Goal: Task Accomplishment & Management: Complete application form

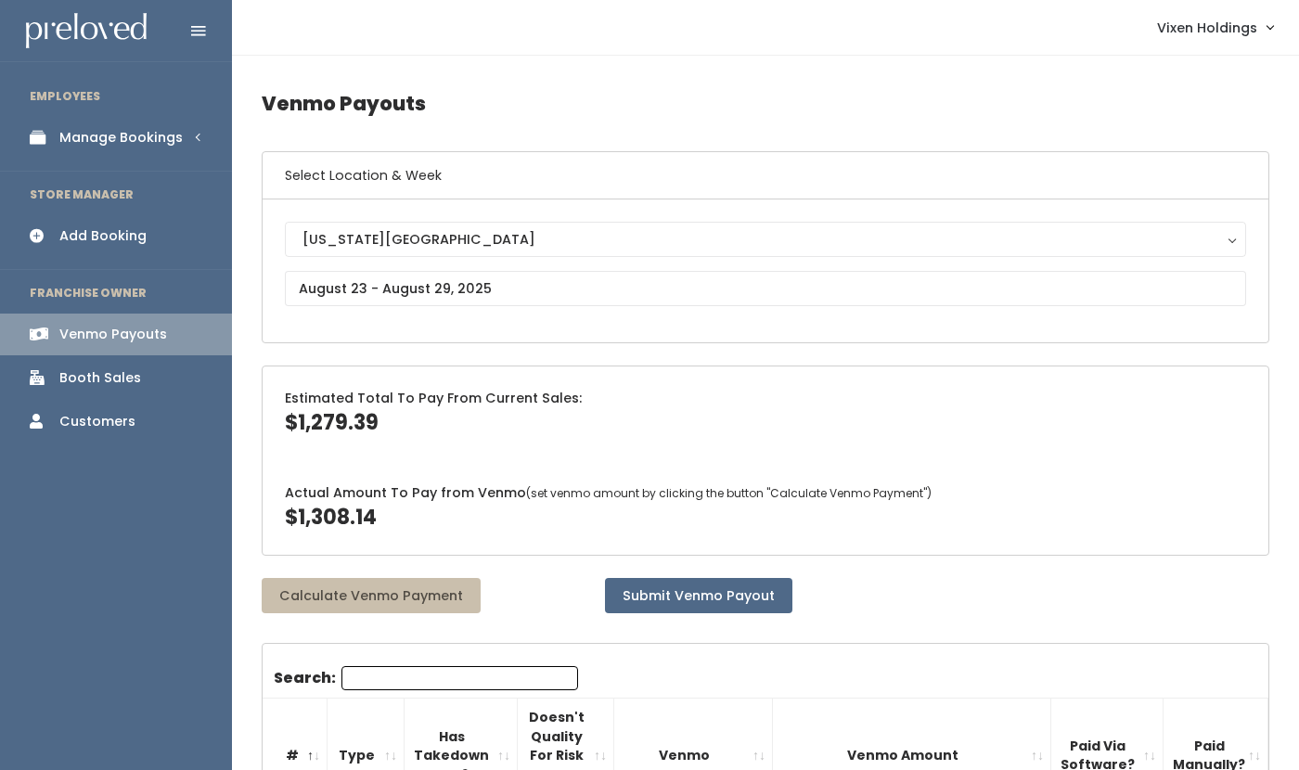
click at [141, 140] on div "Manage Bookings" at bounding box center [120, 137] width 123 height 19
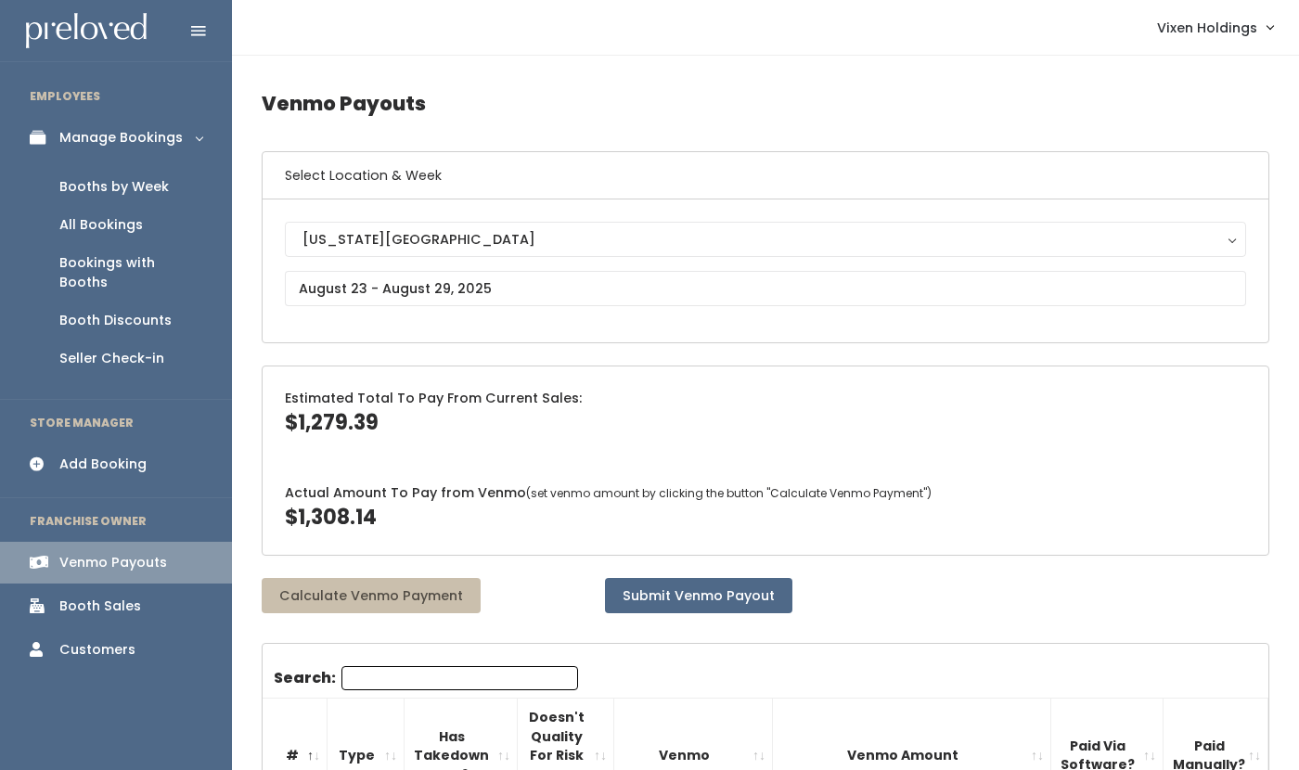
click at [132, 193] on div "Booths by Week" at bounding box center [114, 186] width 110 height 19
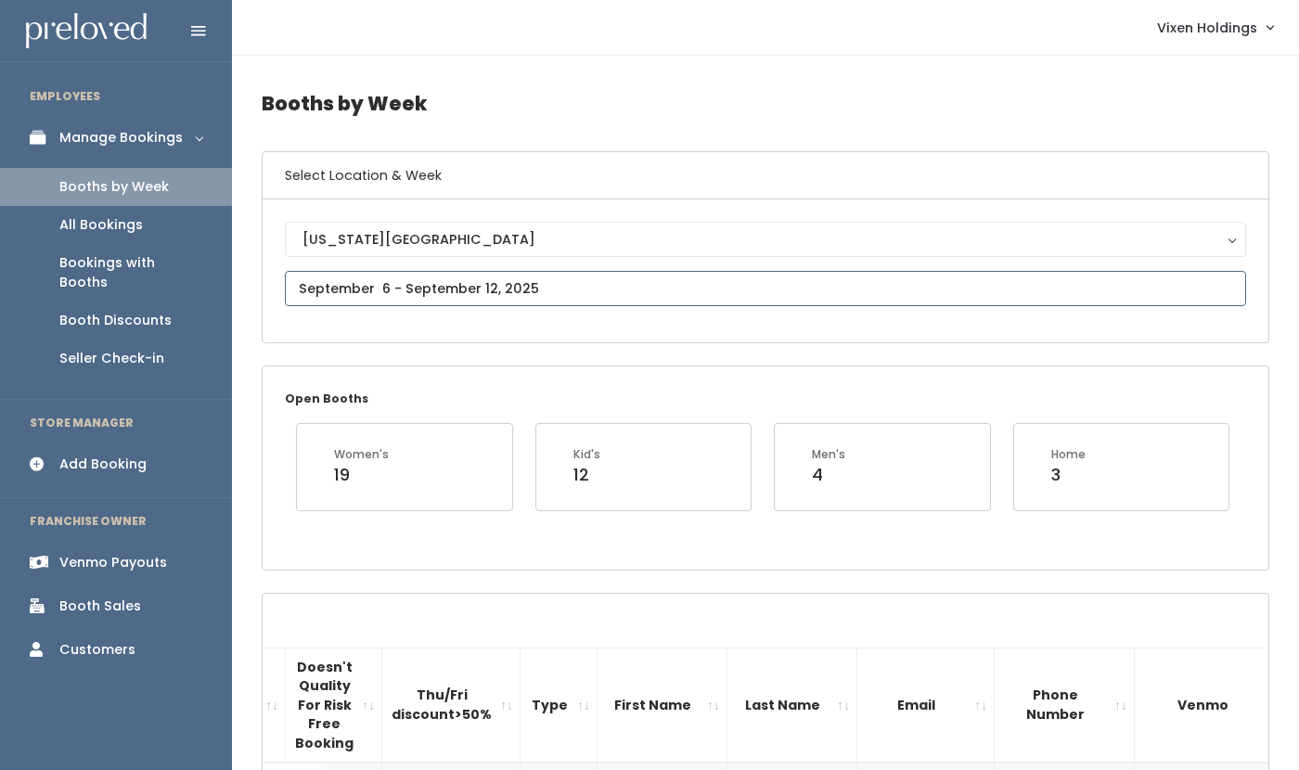
click at [411, 289] on input "text" at bounding box center [766, 288] width 962 height 35
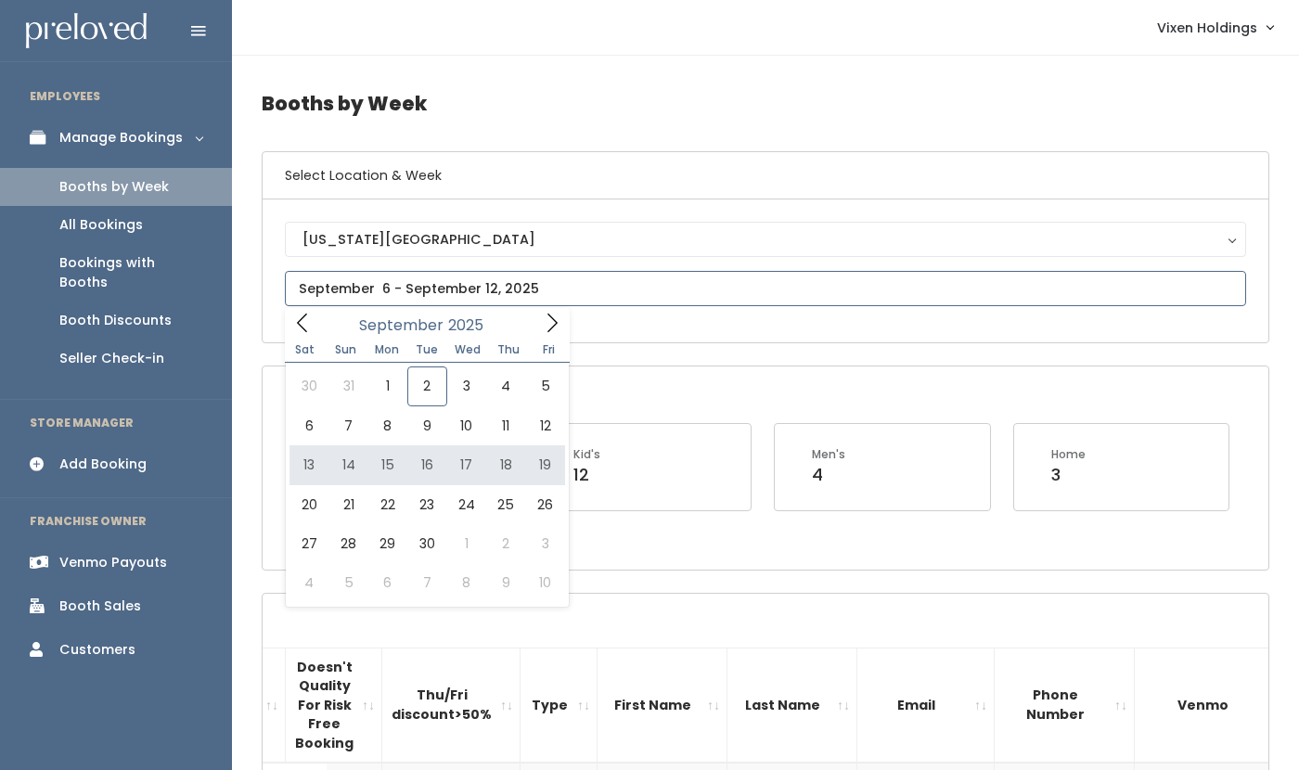
type input "[DATE] to [DATE]"
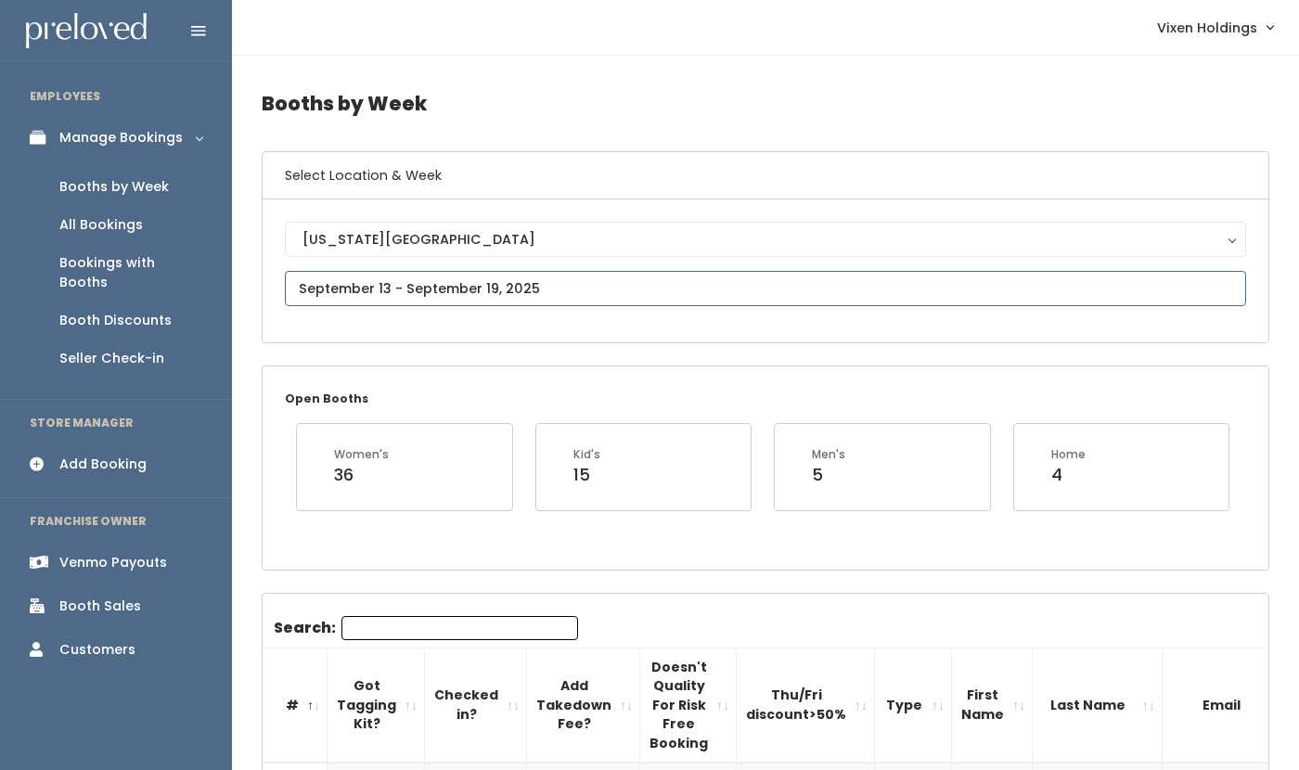
click at [429, 294] on input "text" at bounding box center [766, 288] width 962 height 35
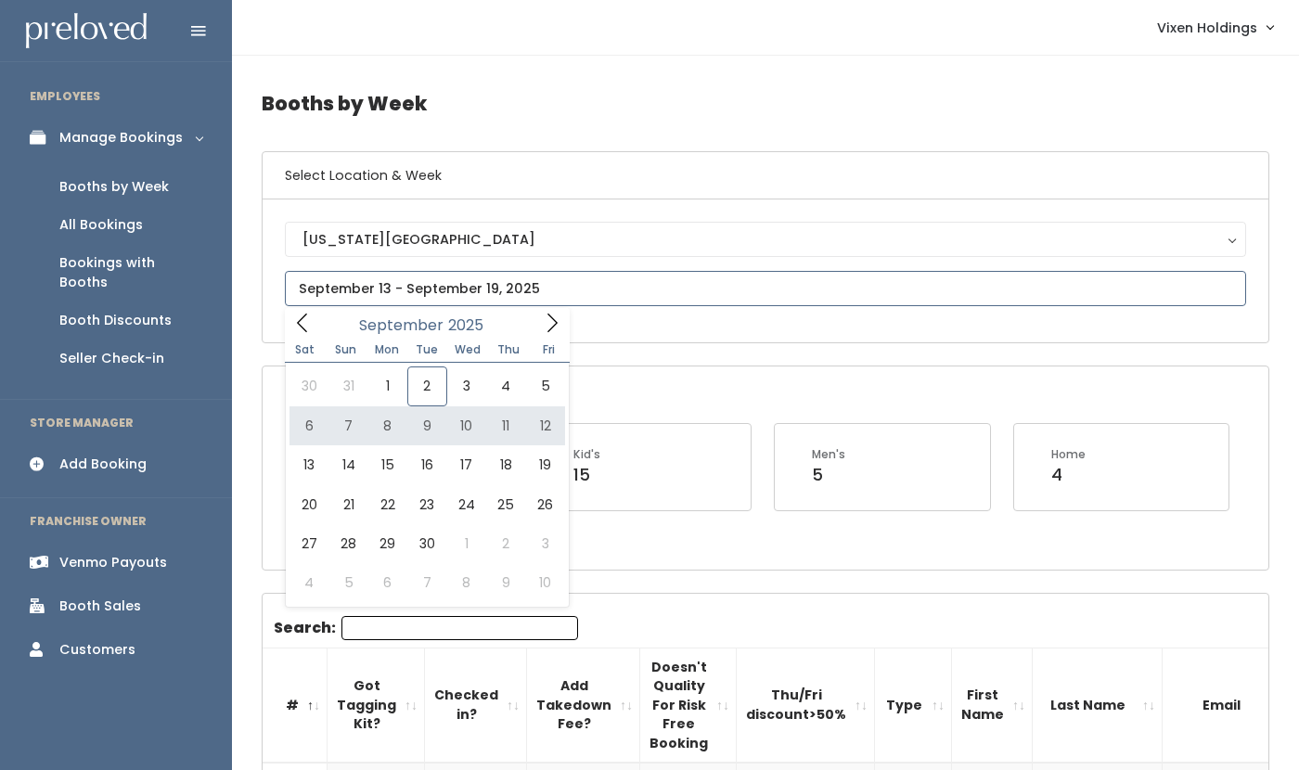
type input "September 6 to September 12"
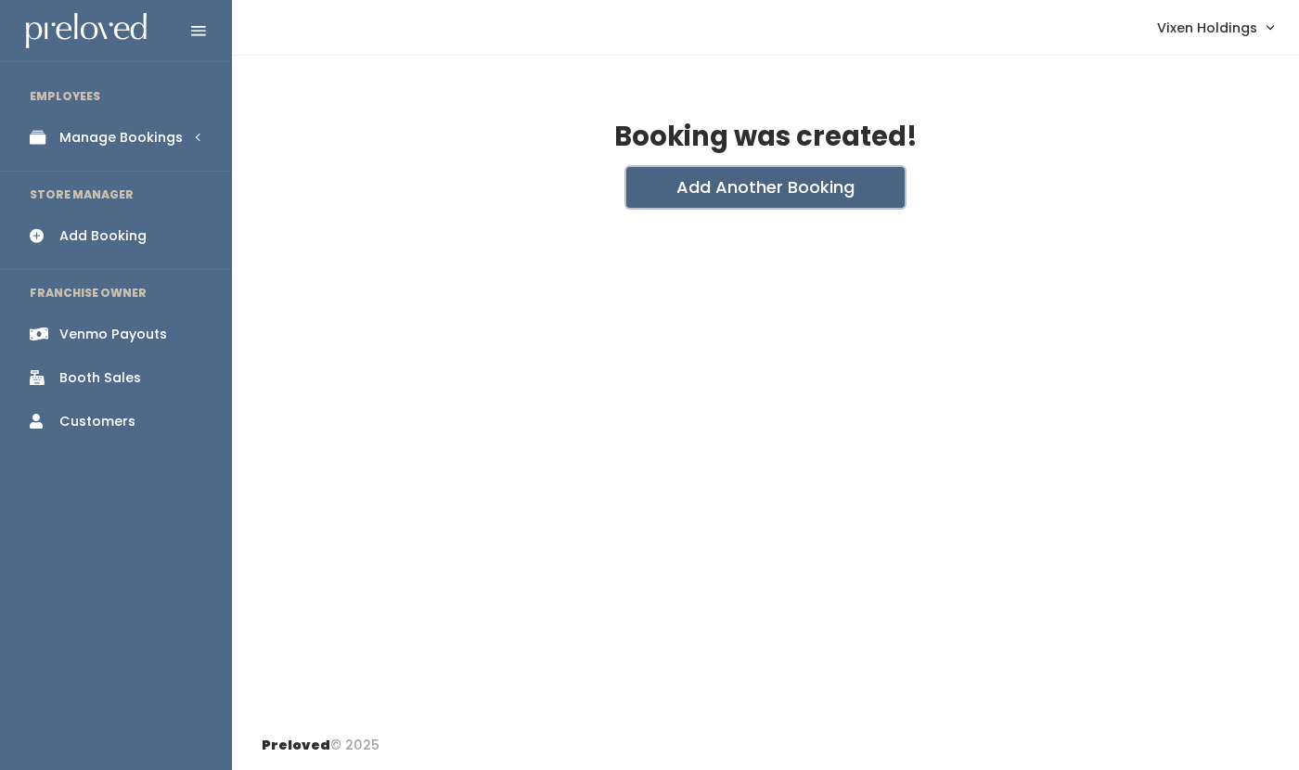
click at [744, 182] on button "Add Another Booking" at bounding box center [766, 187] width 278 height 41
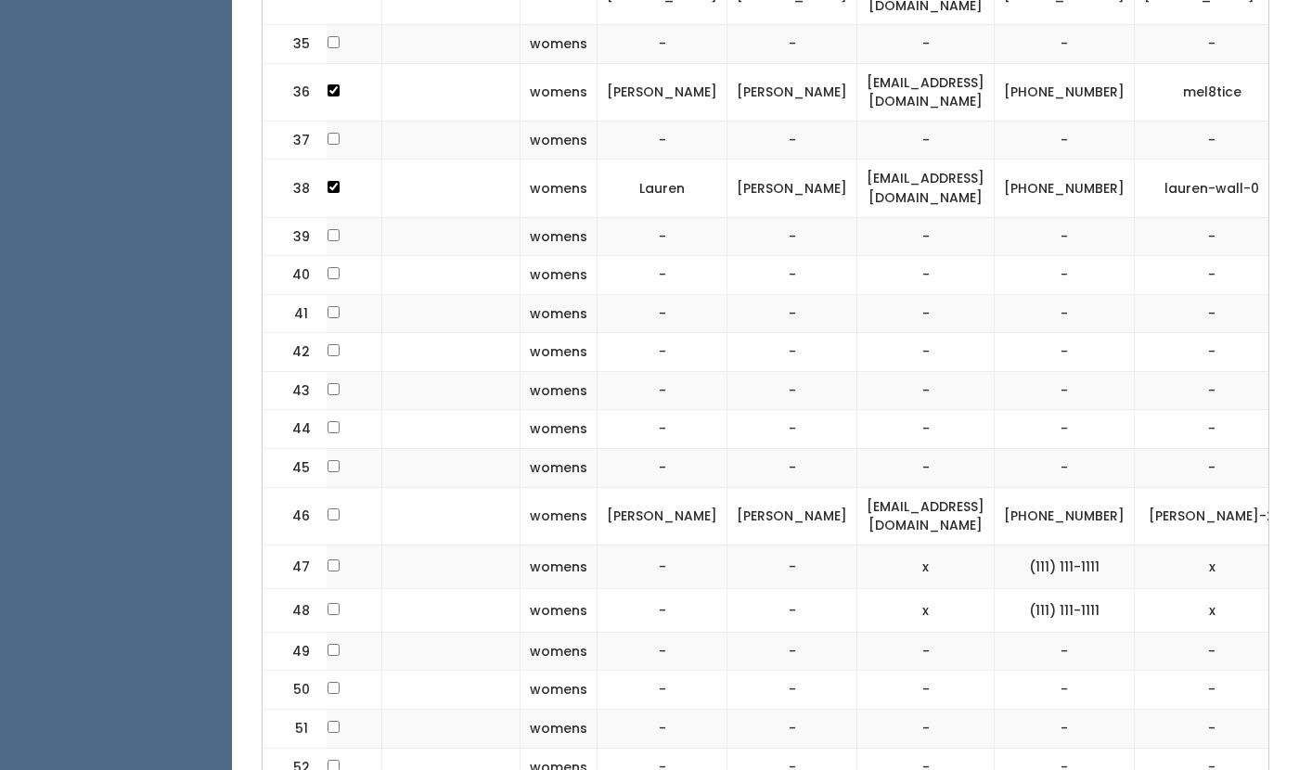
scroll to position [2445, 0]
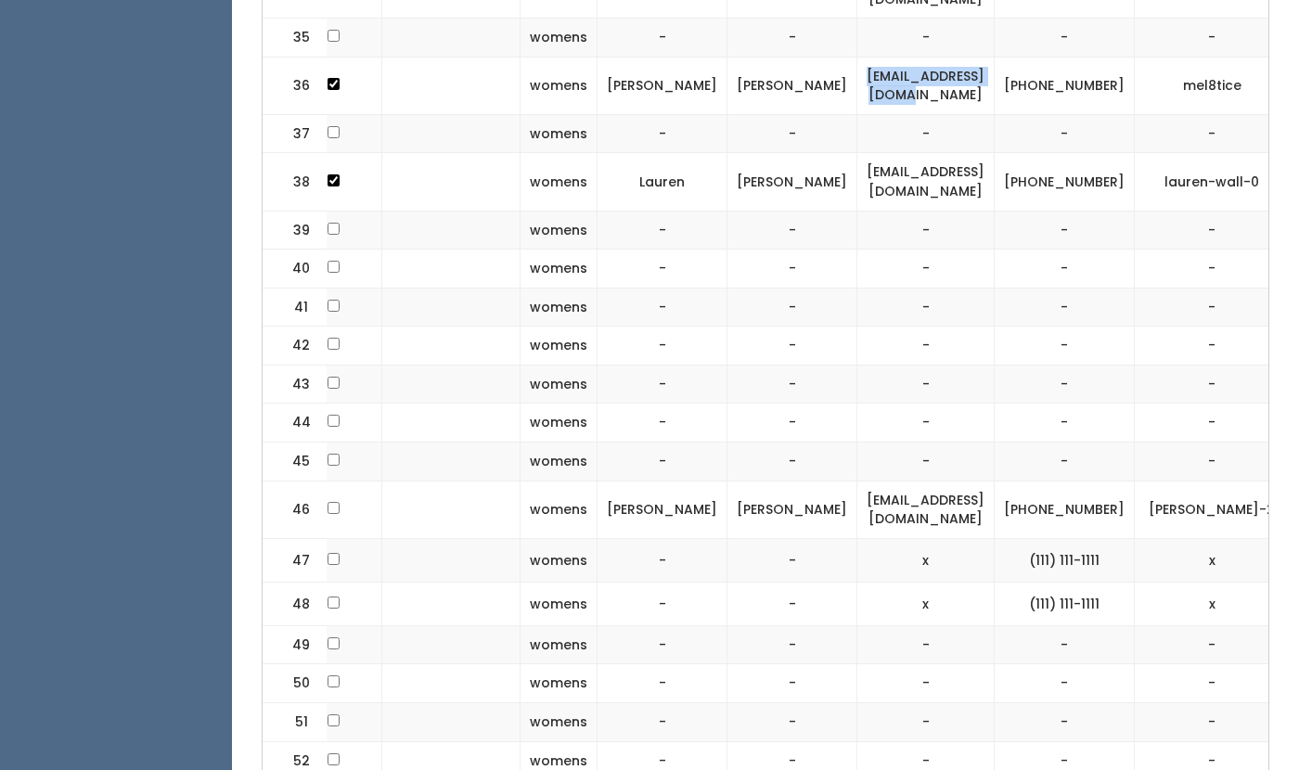
drag, startPoint x: 952, startPoint y: 26, endPoint x: 777, endPoint y: 30, distance: 175.5
click at [858, 57] on td "melindao76@gmail.com" at bounding box center [926, 86] width 137 height 58
copy td "melindao76@gmail.com"
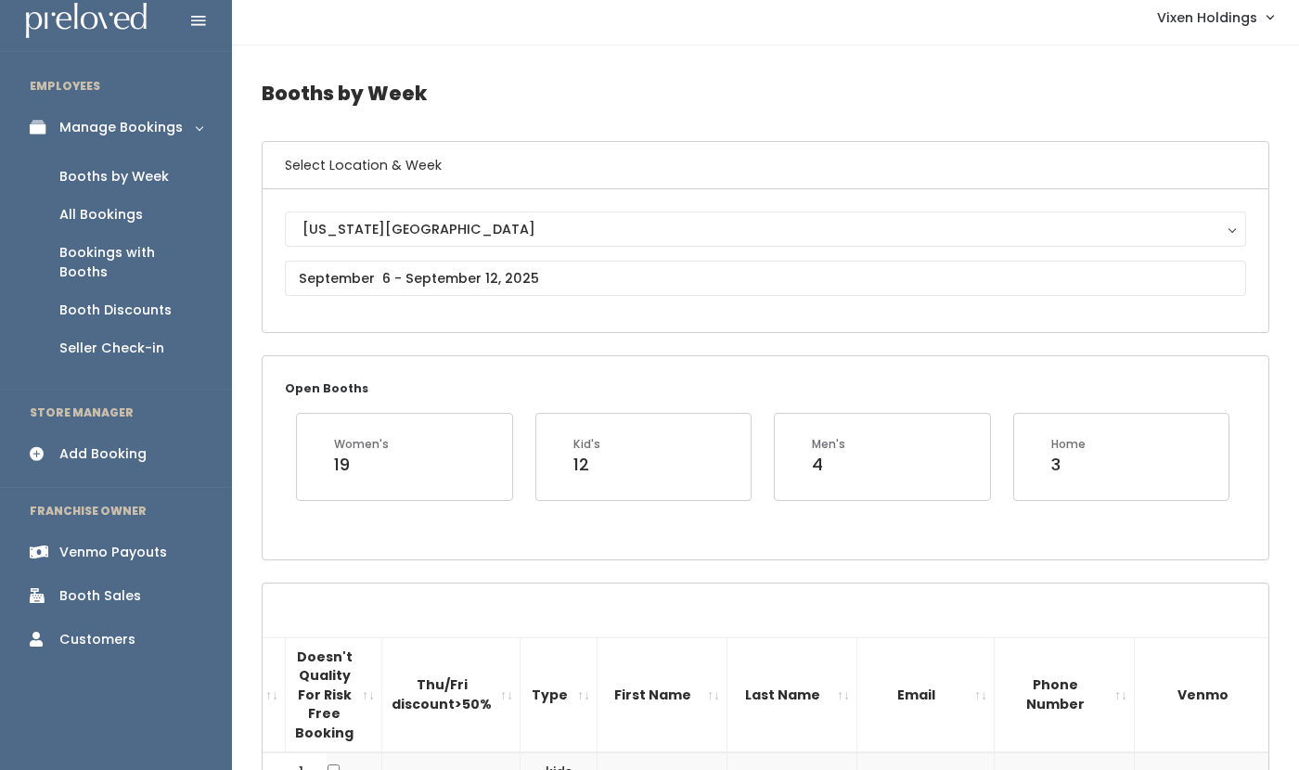
scroll to position [0, 0]
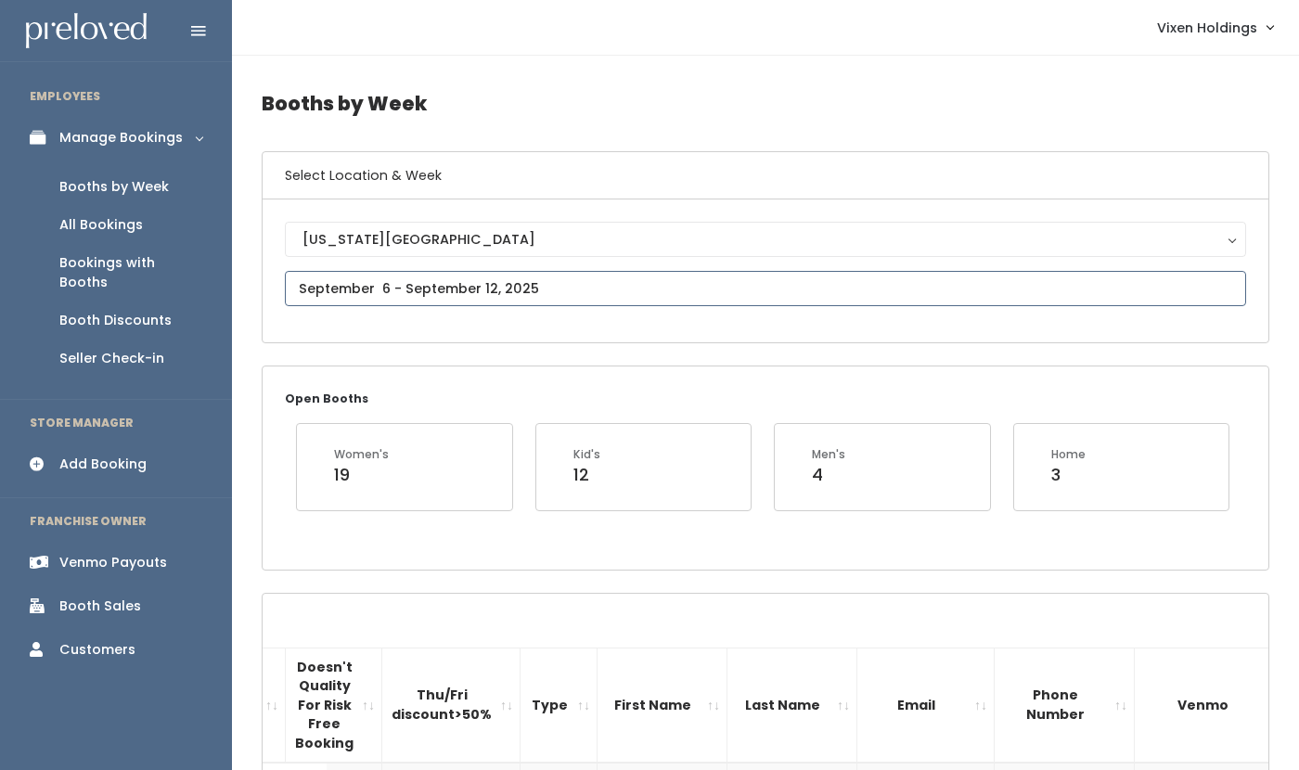
click at [410, 287] on input "text" at bounding box center [766, 288] width 962 height 35
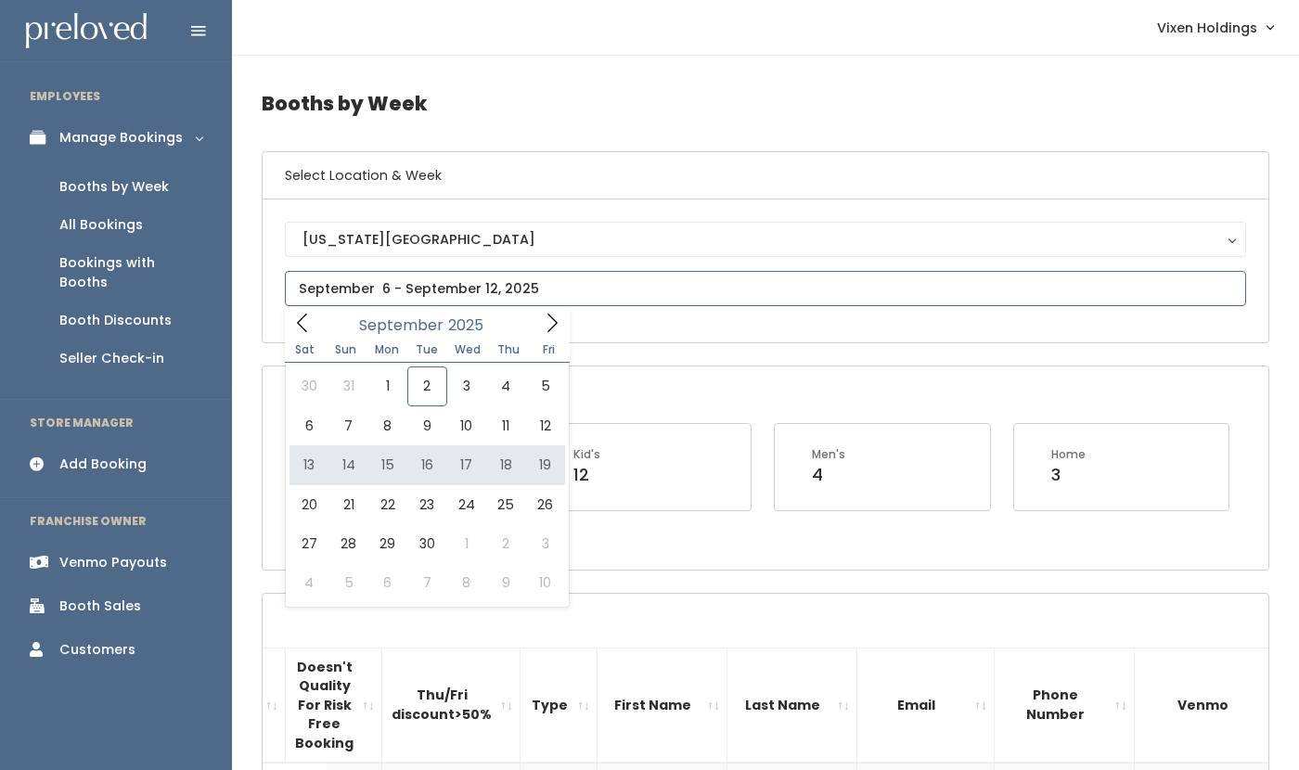
type input "[DATE] to [DATE]"
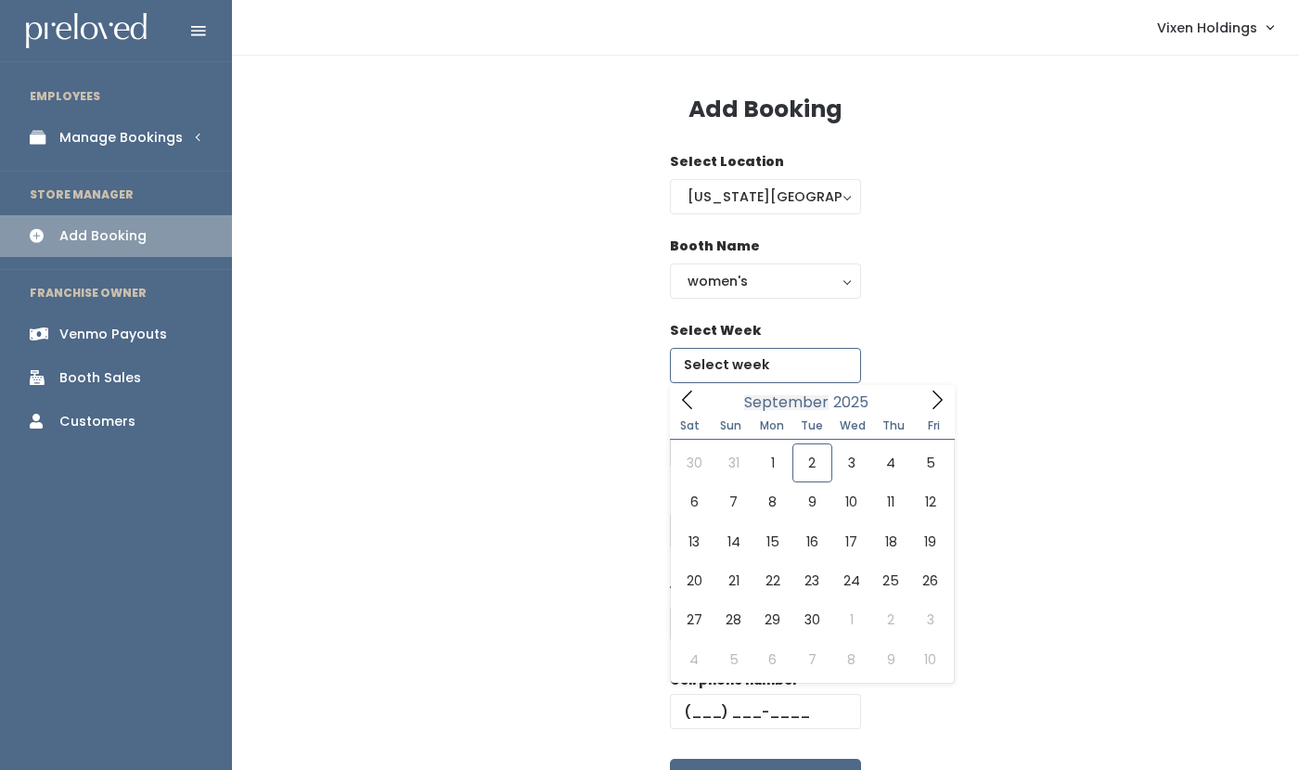
click at [745, 372] on input "text" at bounding box center [765, 365] width 191 height 35
type input "September 13 to September 19"
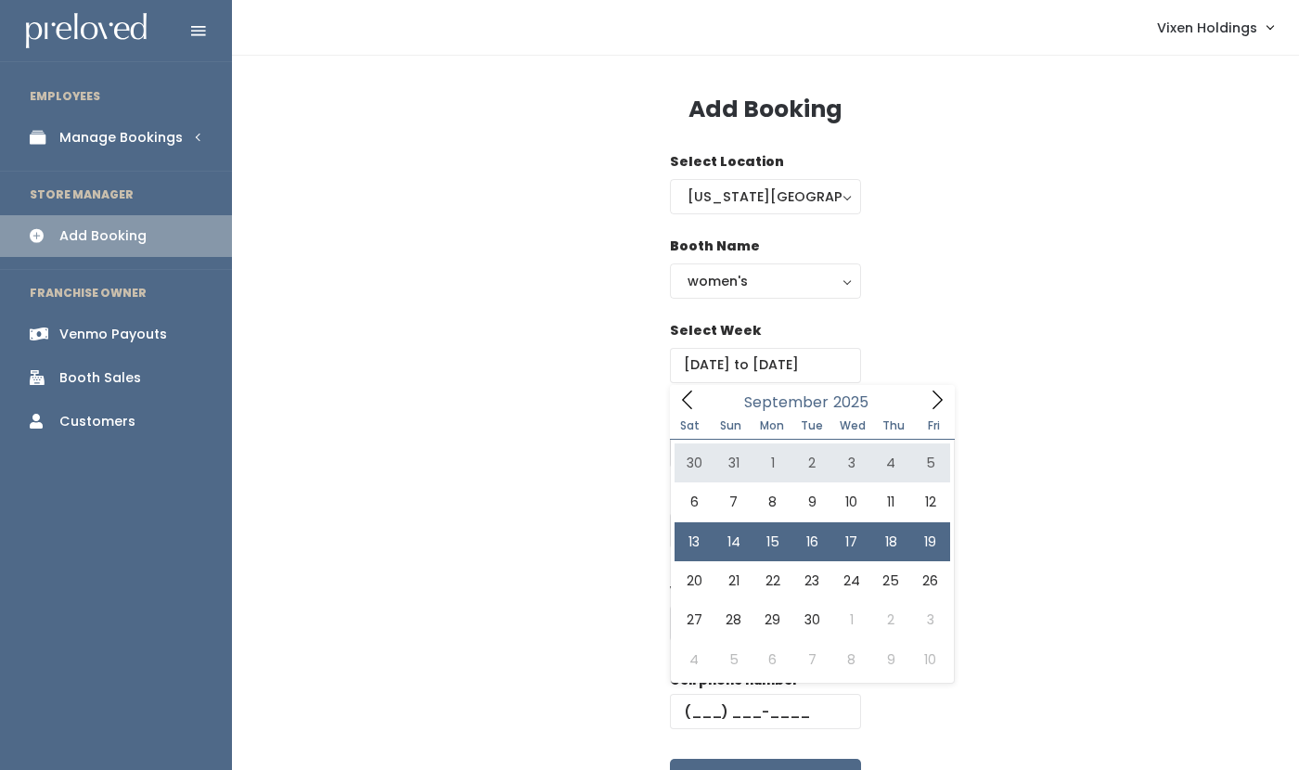
click at [586, 434] on div "Booth Number" at bounding box center [766, 448] width 1008 height 84
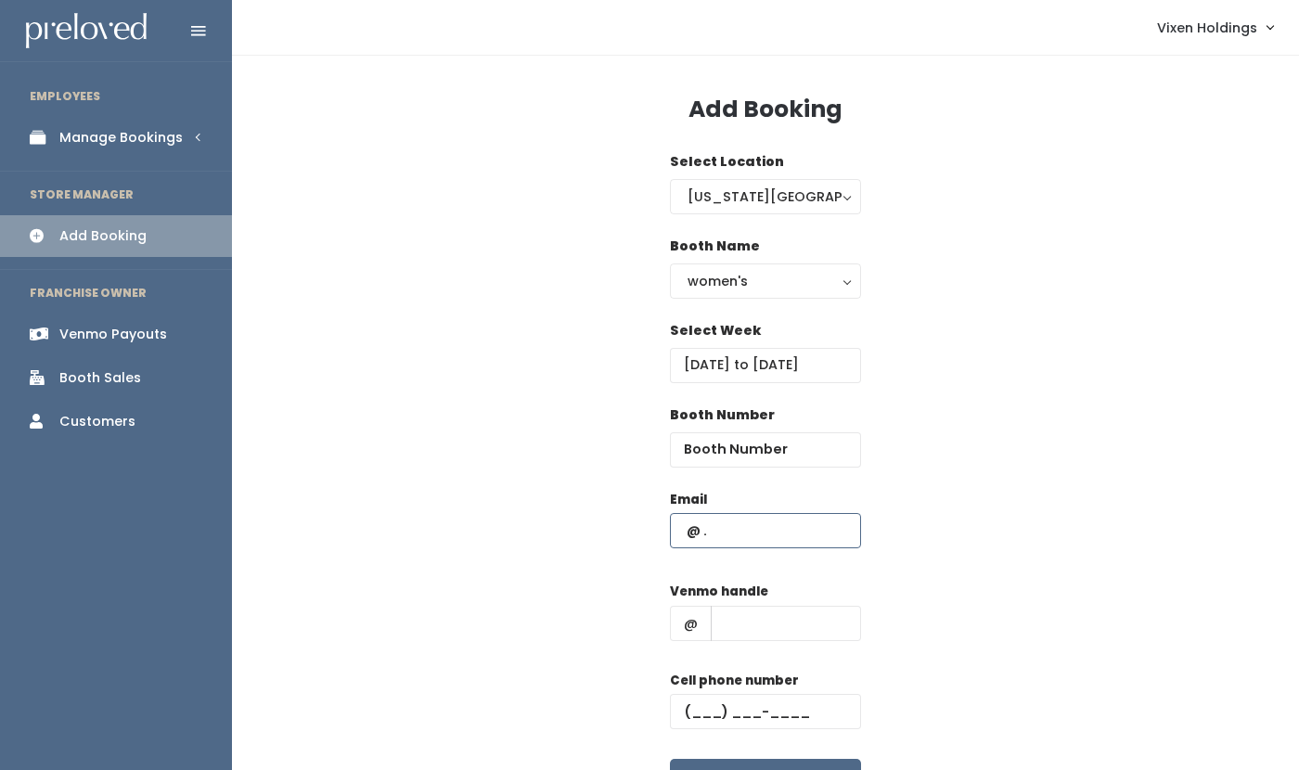
click at [685, 527] on input "text" at bounding box center [765, 530] width 191 height 35
paste input "melindao76@gmail.com"
type input "melindao76@gmail.com"
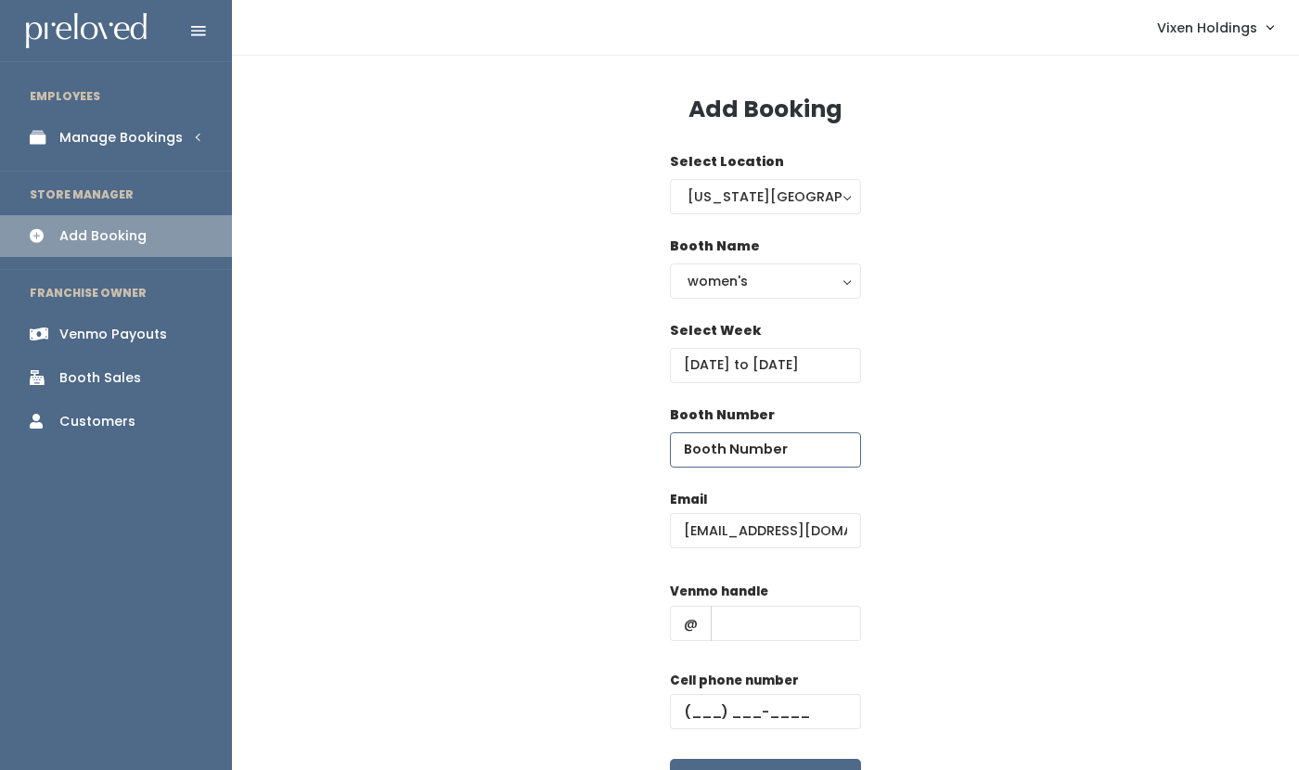
click at [719, 451] on input "number" at bounding box center [765, 450] width 191 height 35
type input "36"
drag, startPoint x: 683, startPoint y: 531, endPoint x: 888, endPoint y: 532, distance: 205.1
click at [888, 532] on div "Email melindao76@gmail.com Venmo handle @ Cell phone number Create" at bounding box center [766, 654] width 1008 height 328
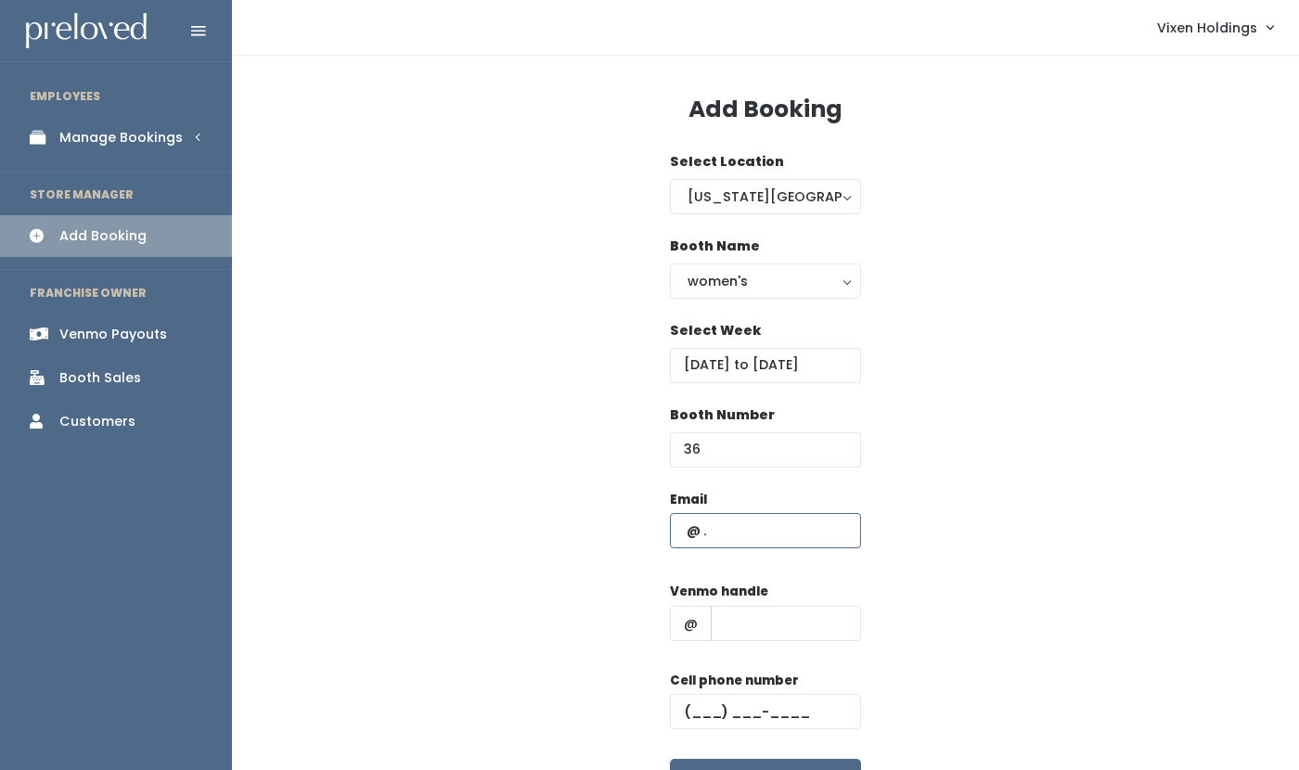
scroll to position [0, 0]
type input "x"
click at [786, 634] on input "text" at bounding box center [786, 623] width 150 height 35
type input "x"
click at [692, 706] on input "text" at bounding box center [765, 711] width 191 height 35
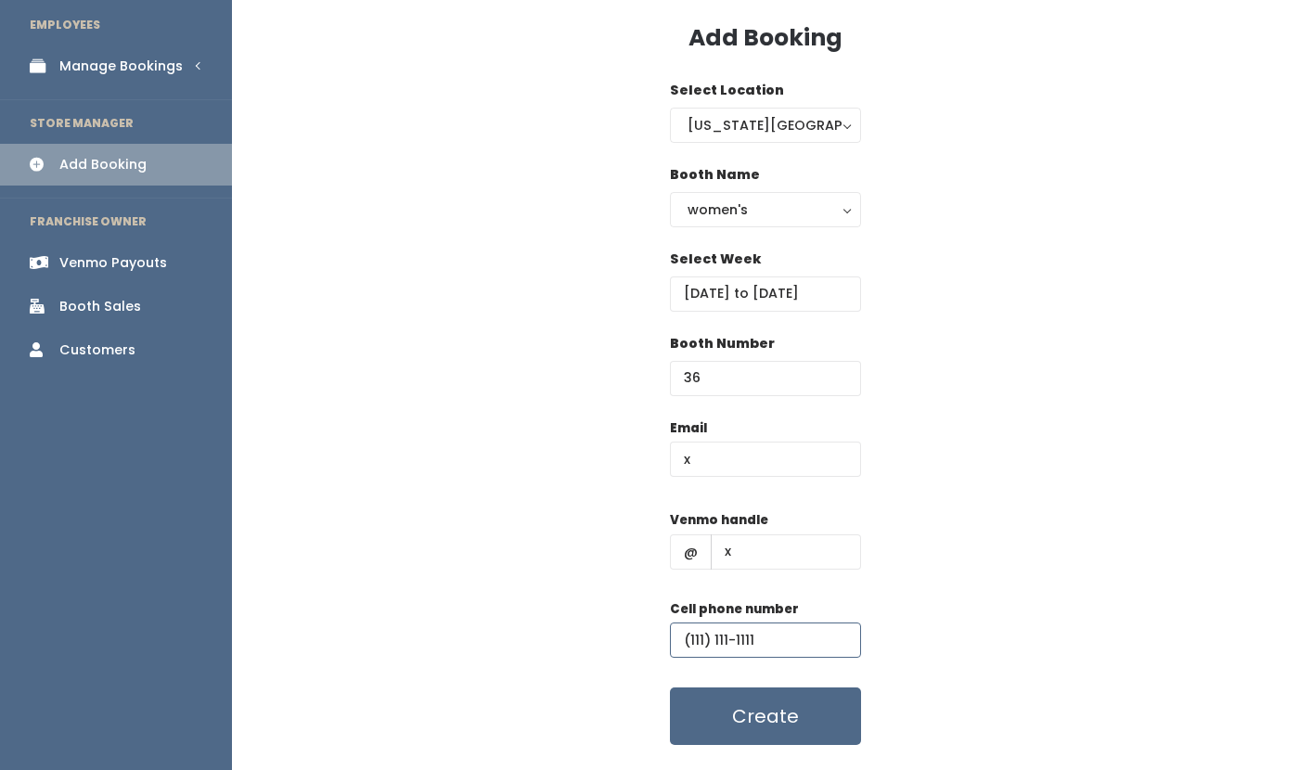
scroll to position [118, 0]
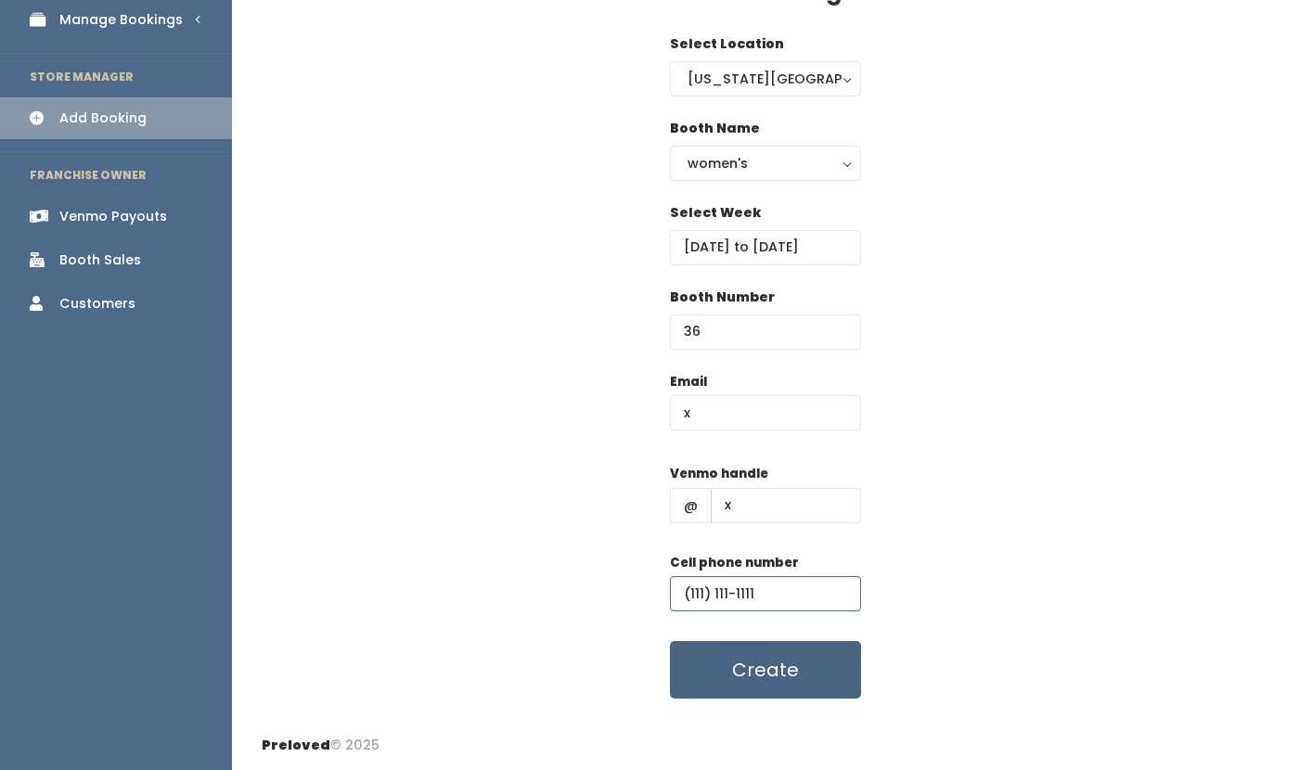
type input "(111) 111-1111"
click at [767, 670] on button "Create" at bounding box center [765, 670] width 191 height 58
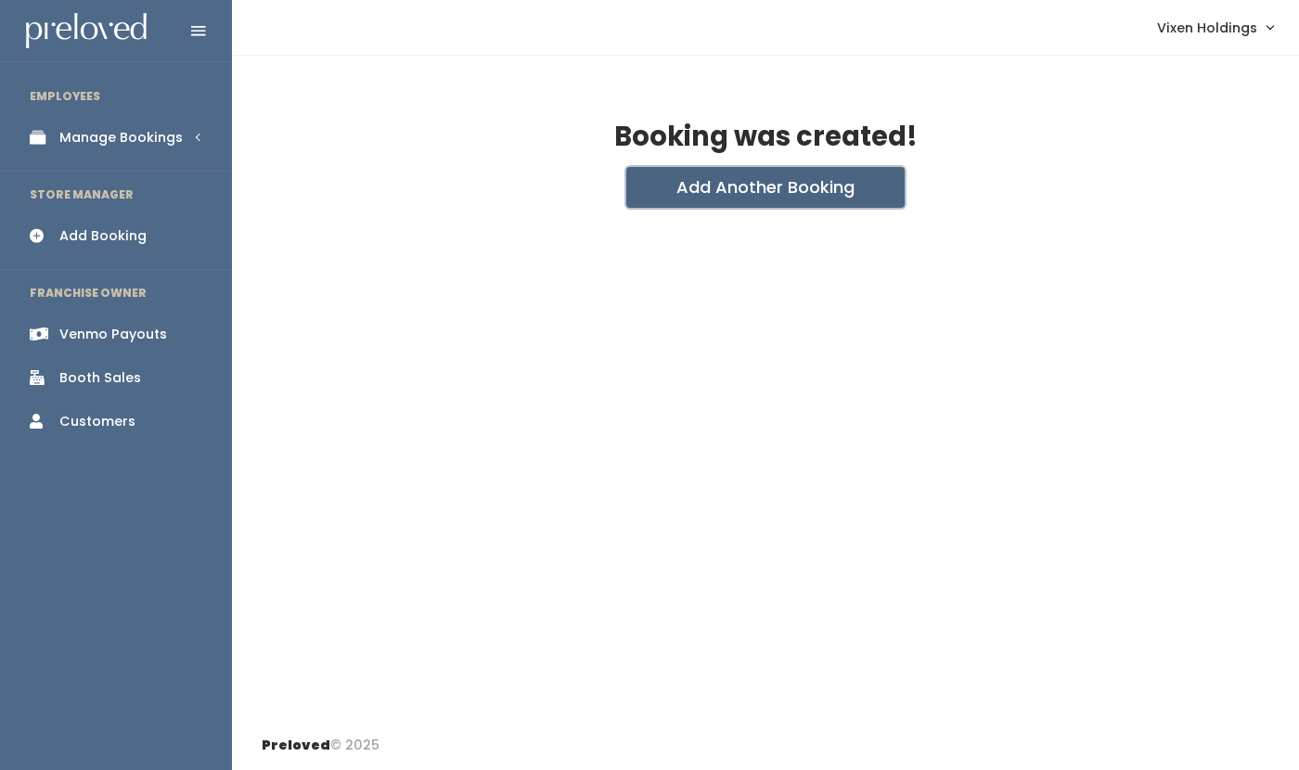
click at [765, 193] on button "Add Another Booking" at bounding box center [766, 187] width 278 height 41
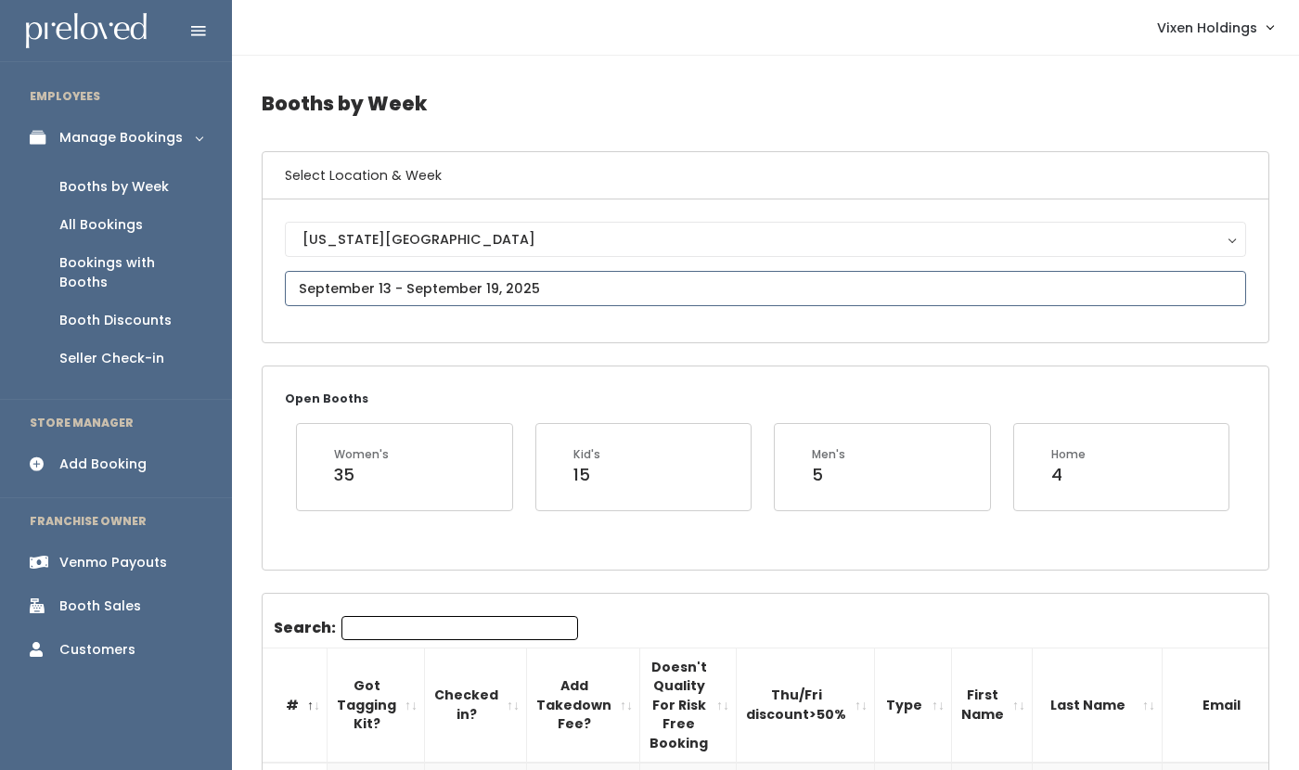
click at [425, 293] on input "text" at bounding box center [766, 288] width 962 height 35
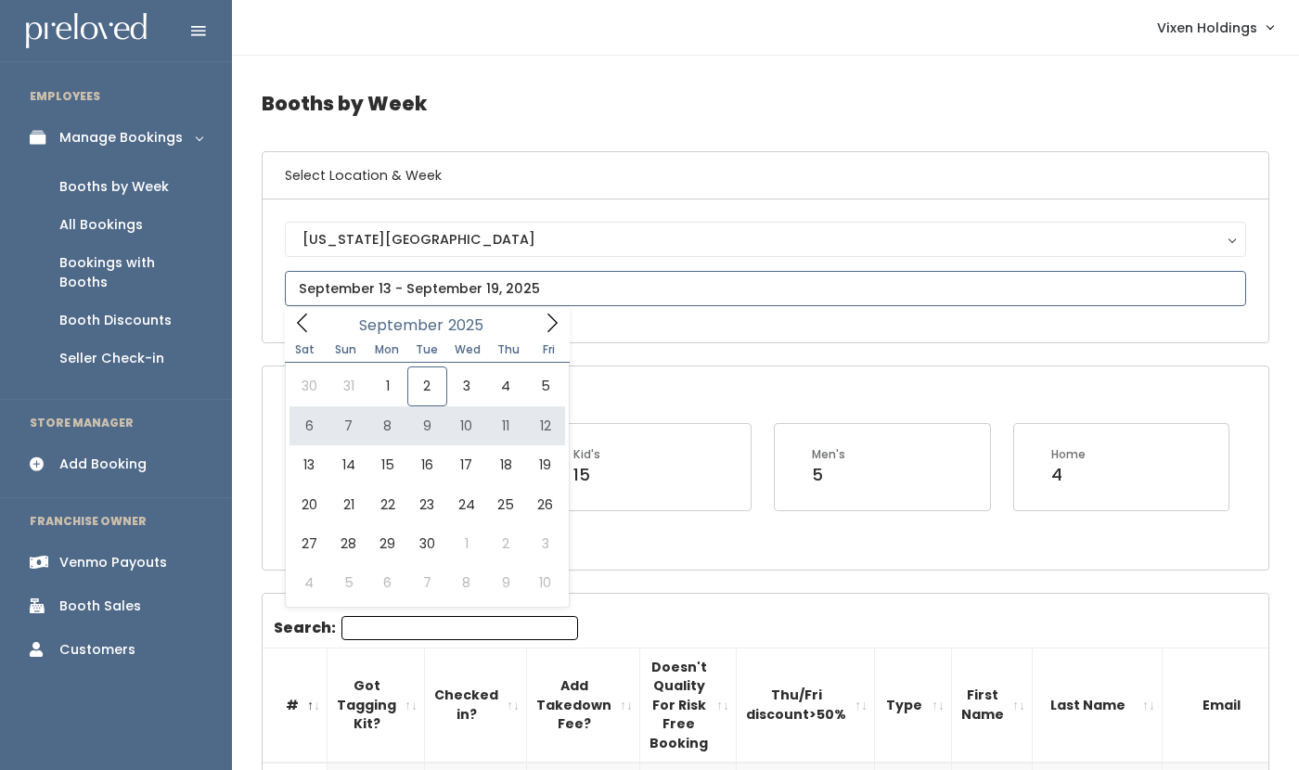
type input "September 6 to September 12"
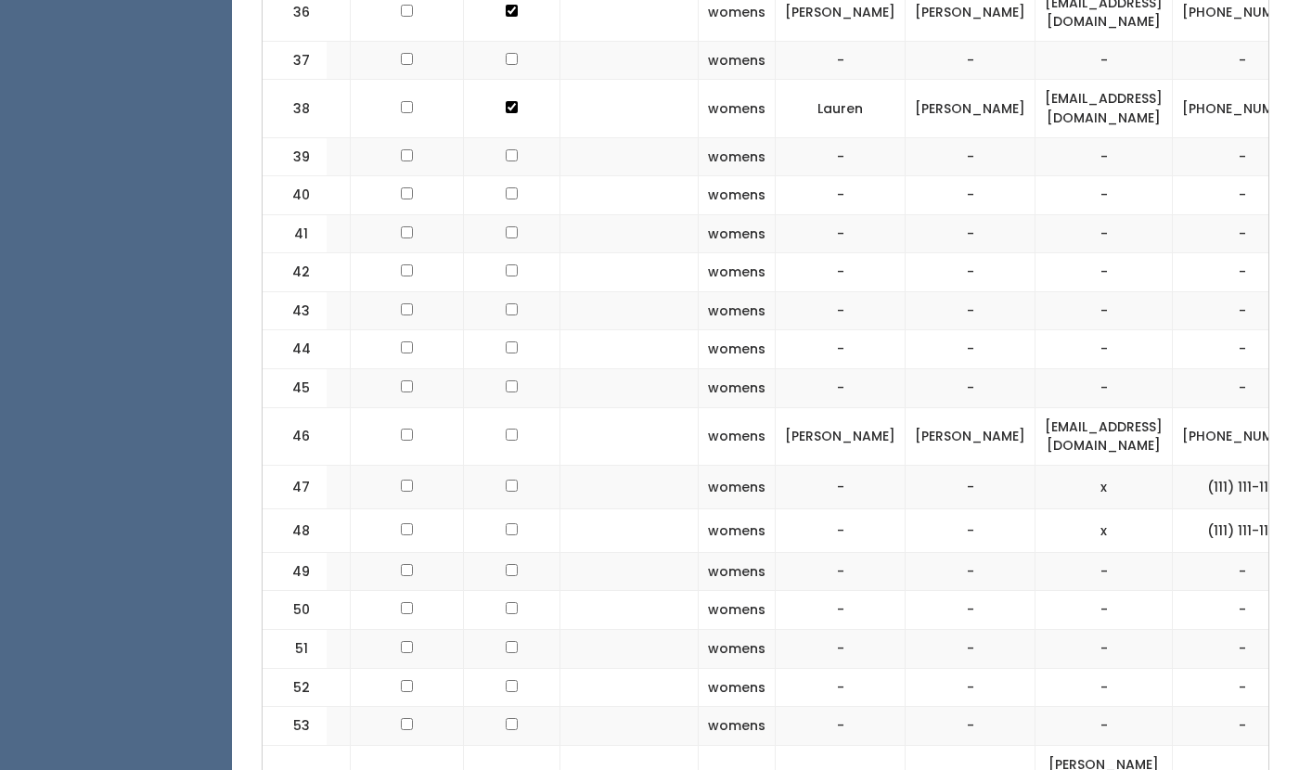
scroll to position [0, 355]
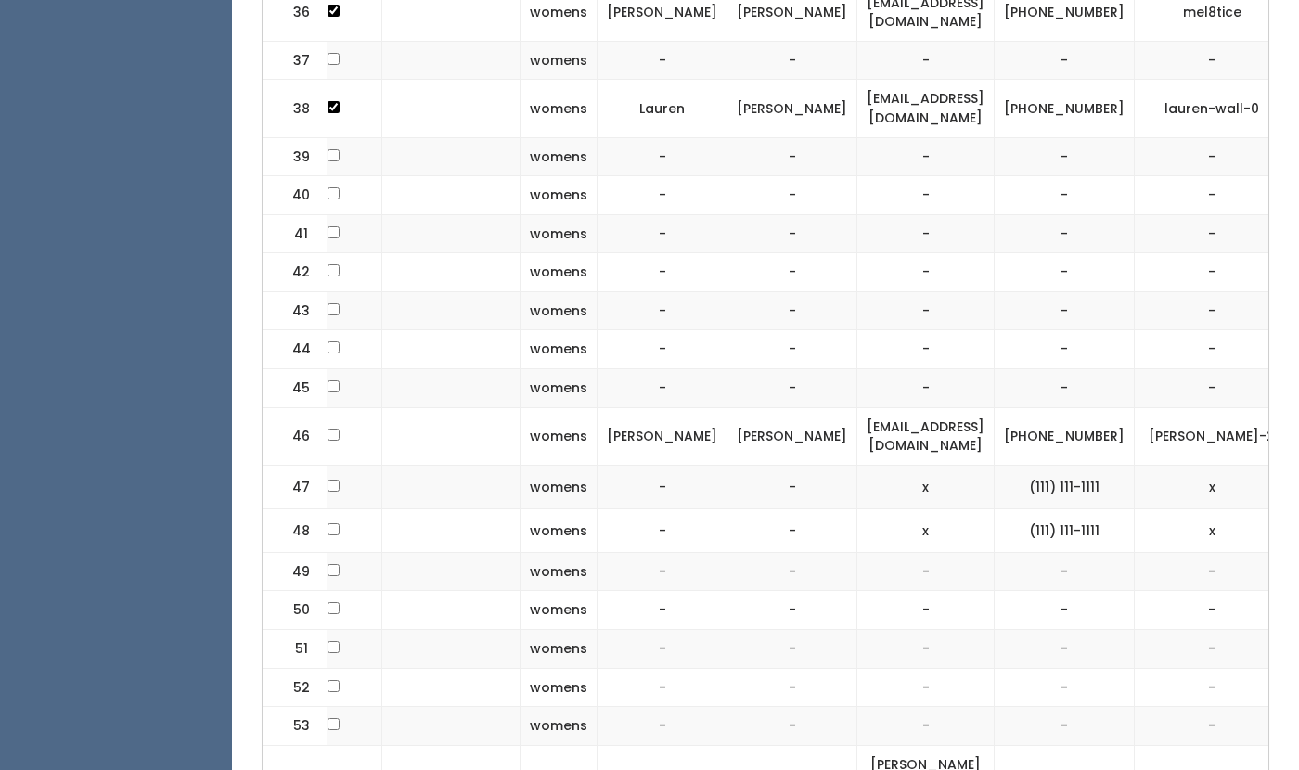
drag, startPoint x: 959, startPoint y: 42, endPoint x: 761, endPoint y: 60, distance: 198.6
click at [858, 80] on td "[EMAIL_ADDRESS][DOMAIN_NAME]" at bounding box center [926, 109] width 137 height 58
drag, startPoint x: 765, startPoint y: 47, endPoint x: 962, endPoint y: 58, distance: 197.1
click at [962, 80] on td "[EMAIL_ADDRESS][DOMAIN_NAME]" at bounding box center [926, 109] width 137 height 58
copy td "[EMAIL_ADDRESS][DOMAIN_NAME]"
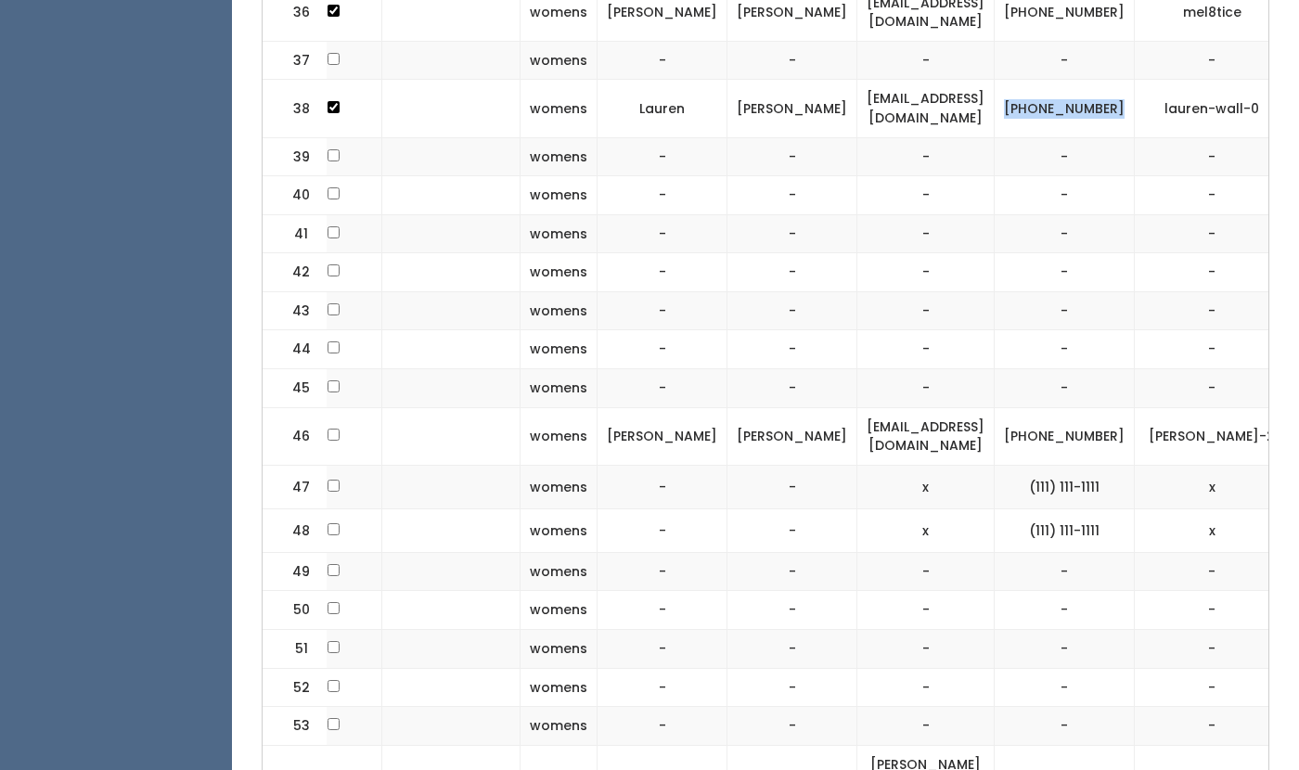
drag, startPoint x: 1049, startPoint y: 58, endPoint x: 993, endPoint y: 43, distance: 57.6
click at [995, 80] on td "(405) 397-5629" at bounding box center [1065, 109] width 140 height 58
copy td "(405) 397-5629"
drag, startPoint x: 1183, startPoint y: 49, endPoint x: 1083, endPoint y: 56, distance: 99.5
click at [1135, 80] on td "lauren-wall-0" at bounding box center [1212, 109] width 155 height 58
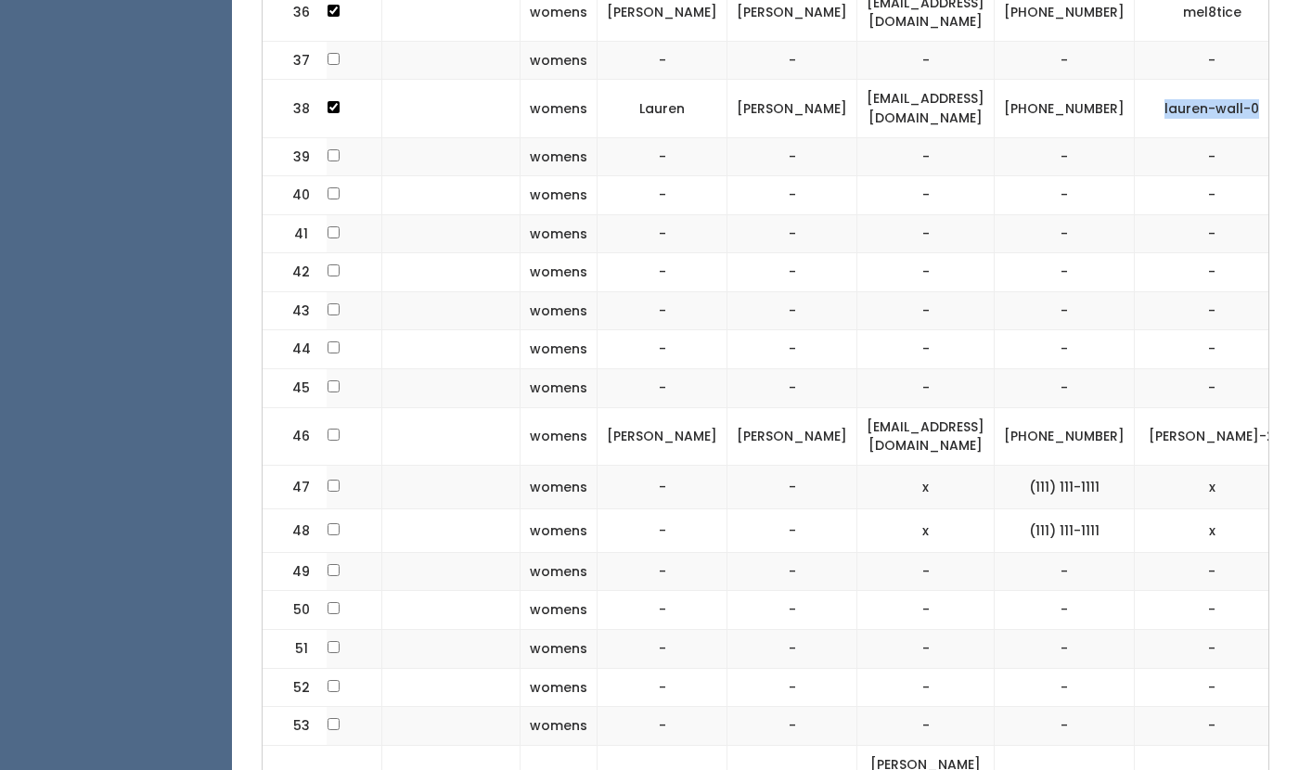
copy td "lauren-wall-0"
drag, startPoint x: 959, startPoint y: 46, endPoint x: 740, endPoint y: 51, distance: 219.1
click at [858, 80] on td "lauren.wallokc@gmail.com" at bounding box center [926, 109] width 137 height 58
copy td "lauren.wallokc@gmail.com"
drag, startPoint x: 1183, startPoint y: 46, endPoint x: 1077, endPoint y: 45, distance: 106.7
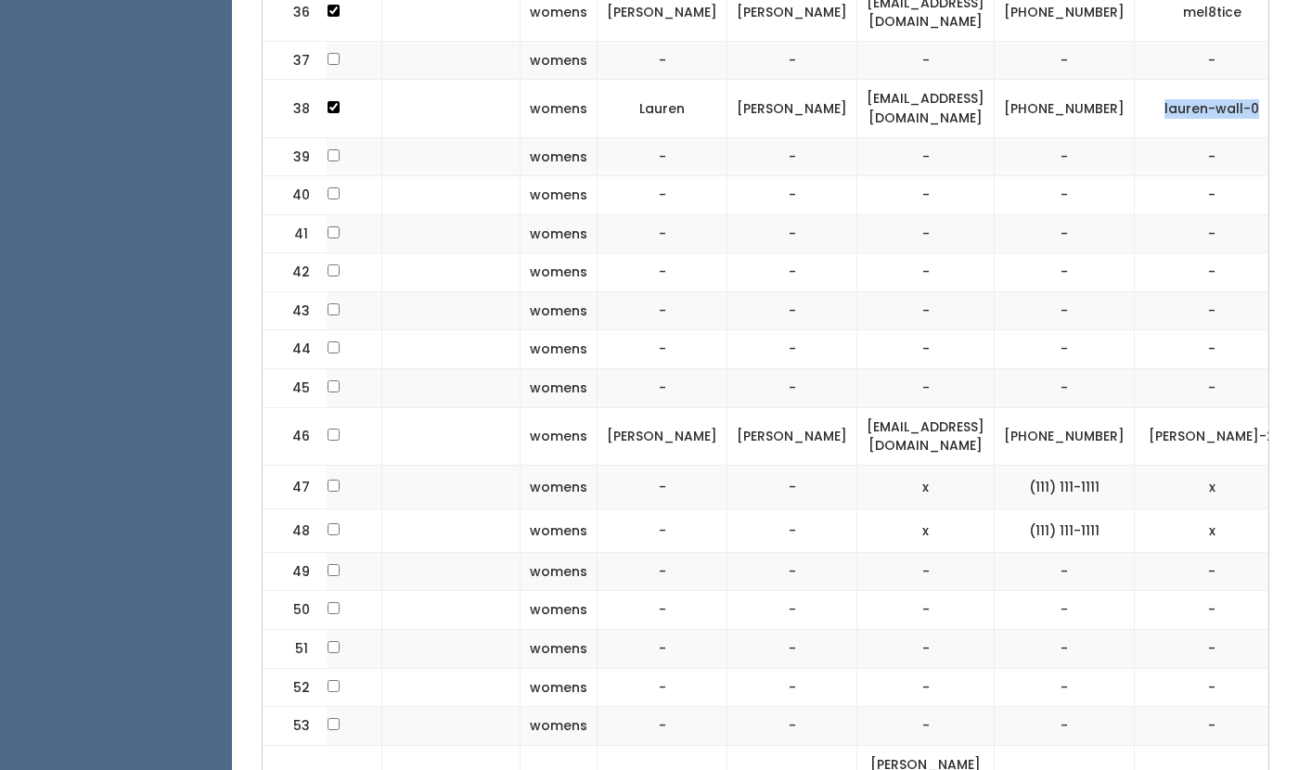
click at [1135, 80] on td "lauren-wall-0" at bounding box center [1212, 109] width 155 height 58
copy td "lauren-wall-0"
drag, startPoint x: 1055, startPoint y: 58, endPoint x: 982, endPoint y: 38, distance: 76.1
click at [982, 80] on tr "38 womens Lauren Kirchoff lauren.wallokc@gmail.com (405) 397-5629 lauren-wall-0" at bounding box center [639, 109] width 1463 height 58
click at [1055, 80] on td "[PHONE_NUMBER]" at bounding box center [1065, 109] width 140 height 58
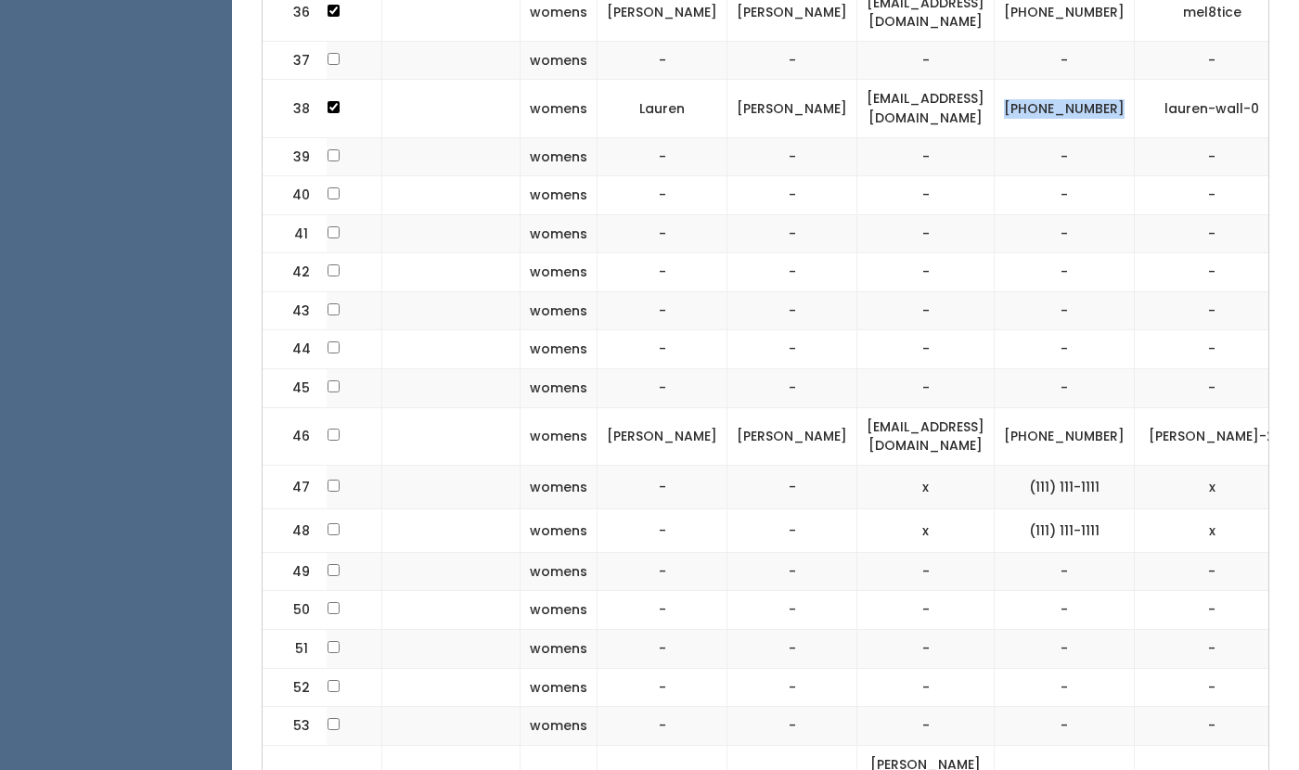
drag, startPoint x: 1055, startPoint y: 60, endPoint x: 990, endPoint y: 42, distance: 67.6
click at [995, 80] on td "[PHONE_NUMBER]" at bounding box center [1065, 109] width 140 height 58
copy td "[PHONE_NUMBER]"
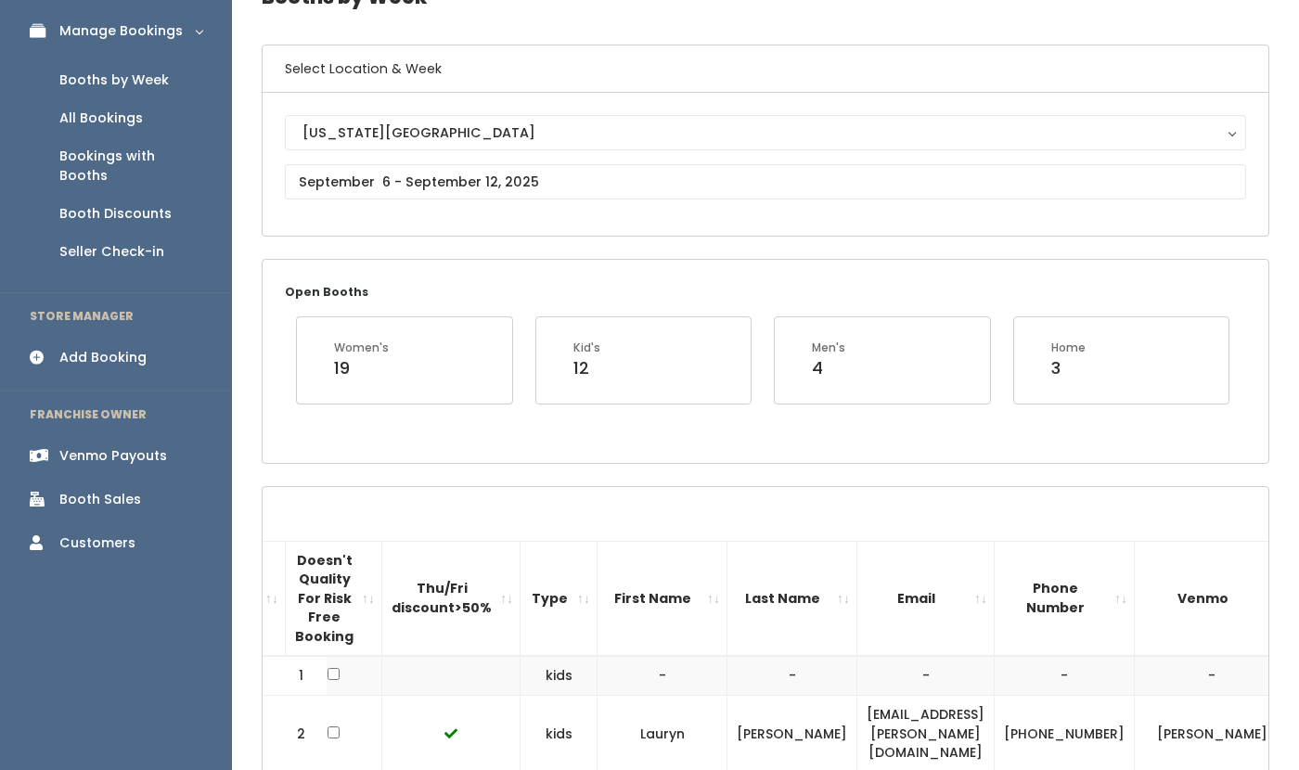
scroll to position [0, 0]
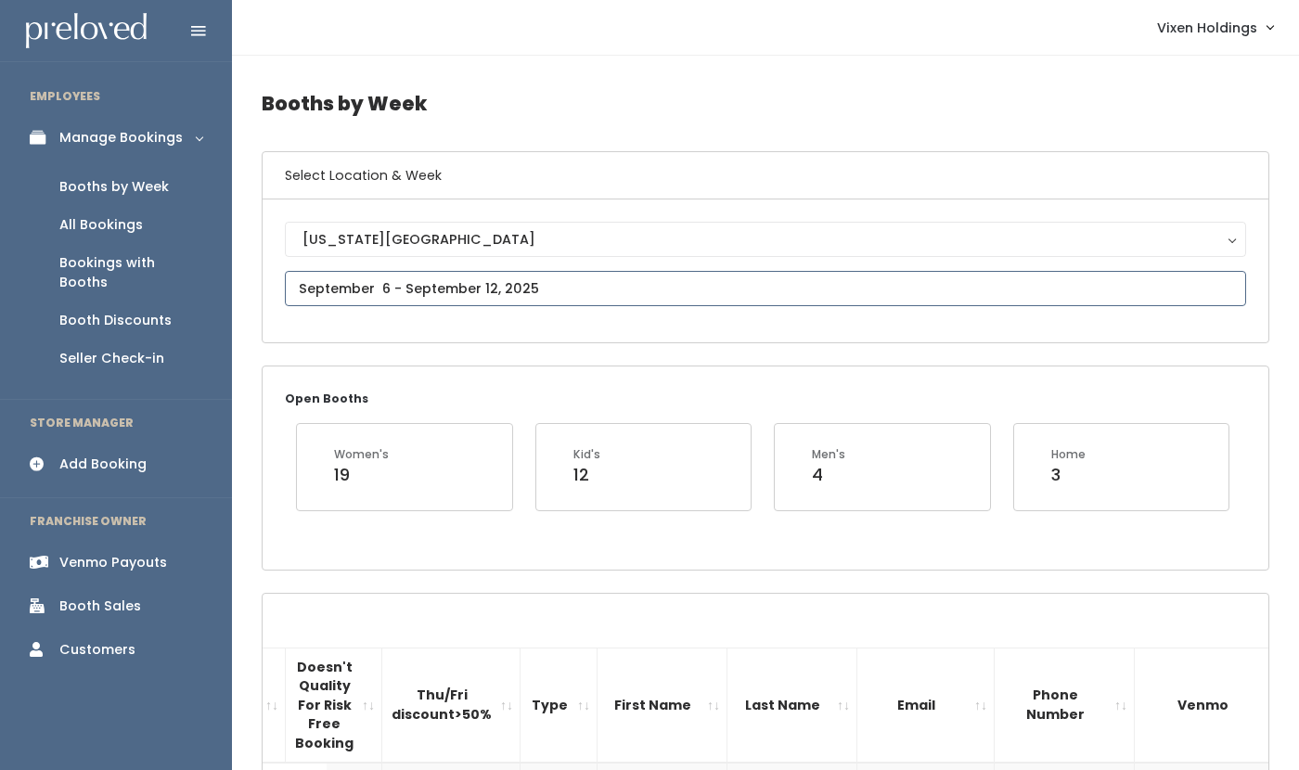
click at [402, 289] on input "text" at bounding box center [766, 288] width 962 height 35
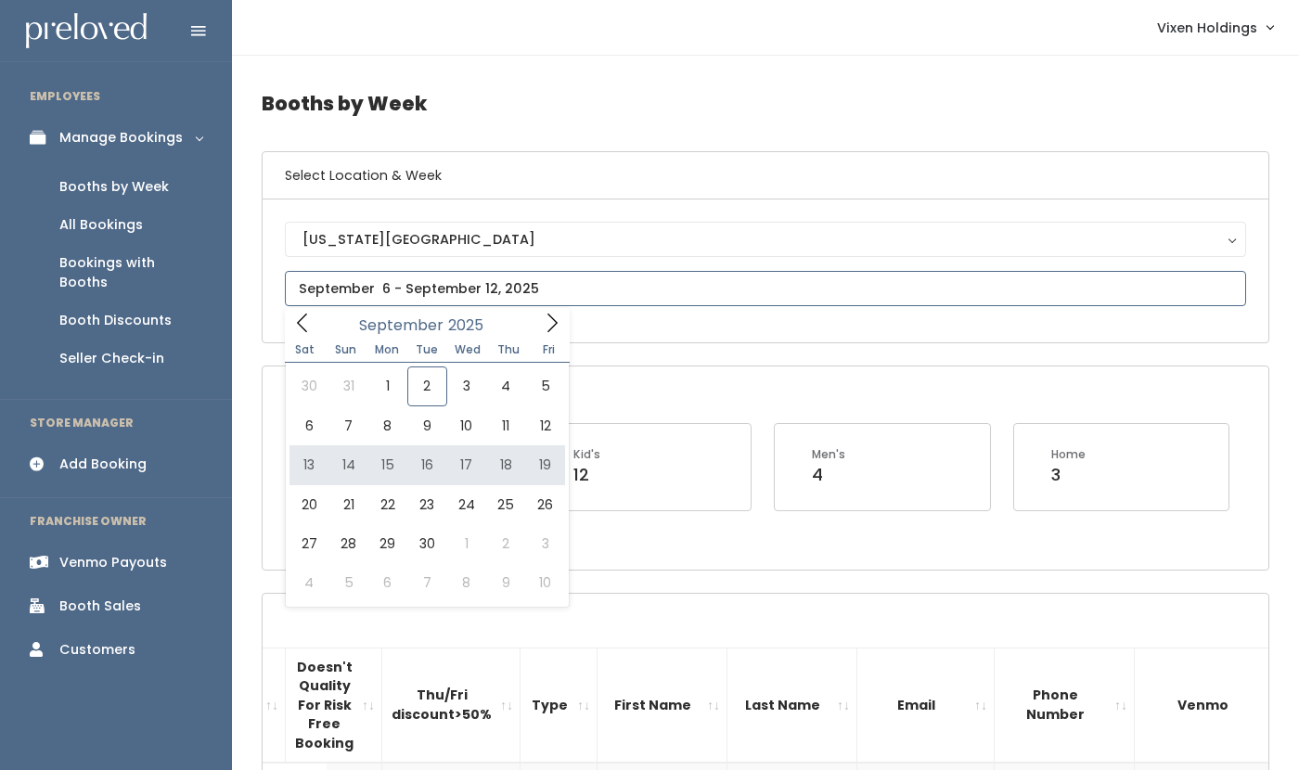
type input "September 13 to September 19"
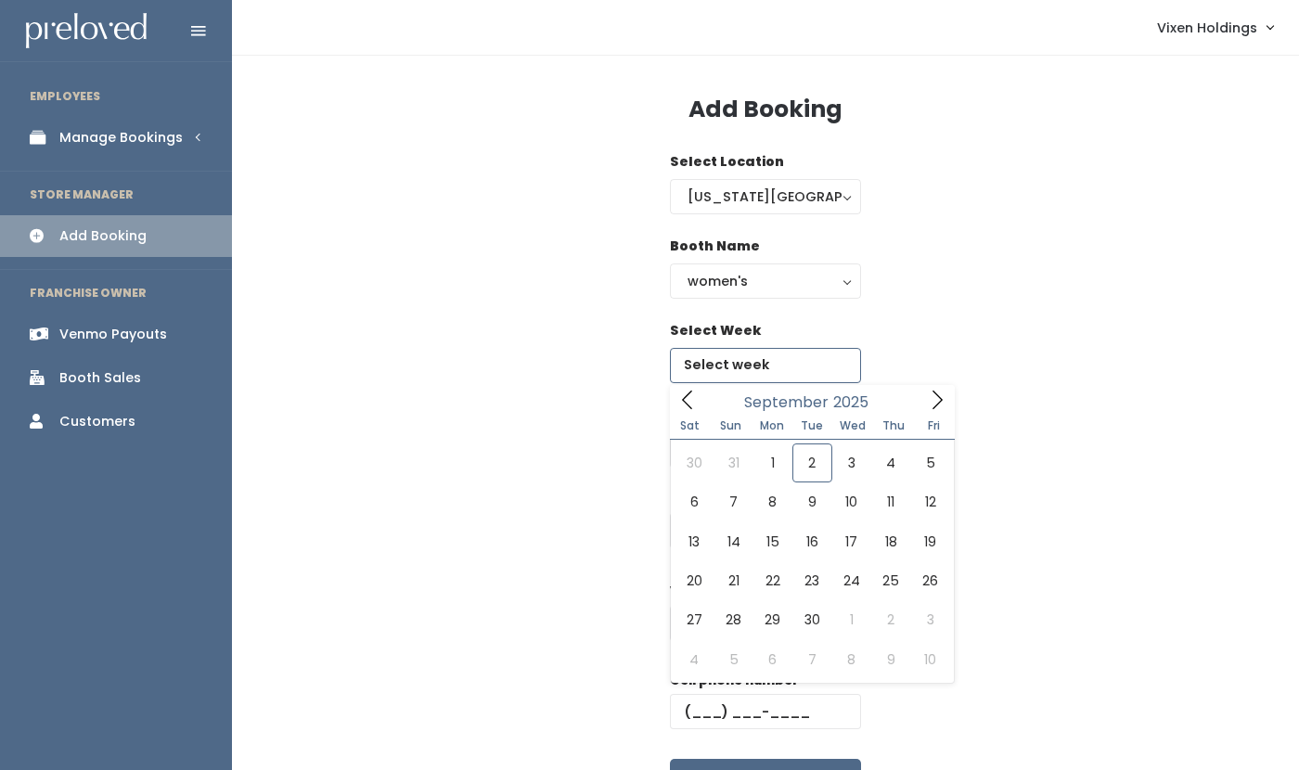
click at [738, 368] on input "text" at bounding box center [765, 365] width 191 height 35
type input "September 13 to September 19"
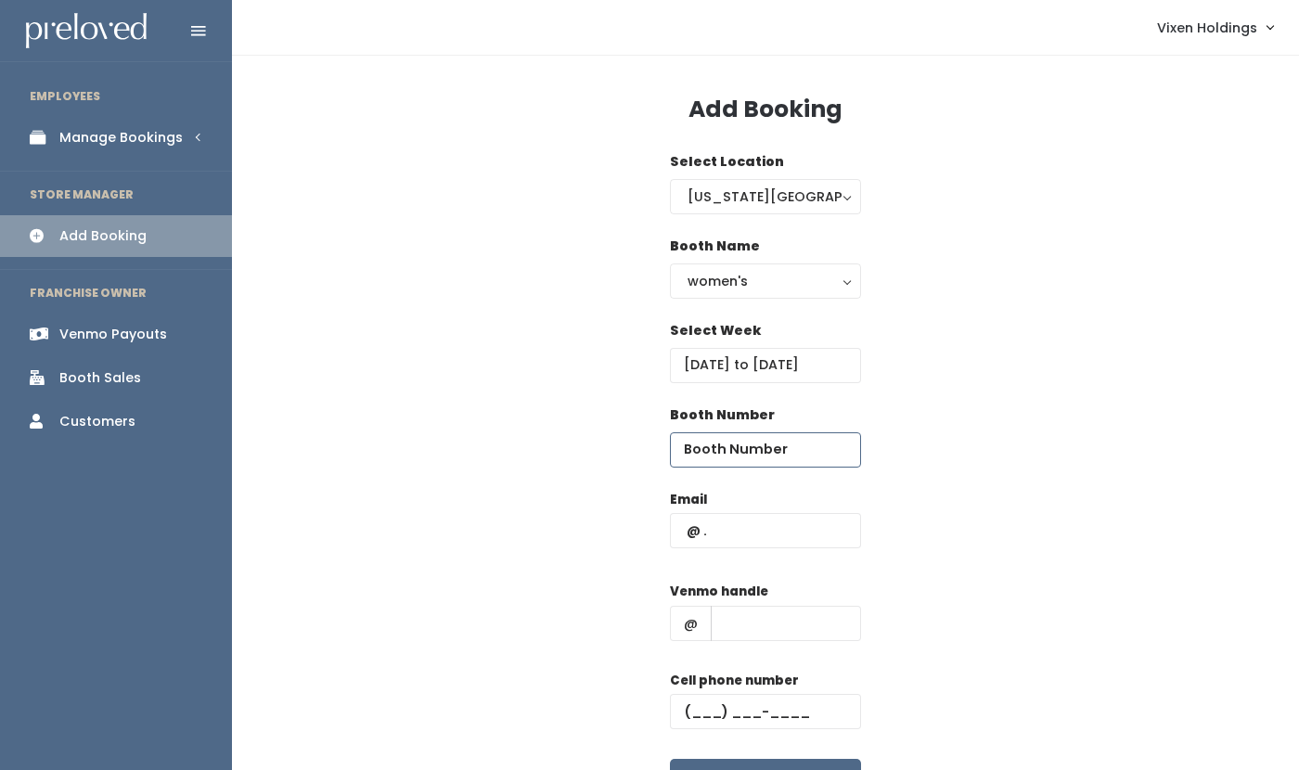
click at [726, 446] on input "number" at bounding box center [765, 450] width 191 height 35
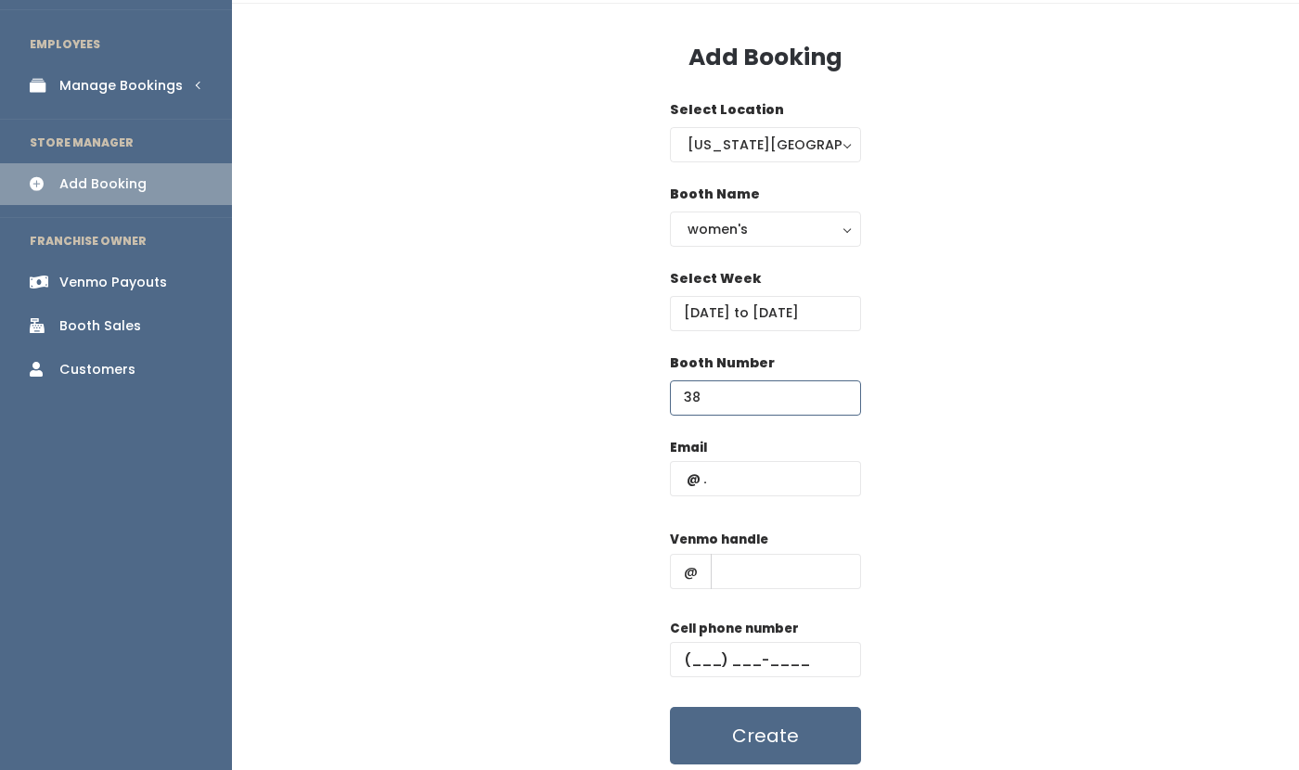
scroll to position [118, 0]
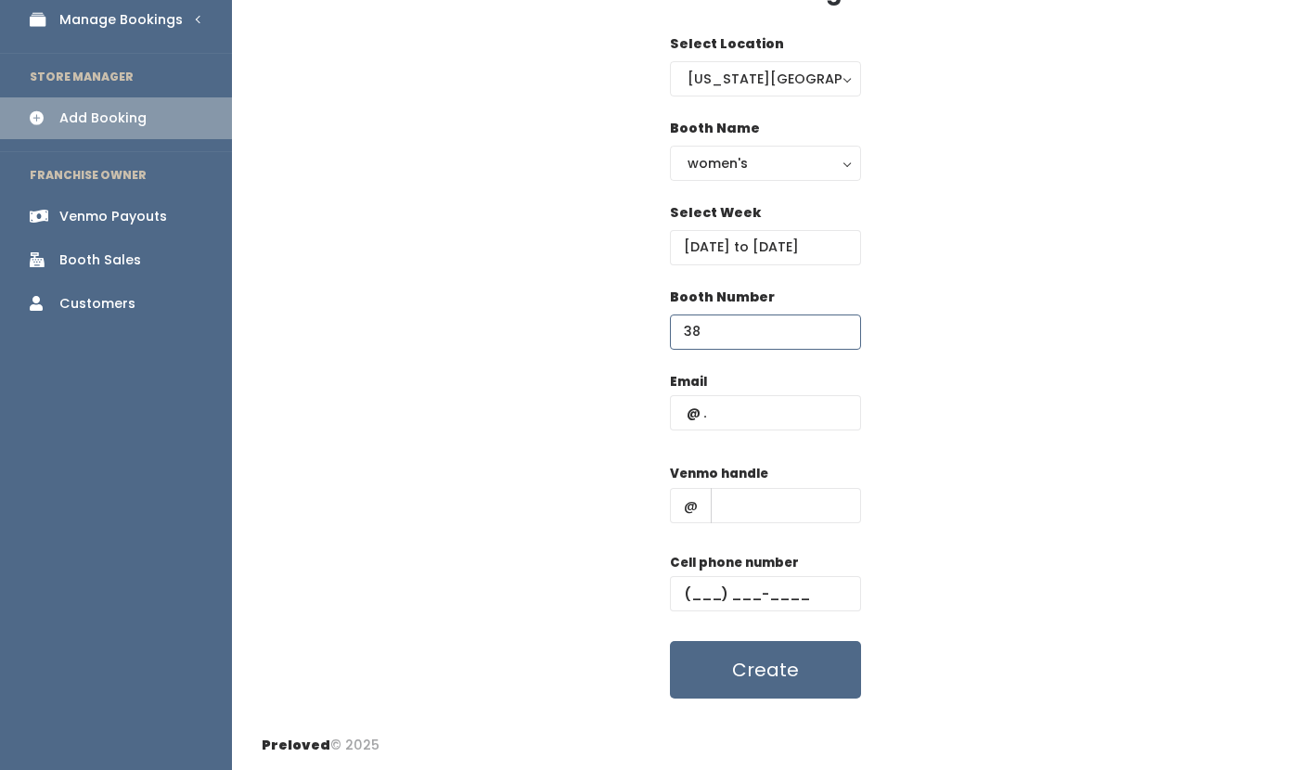
type input "38"
click at [680, 416] on input "text" at bounding box center [765, 412] width 191 height 35
paste input "lauren.wallokc@gmail.com"
type input "lauren.wallokc@gmail.com"
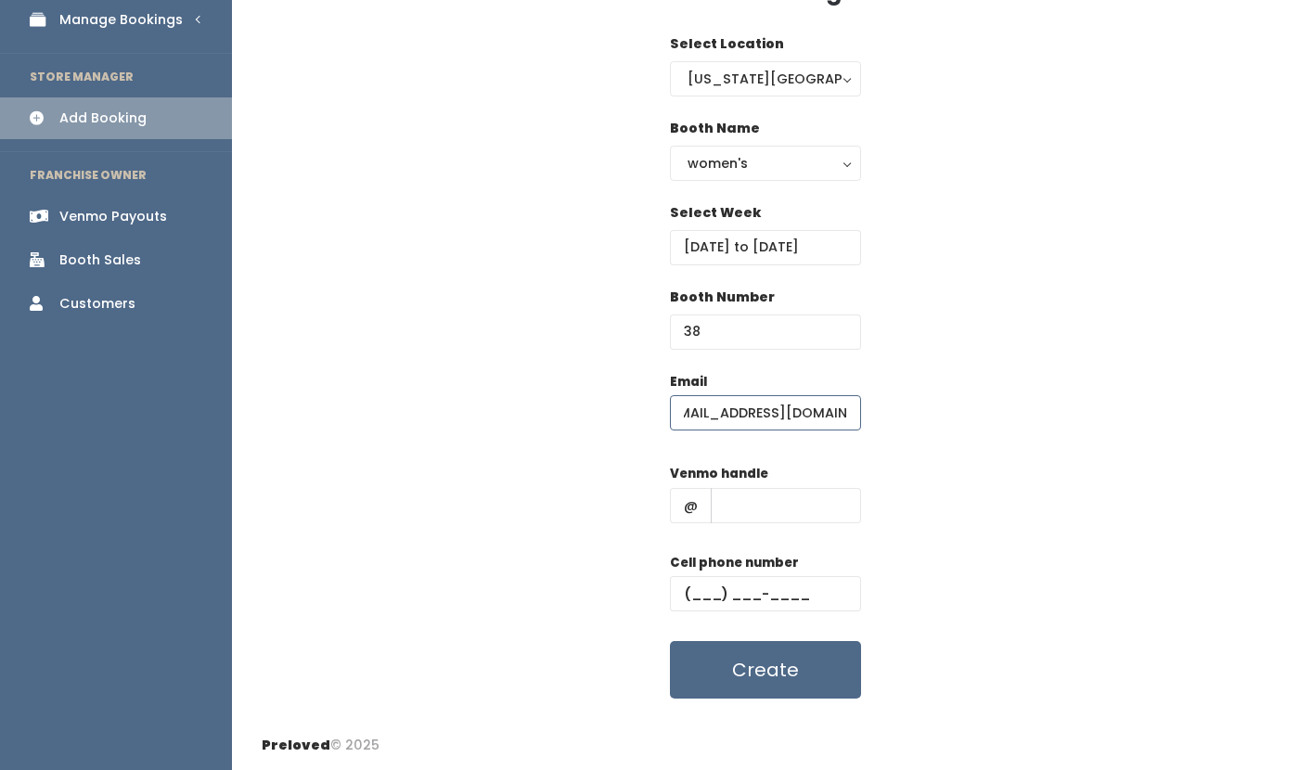
scroll to position [0, 0]
click at [727, 504] on input "text" at bounding box center [786, 505] width 150 height 35
click at [686, 590] on input "text" at bounding box center [765, 593] width 191 height 35
paste input "(405) 397-5629"
type input "(405) 397-5629"
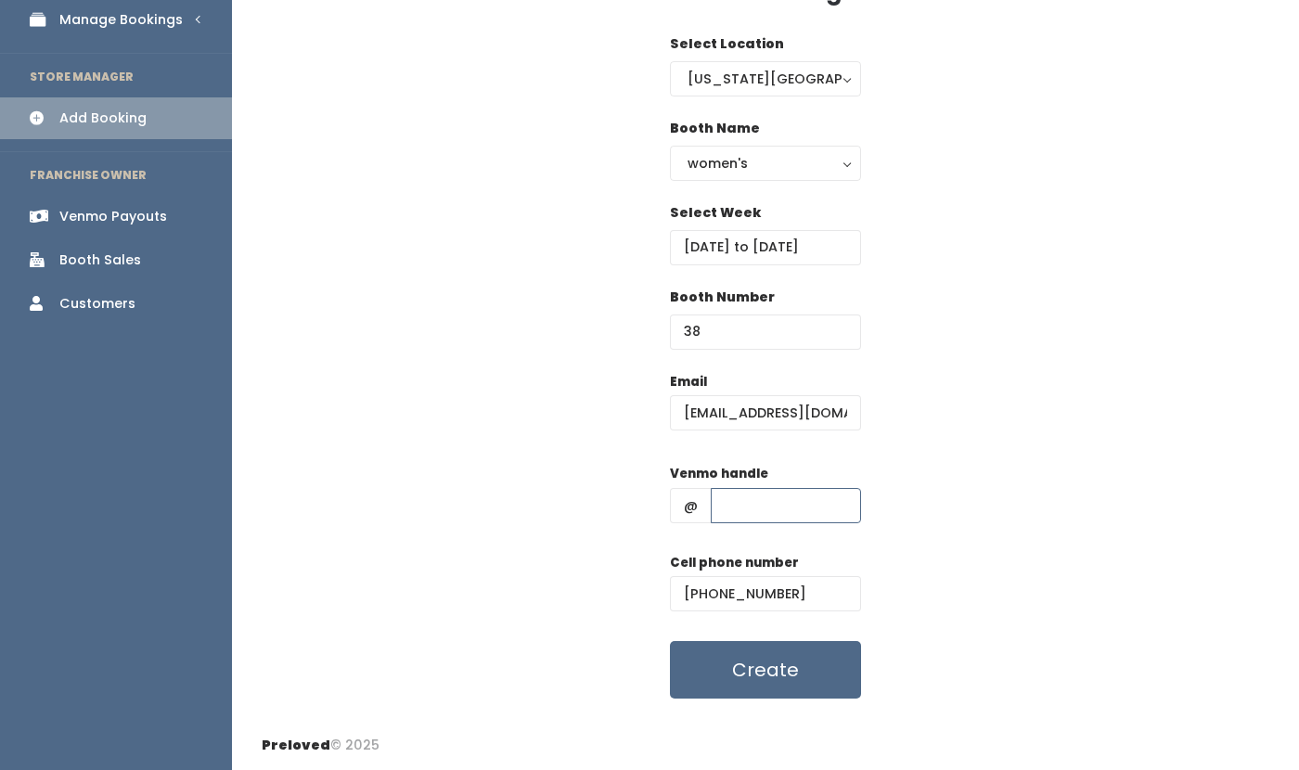
click at [740, 495] on input "text" at bounding box center [786, 505] width 150 height 35
paste input "lauren-wall-0"
type input "lauren-wall-0"
click at [781, 678] on button "Create" at bounding box center [765, 670] width 191 height 58
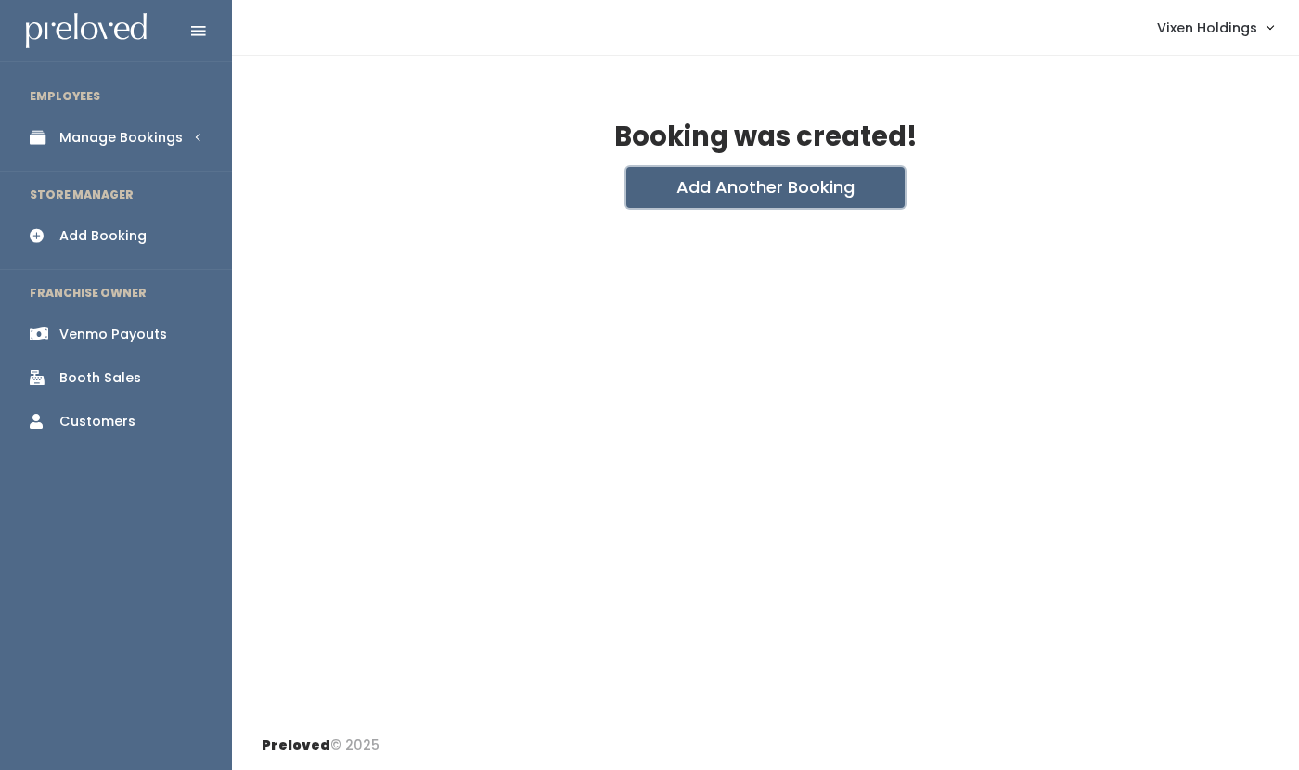
click at [754, 187] on button "Add Another Booking" at bounding box center [766, 187] width 278 height 41
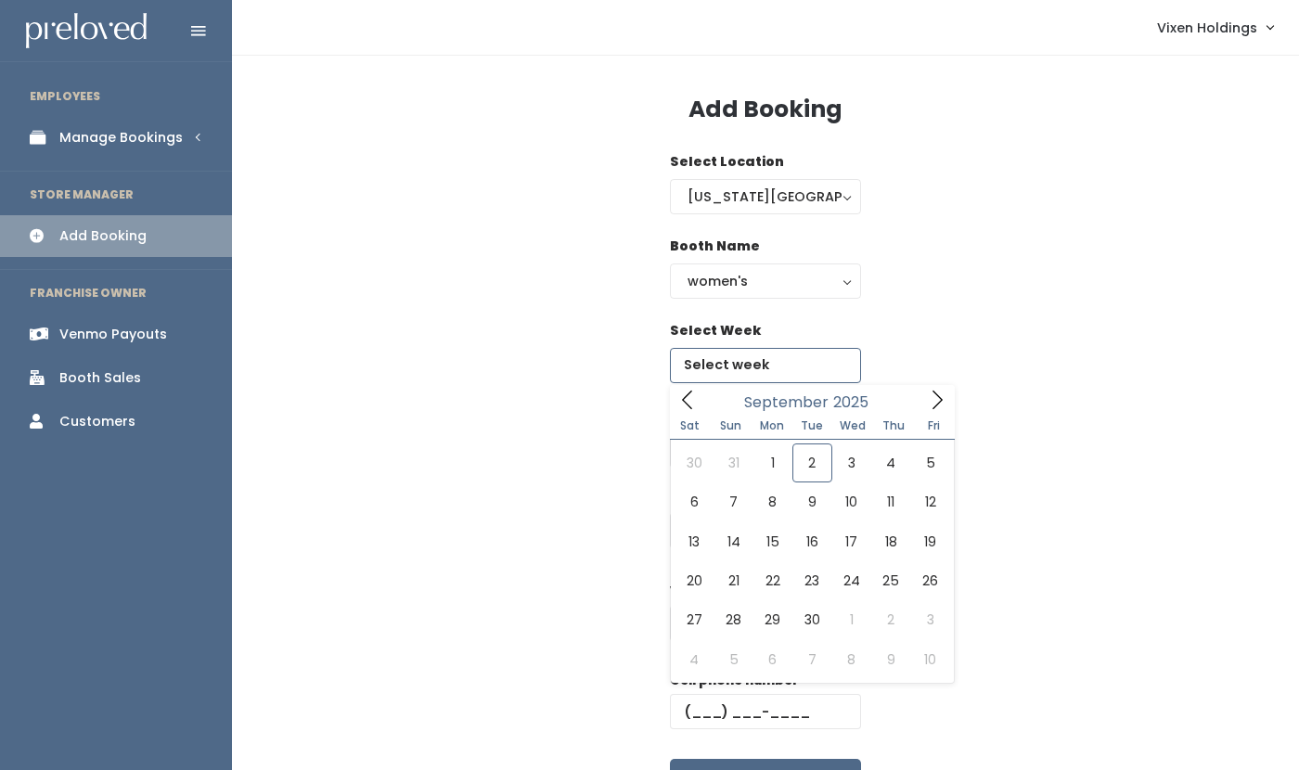
click at [743, 376] on input "text" at bounding box center [765, 365] width 191 height 35
type input "September 20 to September 26"
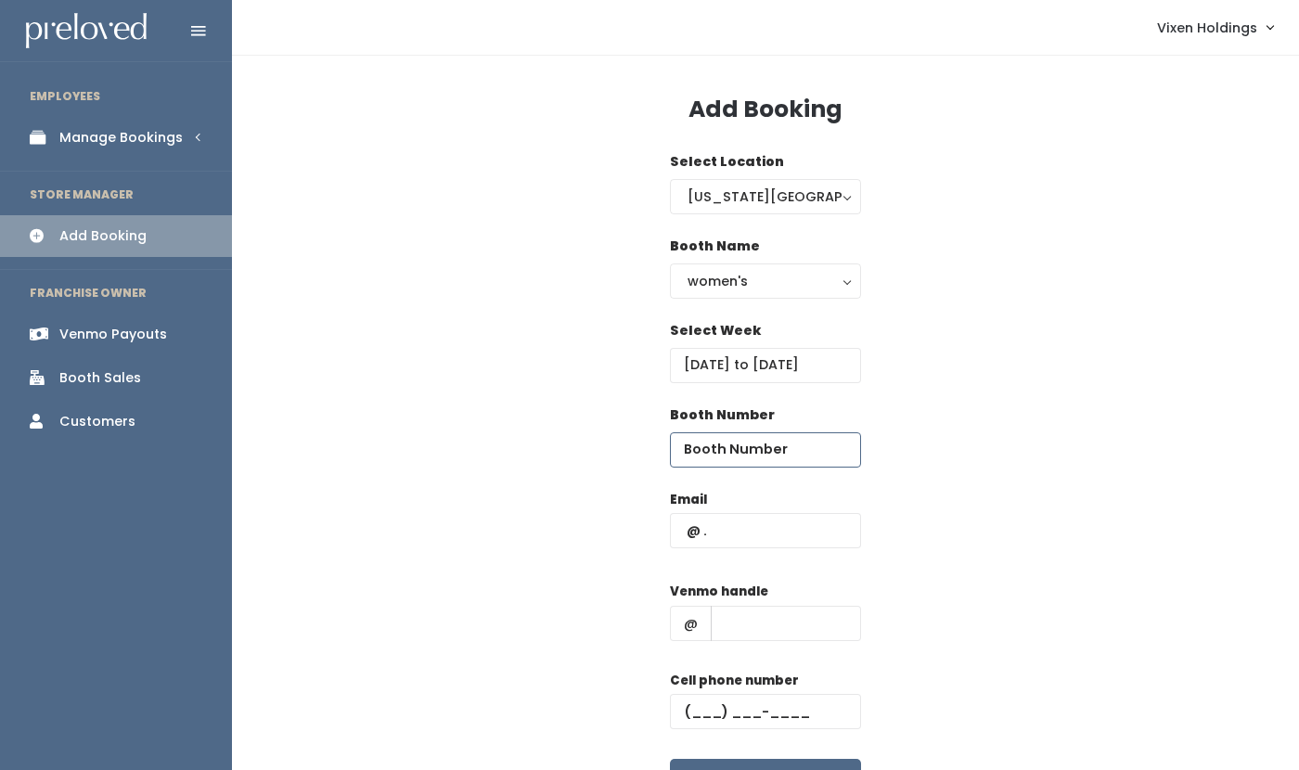
click at [726, 447] on input "number" at bounding box center [765, 450] width 191 height 35
type input "38"
click at [733, 625] on input "text" at bounding box center [786, 623] width 150 height 35
paste input "lauren-wall-0"
type input "lauren-wall-0"
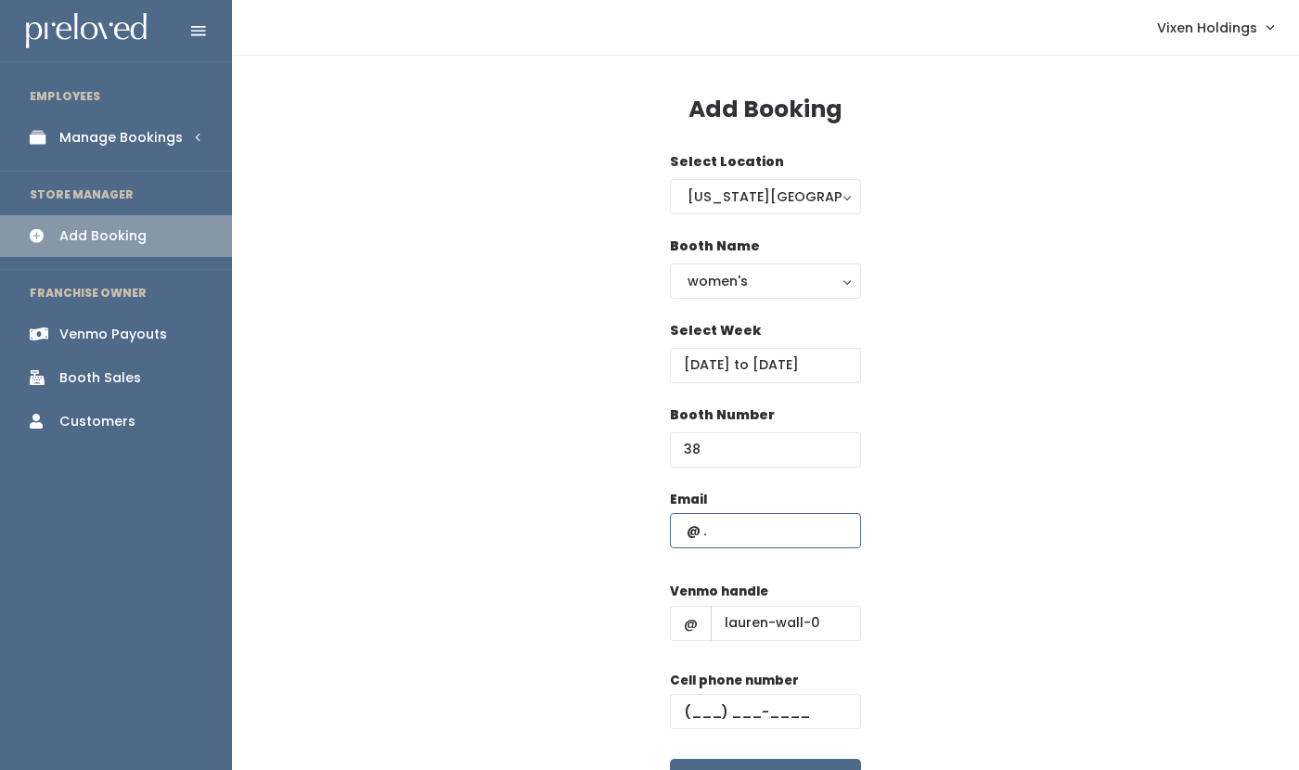
click at [734, 535] on input "text" at bounding box center [765, 530] width 191 height 35
paste input "[EMAIL_ADDRESS][DOMAIN_NAME]"
type input "[EMAIL_ADDRESS][DOMAIN_NAME]"
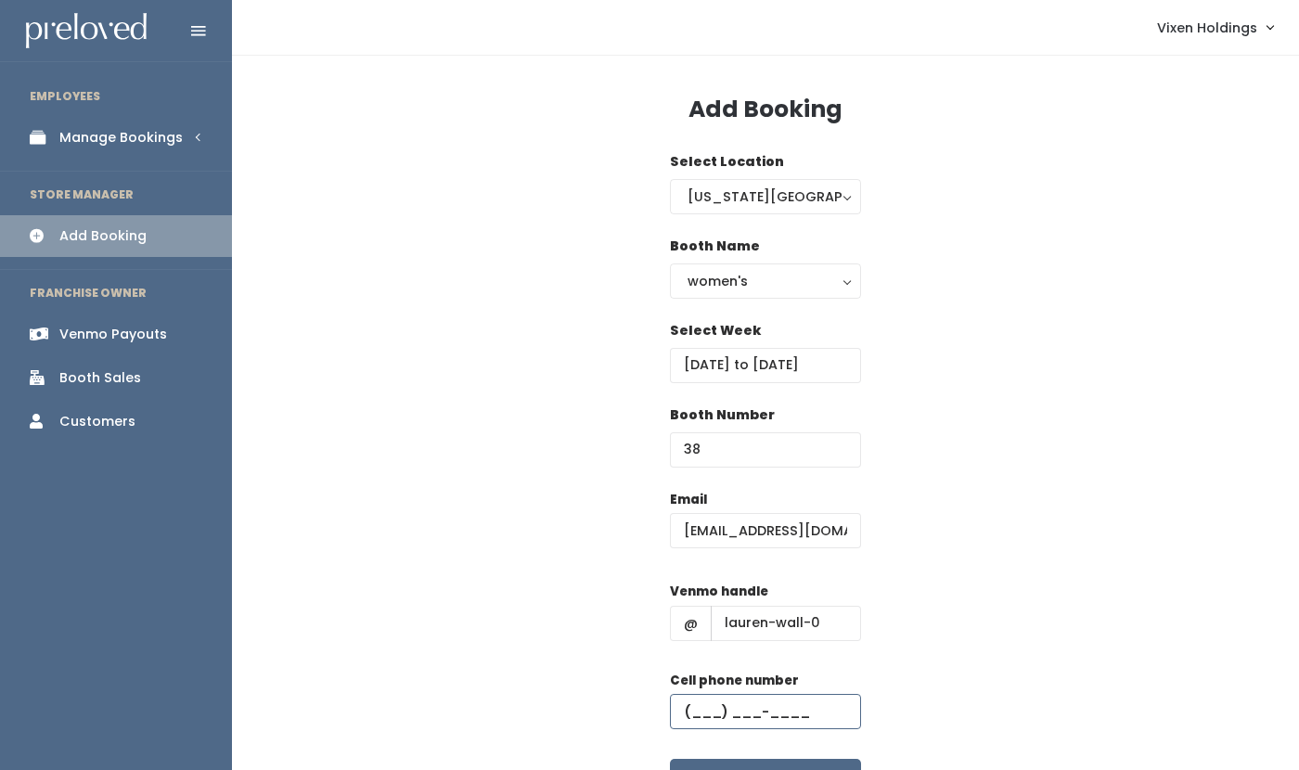
click at [687, 705] on input "text" at bounding box center [765, 711] width 191 height 35
paste input "(___) ___-____"
paste input "text"
click at [683, 705] on input "(___) ___-____" at bounding box center [765, 711] width 191 height 35
paste input "405) 397-5629"
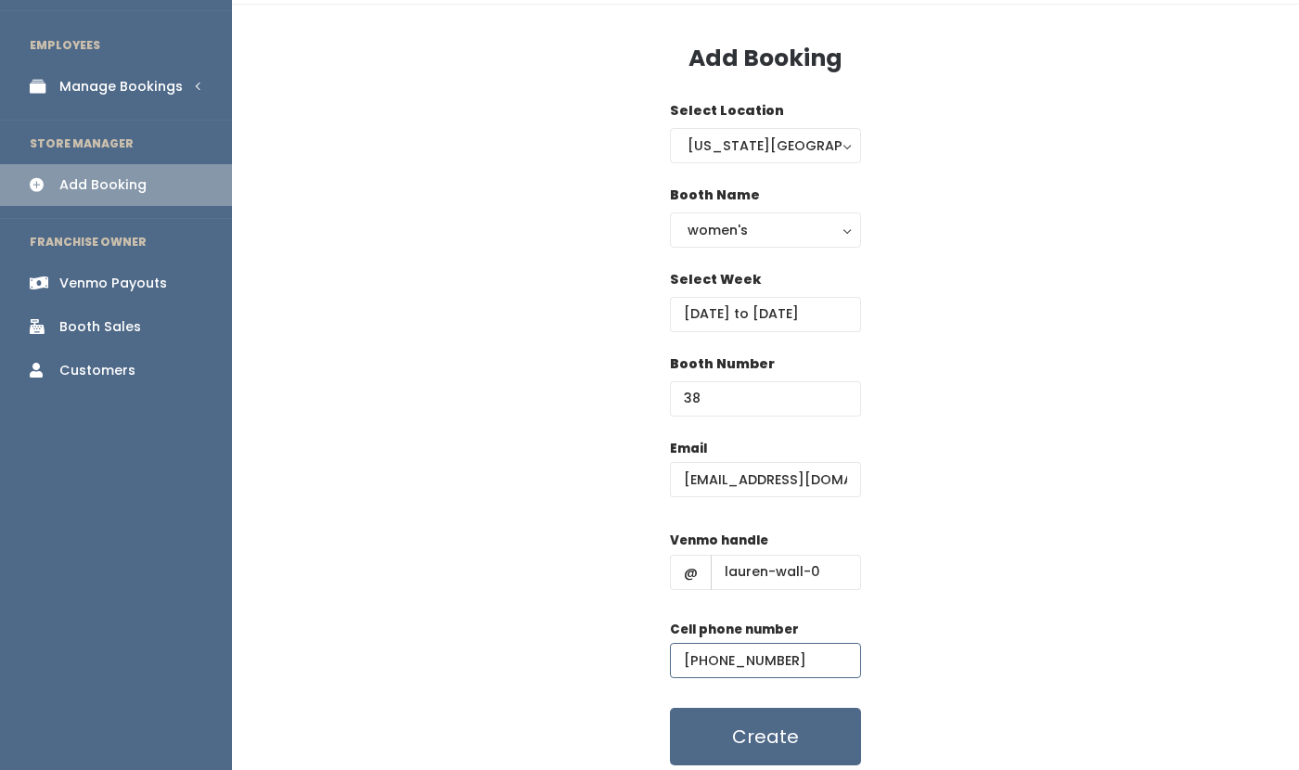
scroll to position [118, 0]
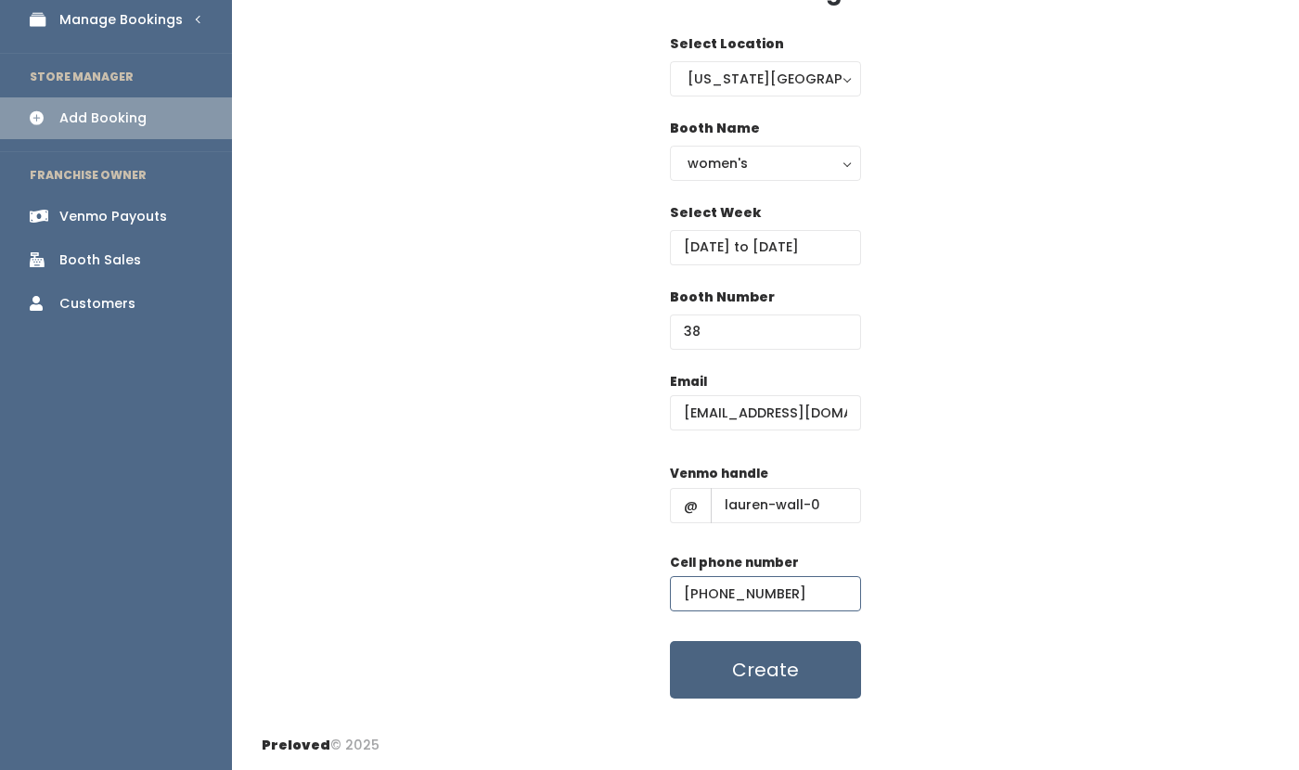
type input "(405) 397-5629"
click at [789, 679] on button "Create" at bounding box center [765, 670] width 191 height 58
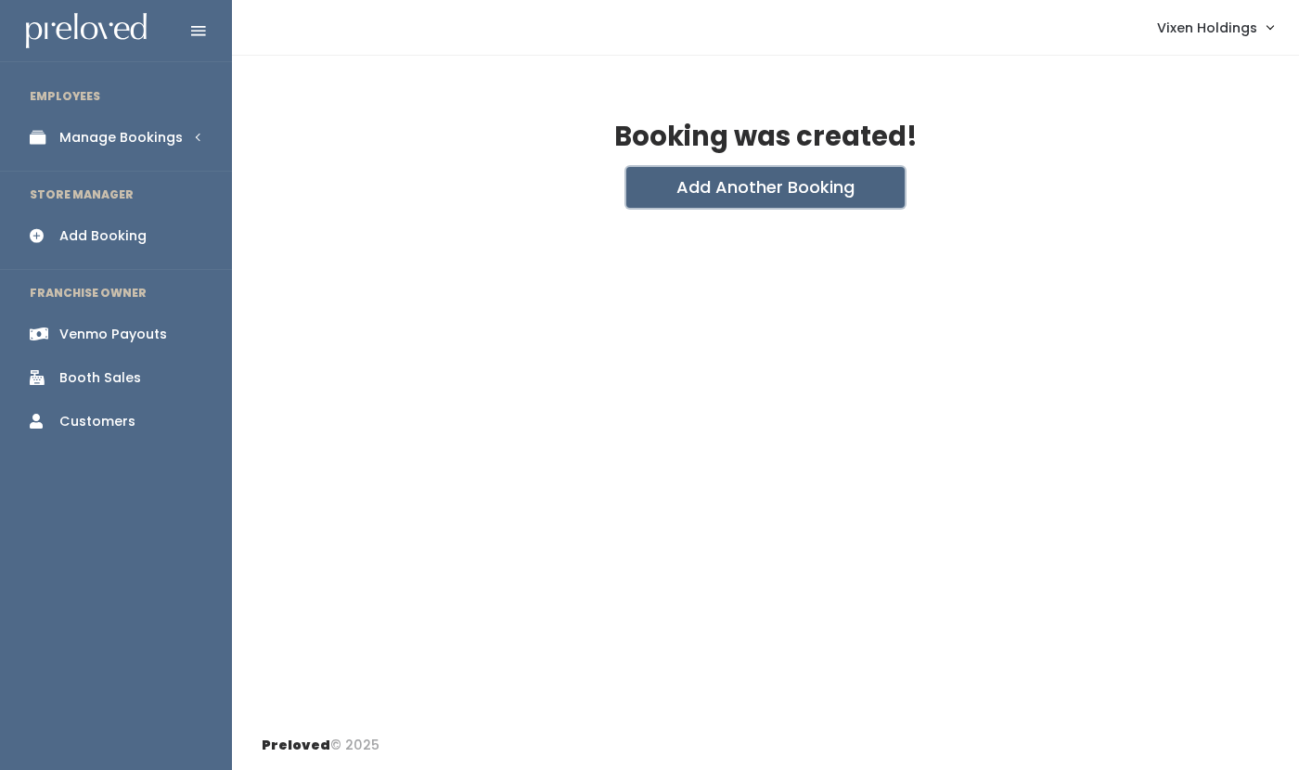
click at [747, 196] on button "Add Another Booking" at bounding box center [766, 187] width 278 height 41
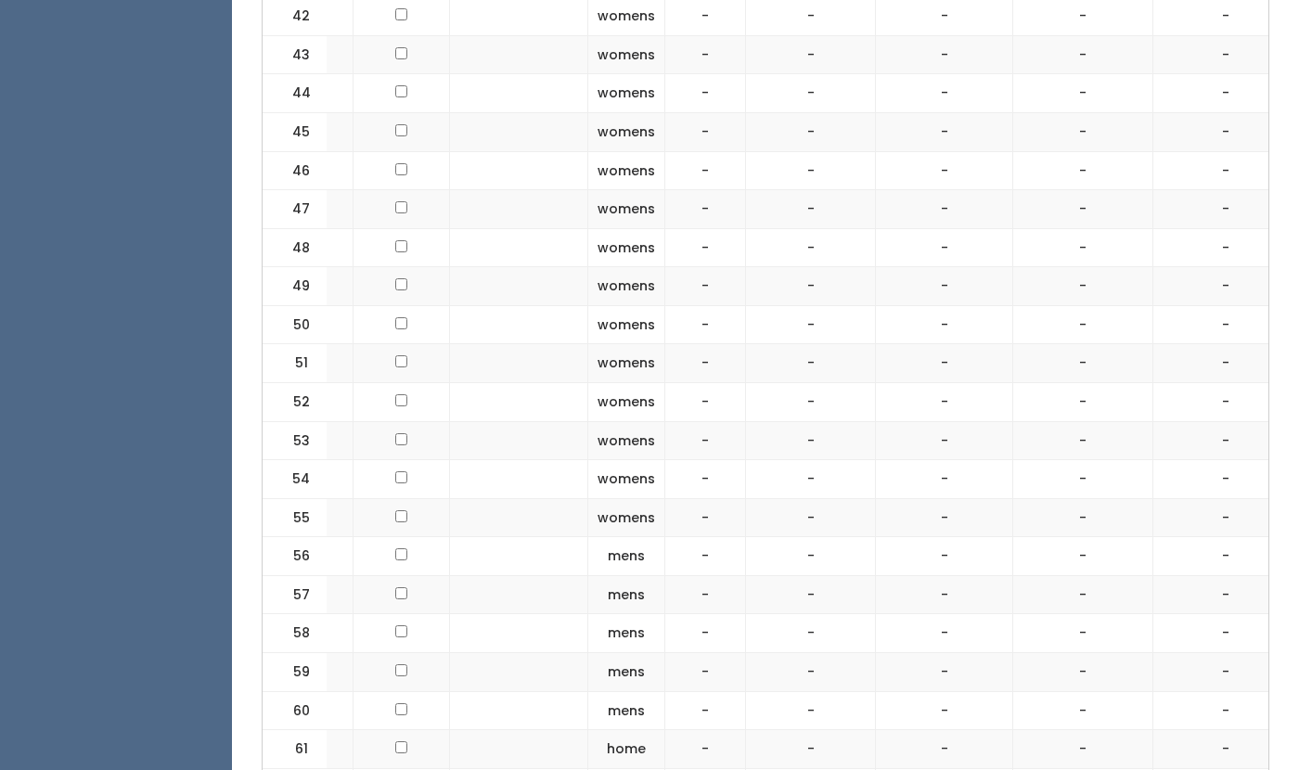
scroll to position [0, 333]
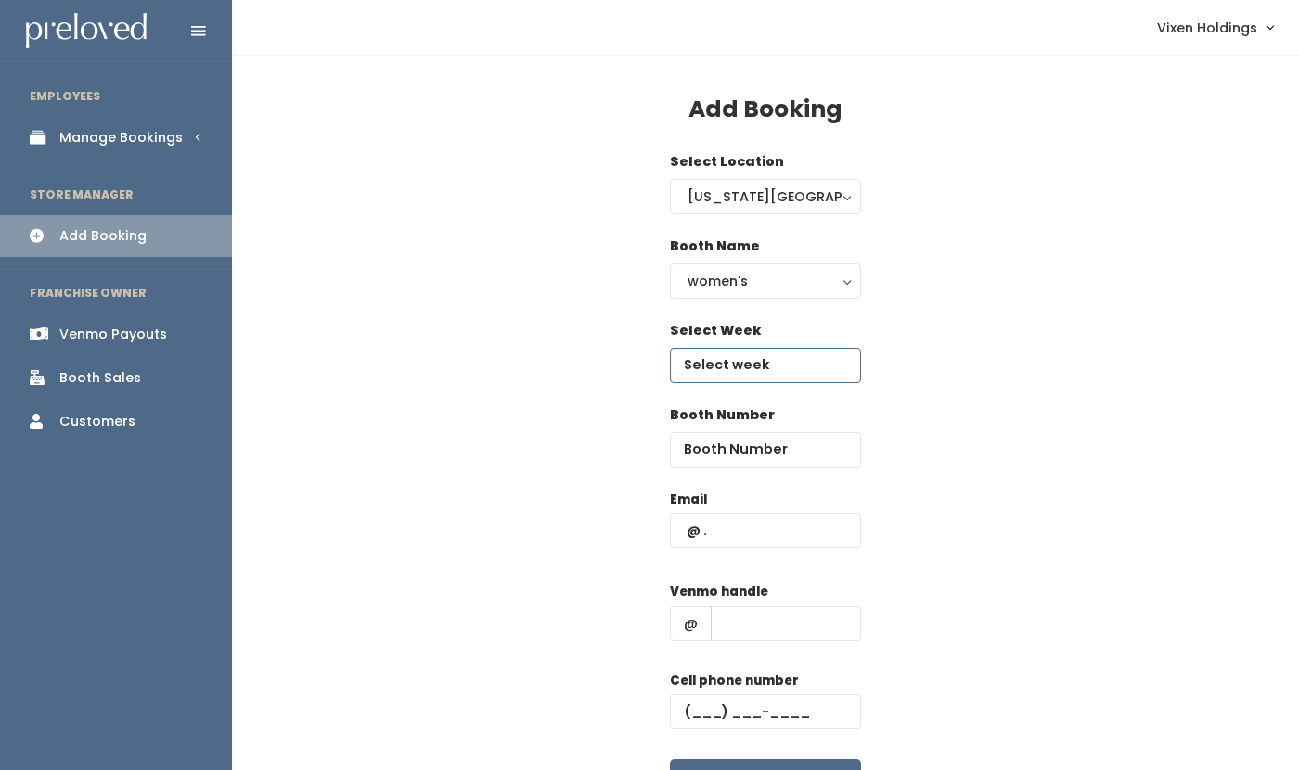
click at [752, 369] on input "text" at bounding box center [765, 365] width 191 height 35
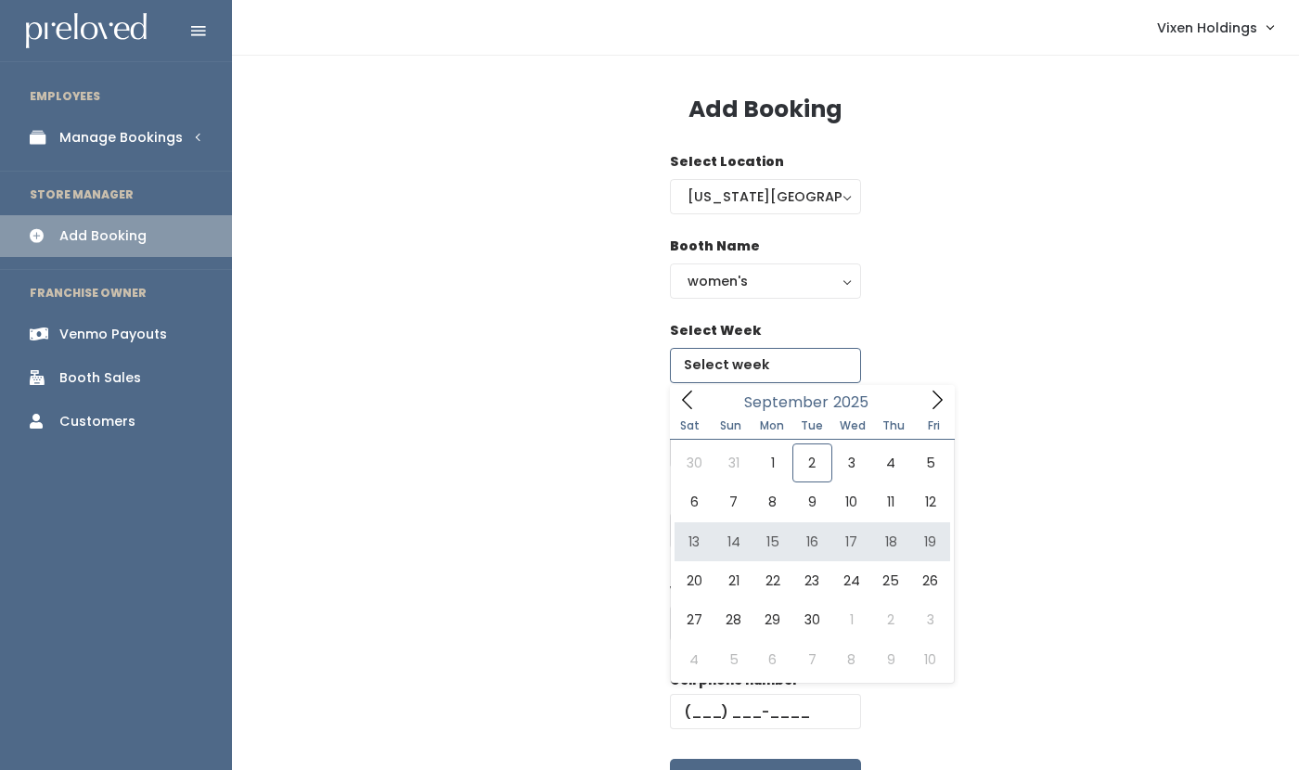
type input "September 13 to September 19"
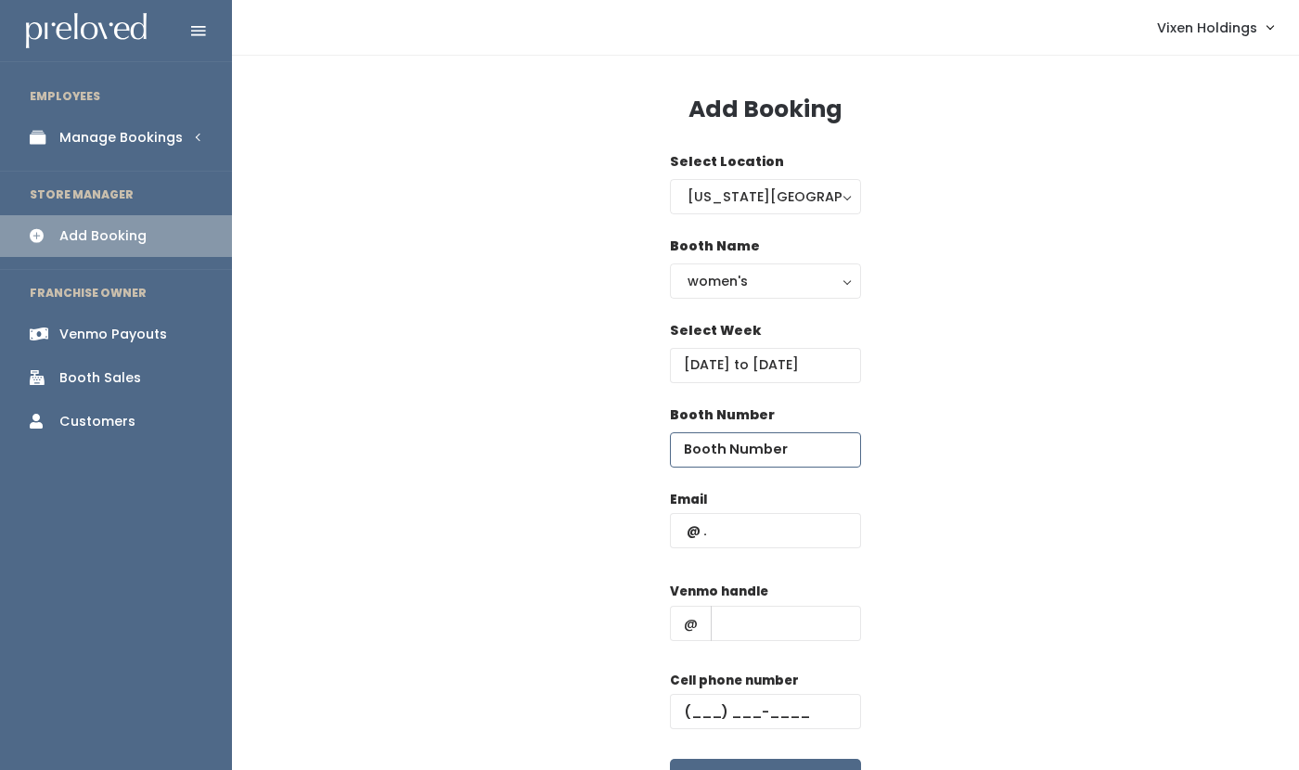
click at [746, 446] on input "number" at bounding box center [765, 450] width 191 height 35
type input "46"
click at [720, 525] on input "text" at bounding box center [765, 530] width 191 height 35
type input "[EMAIL_ADDRESS][DOMAIN_NAME]"
click at [762, 636] on input "text" at bounding box center [786, 623] width 150 height 35
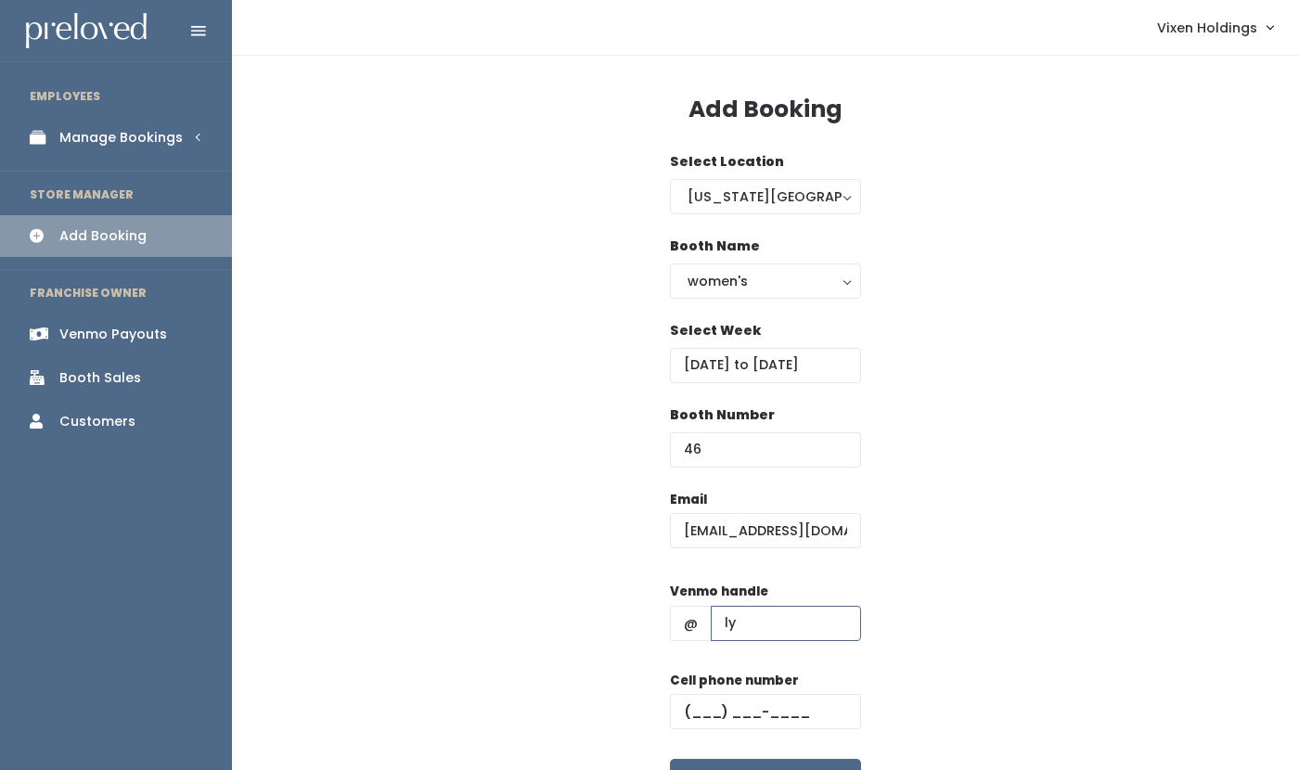
type input "Lynne-Byrd-2"
click at [677, 707] on input "text" at bounding box center [765, 711] width 191 height 35
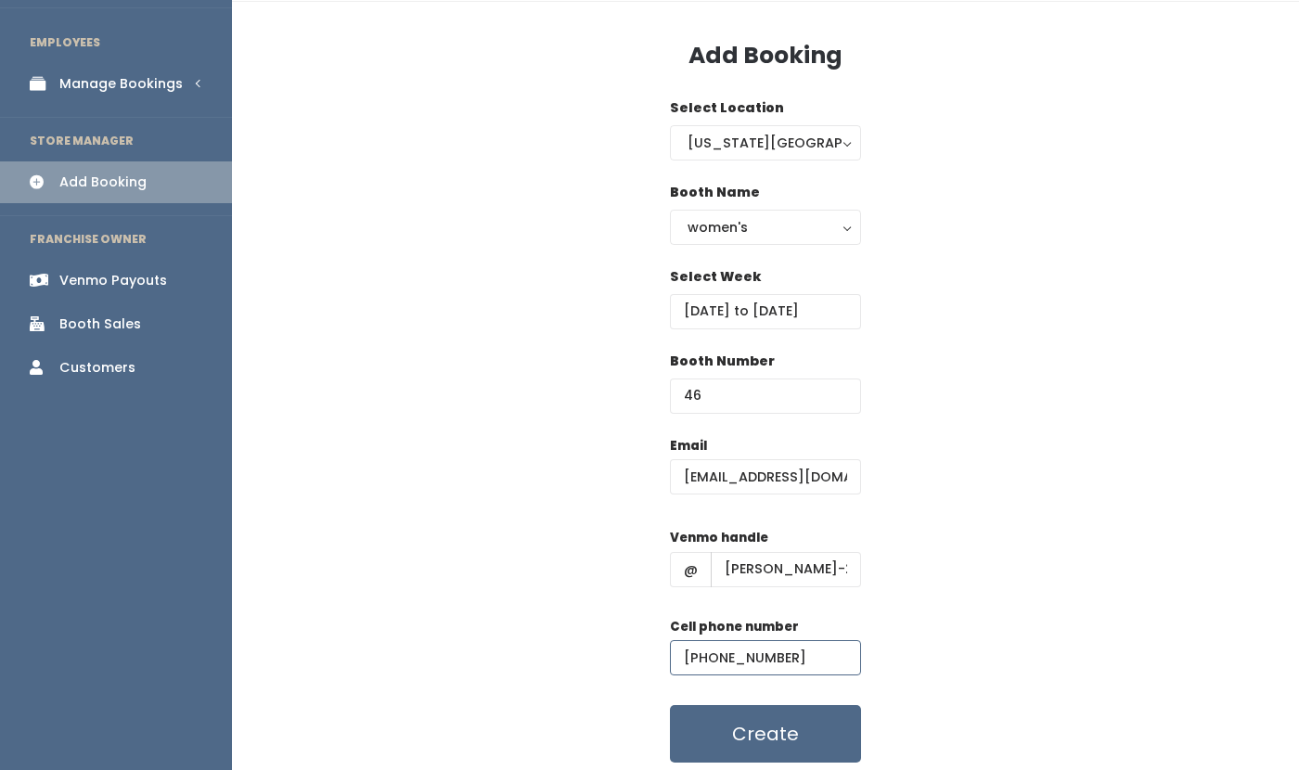
scroll to position [118, 0]
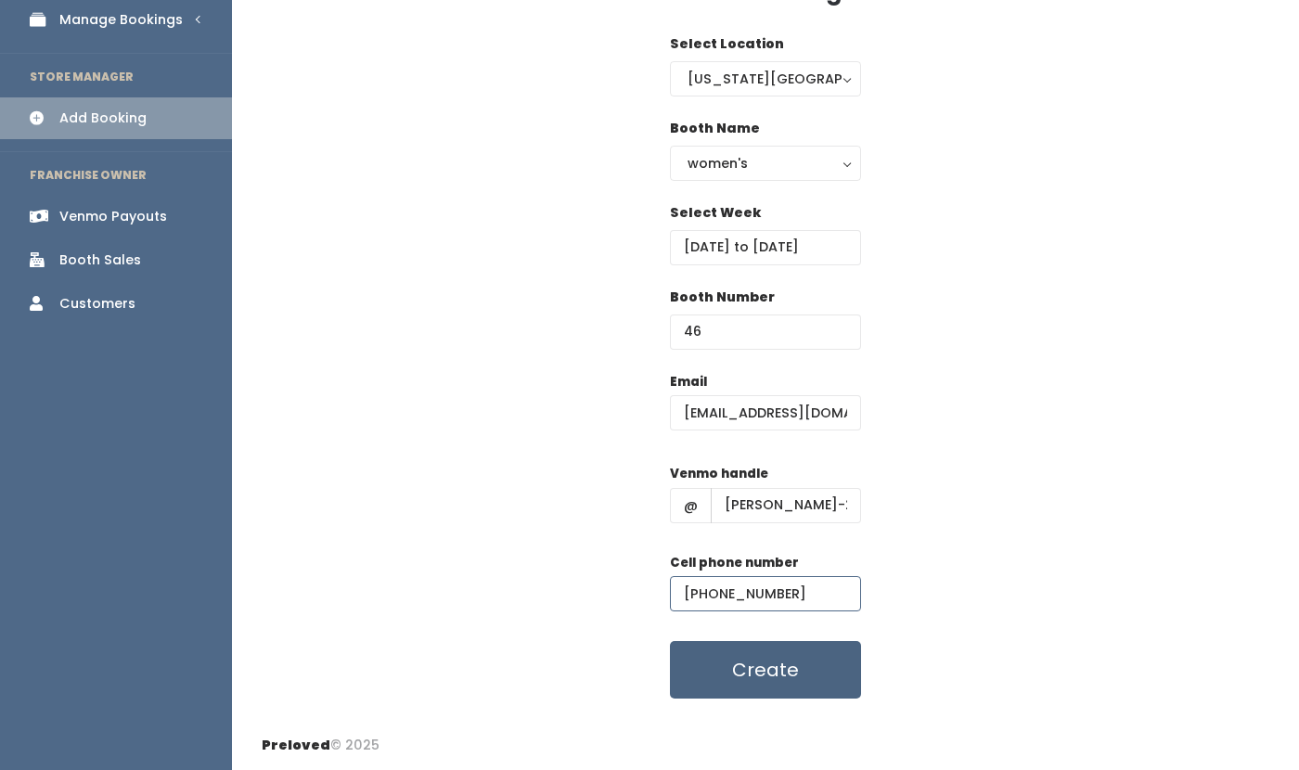
type input "[PHONE_NUMBER]"
click at [785, 669] on button "Create" at bounding box center [765, 670] width 191 height 58
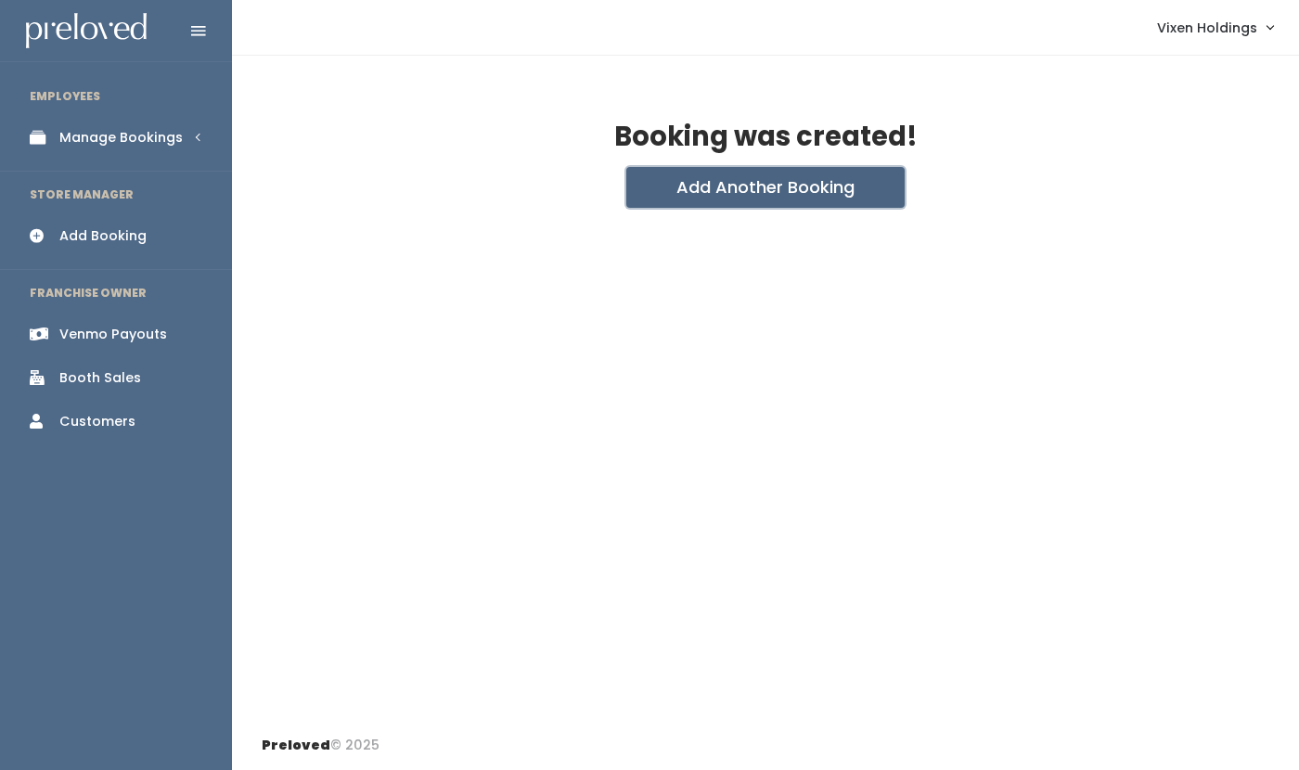
click at [757, 191] on button "Add Another Booking" at bounding box center [766, 187] width 278 height 41
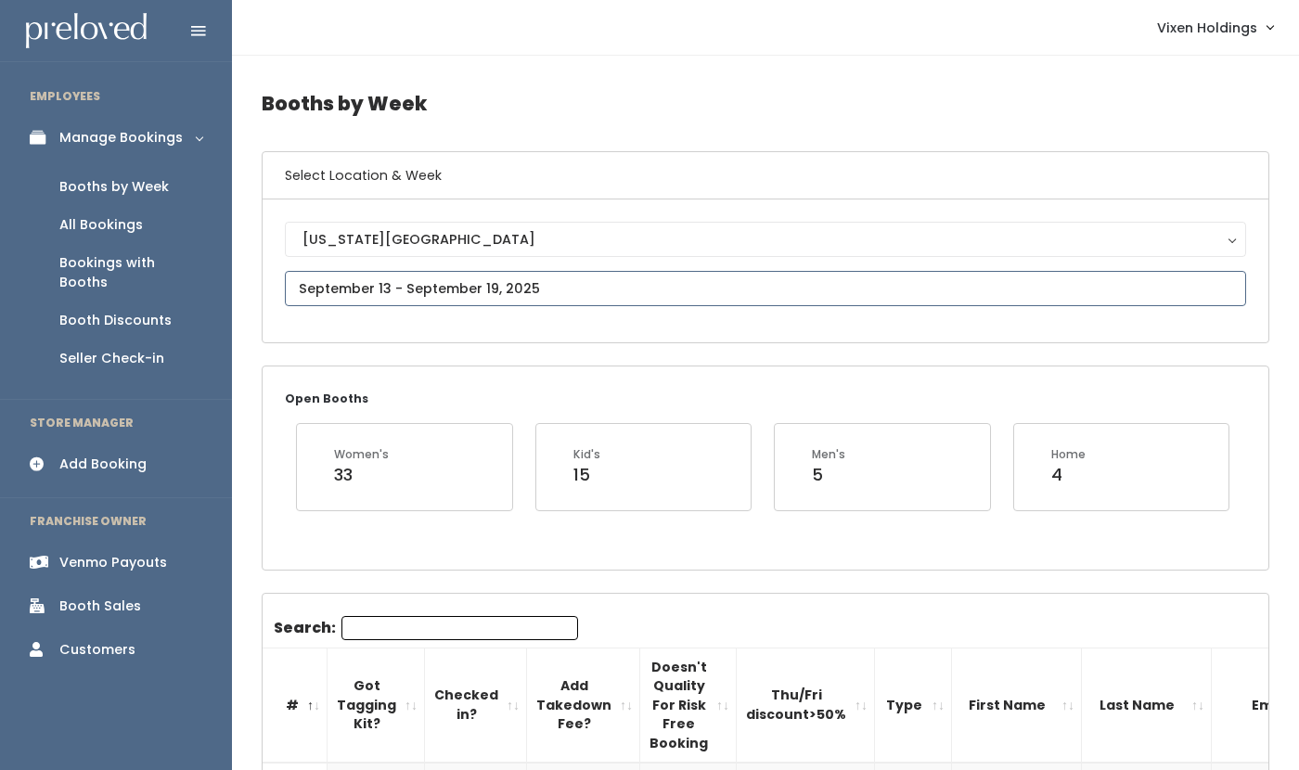
click at [413, 295] on input "text" at bounding box center [766, 288] width 962 height 35
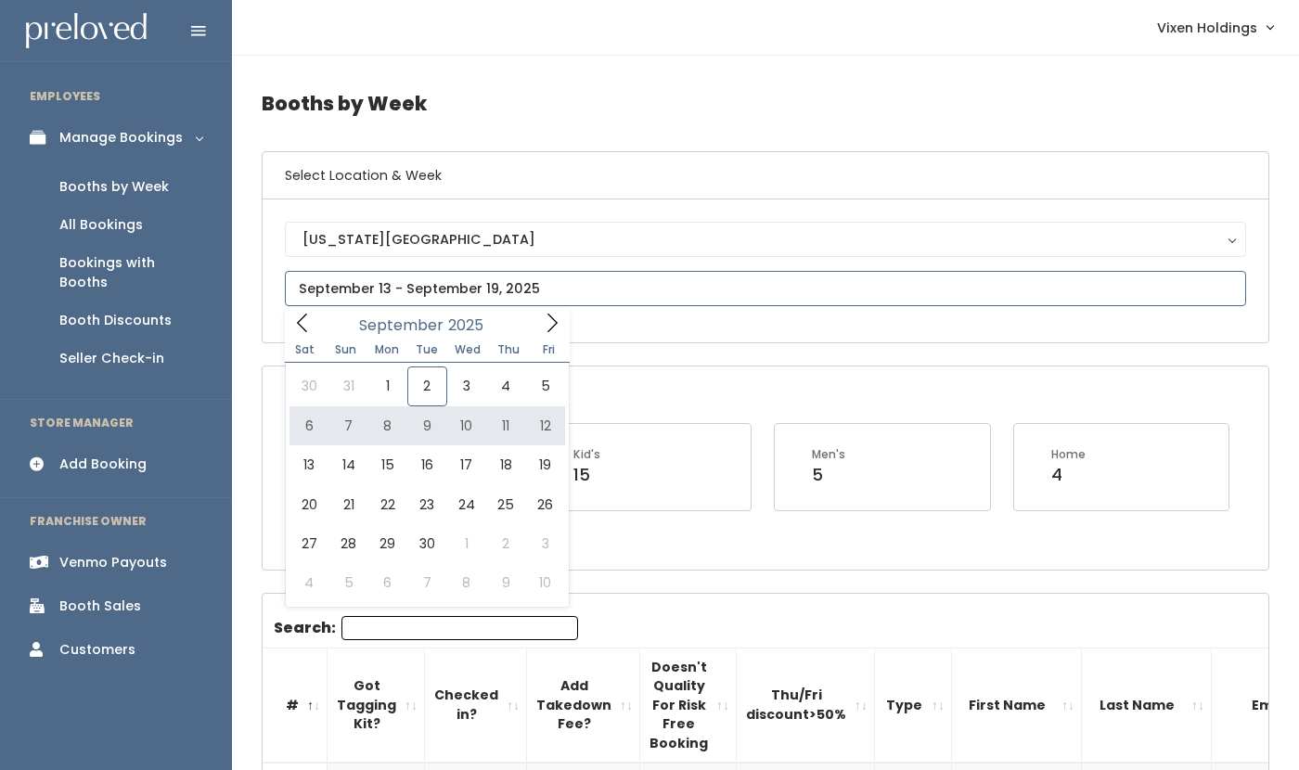
type input "September 6 to September 12"
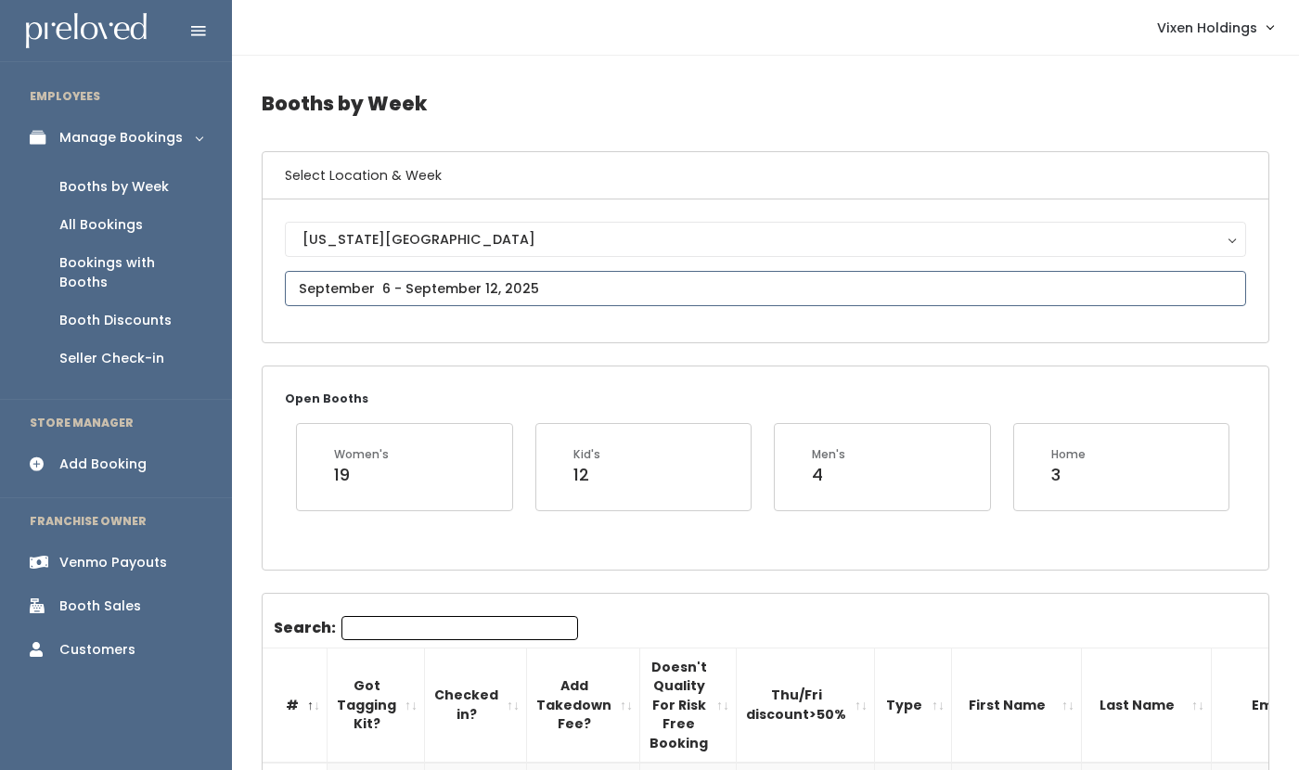
click at [394, 296] on input "text" at bounding box center [766, 288] width 962 height 35
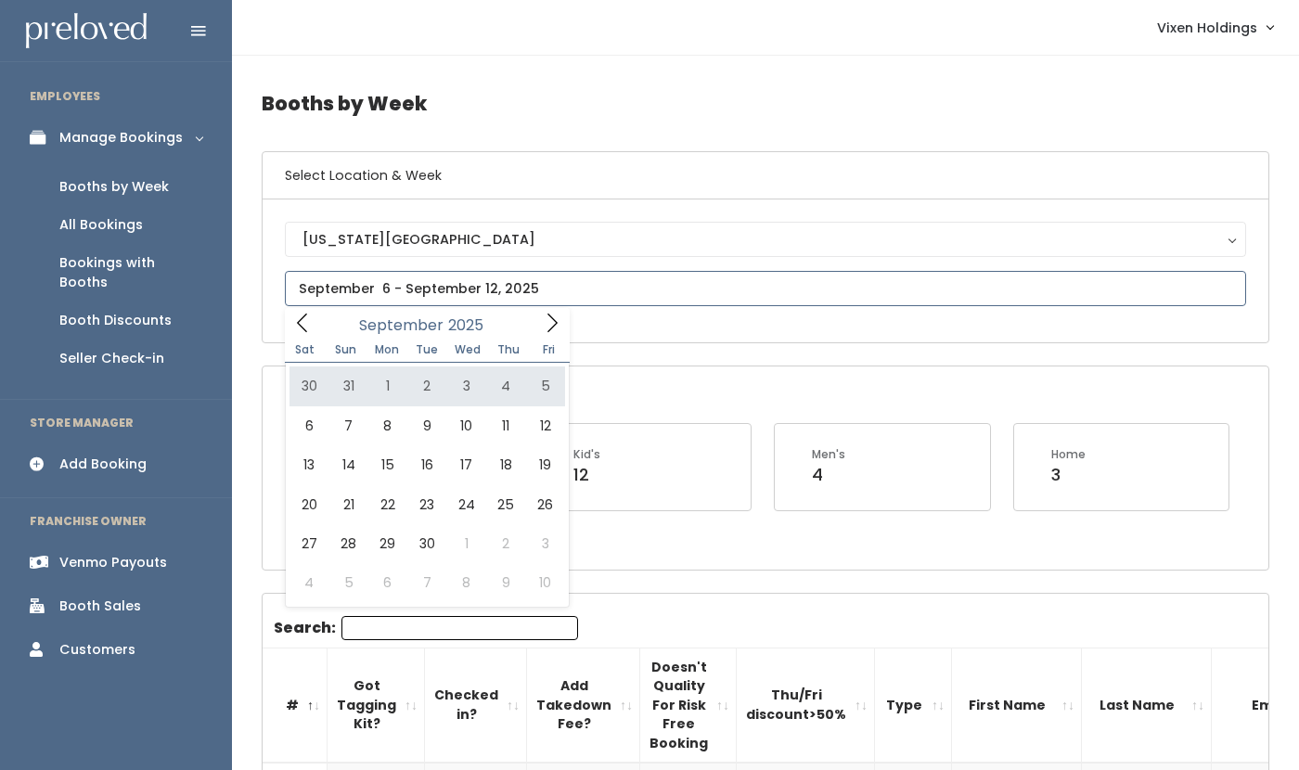
type input "August 30 to September 5"
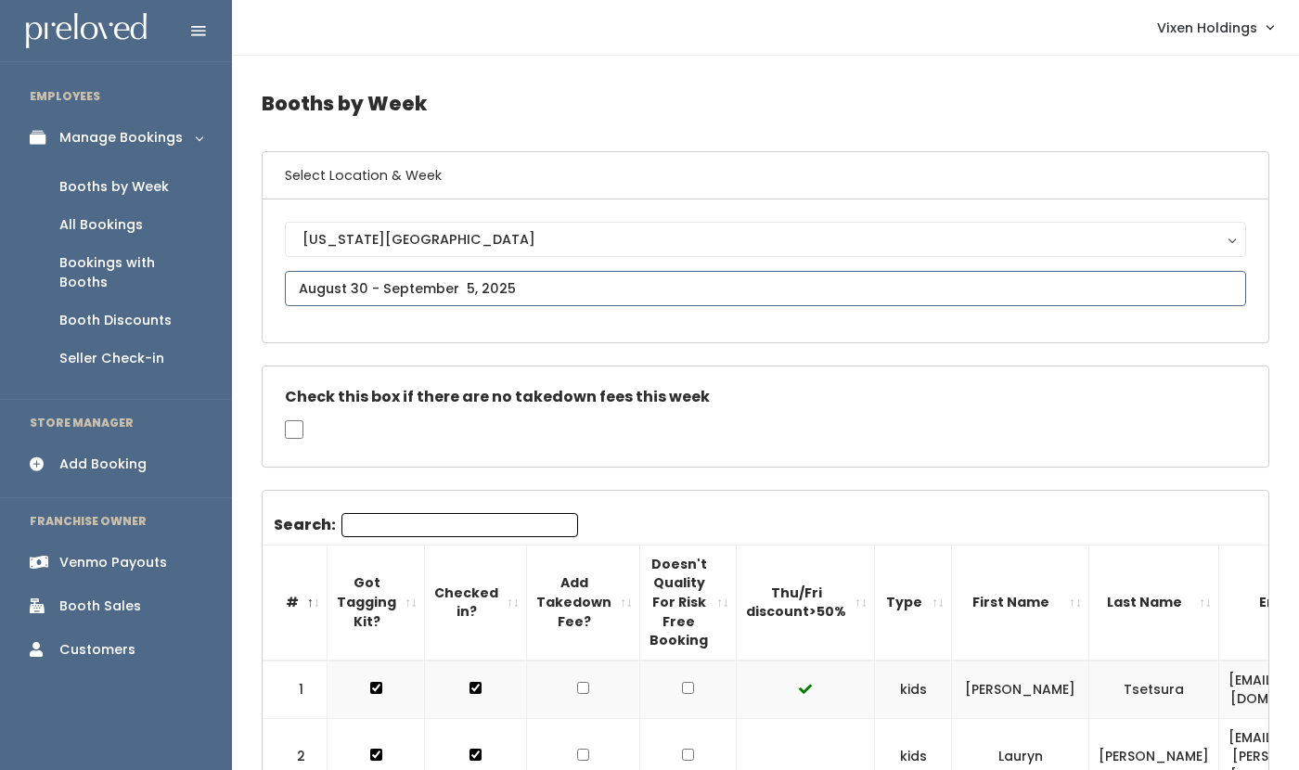
click at [431, 290] on input "text" at bounding box center [766, 288] width 962 height 35
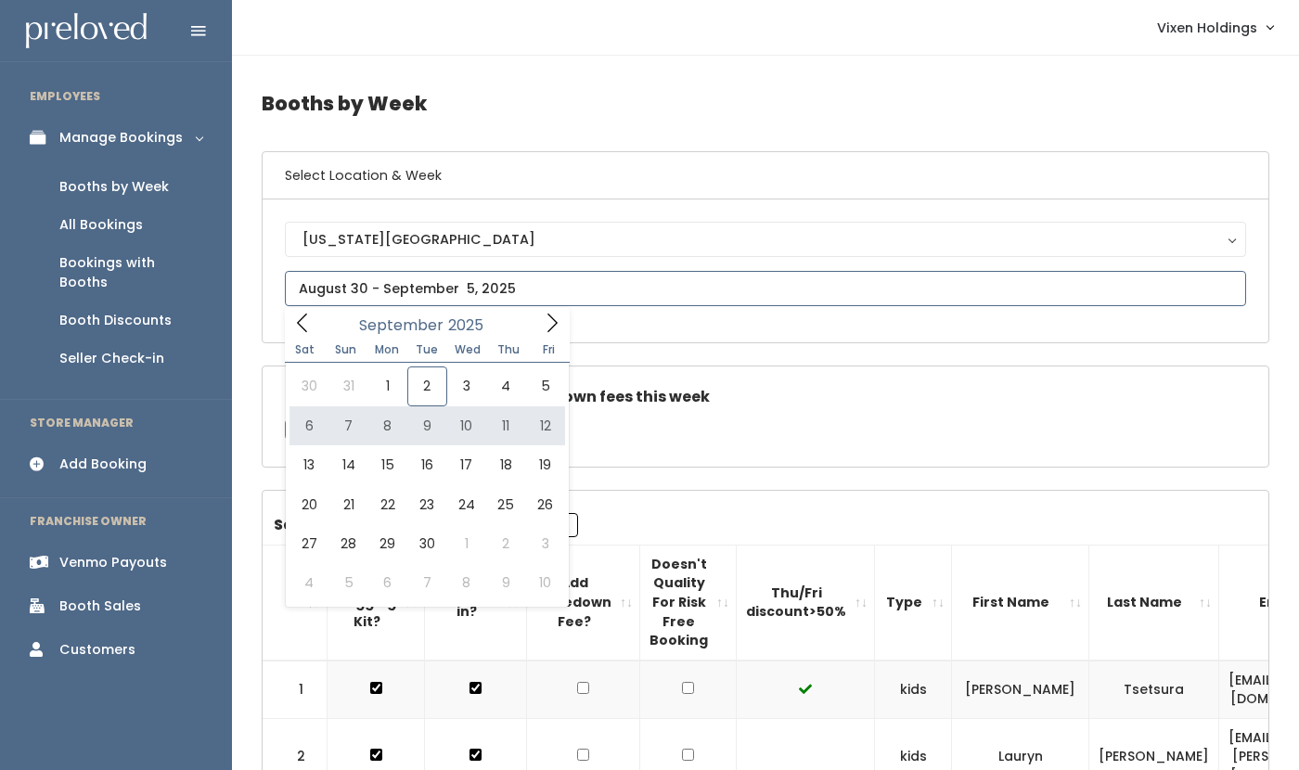
type input "[DATE] to [DATE]"
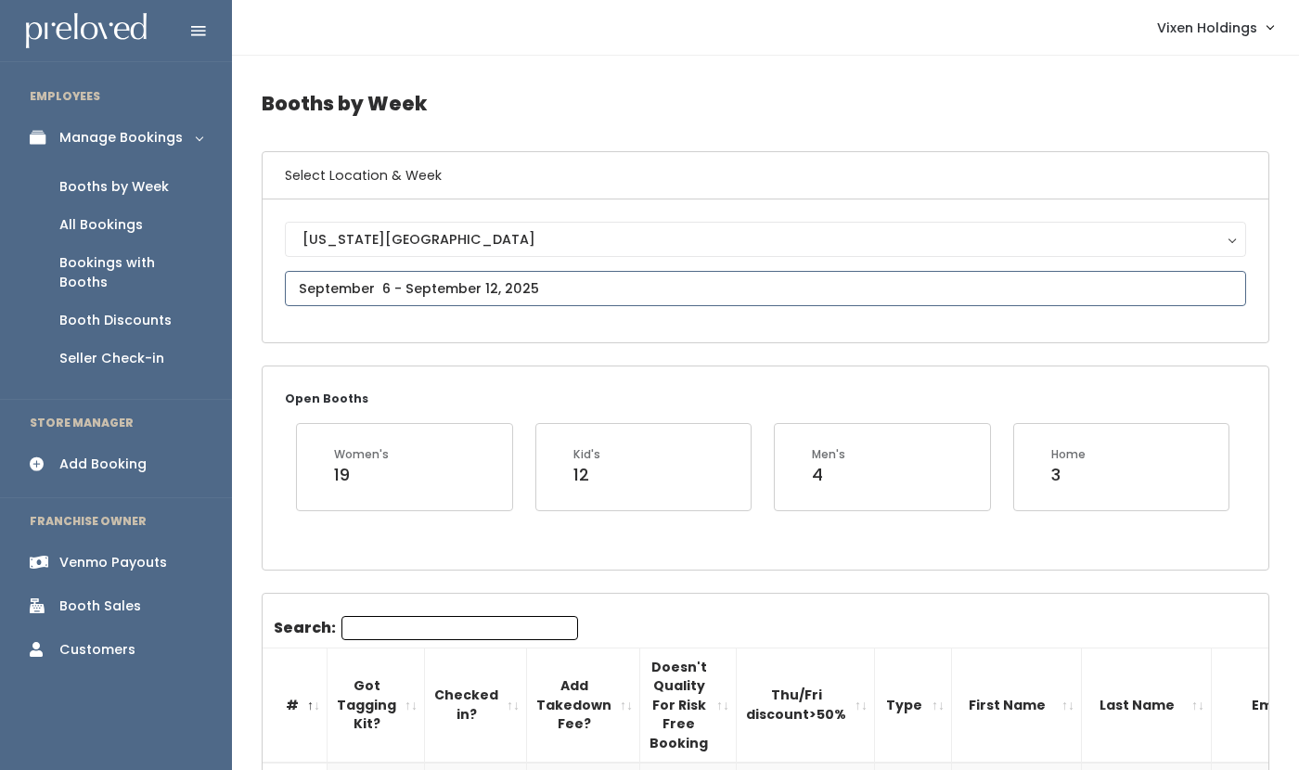
click at [355, 291] on input "text" at bounding box center [766, 288] width 962 height 35
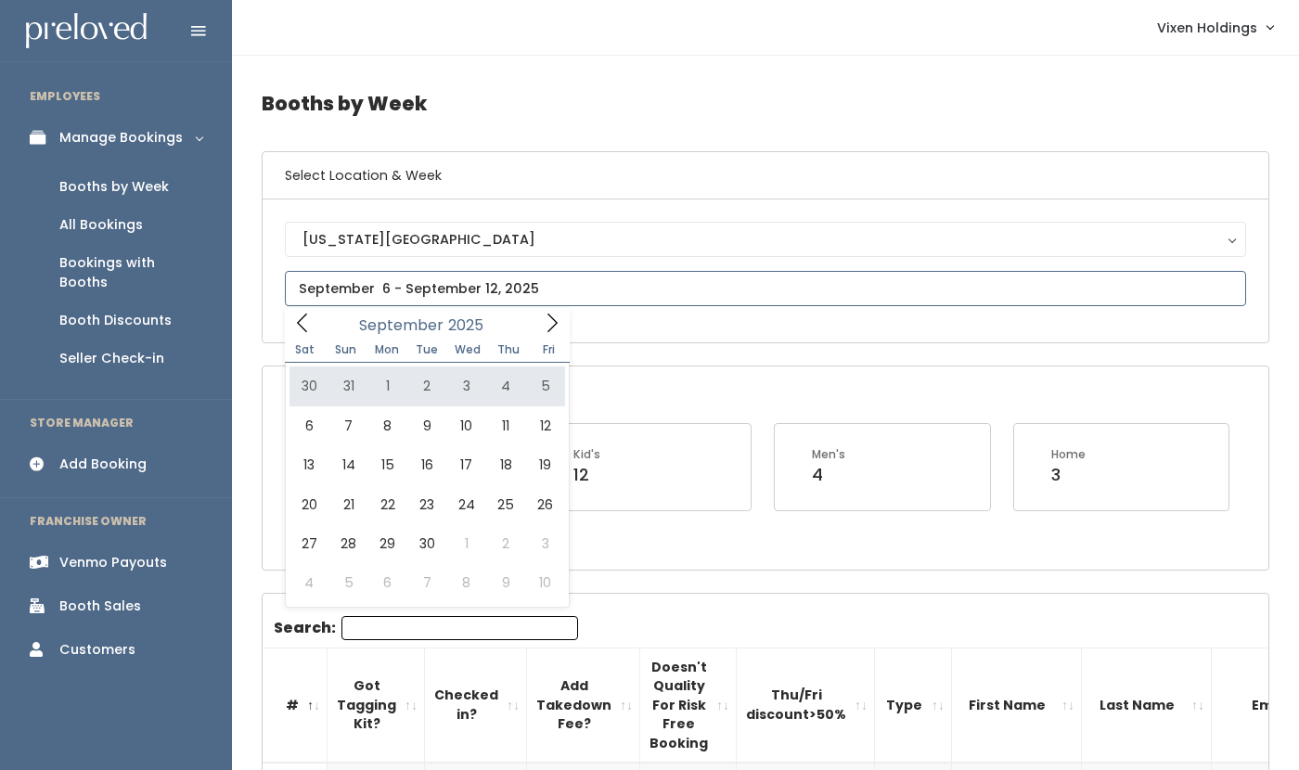
type input "August 30 to September 5"
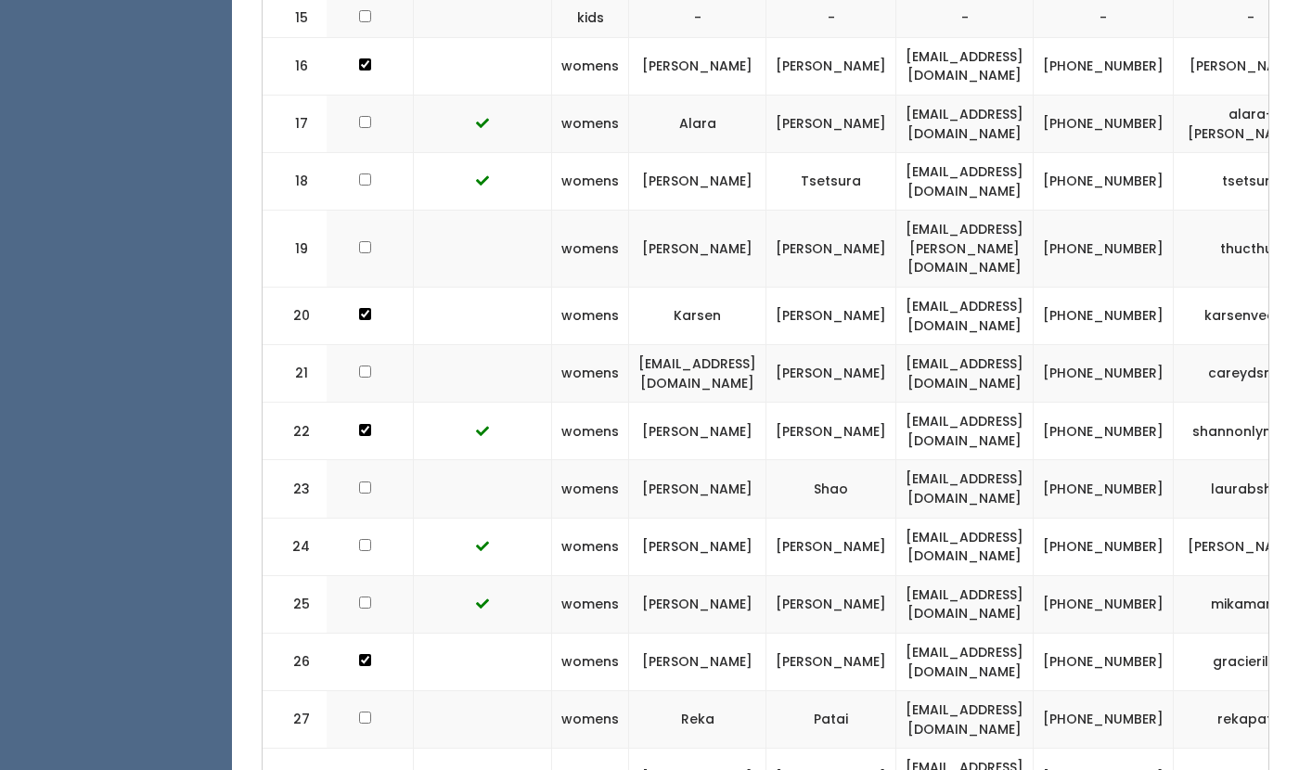
scroll to position [0, 454]
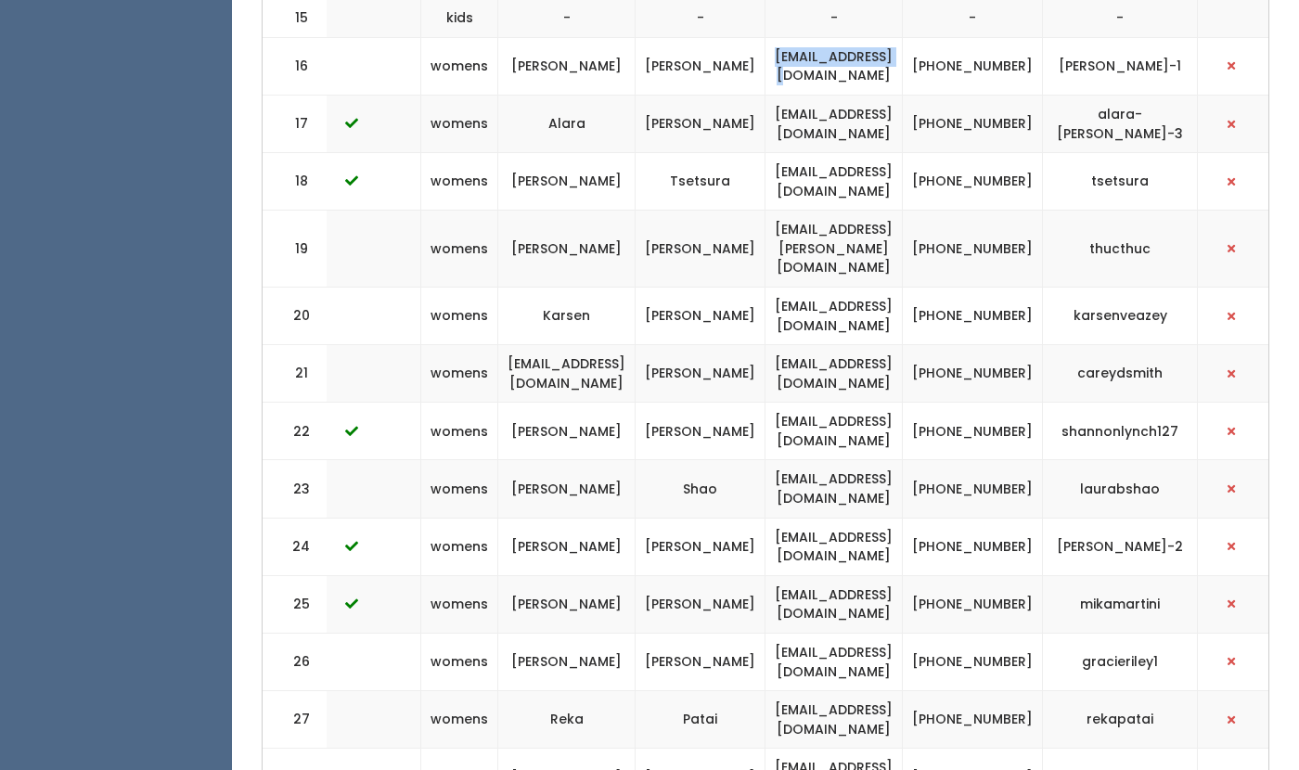
drag, startPoint x: 926, startPoint y: 42, endPoint x: 781, endPoint y: 48, distance: 145.9
click at [781, 48] on td "tamr19@gmail.com" at bounding box center [834, 66] width 137 height 58
copy td "tamr19@gmail.com"
drag, startPoint x: 1035, startPoint y: 52, endPoint x: 971, endPoint y: 40, distance: 65.2
click at [971, 40] on td "[PHONE_NUMBER]" at bounding box center [973, 66] width 140 height 58
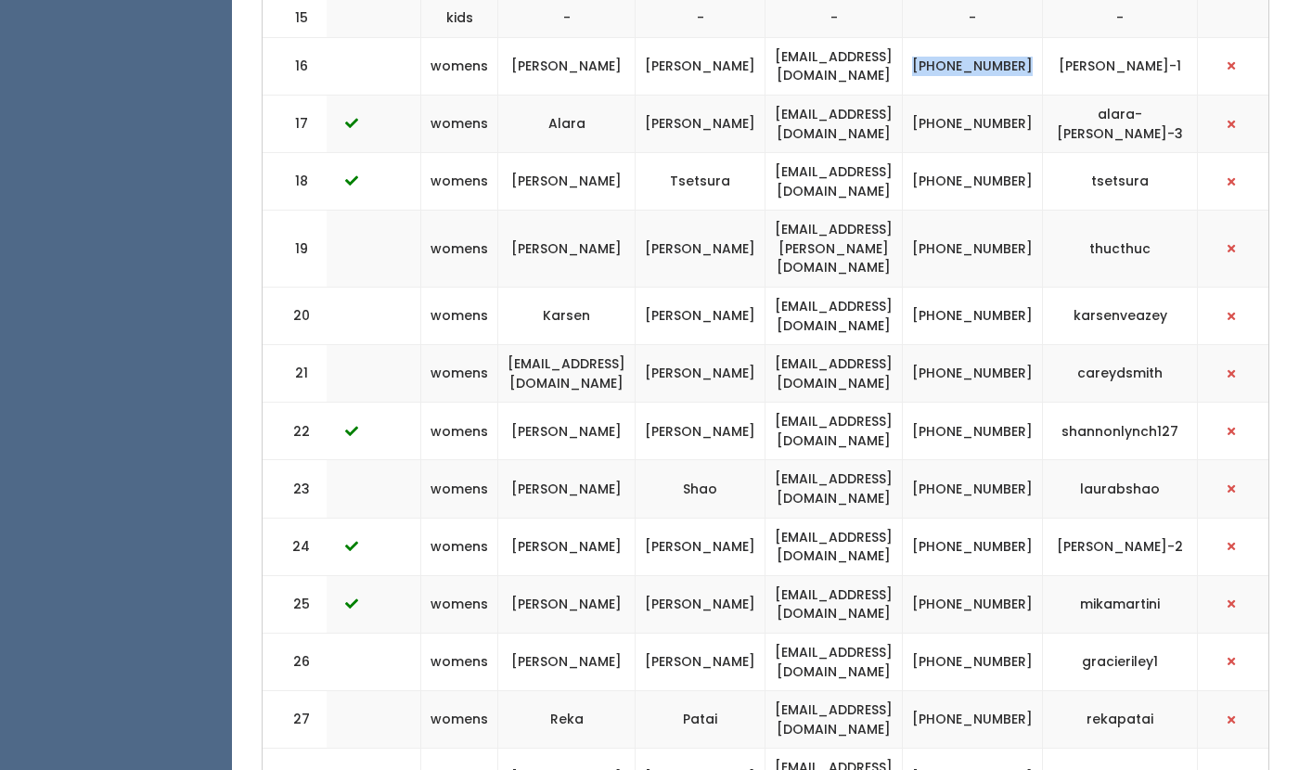
copy td "(405) 613-7836"
drag, startPoint x: 1165, startPoint y: 51, endPoint x: 1086, endPoint y: 39, distance: 79.8
click at [1086, 39] on td "[PERSON_NAME]-1" at bounding box center [1120, 66] width 155 height 58
copy td "[PERSON_NAME]-1"
drag, startPoint x: 928, startPoint y: 45, endPoint x: 776, endPoint y: 47, distance: 152.2
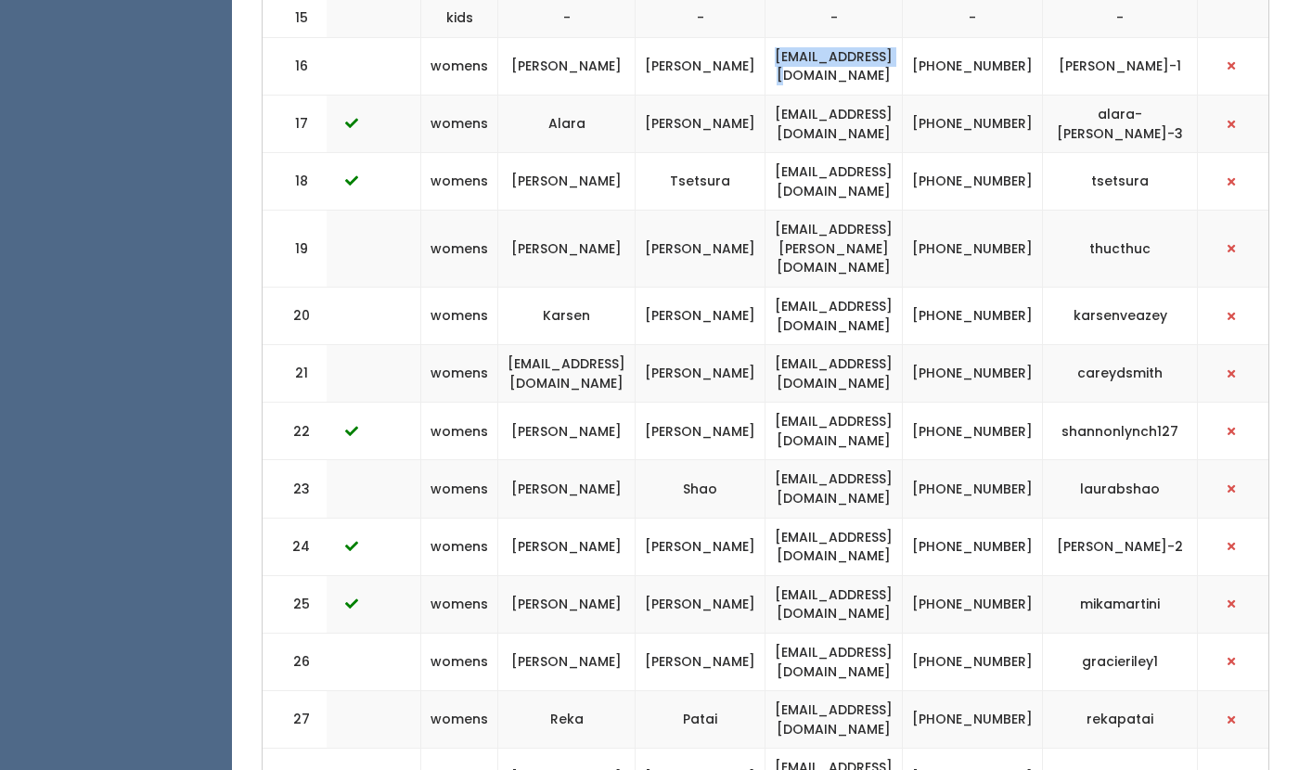
click at [776, 47] on td "[EMAIL_ADDRESS][DOMAIN_NAME]" at bounding box center [834, 66] width 137 height 58
copy td "[EMAIL_ADDRESS][DOMAIN_NAME]"
drag, startPoint x: 1039, startPoint y: 57, endPoint x: 973, endPoint y: 40, distance: 68.0
click at [973, 40] on td "[PHONE_NUMBER]" at bounding box center [973, 66] width 140 height 58
copy td "[PHONE_NUMBER]"
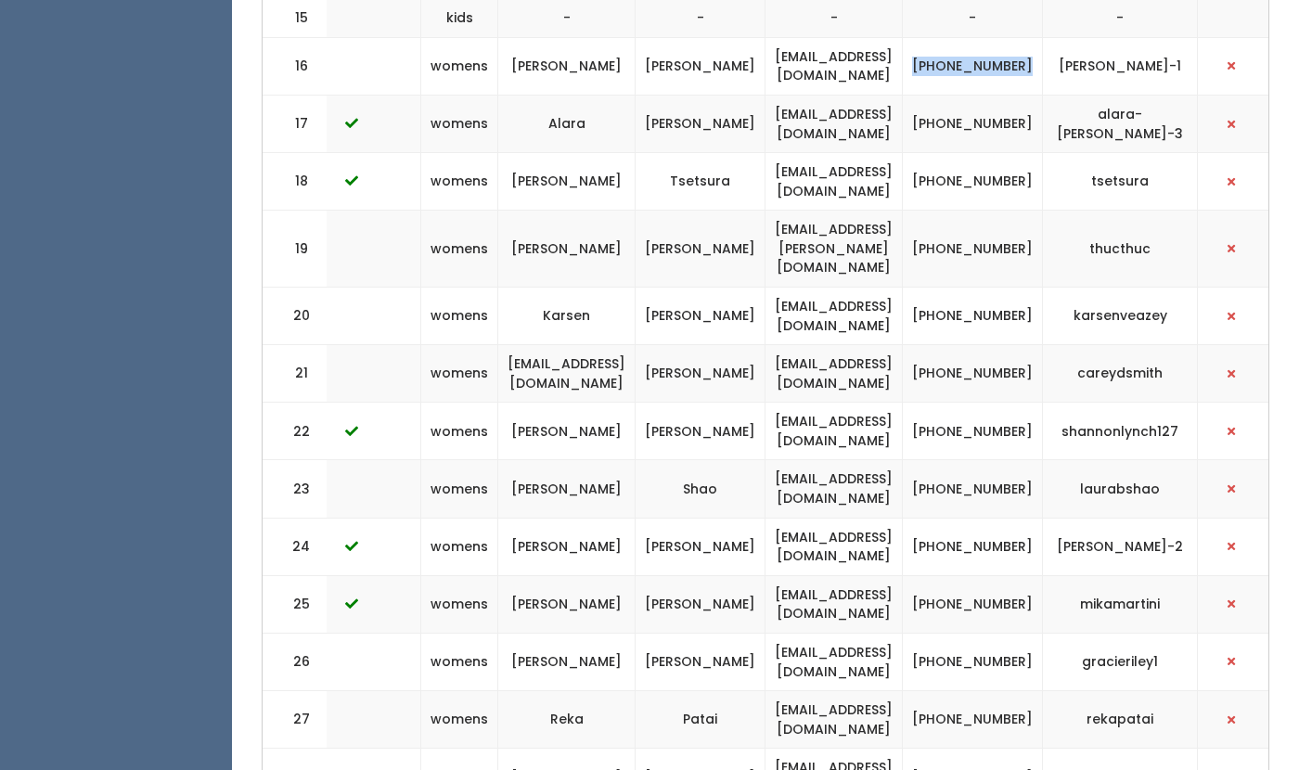
drag, startPoint x: 1165, startPoint y: 51, endPoint x: 1084, endPoint y: 35, distance: 82.3
click at [1084, 37] on td "[PERSON_NAME]-1" at bounding box center [1120, 66] width 155 height 58
copy td "[PERSON_NAME]-1"
drag, startPoint x: 926, startPoint y: 36, endPoint x: 943, endPoint y: 34, distance: 16.8
click at [903, 37] on td "[EMAIL_ADDRESS][DOMAIN_NAME]" at bounding box center [834, 66] width 137 height 58
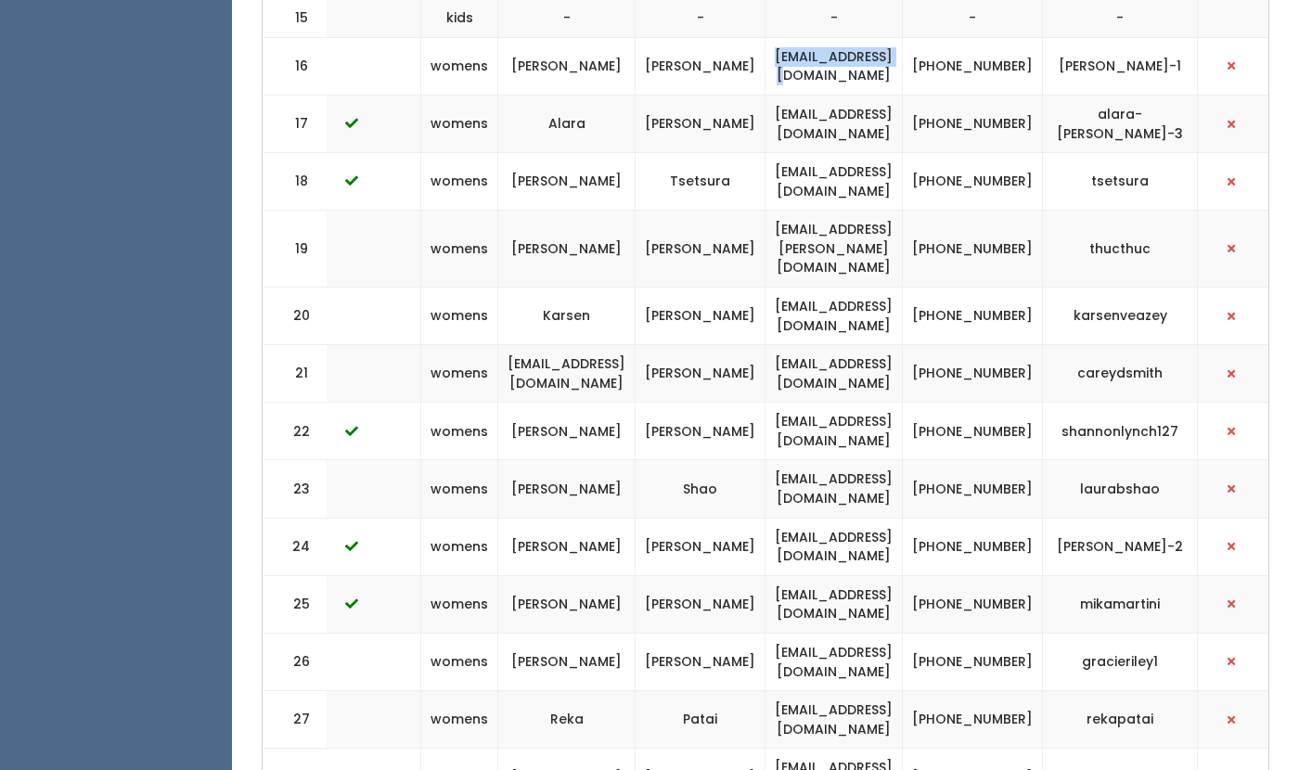
drag, startPoint x: 924, startPoint y: 45, endPoint x: 789, endPoint y: 45, distance: 134.6
click at [789, 45] on td "tamr19@gmail.com" at bounding box center [834, 66] width 137 height 58
copy td "tamr19@gmail.com"
drag, startPoint x: 1034, startPoint y: 53, endPoint x: 976, endPoint y: 36, distance: 60.8
click at [976, 37] on td "[PHONE_NUMBER]" at bounding box center [973, 66] width 140 height 58
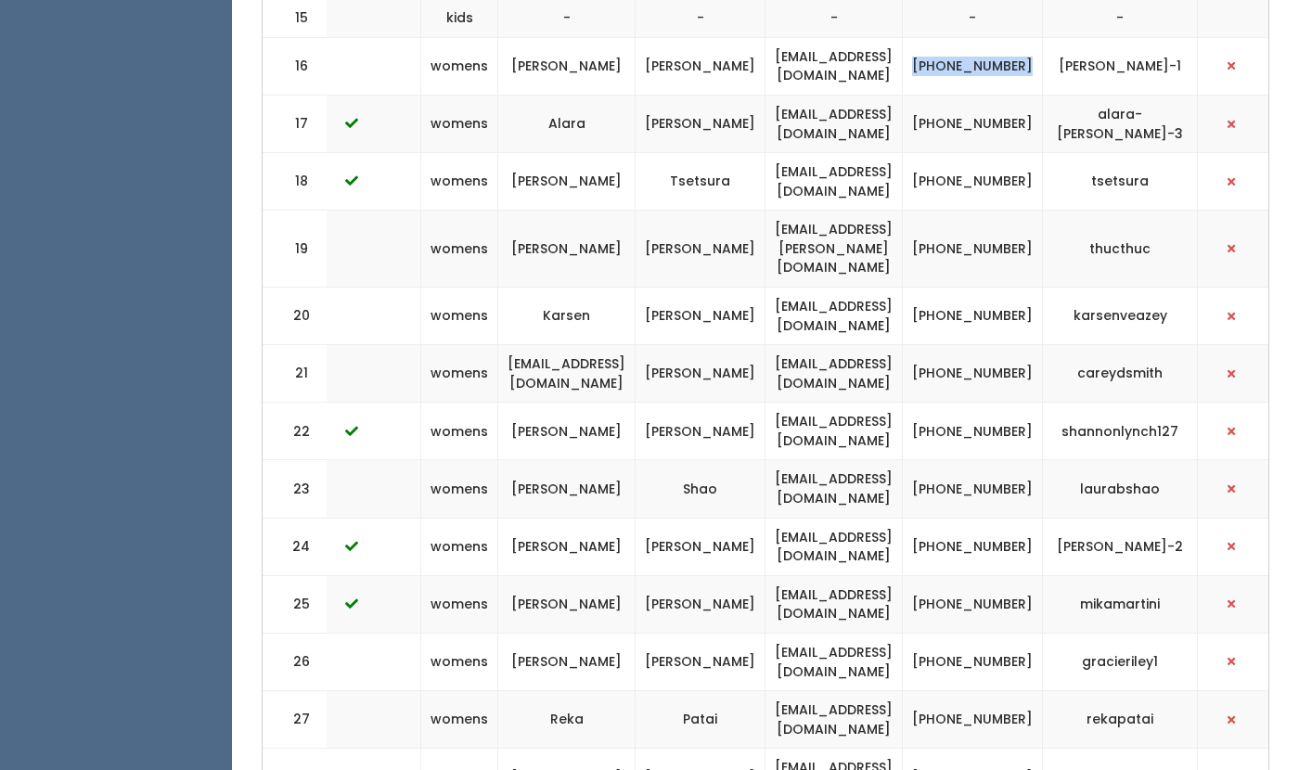
copy td "[PHONE_NUMBER]"
drag, startPoint x: 1169, startPoint y: 52, endPoint x: 1080, endPoint y: 40, distance: 89.0
click at [1080, 40] on td "[PERSON_NAME]-1" at bounding box center [1120, 66] width 155 height 58
copy td "[PERSON_NAME]-1"
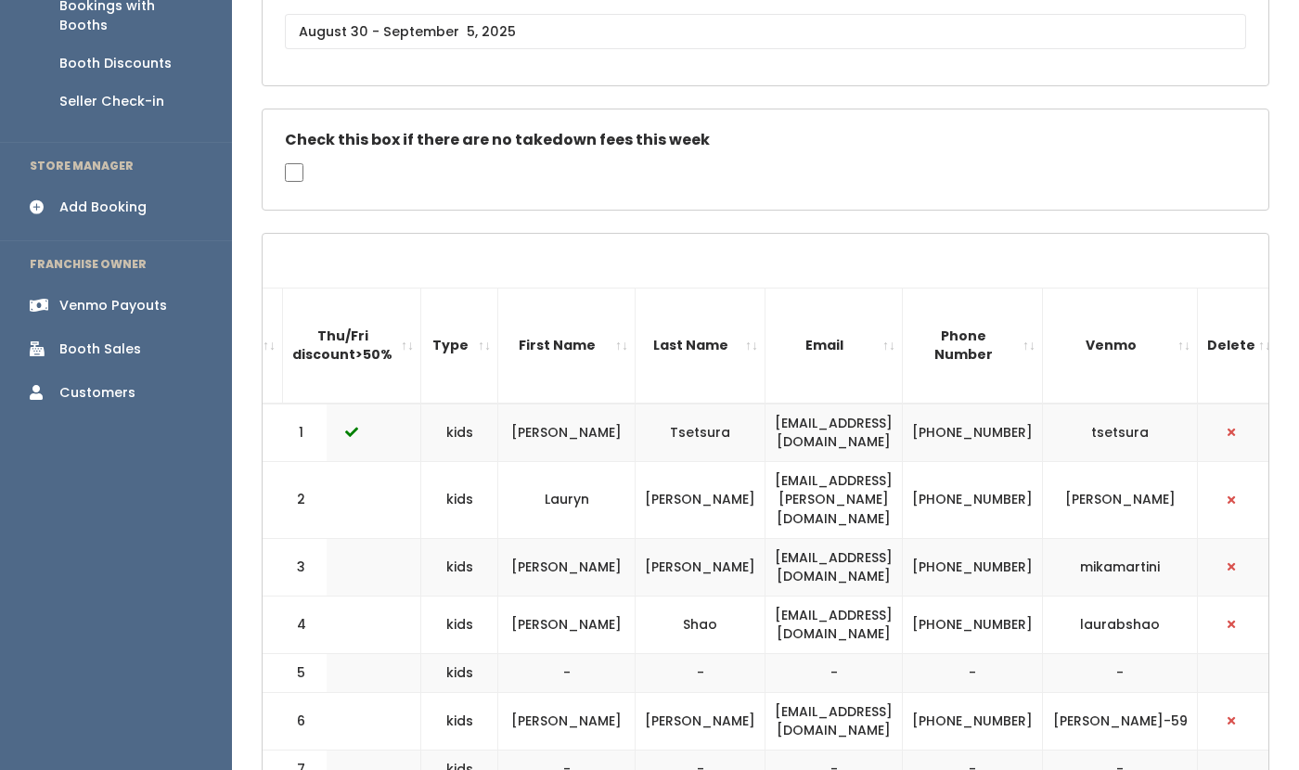
scroll to position [0, 0]
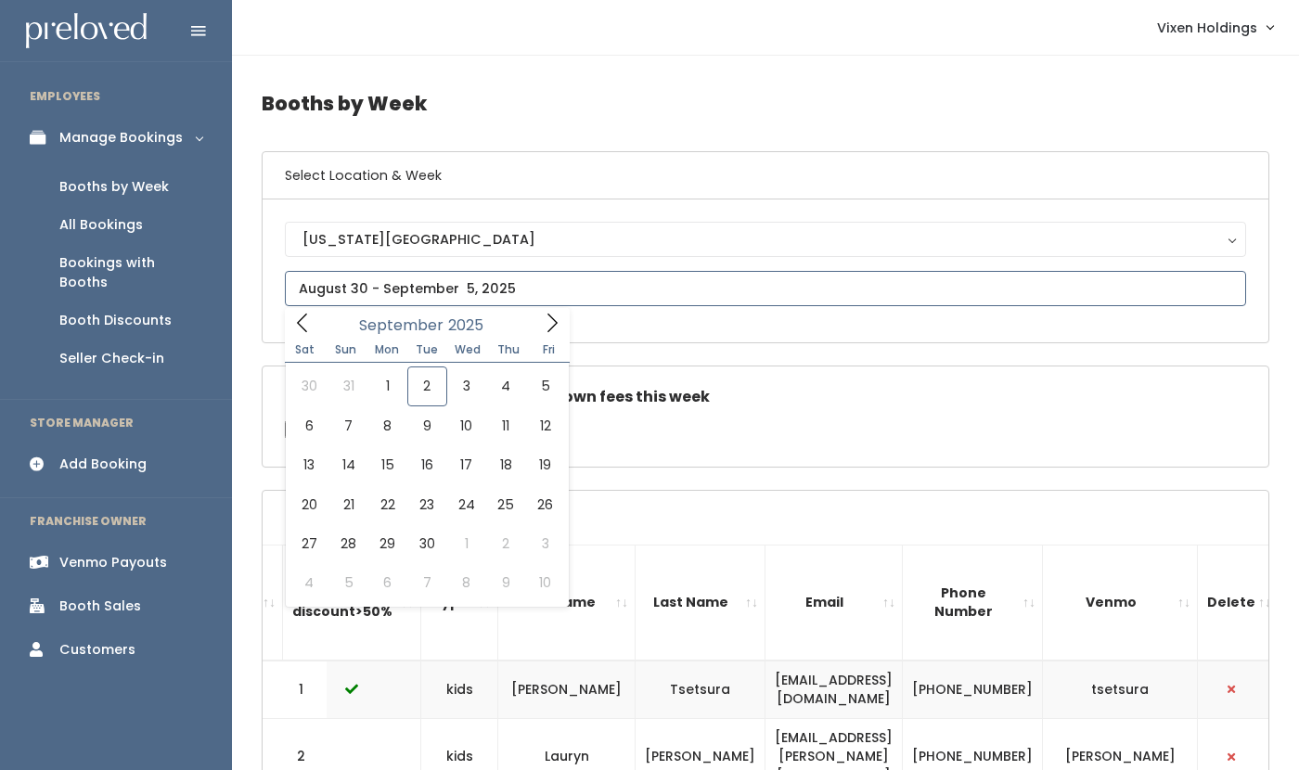
click at [410, 289] on input "text" at bounding box center [766, 288] width 962 height 35
type input "September 6 to September 12"
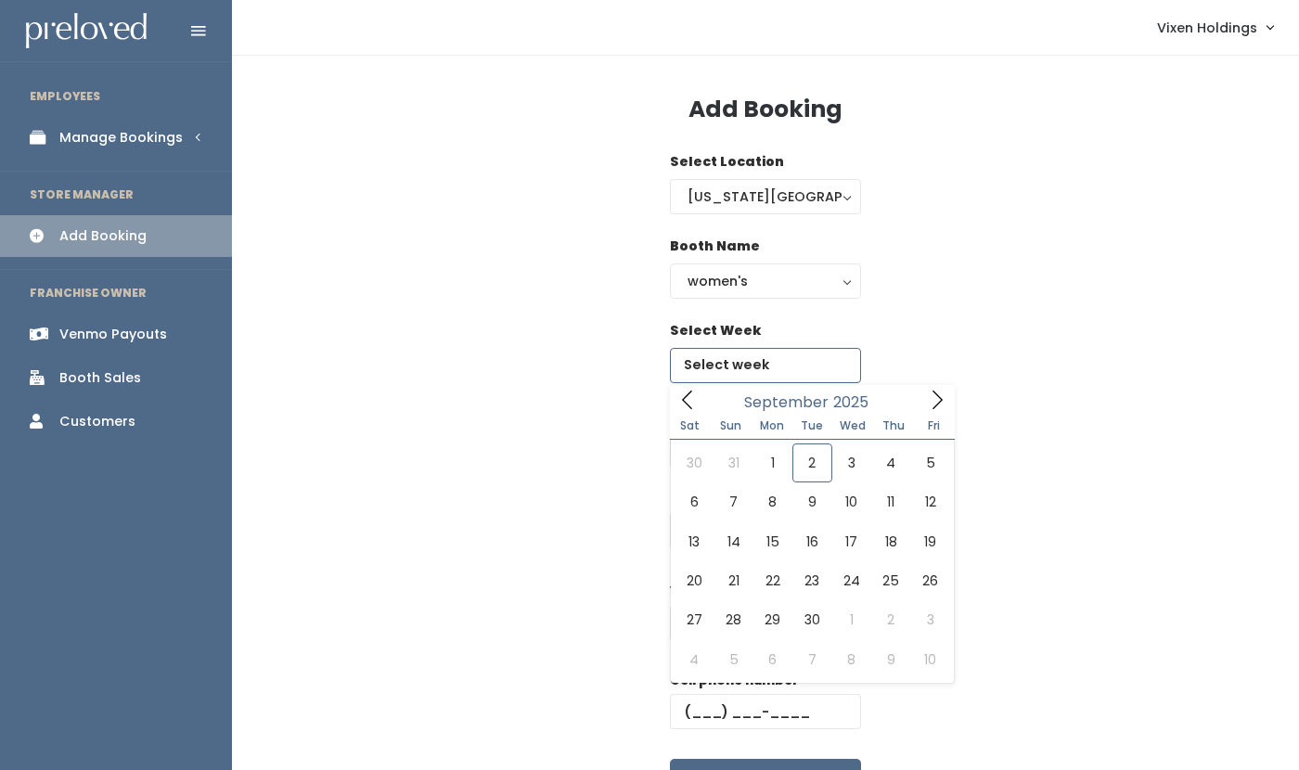
click at [753, 374] on input "text" at bounding box center [765, 365] width 191 height 35
type input "[DATE] to [DATE]"
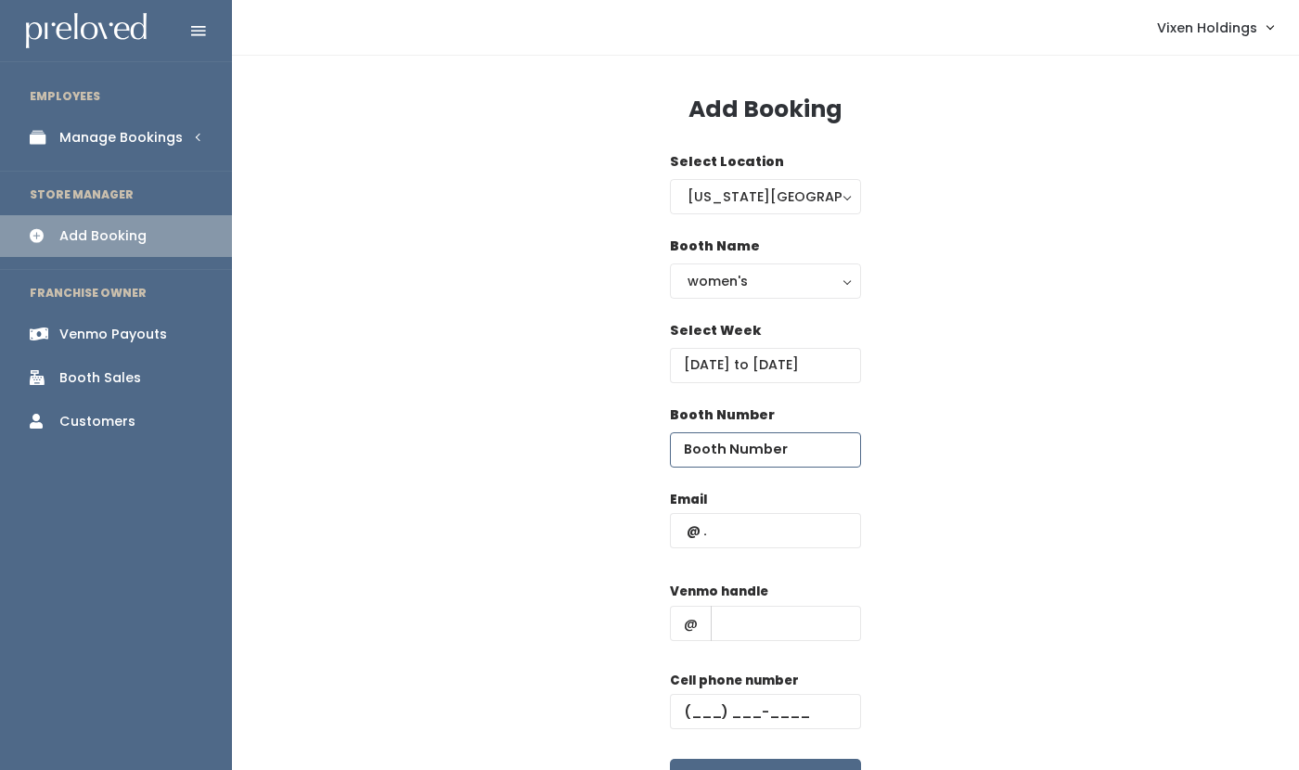
click at [733, 453] on input "number" at bounding box center [765, 450] width 191 height 35
type input "16"
click at [681, 526] on input "text" at bounding box center [765, 530] width 191 height 35
click at [680, 531] on input "text" at bounding box center [765, 530] width 191 height 35
paste input "[EMAIL_ADDRESS][DOMAIN_NAME]"
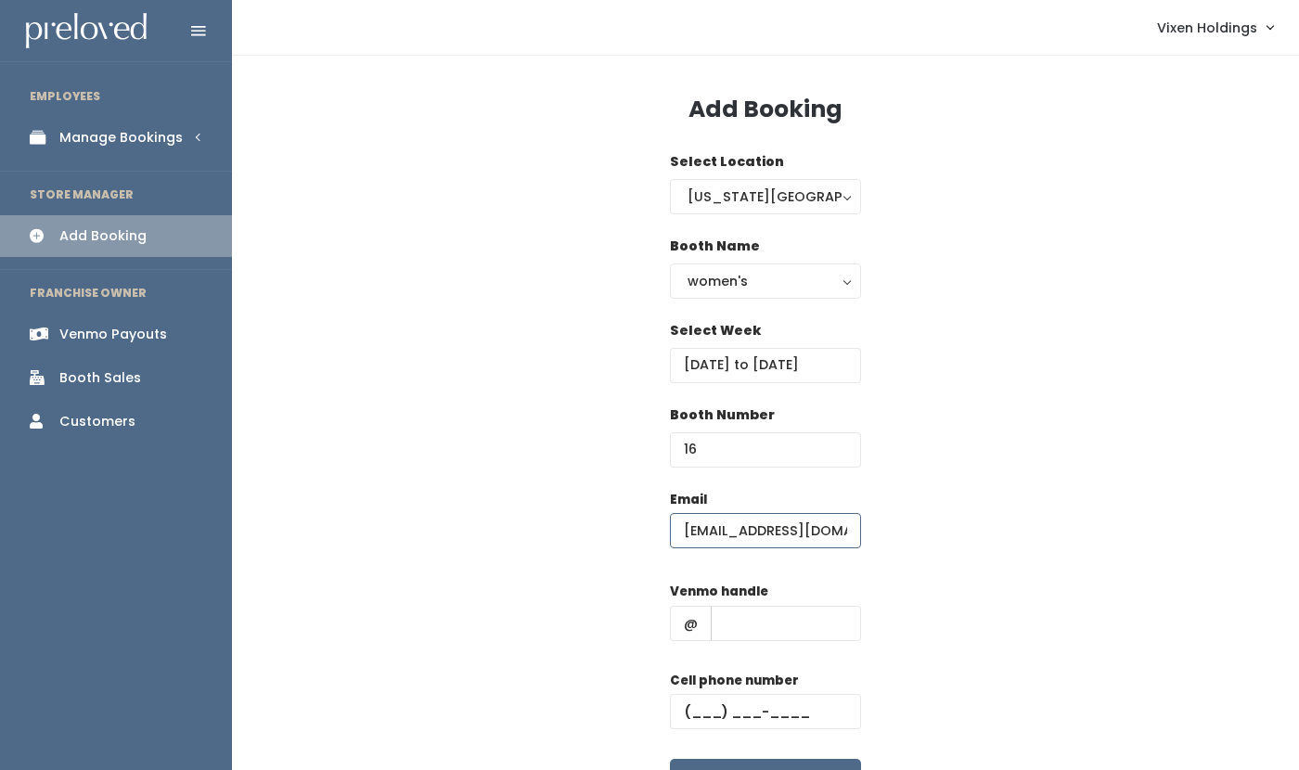
type input "[EMAIL_ADDRESS][DOMAIN_NAME]"
click at [681, 710] on input "text" at bounding box center [765, 711] width 191 height 35
paste input "(405) 613-7836"
type input "(405) 613-7836"
click at [728, 621] on input "text" at bounding box center [786, 623] width 150 height 35
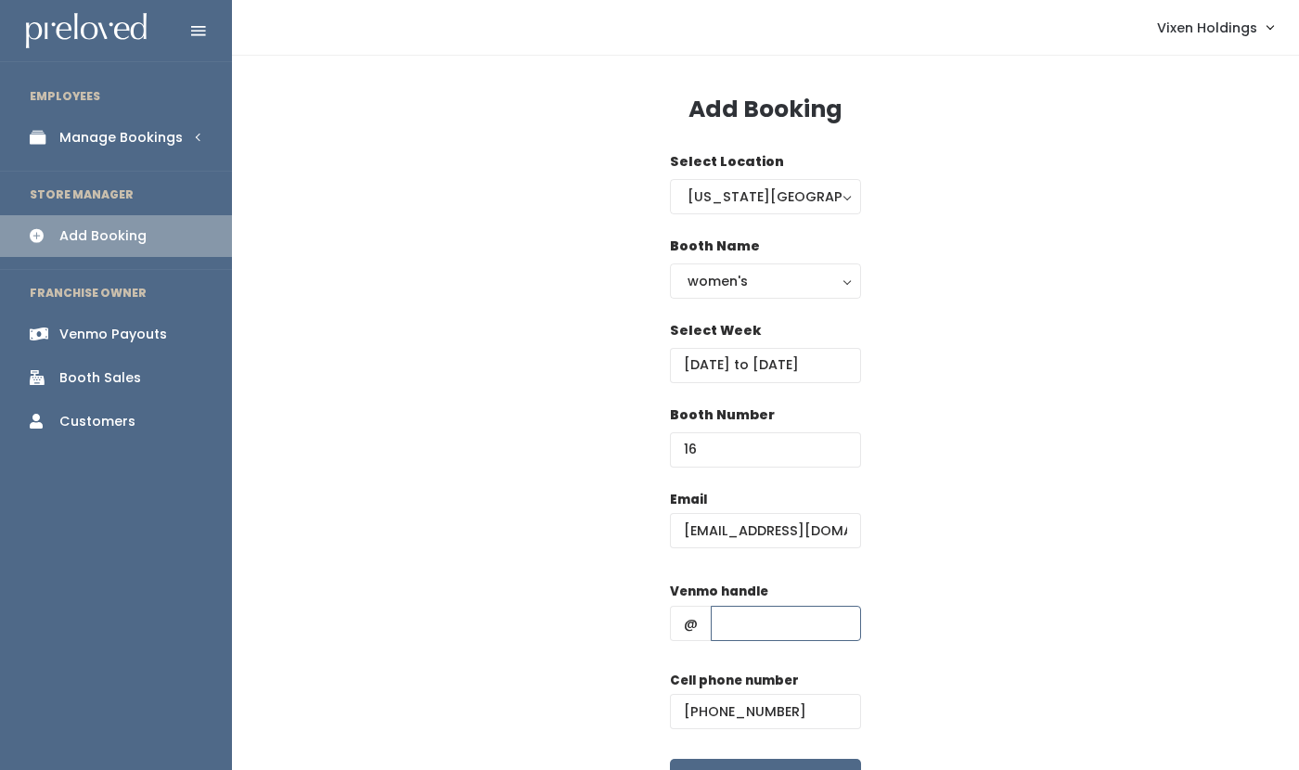
paste input "tamra-robinson-1"
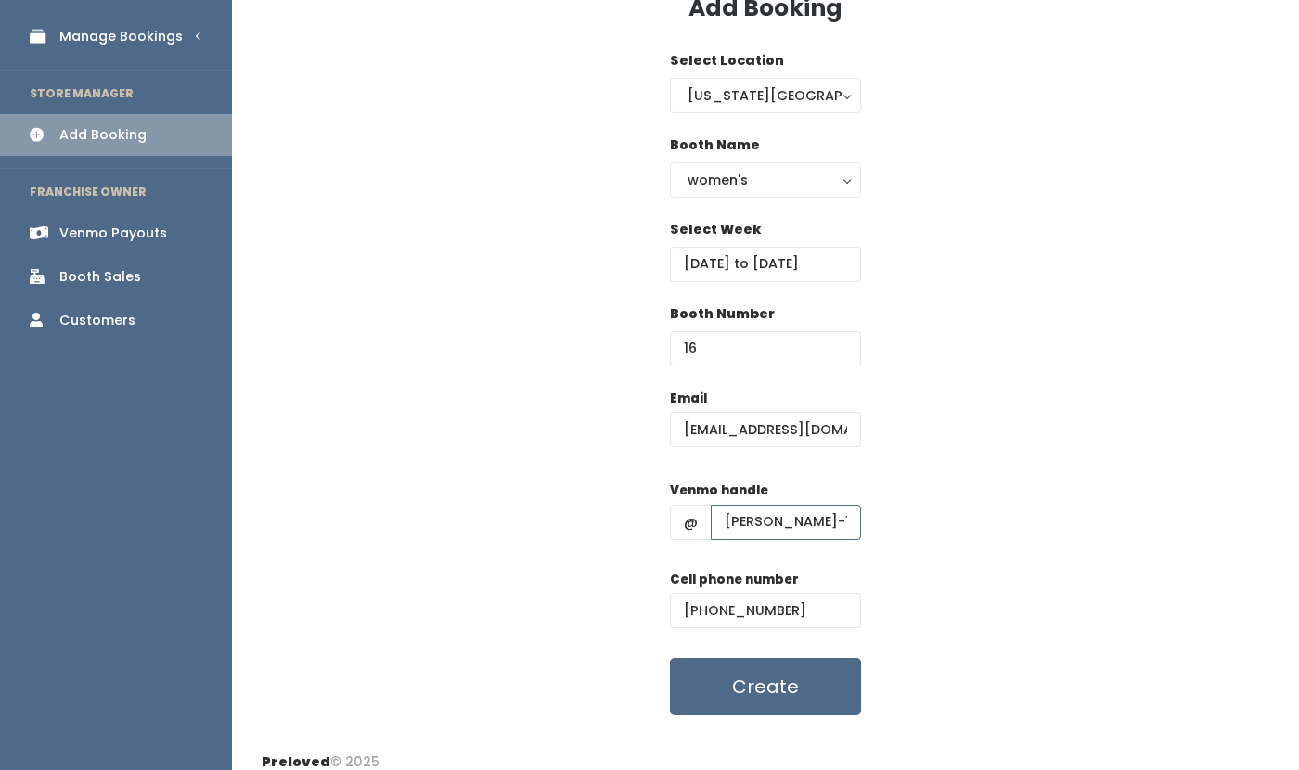
scroll to position [109, 0]
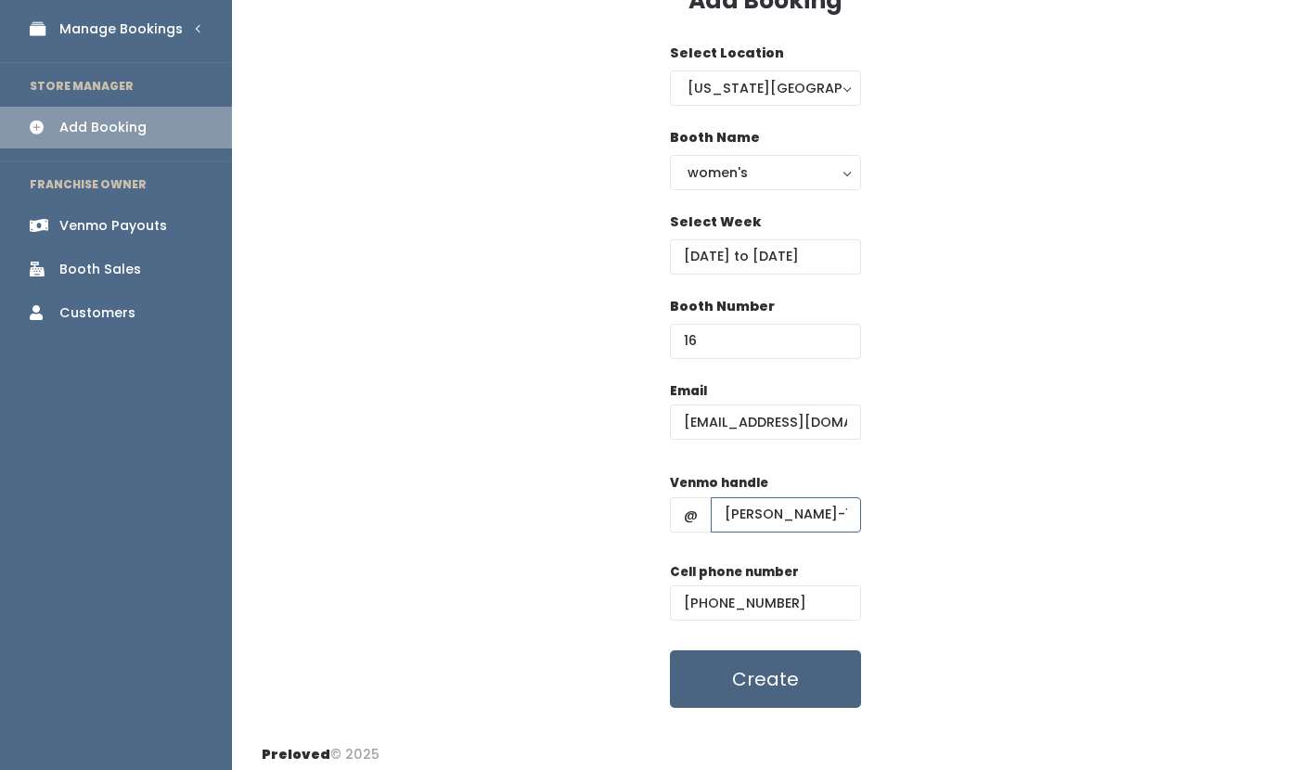
type input "tamra-robinson-1"
click at [800, 696] on button "Create" at bounding box center [765, 680] width 191 height 58
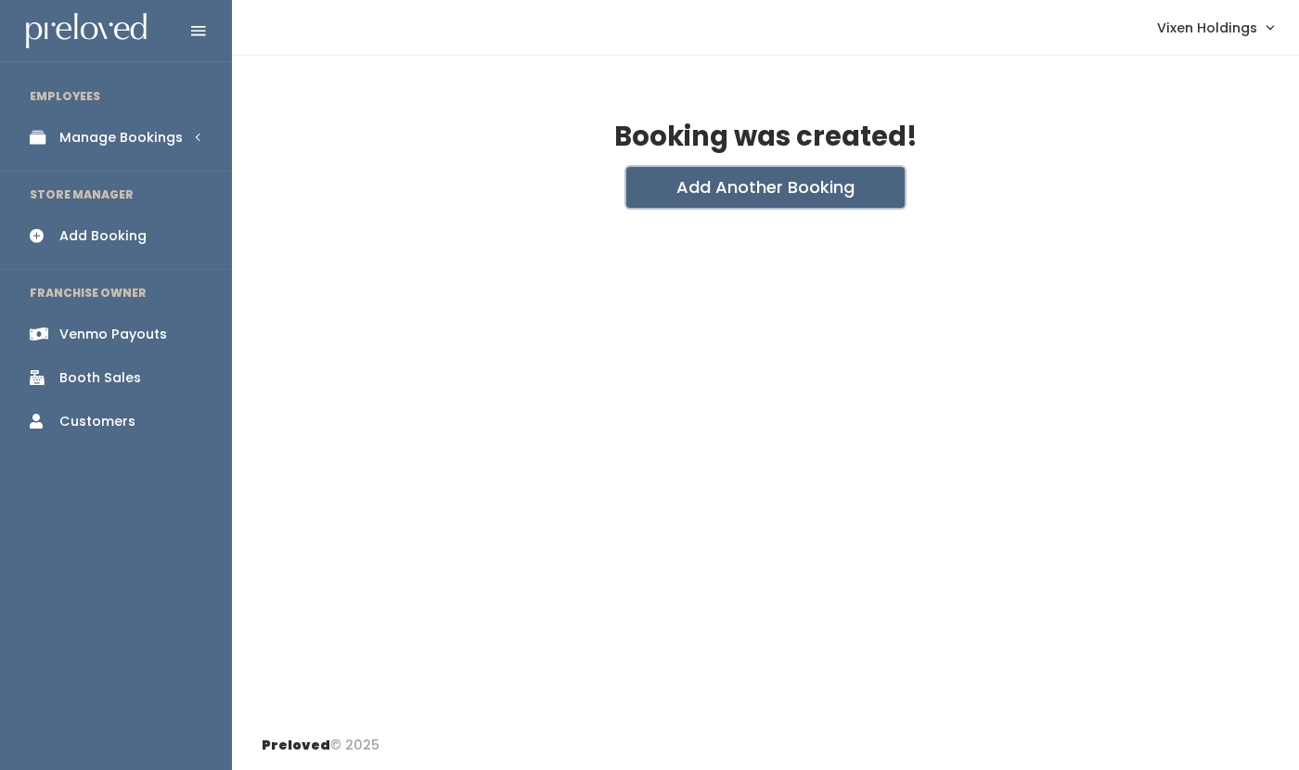
click at [721, 186] on button "Add Another Booking" at bounding box center [766, 187] width 278 height 41
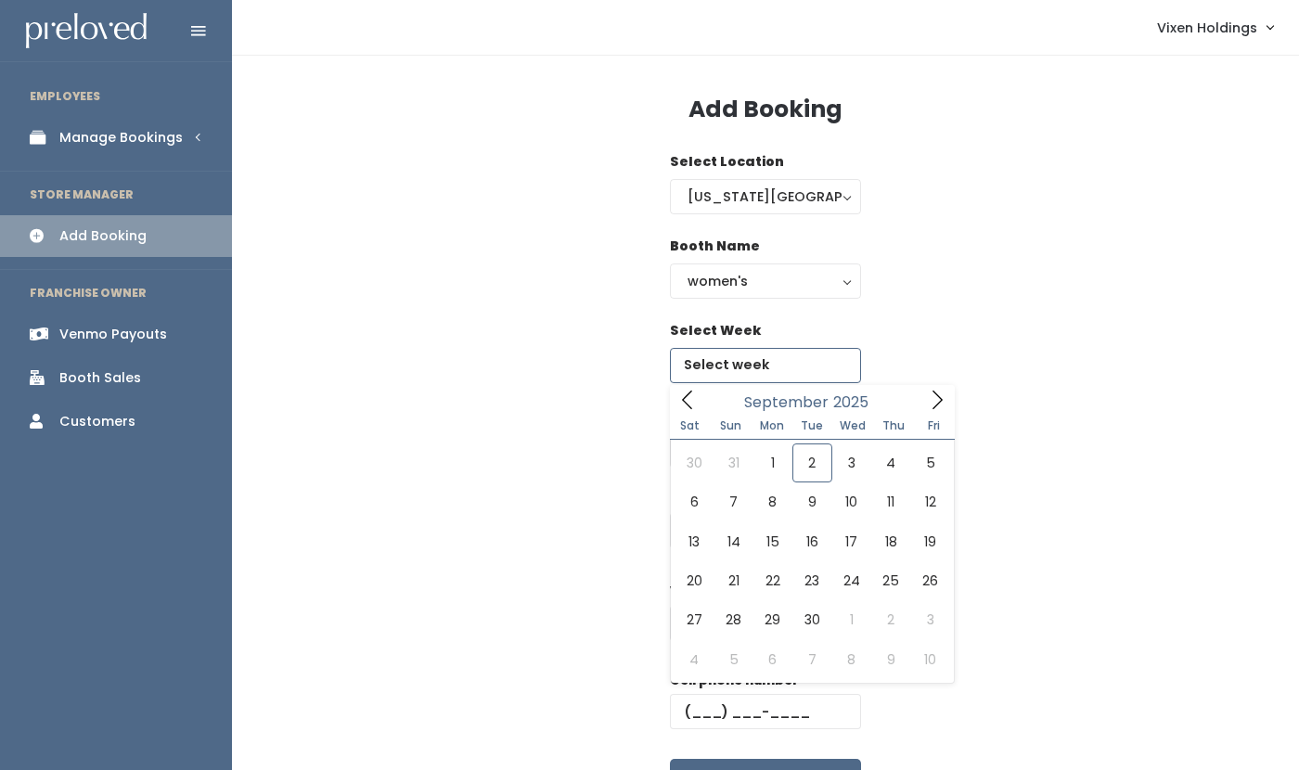
click at [748, 361] on input "text" at bounding box center [765, 365] width 191 height 35
type input "September 13 to September 19"
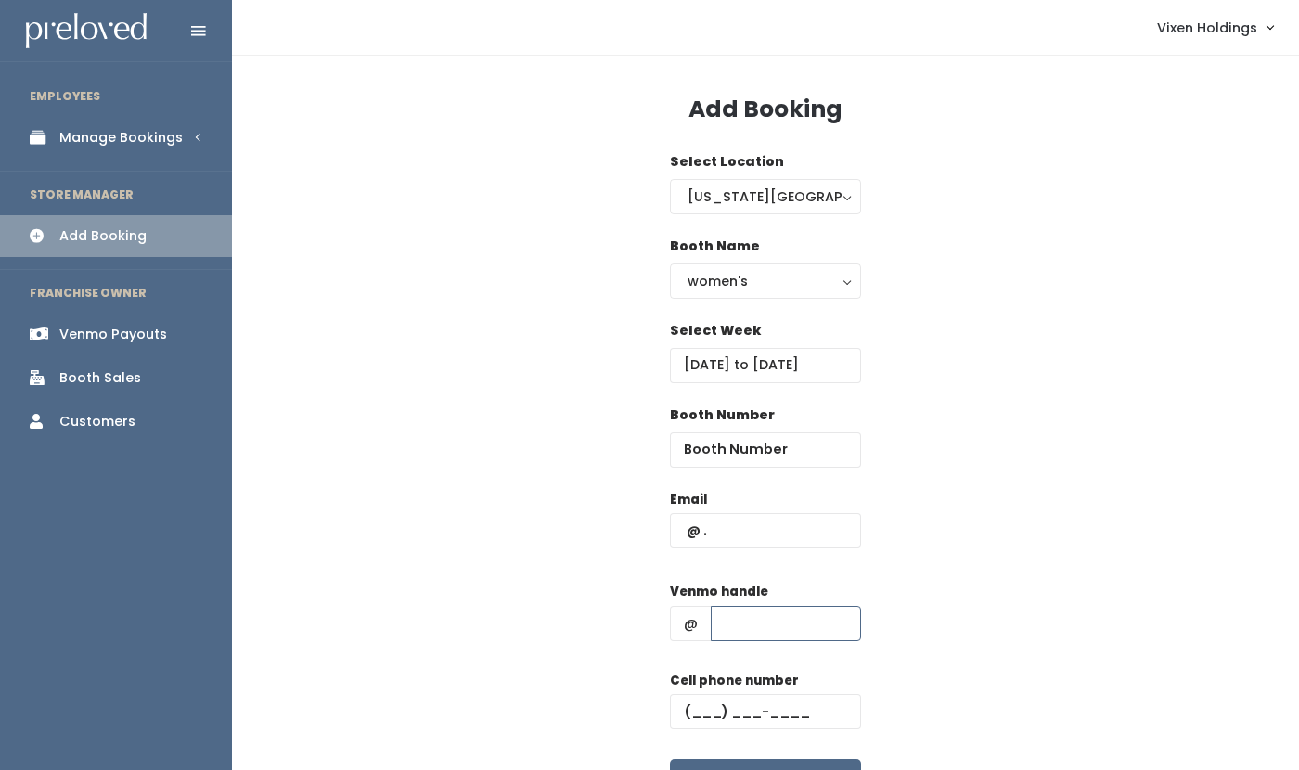
click at [739, 617] on input "text" at bounding box center [786, 623] width 150 height 35
paste input "tamra-robinson-1"
type input "tamra-robinson-1"
click at [679, 524] on input "text" at bounding box center [765, 530] width 191 height 35
paste input "tamr19@gmail.com"
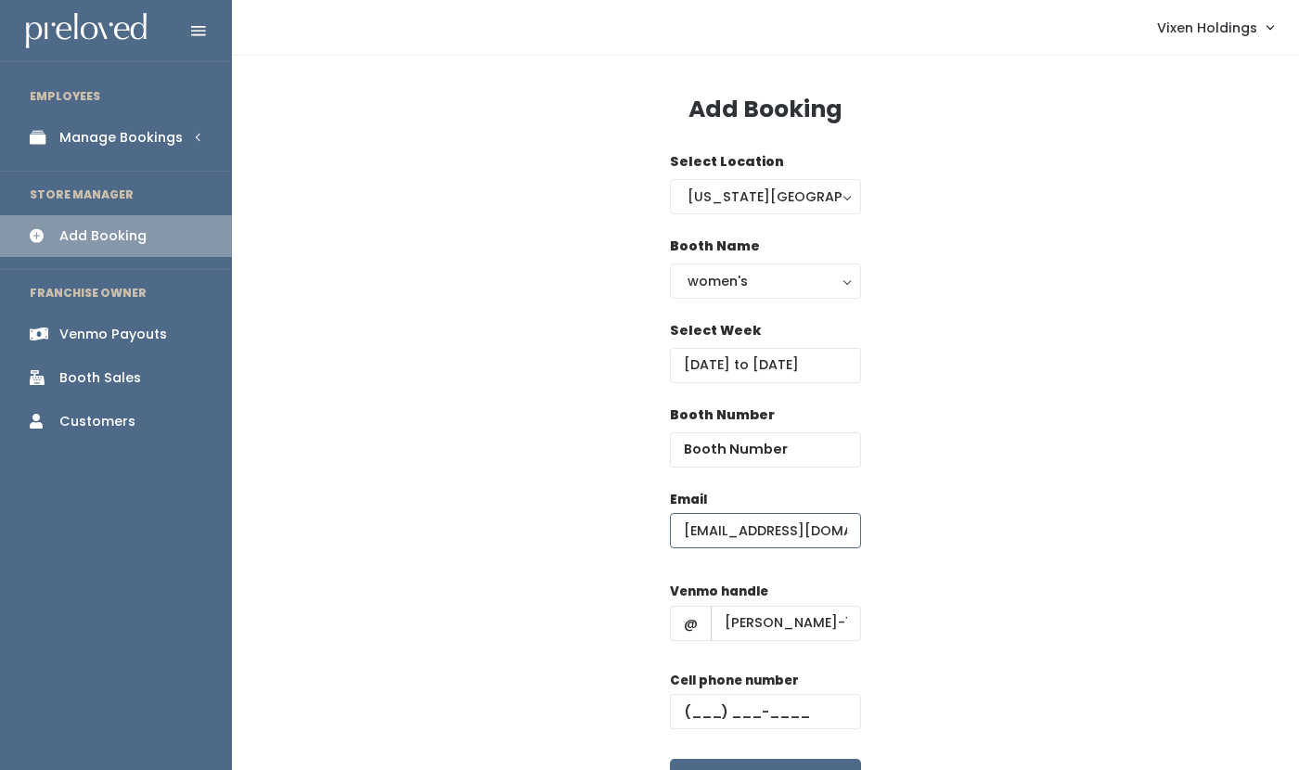
type input "tamr19@gmail.com"
click at [683, 710] on input "text" at bounding box center [765, 711] width 191 height 35
paste input "[PHONE_NUMBER]"
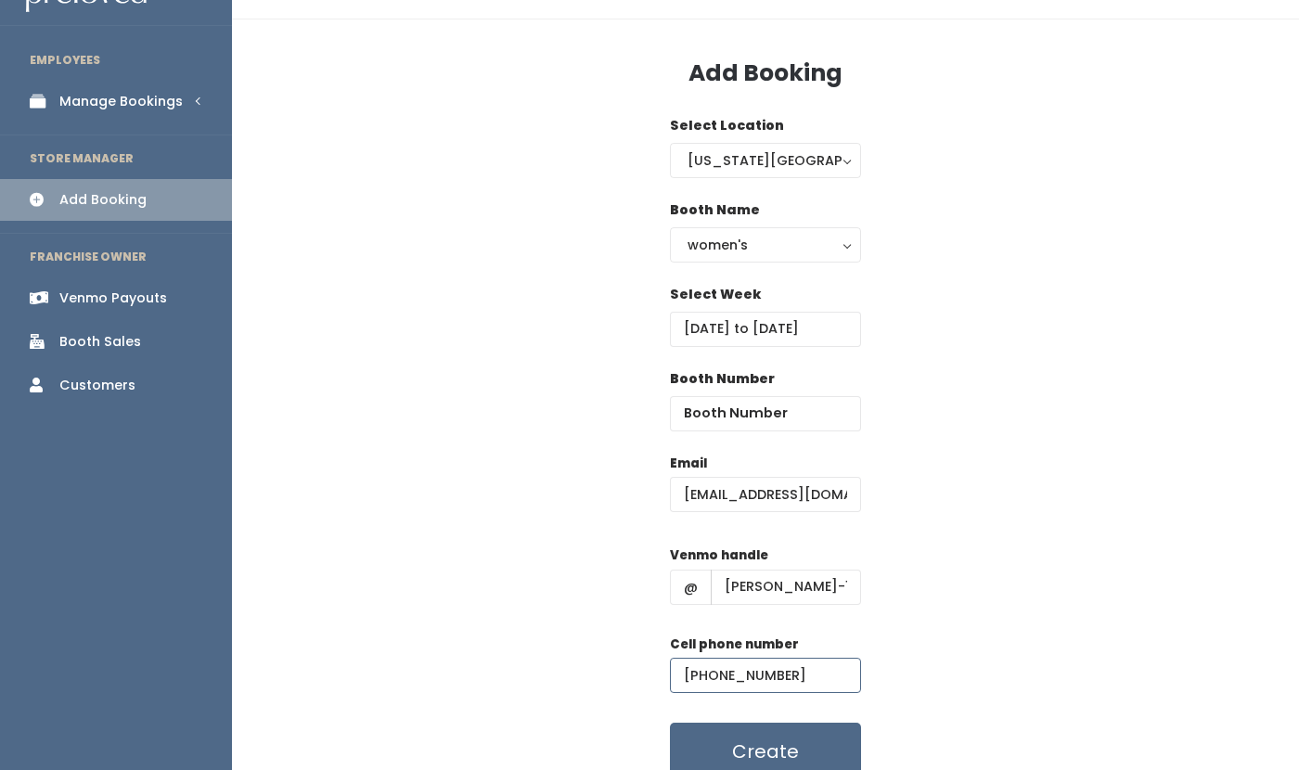
scroll to position [70, 0]
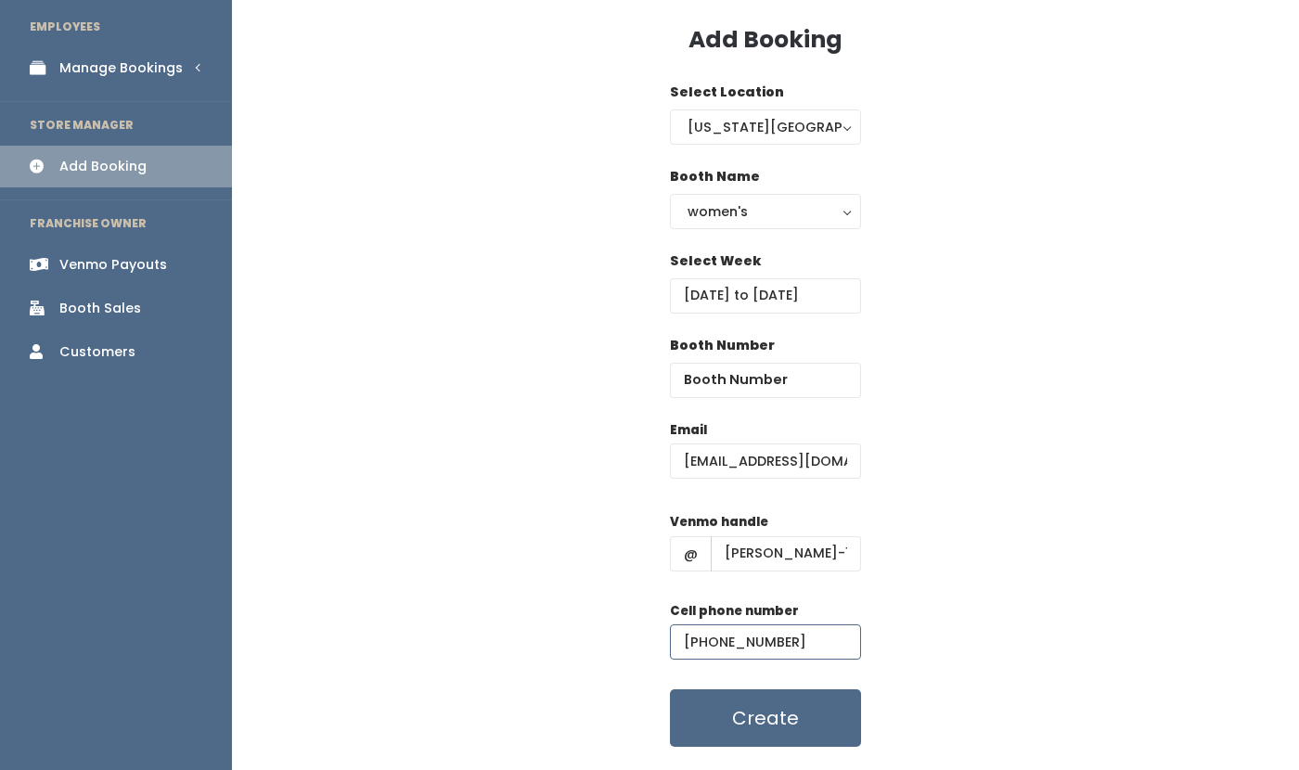
type input "[PHONE_NUMBER]"
click at [772, 383] on input "number" at bounding box center [765, 380] width 191 height 35
type input "16"
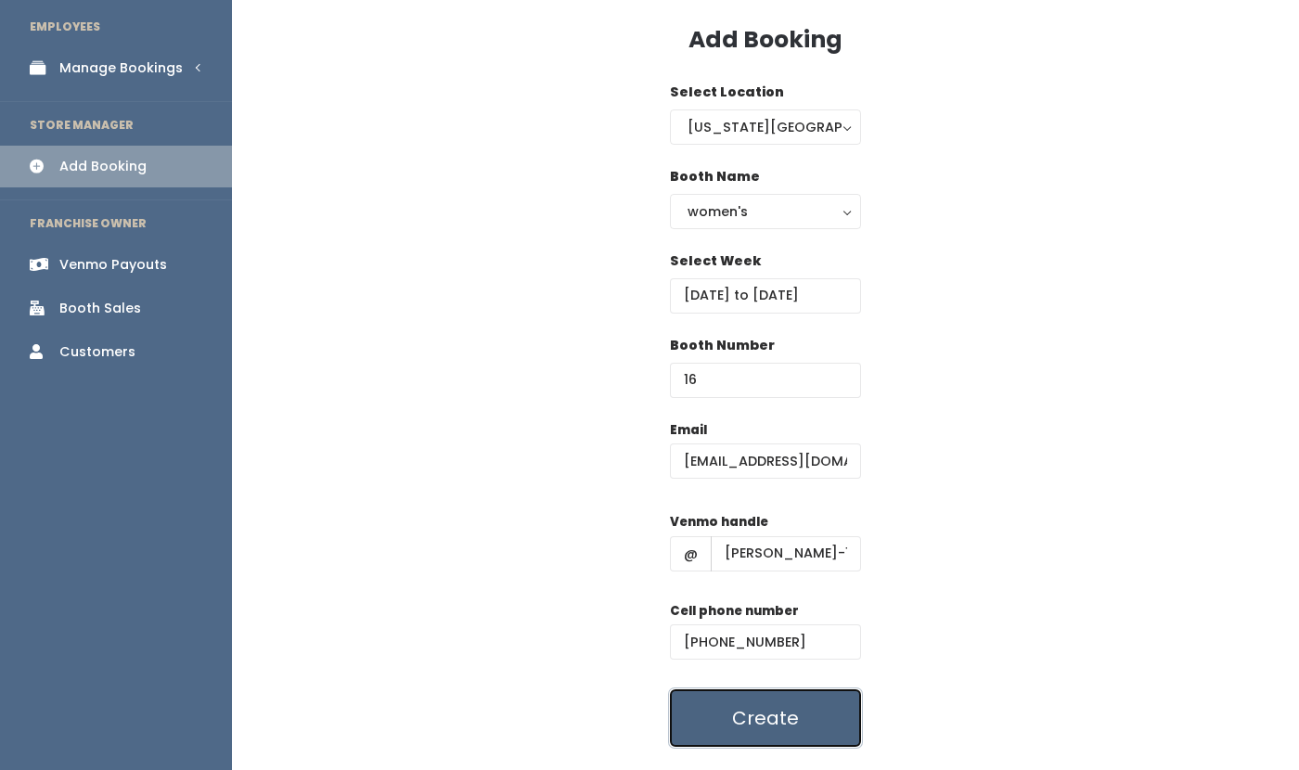
click at [777, 724] on button "Create" at bounding box center [765, 719] width 191 height 58
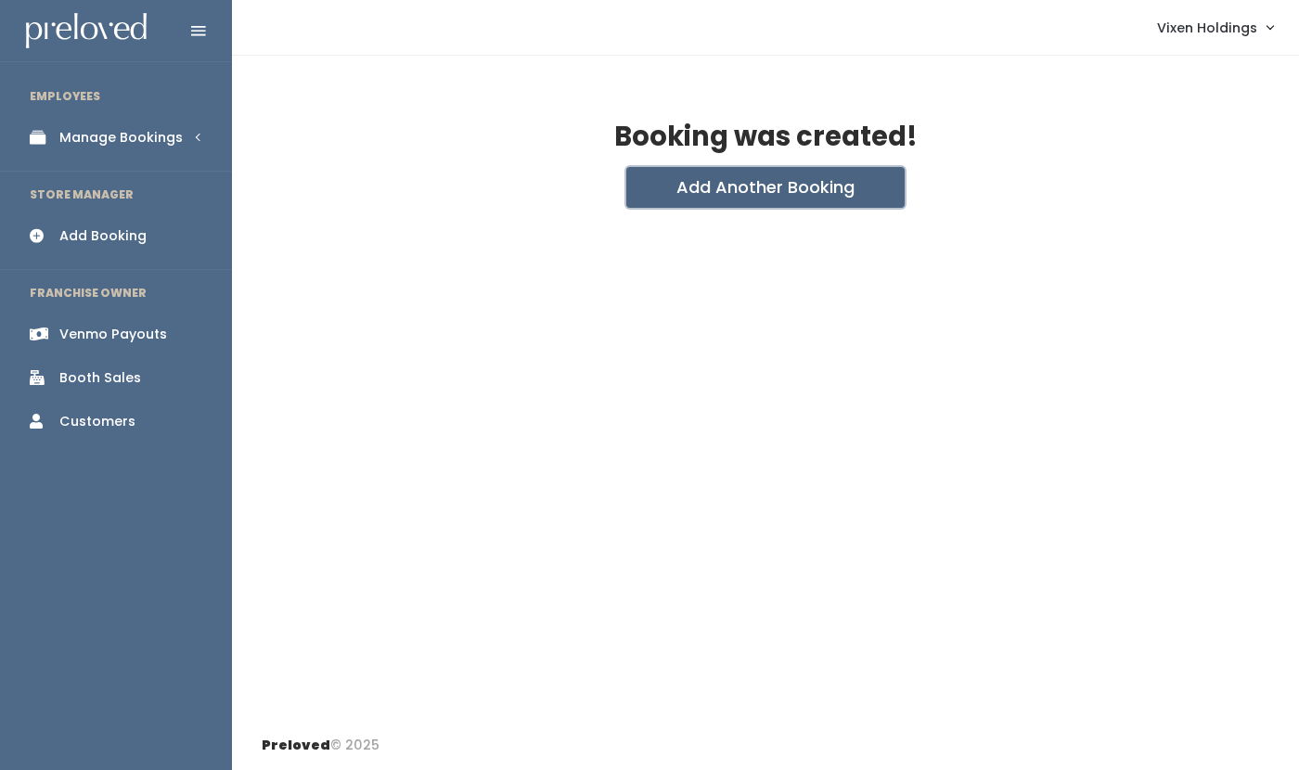
click at [713, 195] on button "Add Another Booking" at bounding box center [766, 187] width 278 height 41
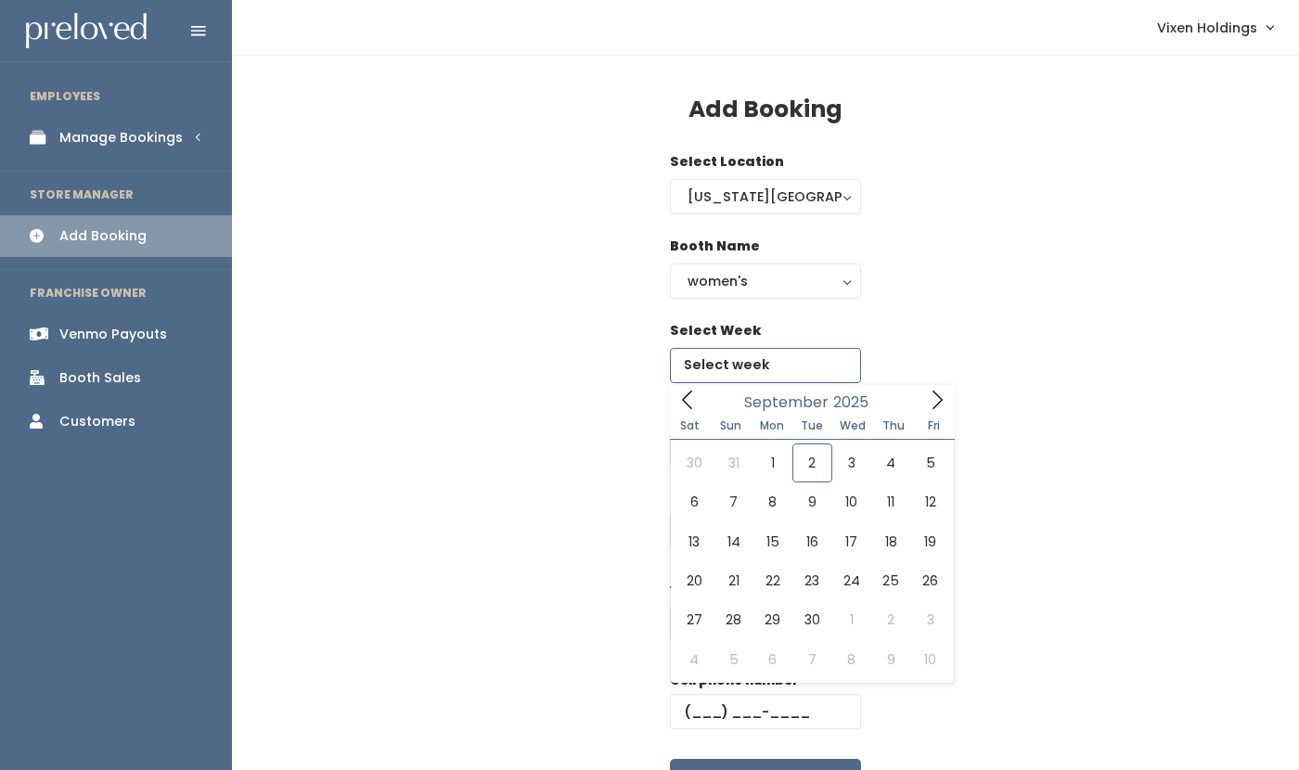
click at [725, 372] on input "text" at bounding box center [765, 365] width 191 height 35
type input "September 20 to September 26"
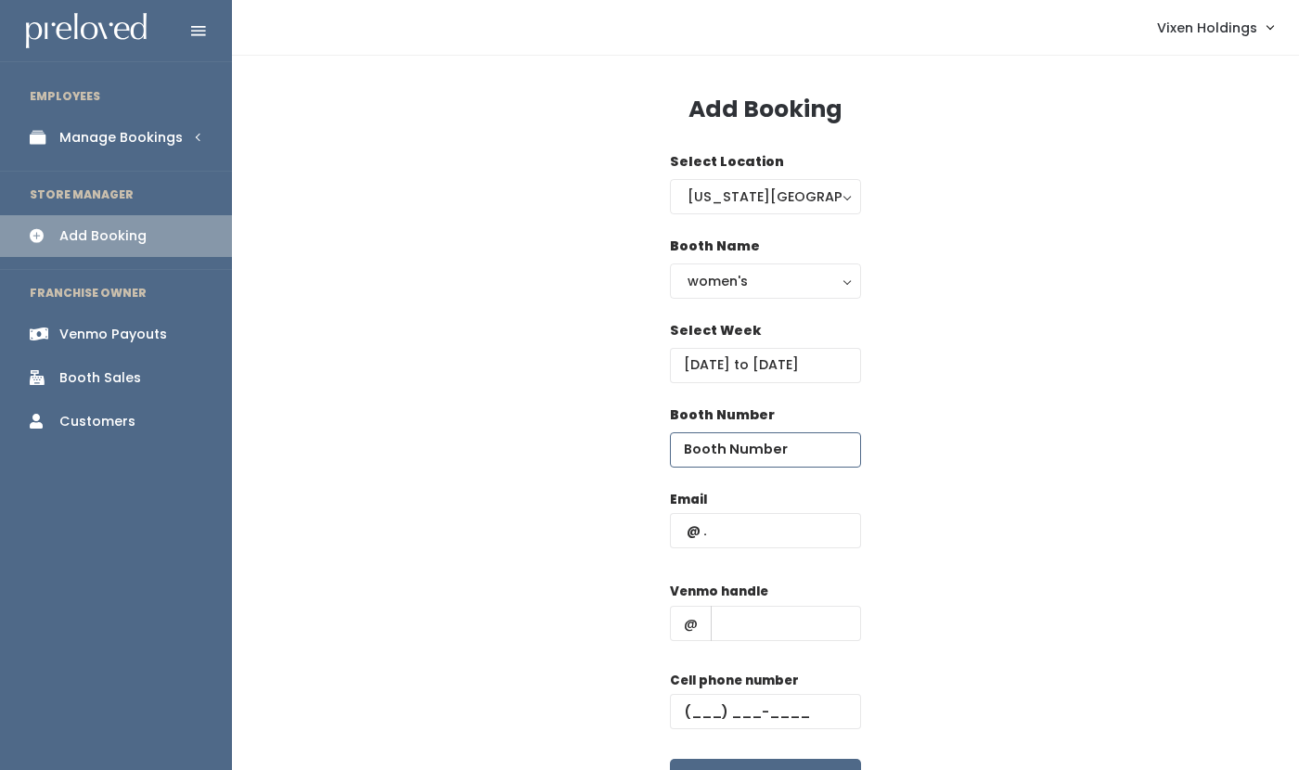
click at [726, 445] on input "number" at bounding box center [765, 450] width 191 height 35
type input "16"
click at [734, 633] on input "text" at bounding box center [786, 623] width 150 height 35
paste input "(405) 613-7836"
type input "[PHONE_NUMBER]"
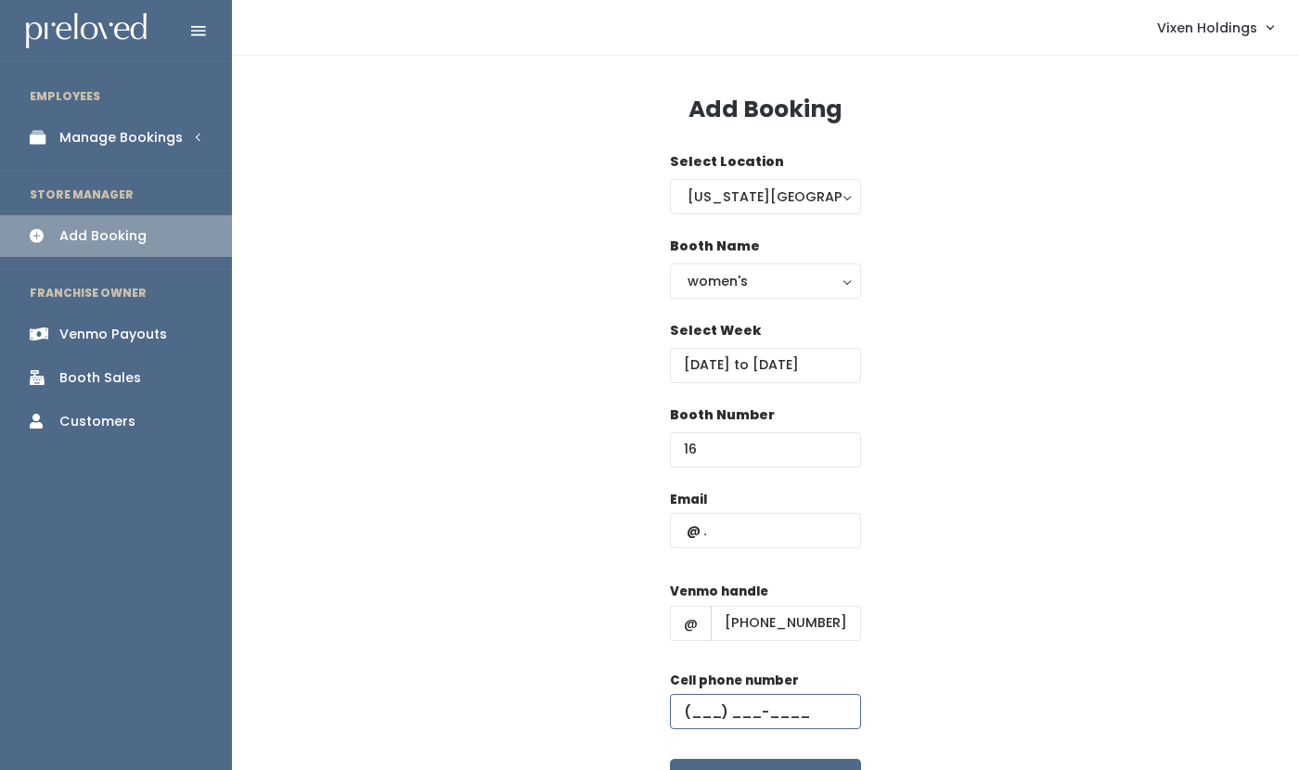
click at [685, 712] on input "text" at bounding box center [765, 711] width 191 height 35
paste input "[PHONE_NUMBER]"
type input "[PHONE_NUMBER]"
drag, startPoint x: 834, startPoint y: 628, endPoint x: 709, endPoint y: 626, distance: 125.3
click at [709, 626] on div "@ (405) 613-7836" at bounding box center [765, 623] width 191 height 35
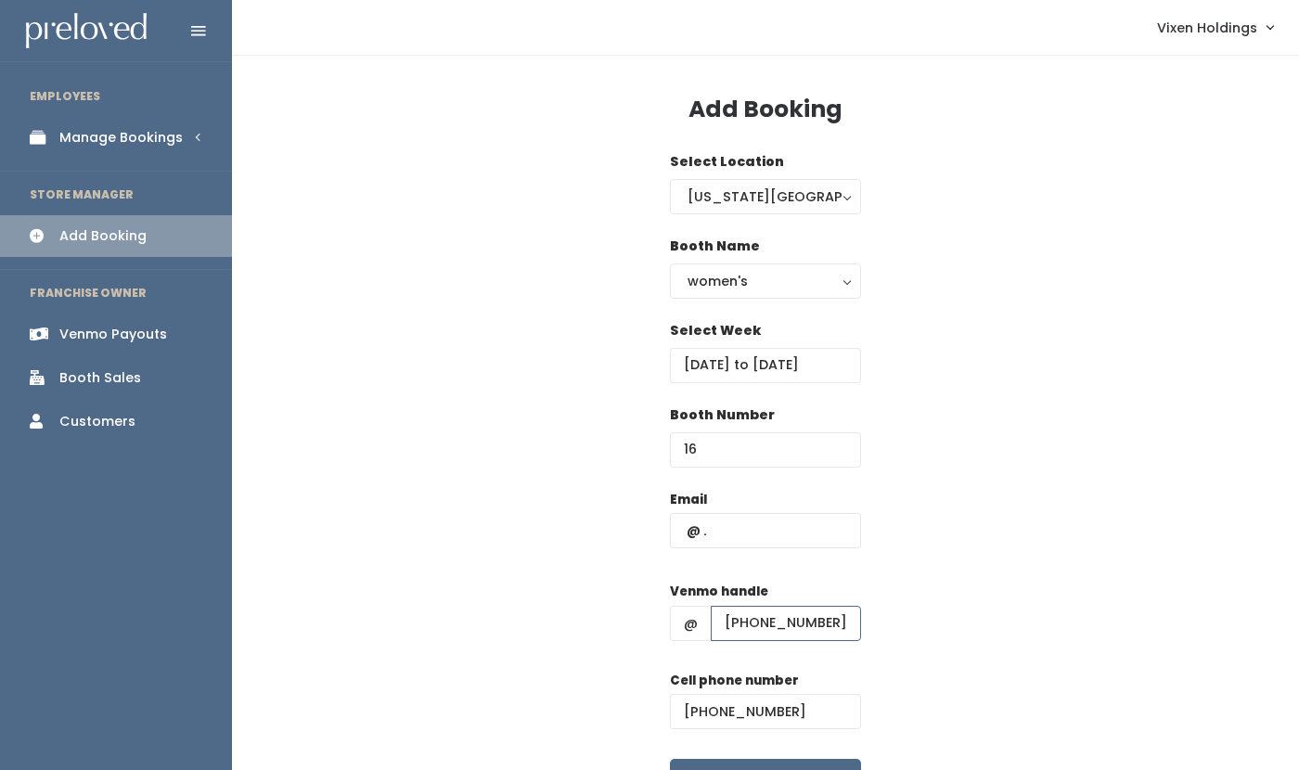
paste input "[PERSON_NAME]-1"
type input "[PERSON_NAME]-1"
click at [730, 536] on input "text" at bounding box center [765, 530] width 191 height 35
paste input "[EMAIL_ADDRESS][DOMAIN_NAME]"
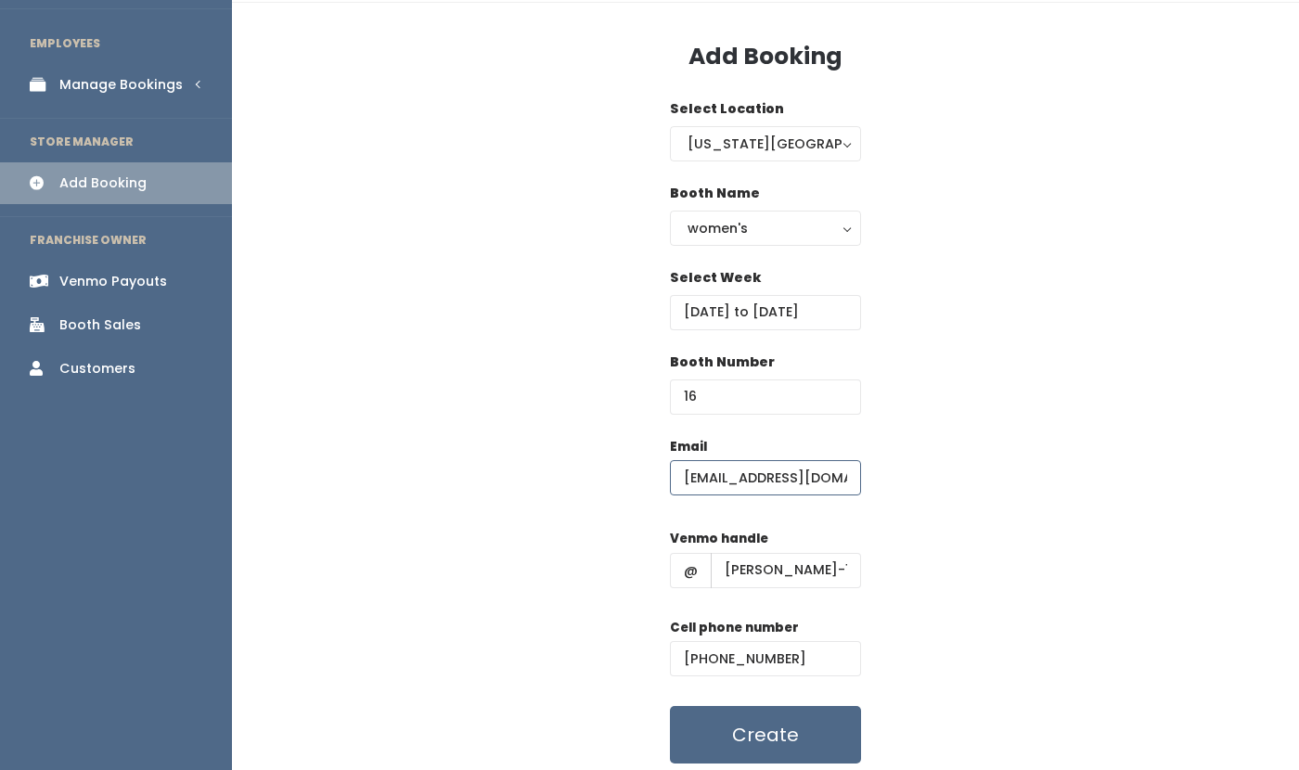
scroll to position [118, 0]
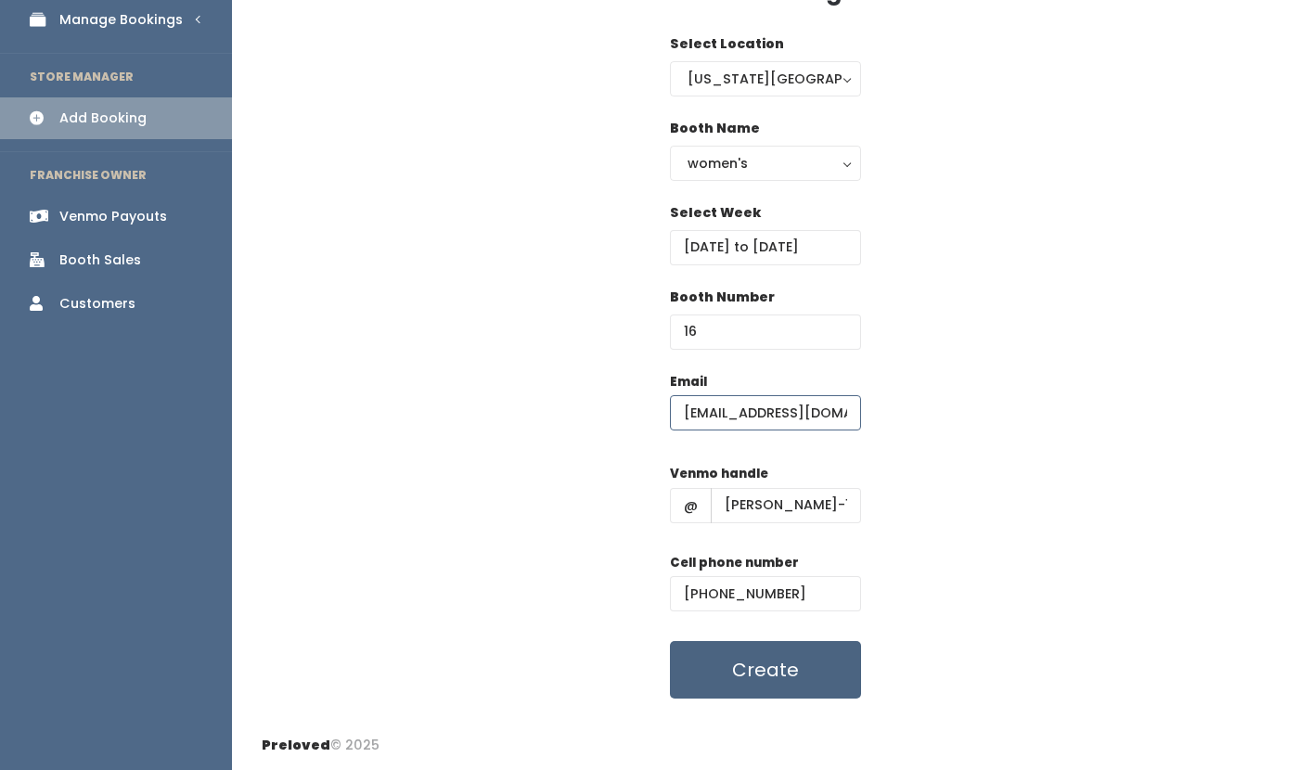
type input "[EMAIL_ADDRESS][DOMAIN_NAME]"
click at [769, 665] on button "Create" at bounding box center [765, 670] width 191 height 58
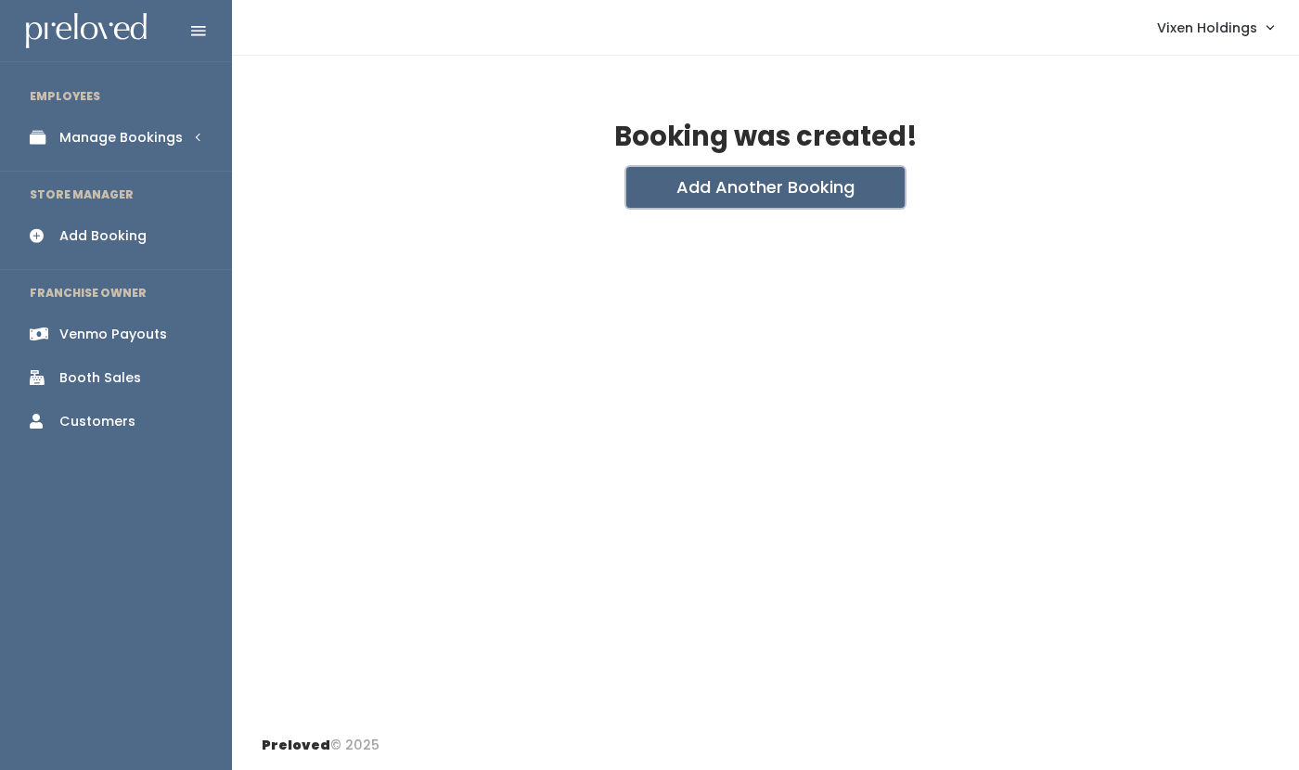
click at [705, 194] on button "Add Another Booking" at bounding box center [766, 187] width 278 height 41
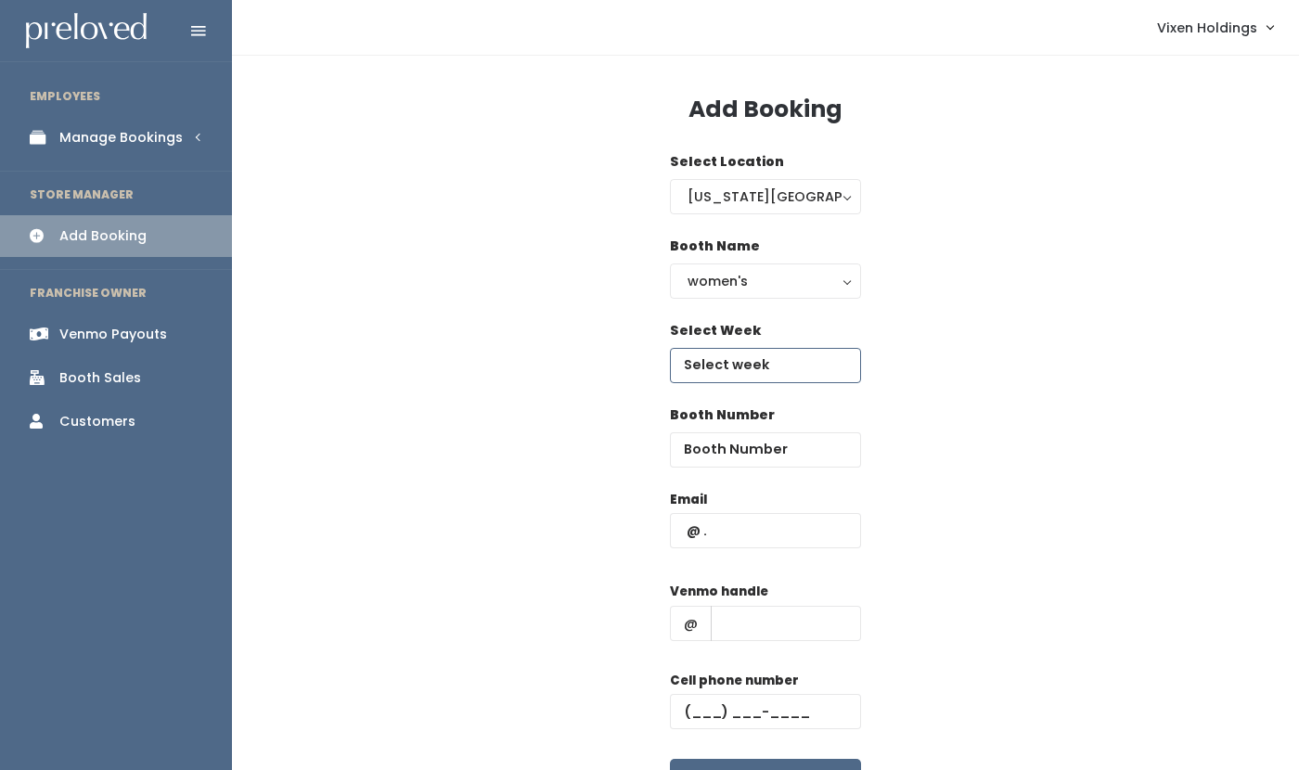
click at [767, 359] on input "text" at bounding box center [765, 365] width 191 height 35
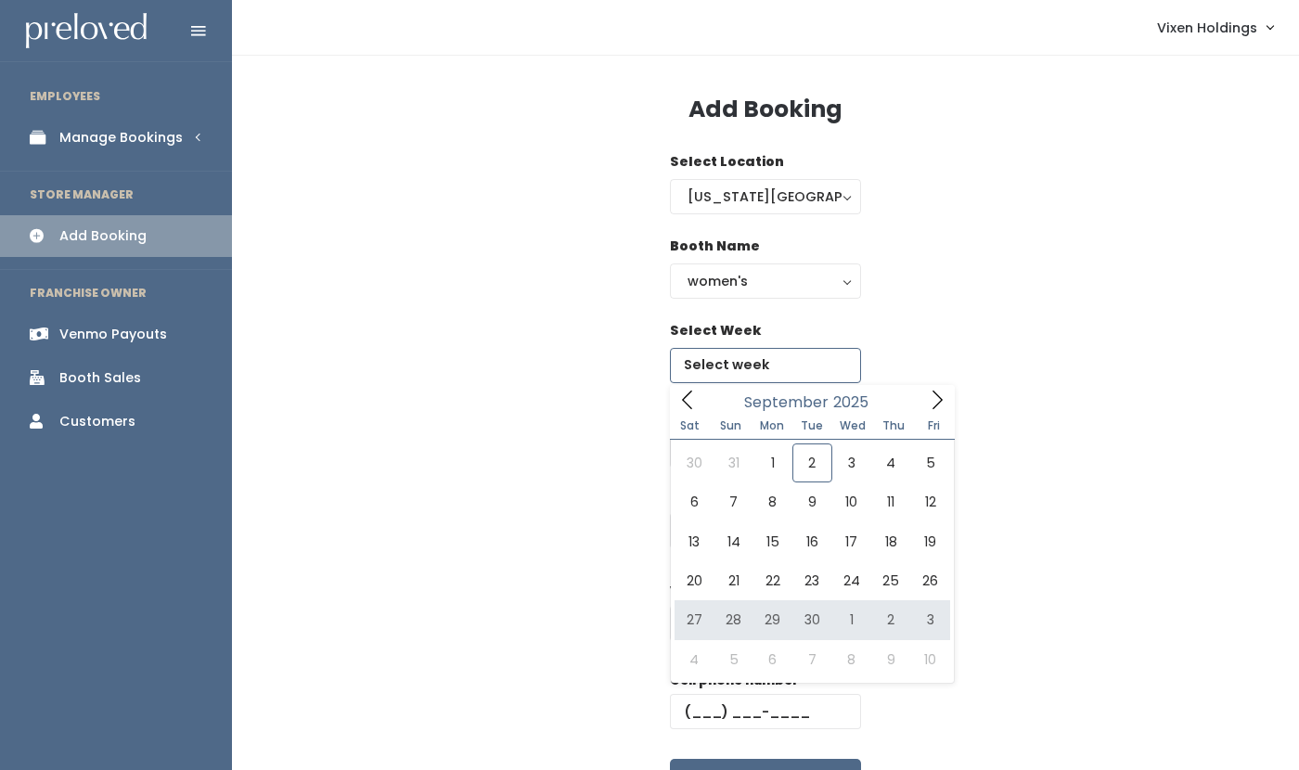
type input "September 27 to October 3"
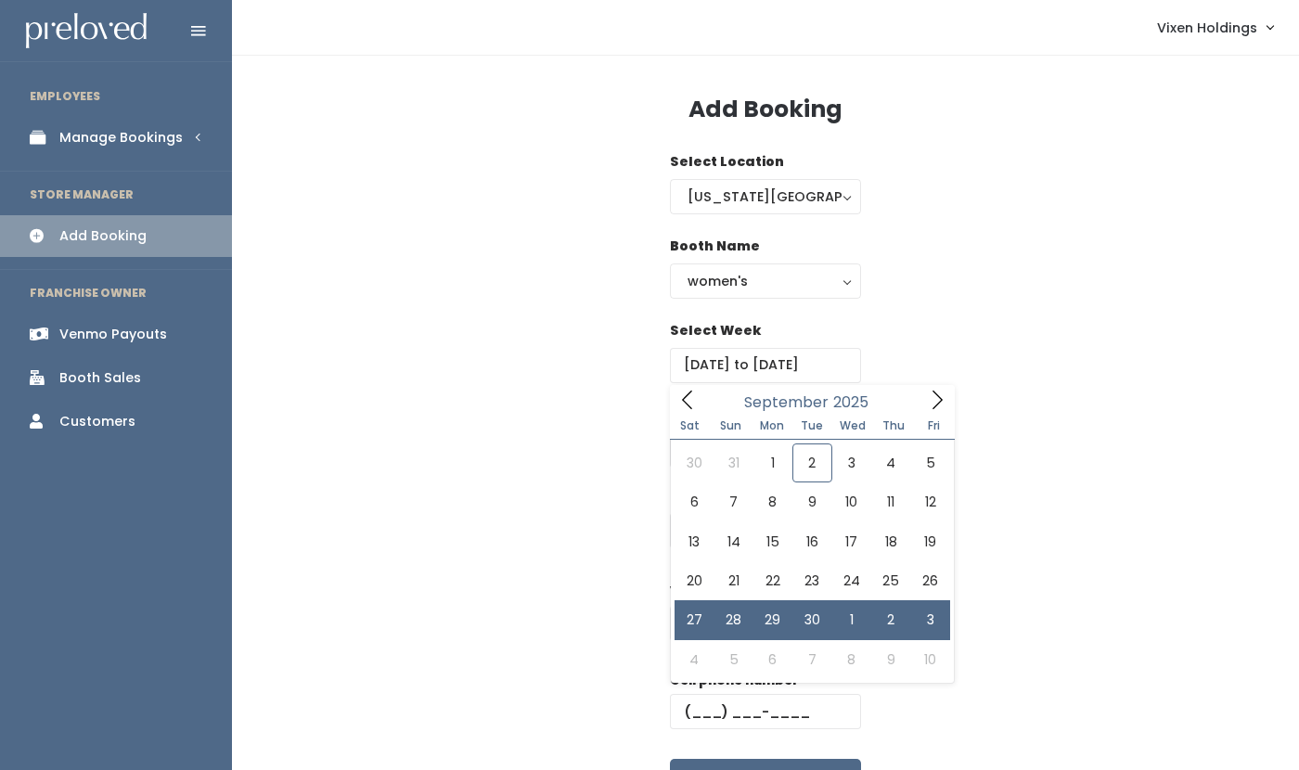
click at [142, 141] on div "Manage Bookings" at bounding box center [120, 137] width 123 height 19
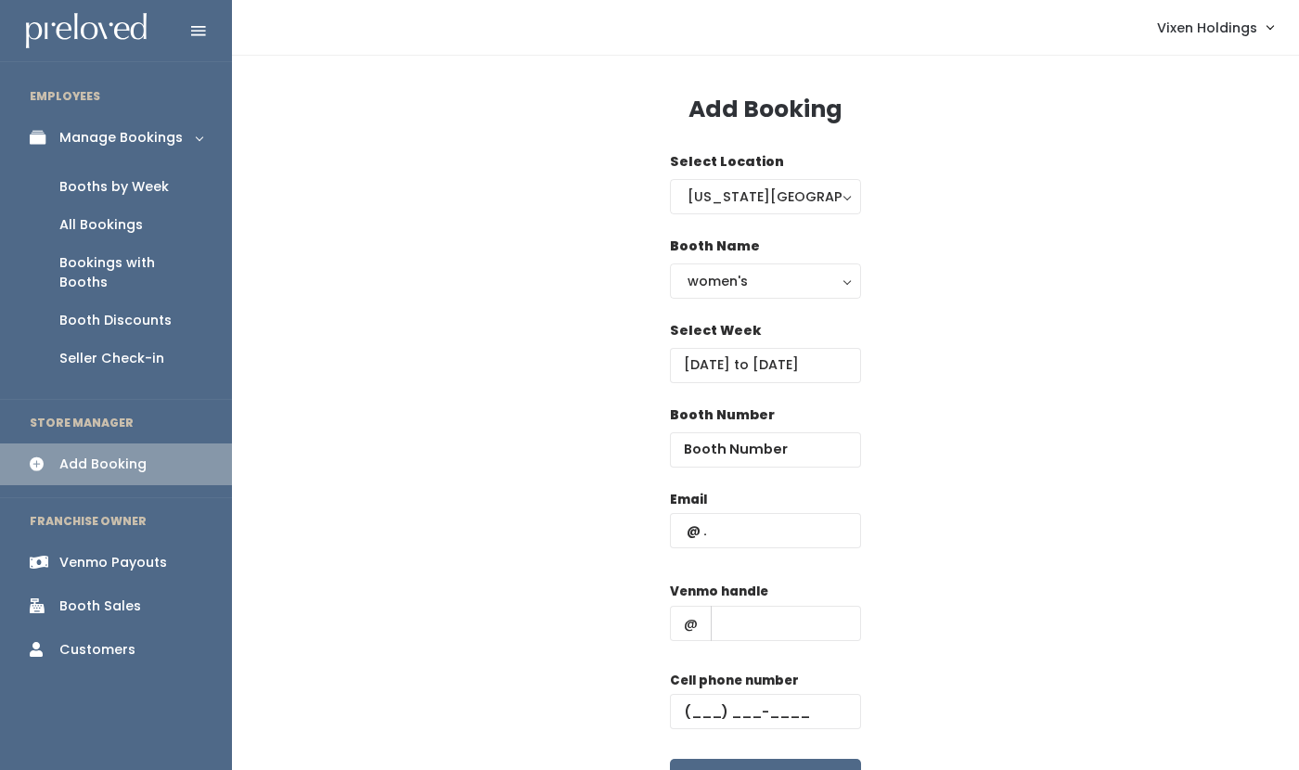
click at [126, 193] on div "Booths by Week" at bounding box center [114, 186] width 110 height 19
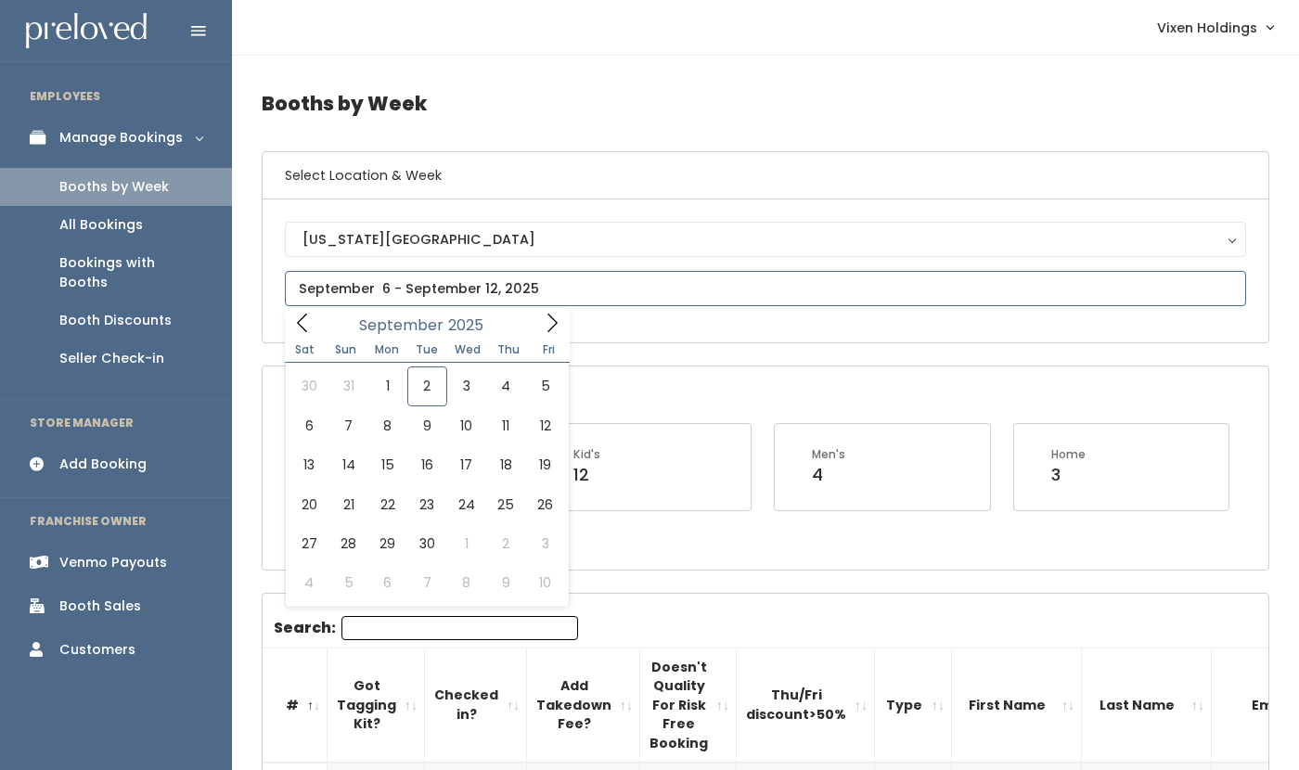
click at [471, 296] on input "text" at bounding box center [766, 288] width 962 height 35
type input "[DATE] to [DATE]"
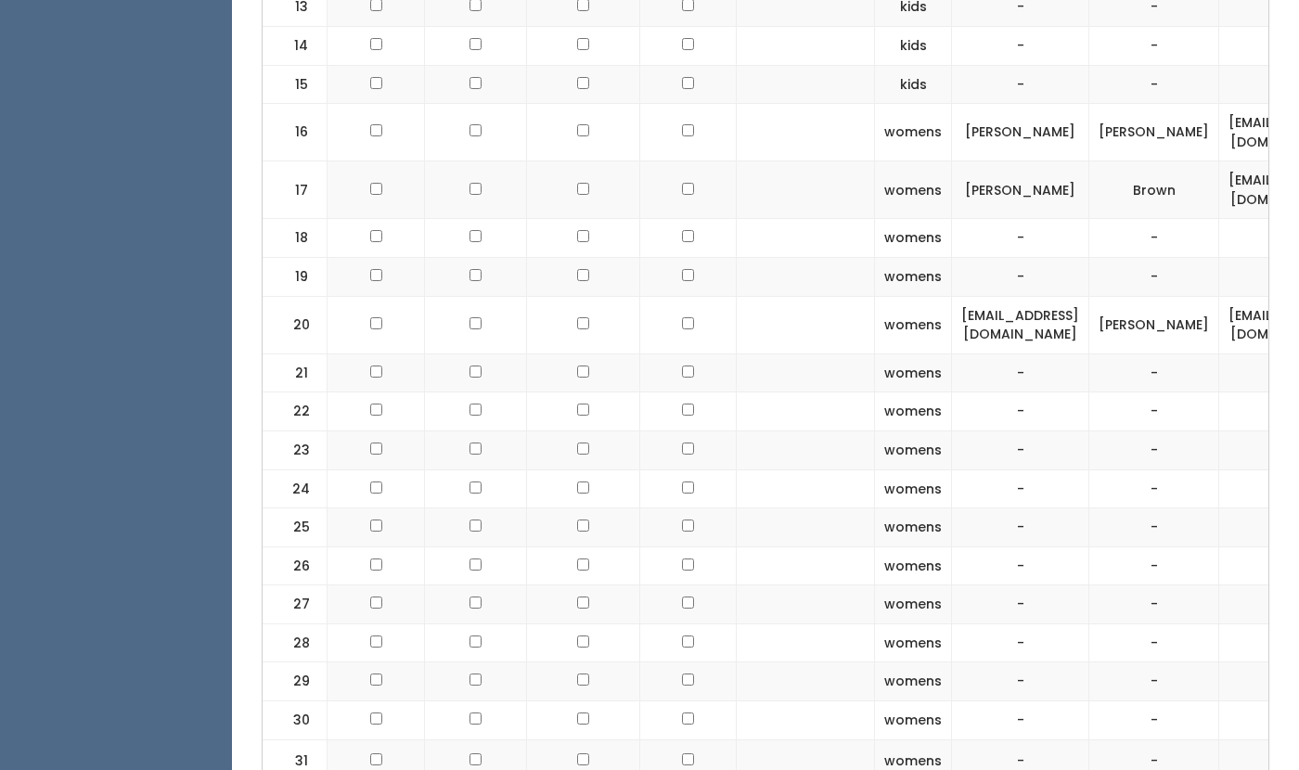
scroll to position [1157, 0]
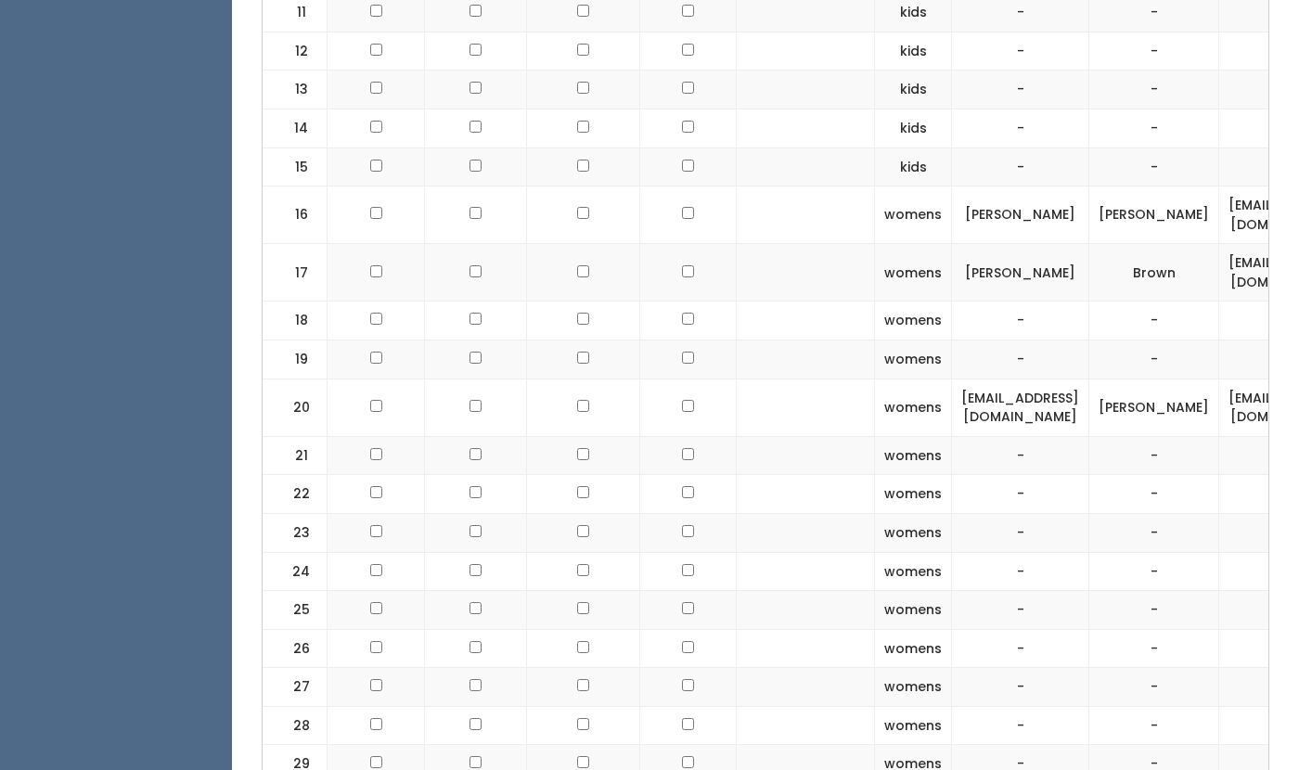
checkbox input "true"
click at [672, 291] on td at bounding box center [688, 273] width 97 height 58
checkbox input "true"
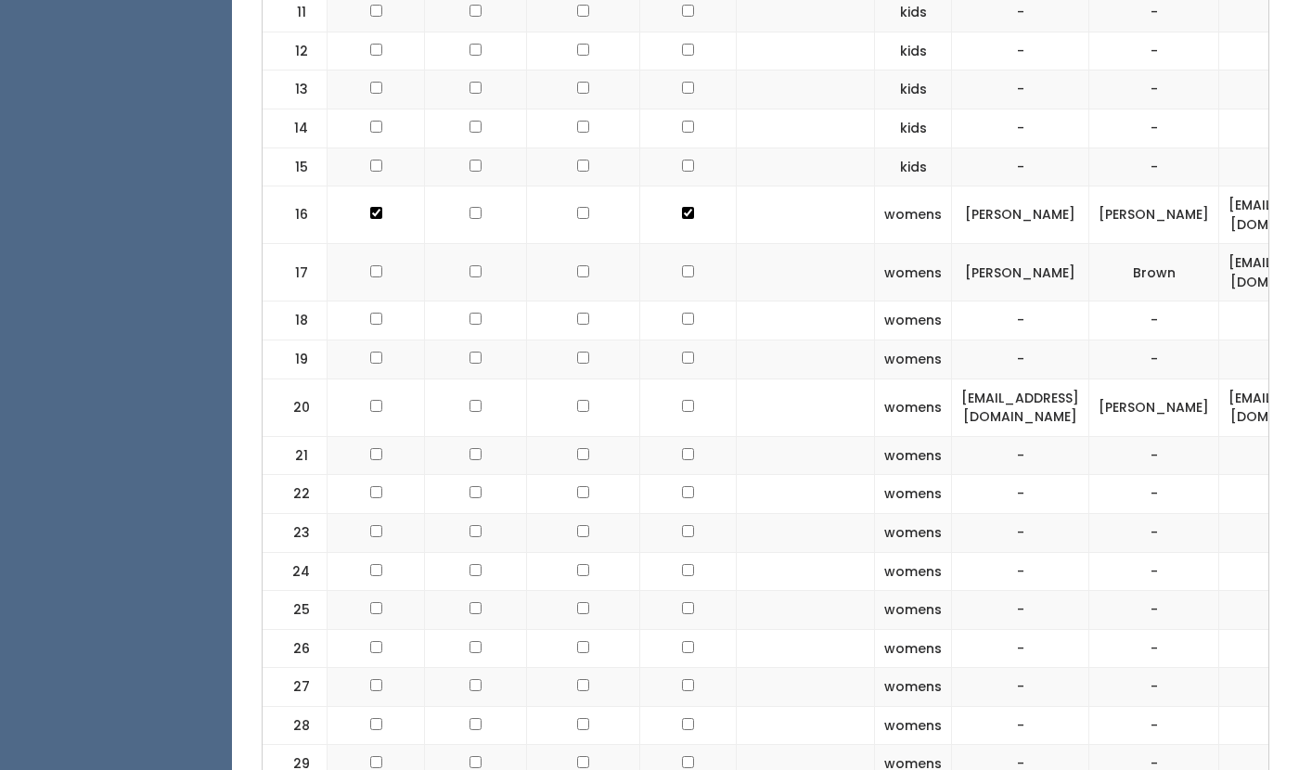
checkbox input "true"
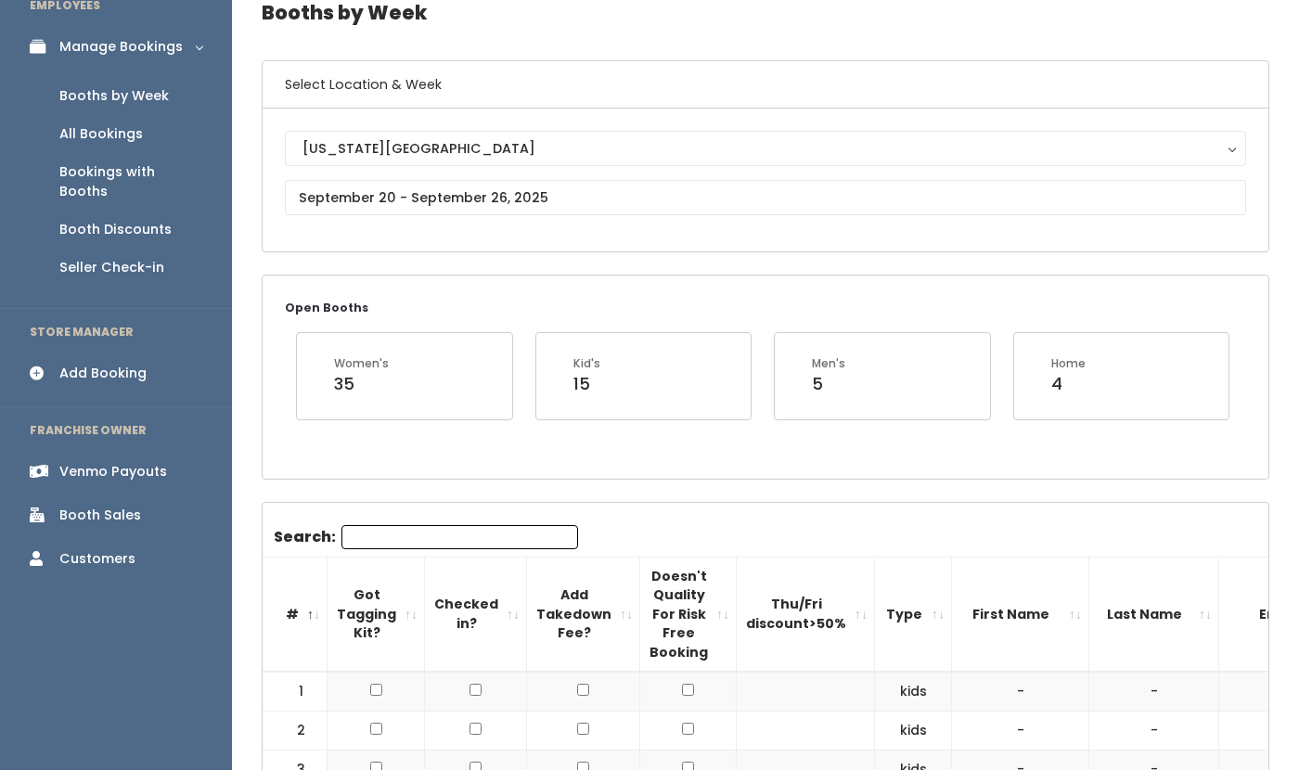
scroll to position [0, 0]
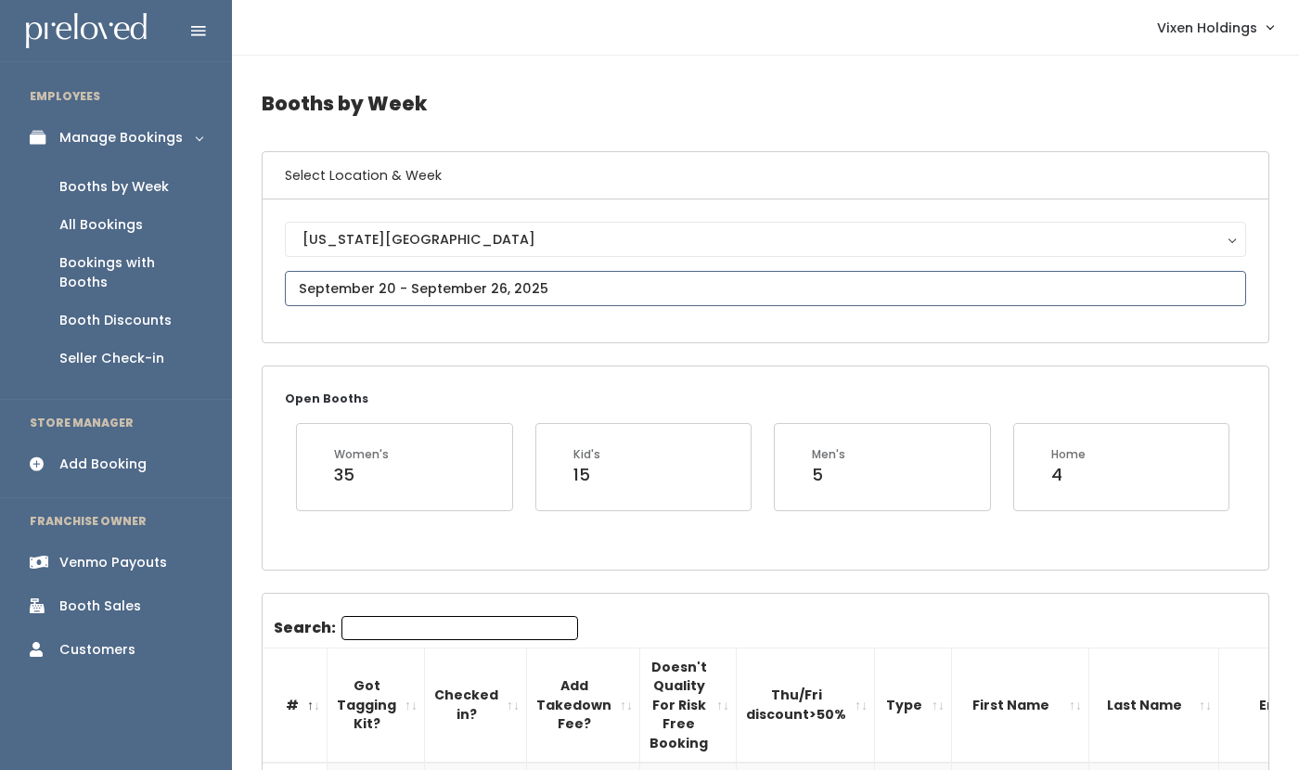
click at [491, 291] on input "text" at bounding box center [766, 288] width 962 height 35
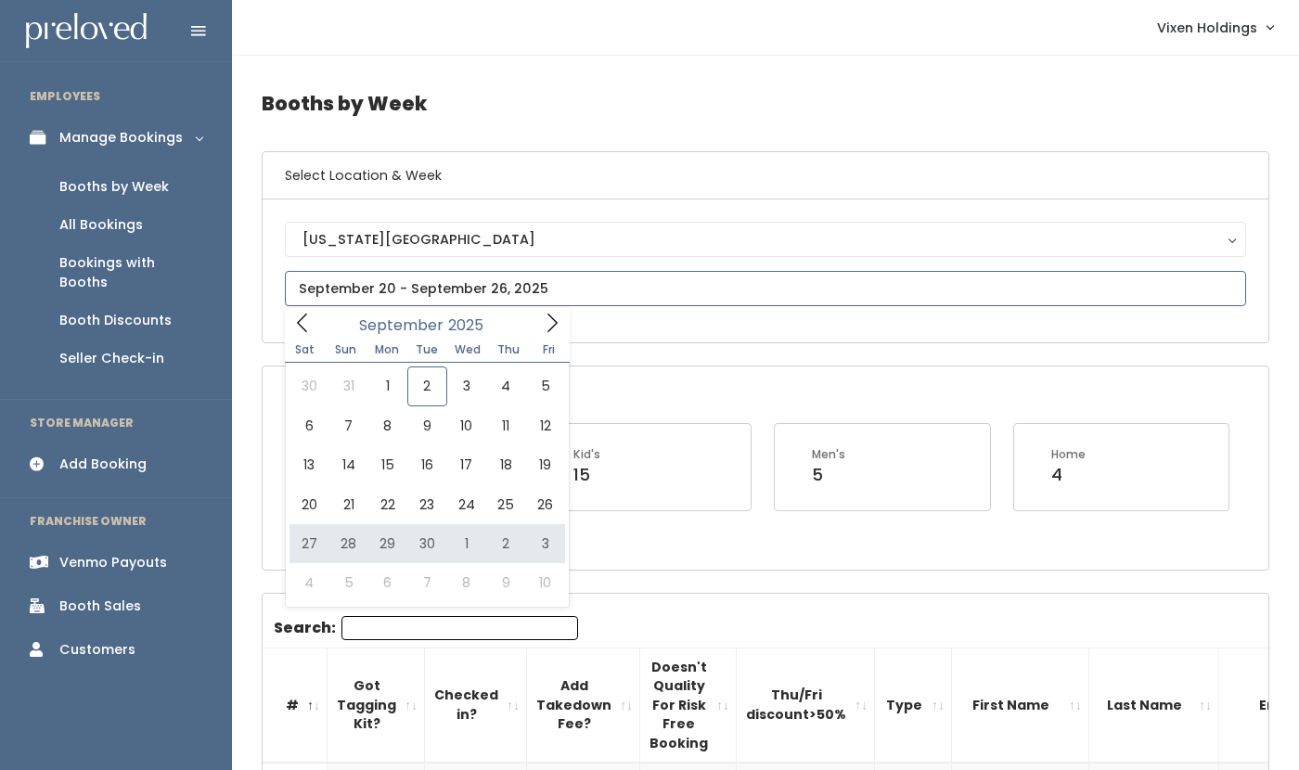
type input "September 27 to October 3"
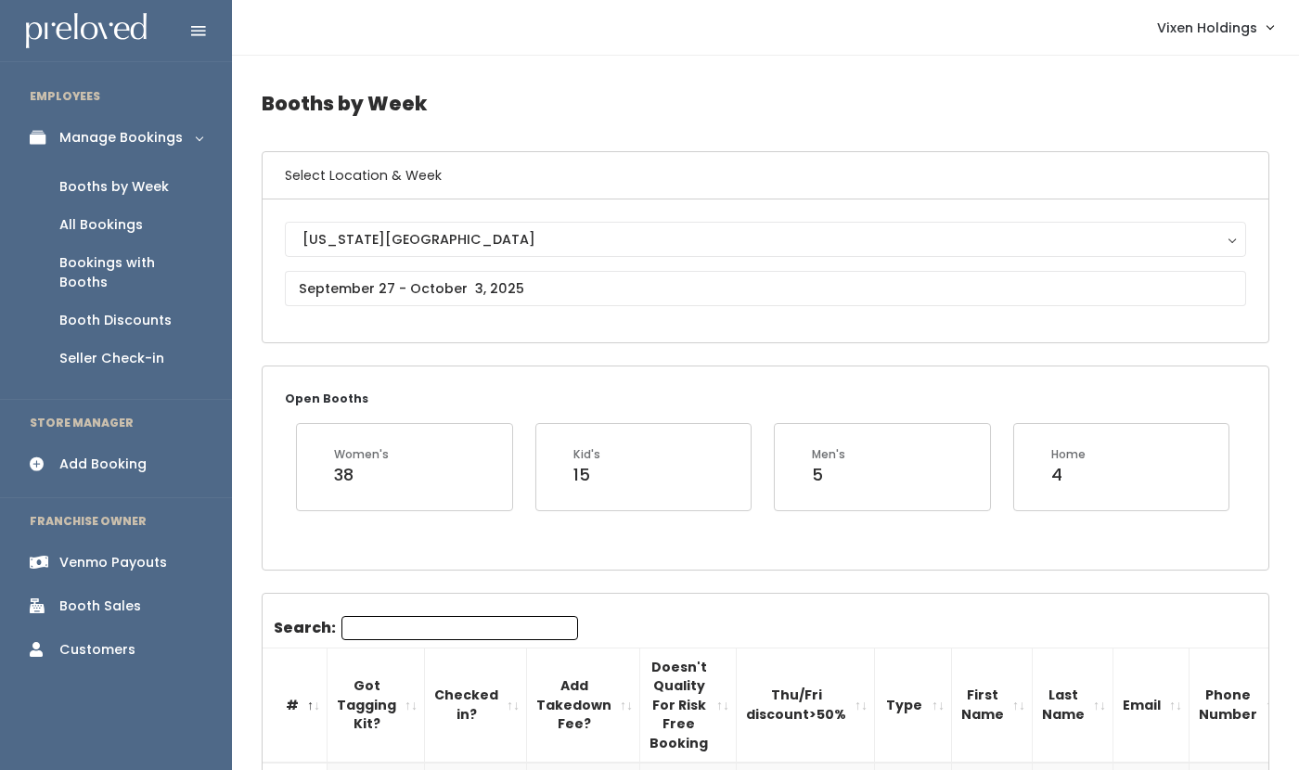
click at [119, 455] on div "Add Booking" at bounding box center [102, 464] width 87 height 19
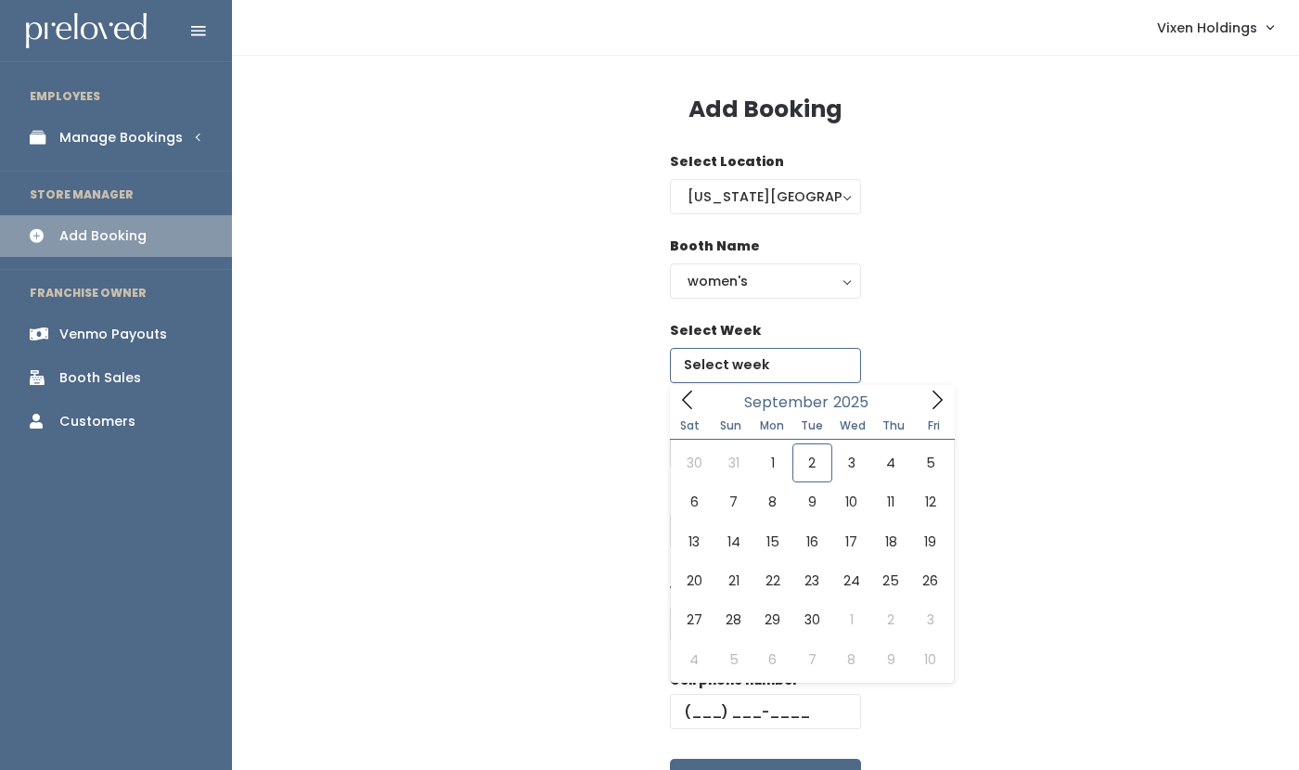
click at [745, 359] on input "text" at bounding box center [765, 365] width 191 height 35
type input "[DATE] to [DATE]"
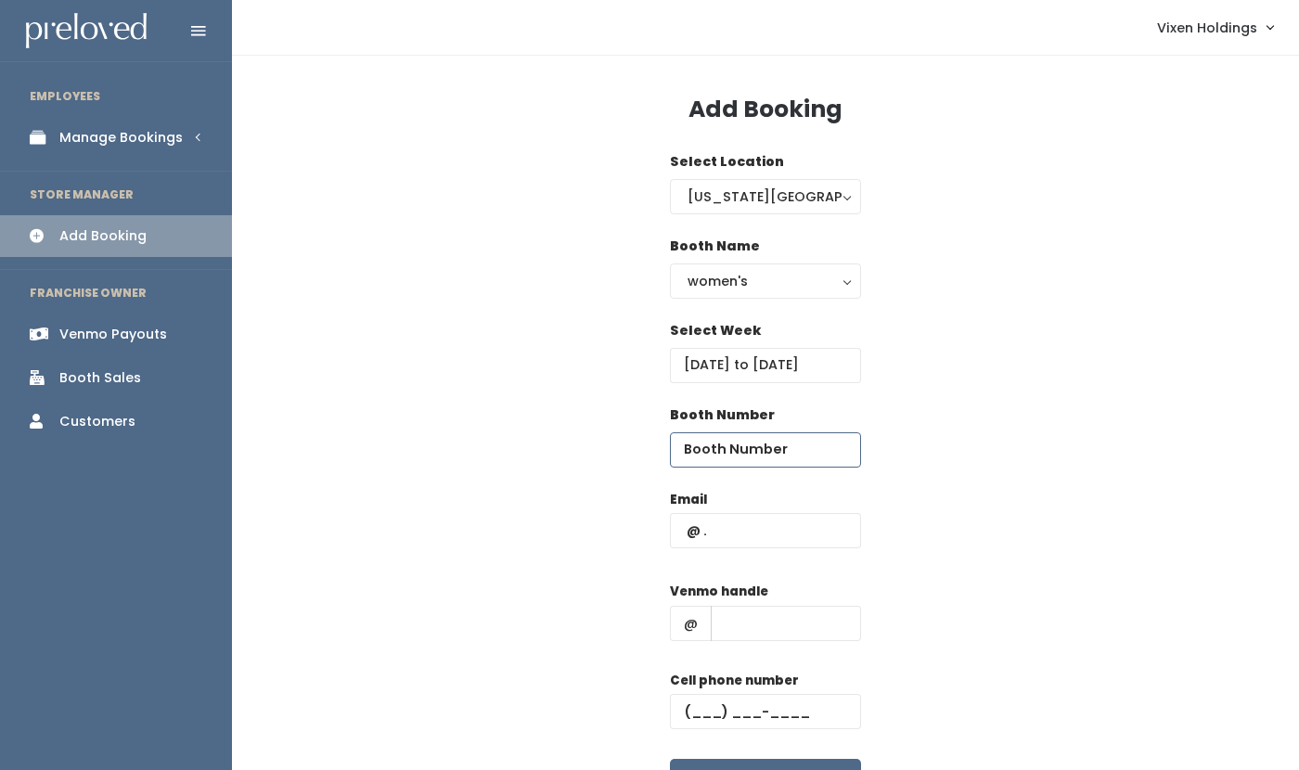
click at [754, 452] on input "number" at bounding box center [765, 450] width 191 height 35
type input "16"
click at [743, 615] on input "text" at bounding box center [786, 623] width 150 height 35
paste input "[EMAIL_ADDRESS][DOMAIN_NAME]"
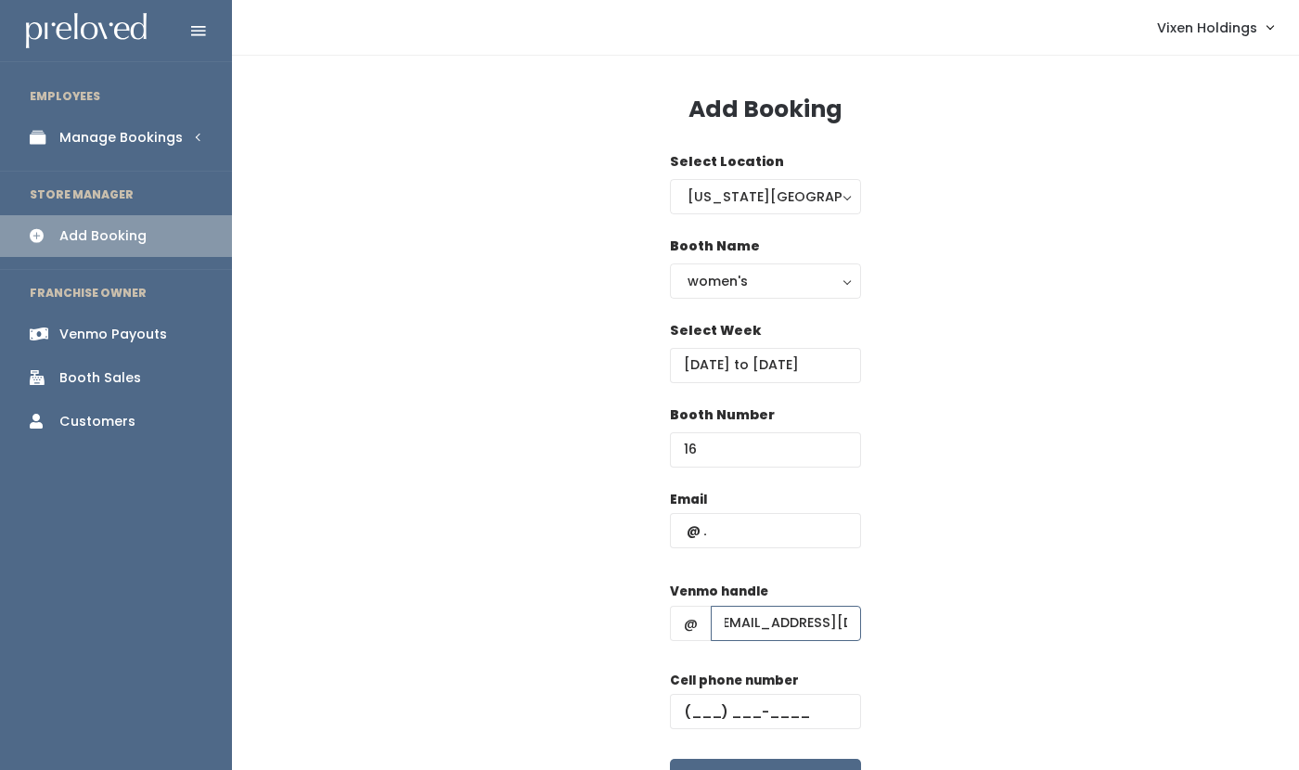
type input "[EMAIL_ADDRESS][DOMAIN_NAME]"
click at [679, 527] on input "text" at bounding box center [765, 530] width 191 height 35
paste input "[EMAIL_ADDRESS][DOMAIN_NAME]"
type input "[EMAIL_ADDRESS][DOMAIN_NAME]"
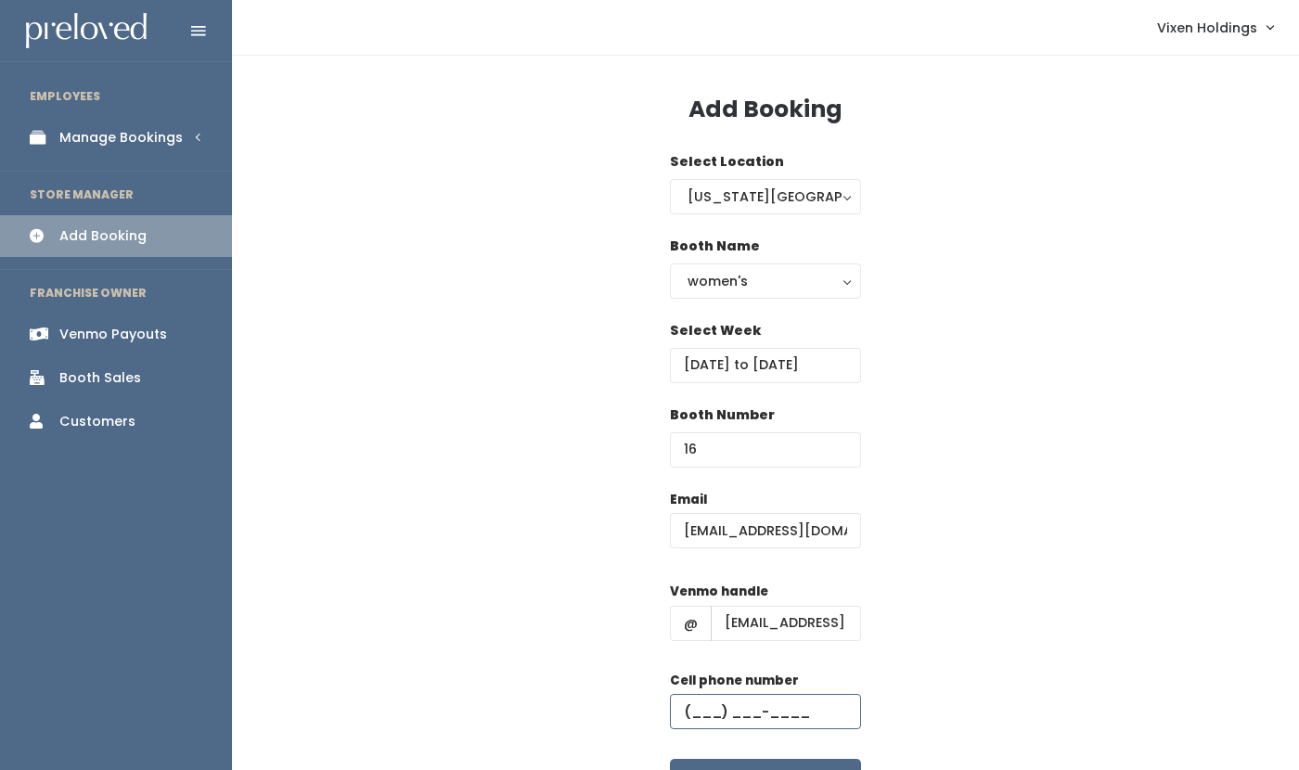
click at [691, 711] on input "text" at bounding box center [765, 711] width 191 height 35
paste input "[PHONE_NUMBER]"
type input "[PHONE_NUMBER]"
drag, startPoint x: 720, startPoint y: 621, endPoint x: 886, endPoint y: 635, distance: 166.7
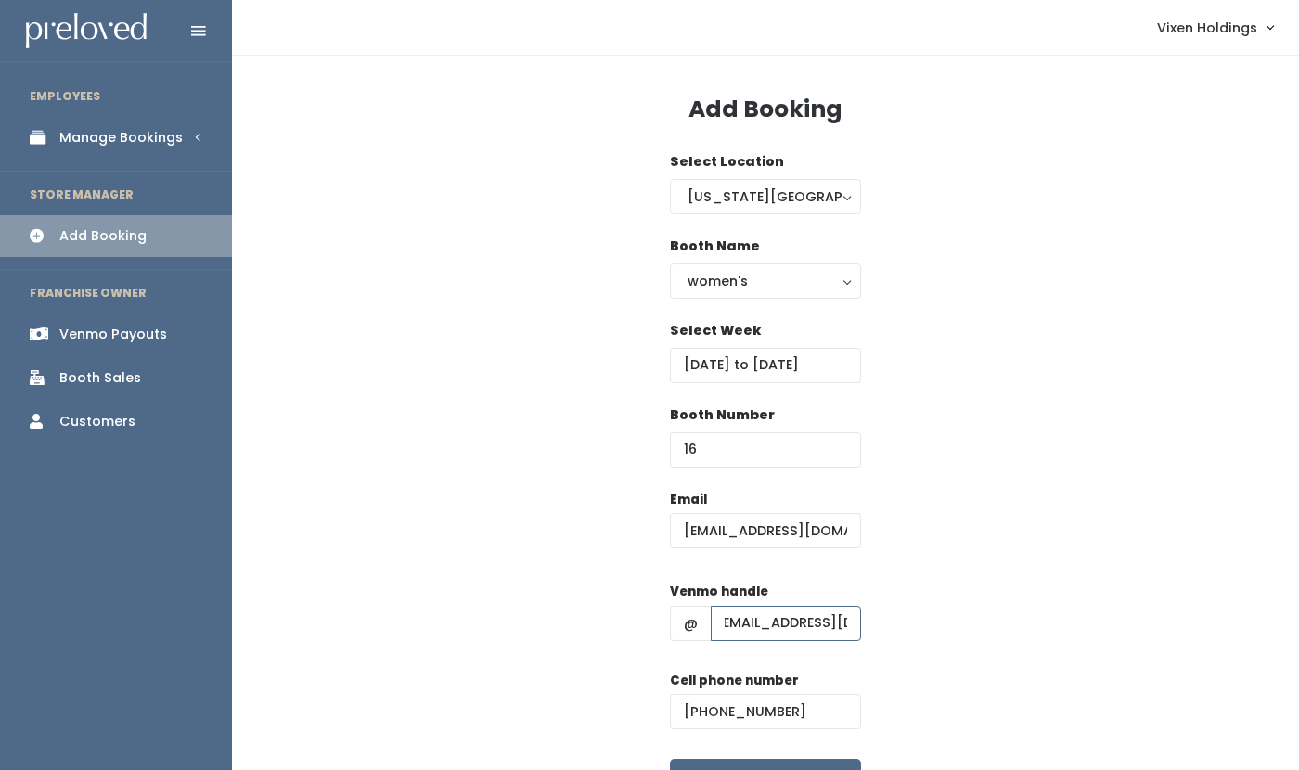
click at [886, 635] on div "Email [EMAIL_ADDRESS][DOMAIN_NAME] Venmo handle @ [EMAIL_ADDRESS][DOMAIN_NAME] …" at bounding box center [766, 654] width 1008 height 328
paste input "a-[PERSON_NAME]-1"
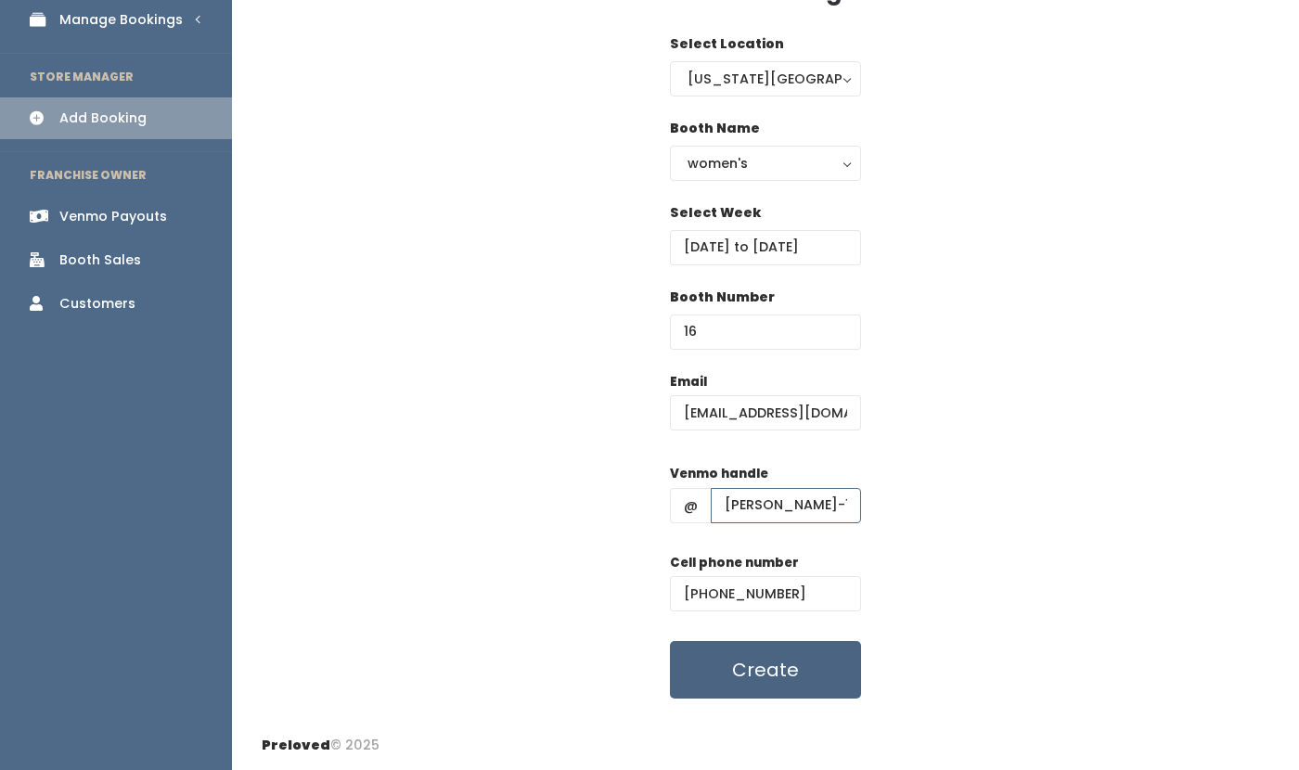
type input "[PERSON_NAME]-1"
click at [743, 669] on button "Create" at bounding box center [765, 670] width 191 height 58
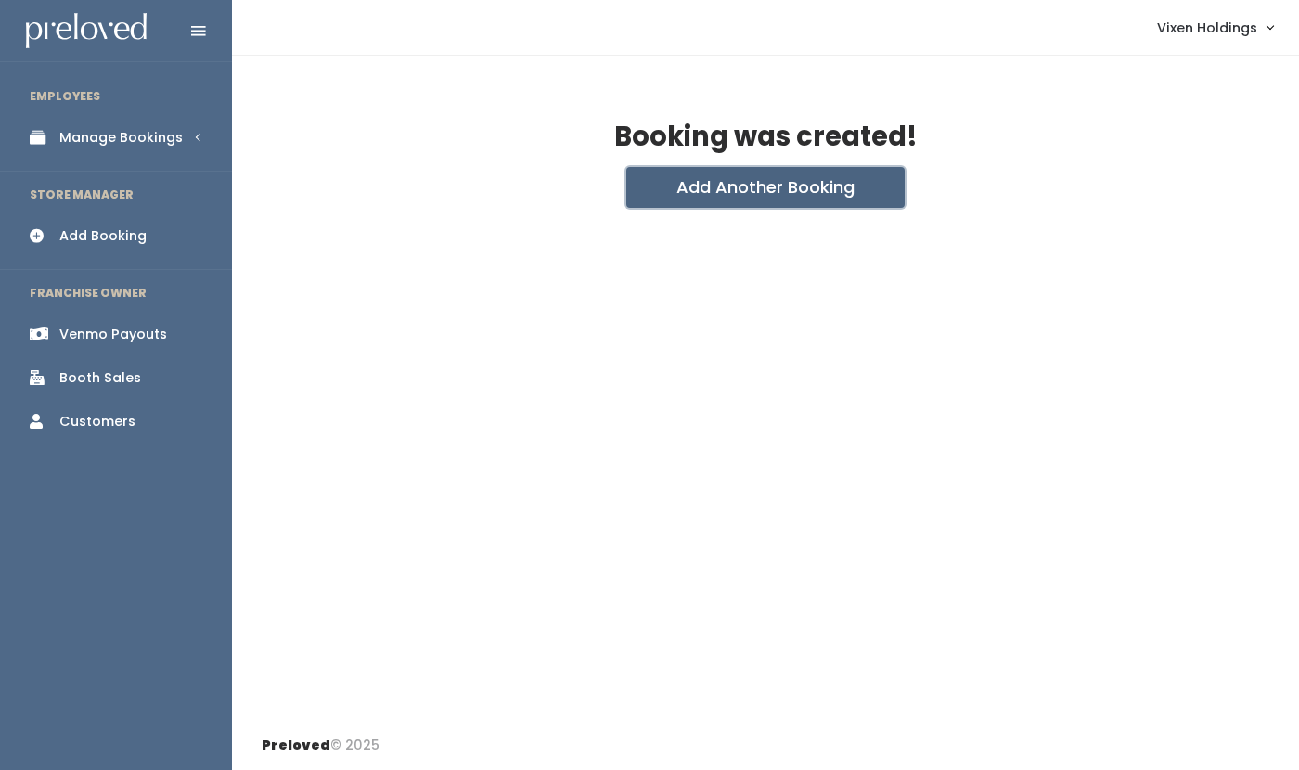
click at [795, 171] on button "Add Another Booking" at bounding box center [766, 187] width 278 height 41
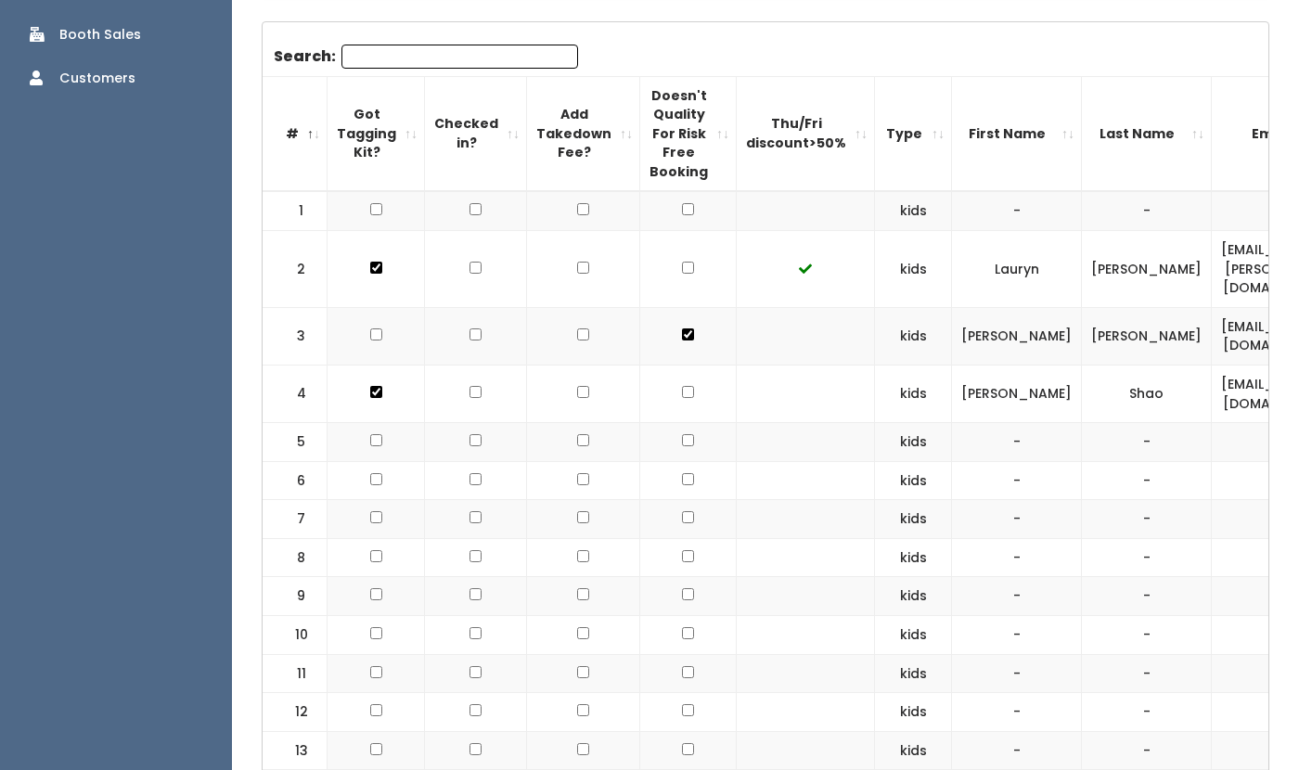
scroll to position [271, 0]
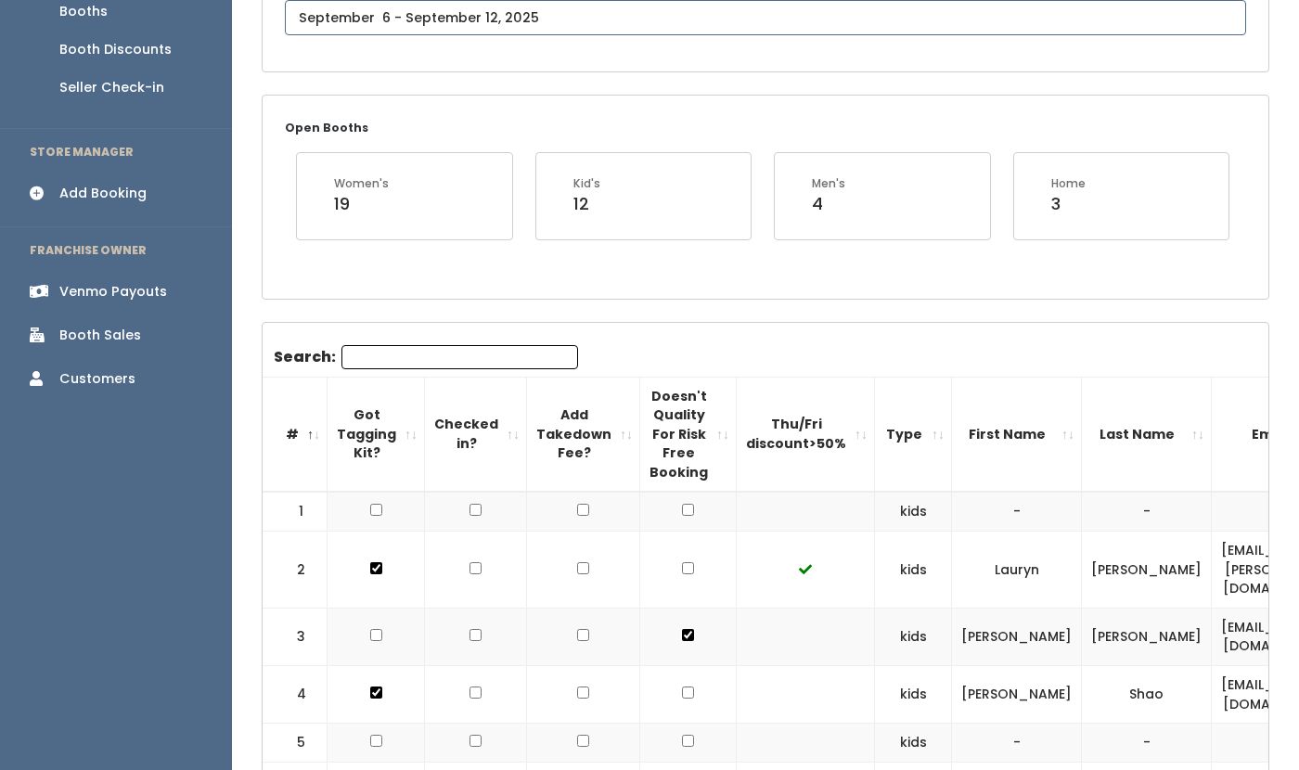
click at [422, 19] on input "text" at bounding box center [766, 17] width 962 height 35
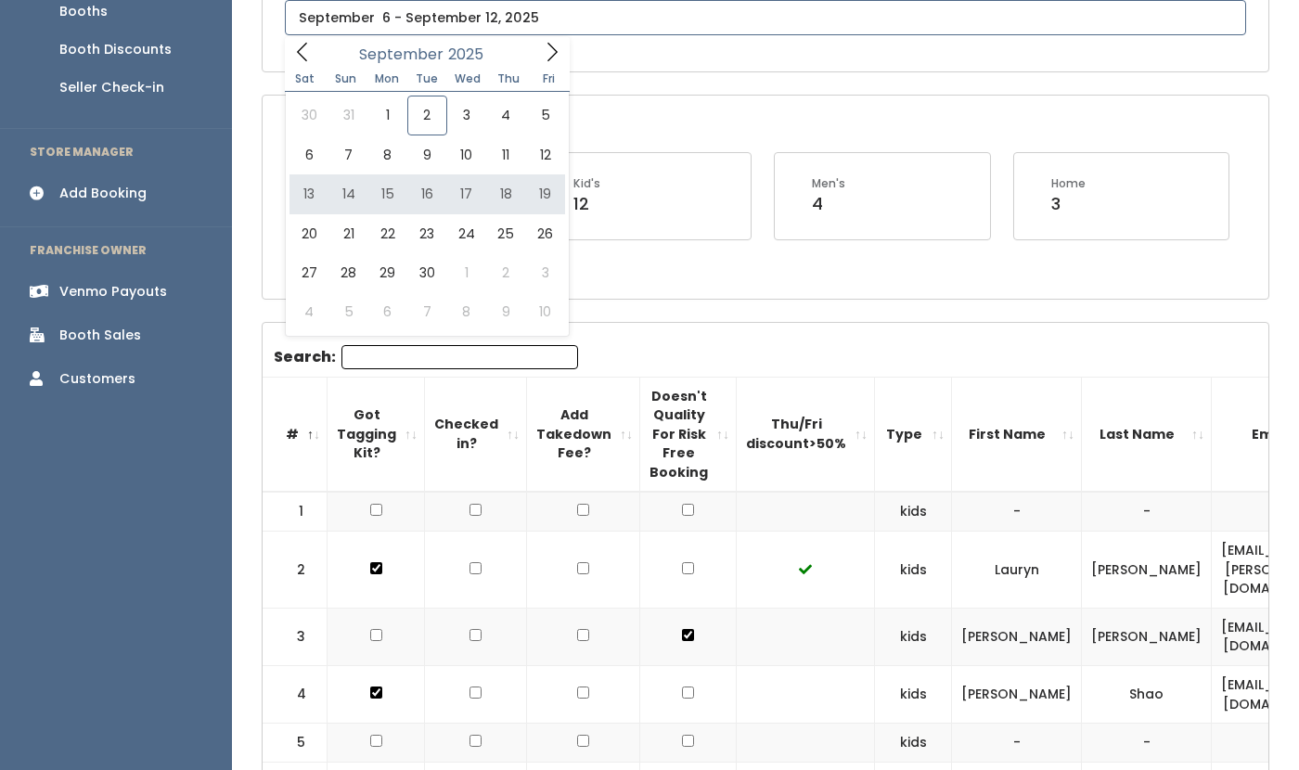
type input "September 13 to September 19"
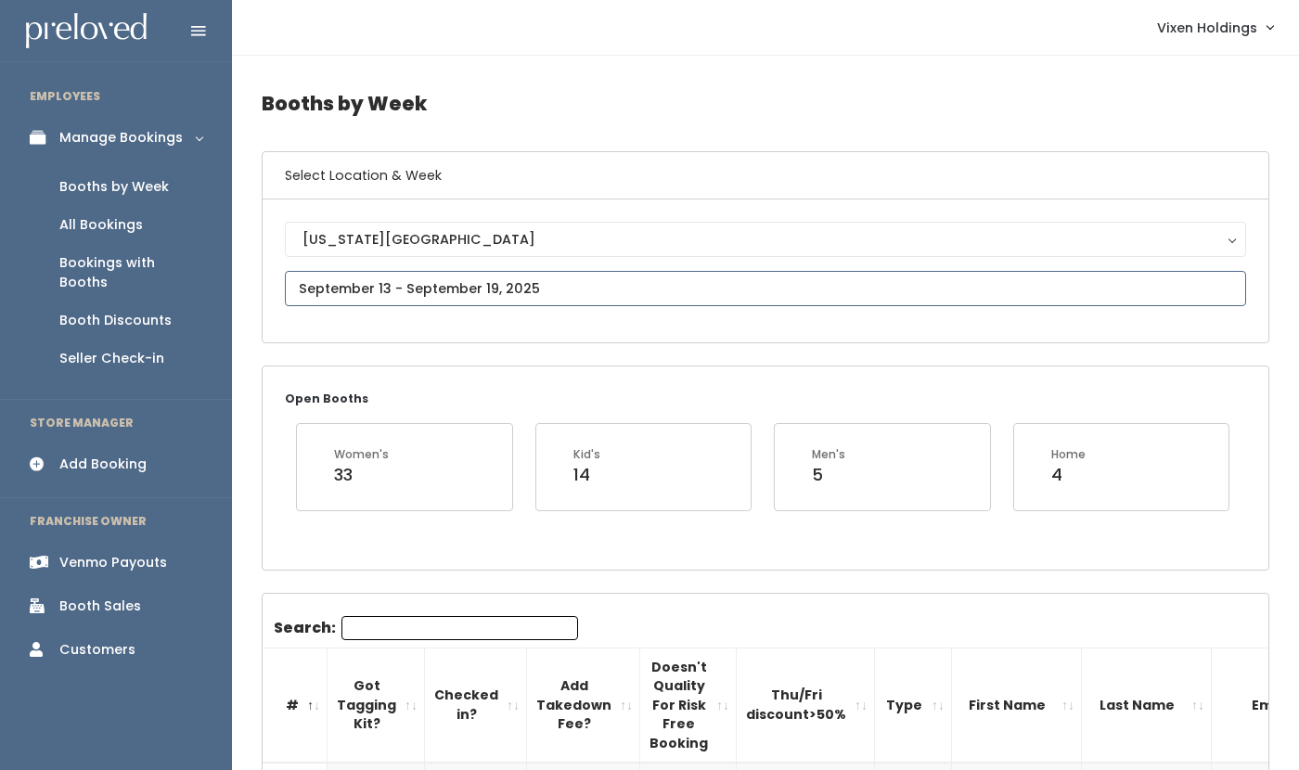
click at [498, 298] on input "text" at bounding box center [766, 288] width 962 height 35
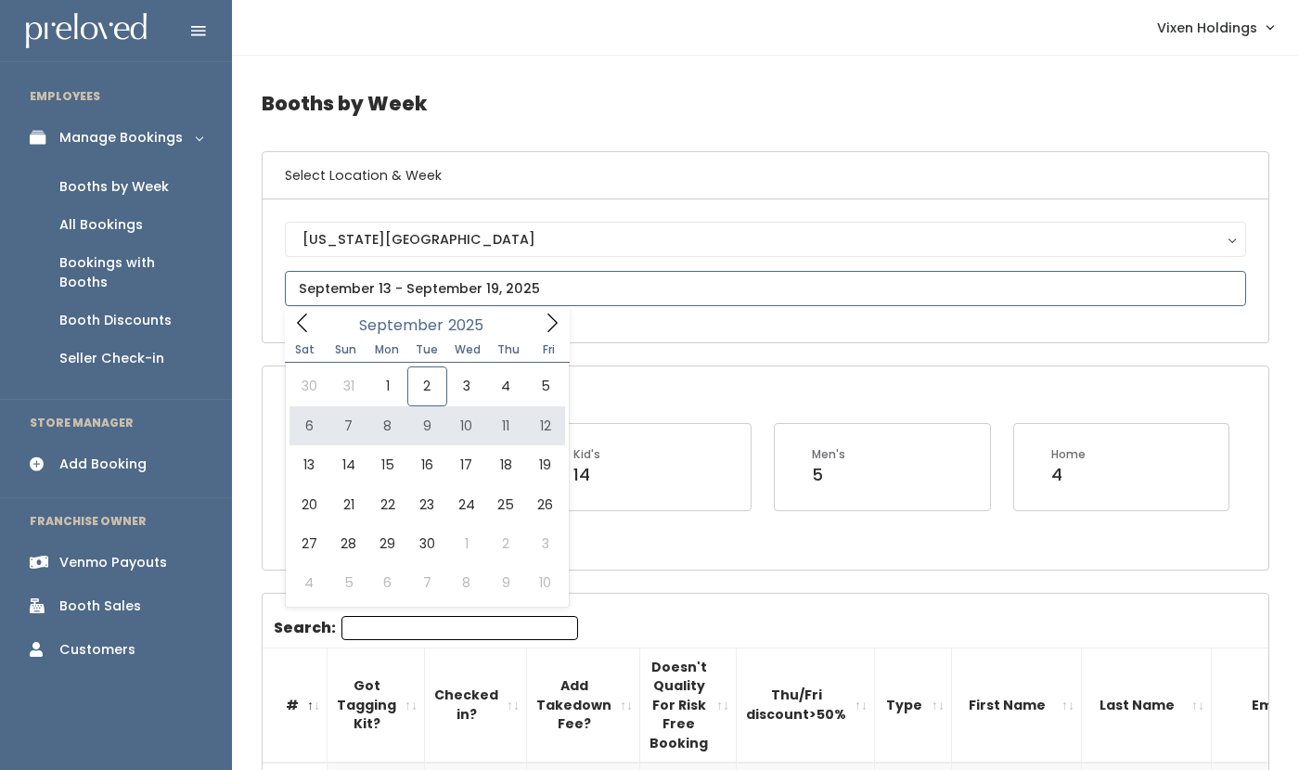
type input "[DATE] to [DATE]"
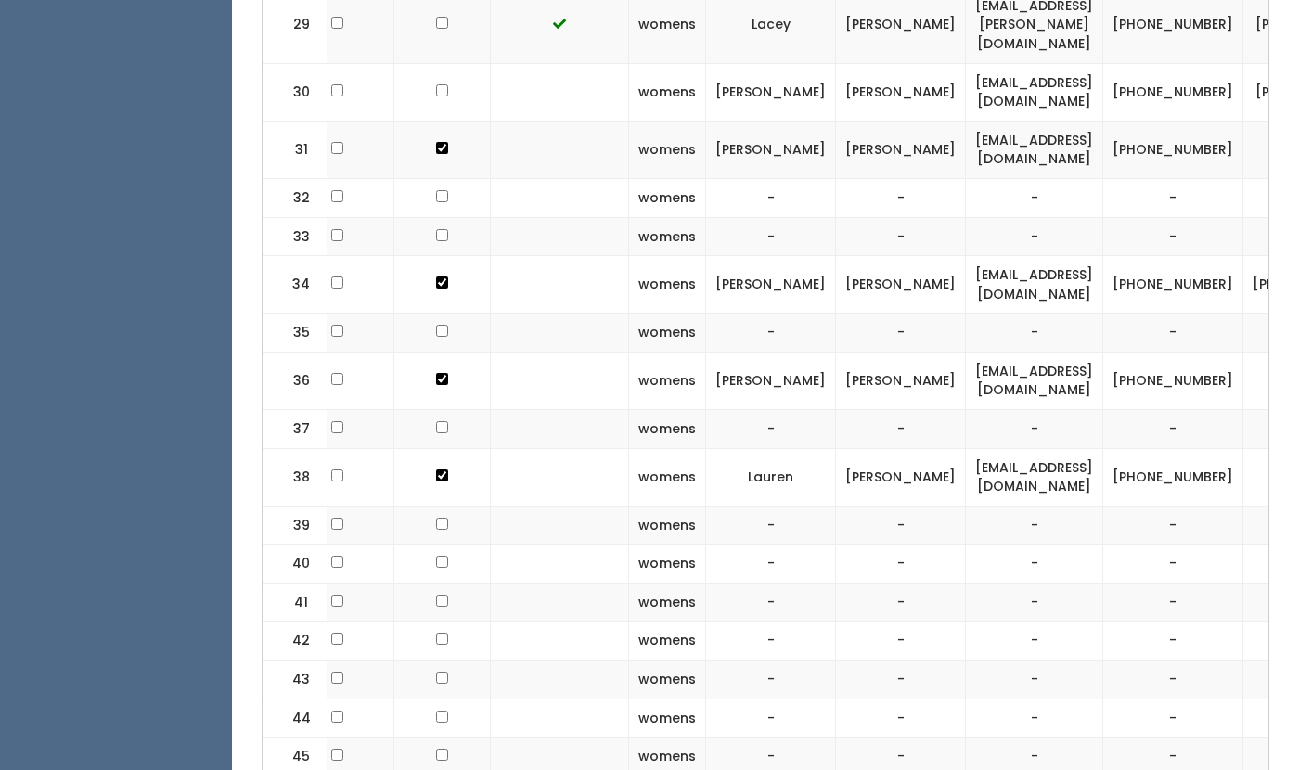
scroll to position [0, 355]
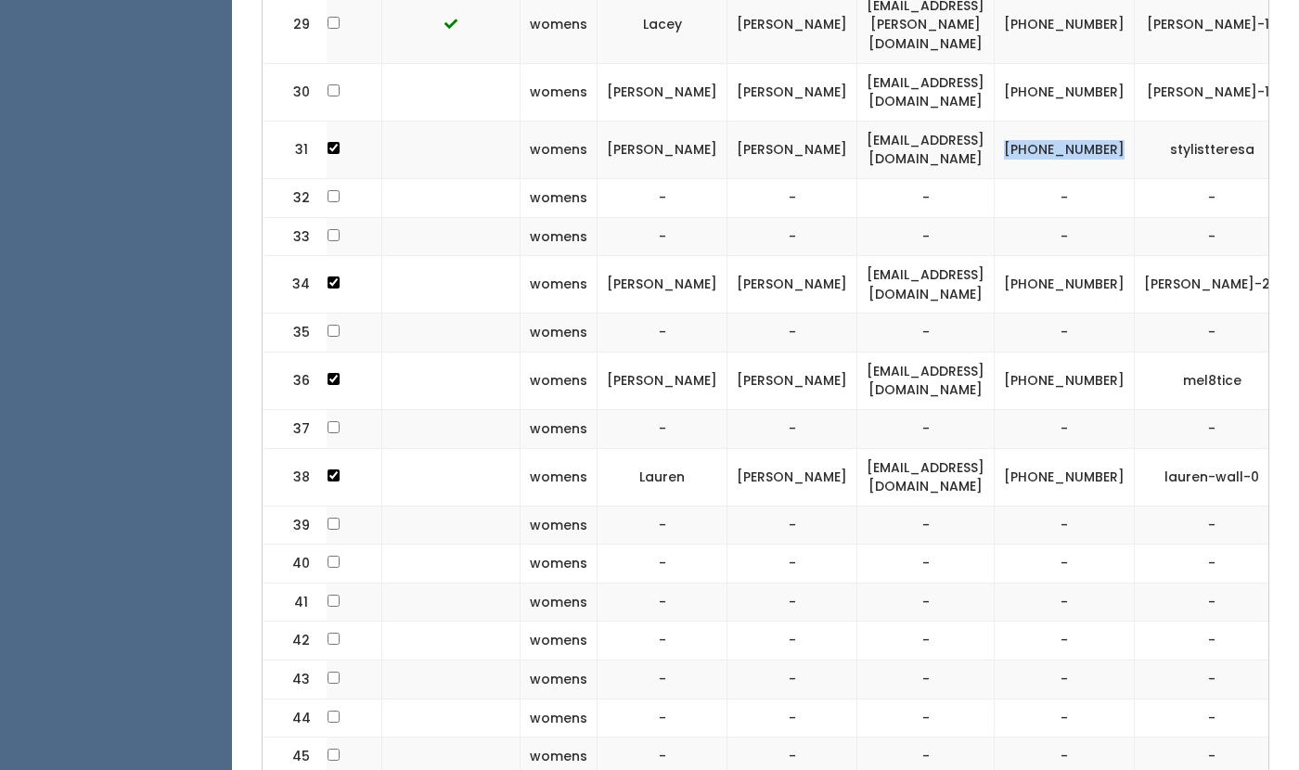
drag, startPoint x: 1066, startPoint y: 97, endPoint x: 986, endPoint y: 84, distance: 81.6
click at [995, 121] on td "(405) 496-8899" at bounding box center [1065, 150] width 140 height 58
copy td "(405) 496-8899"
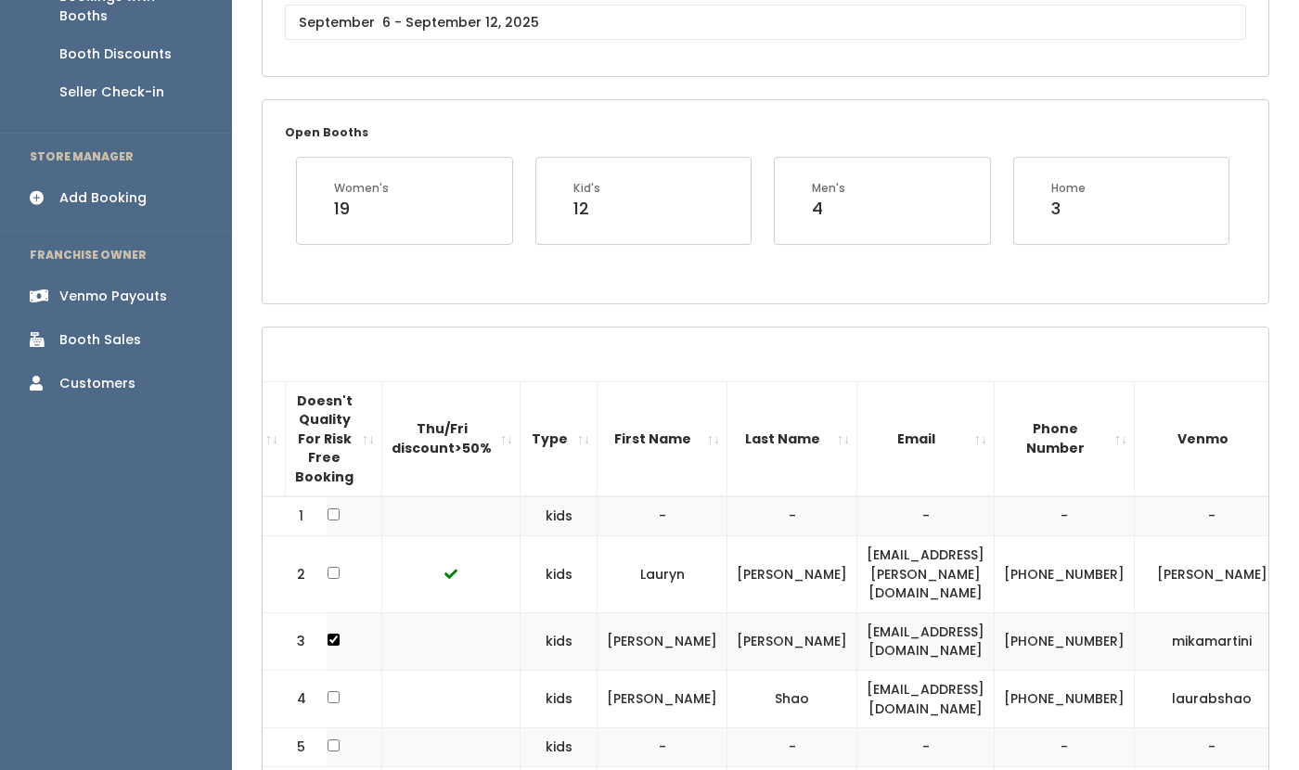
scroll to position [0, 0]
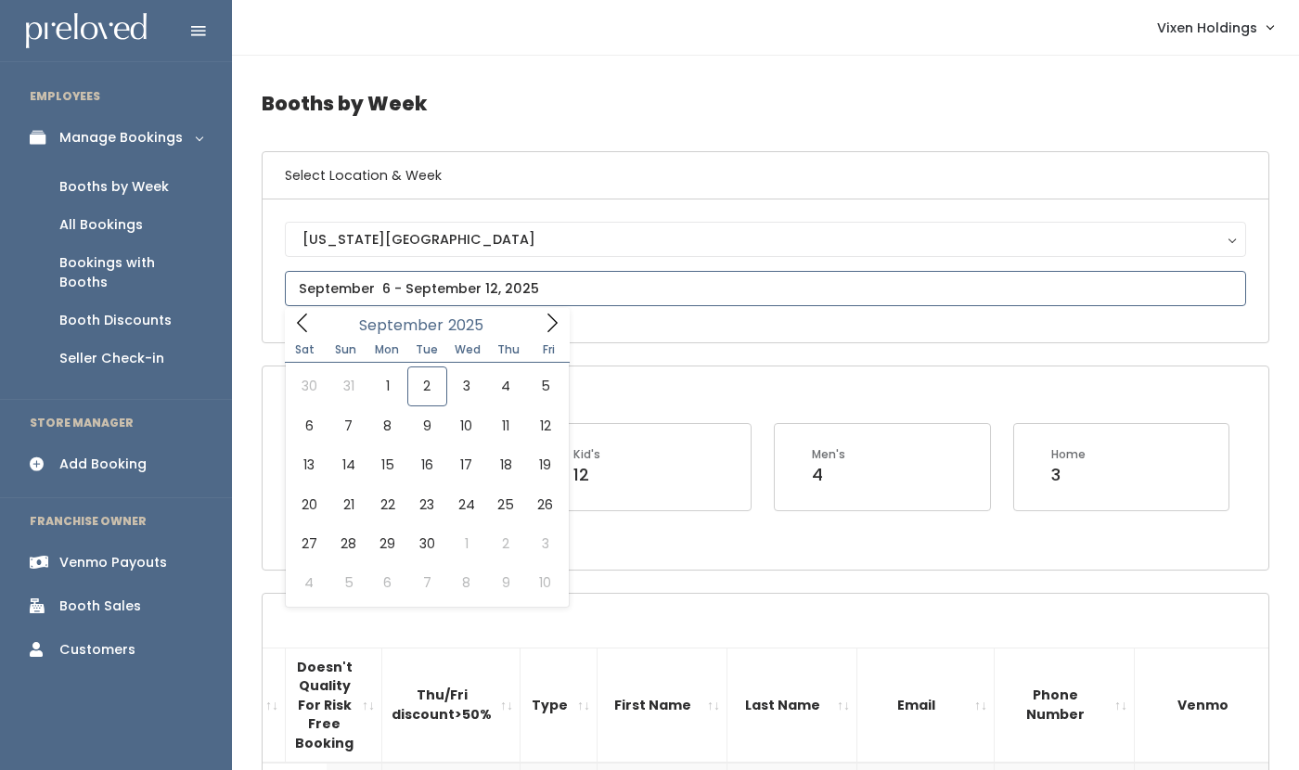
click at [433, 292] on input "text" at bounding box center [766, 288] width 962 height 35
type input "September 6 to September 12"
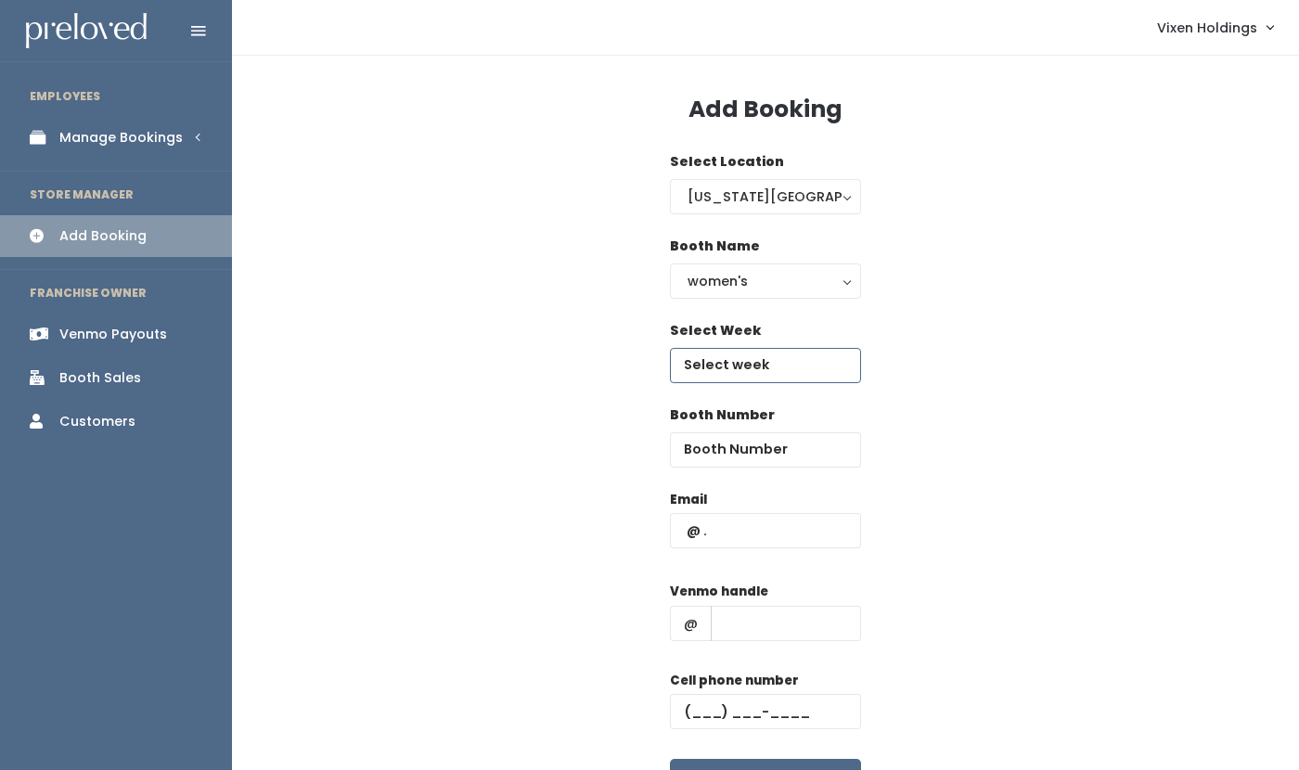
click at [756, 368] on input "text" at bounding box center [765, 365] width 191 height 35
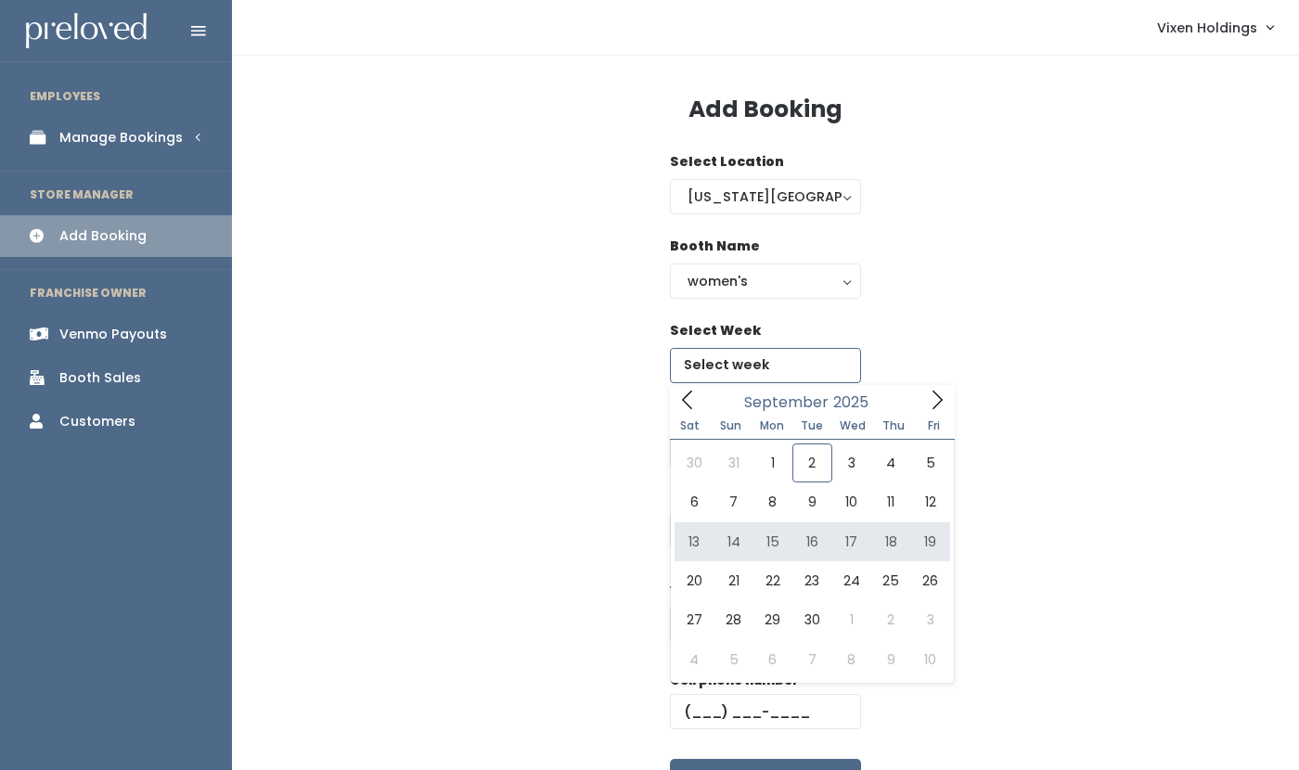
type input "[DATE] to [DATE]"
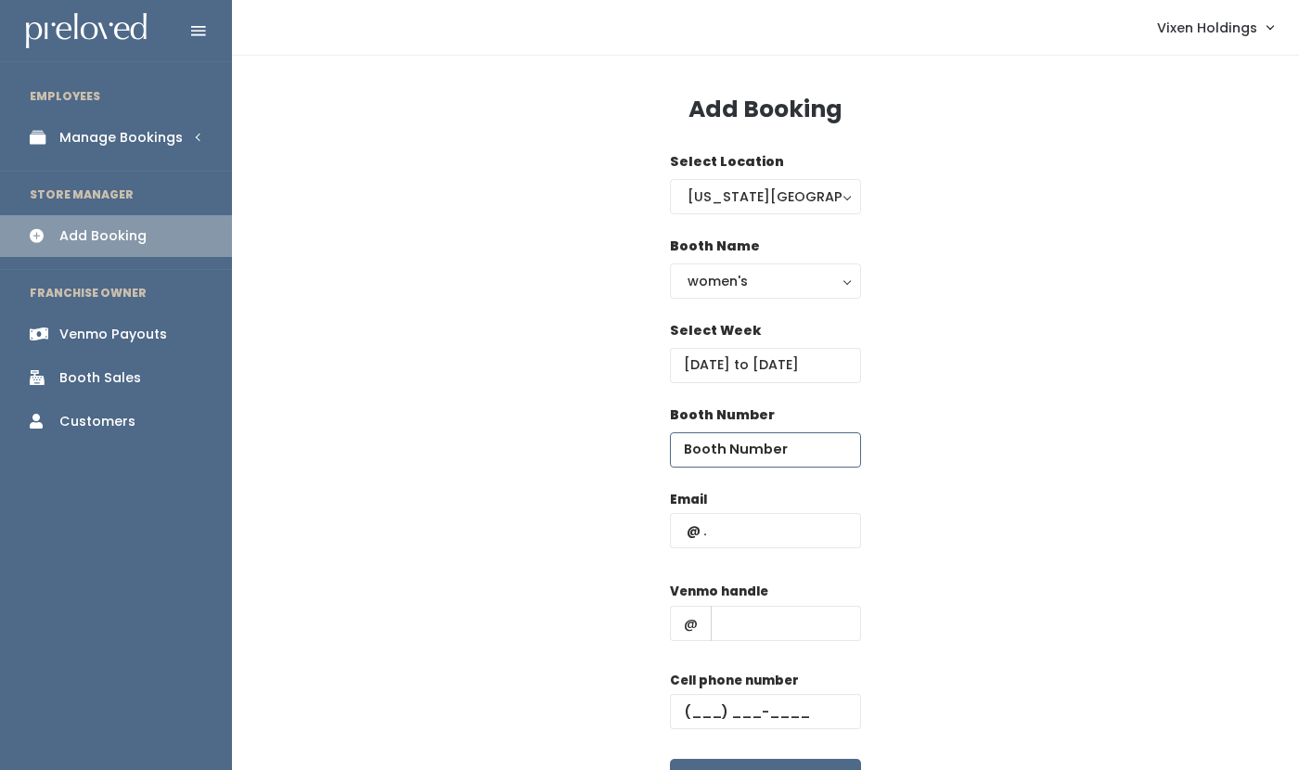
click at [708, 439] on input "number" at bounding box center [765, 450] width 191 height 35
type input "31"
click at [711, 535] on input "text" at bounding box center [765, 530] width 191 height 35
type input "tdobbs75@yahoo.com"
click at [736, 633] on input "text" at bounding box center [786, 623] width 150 height 35
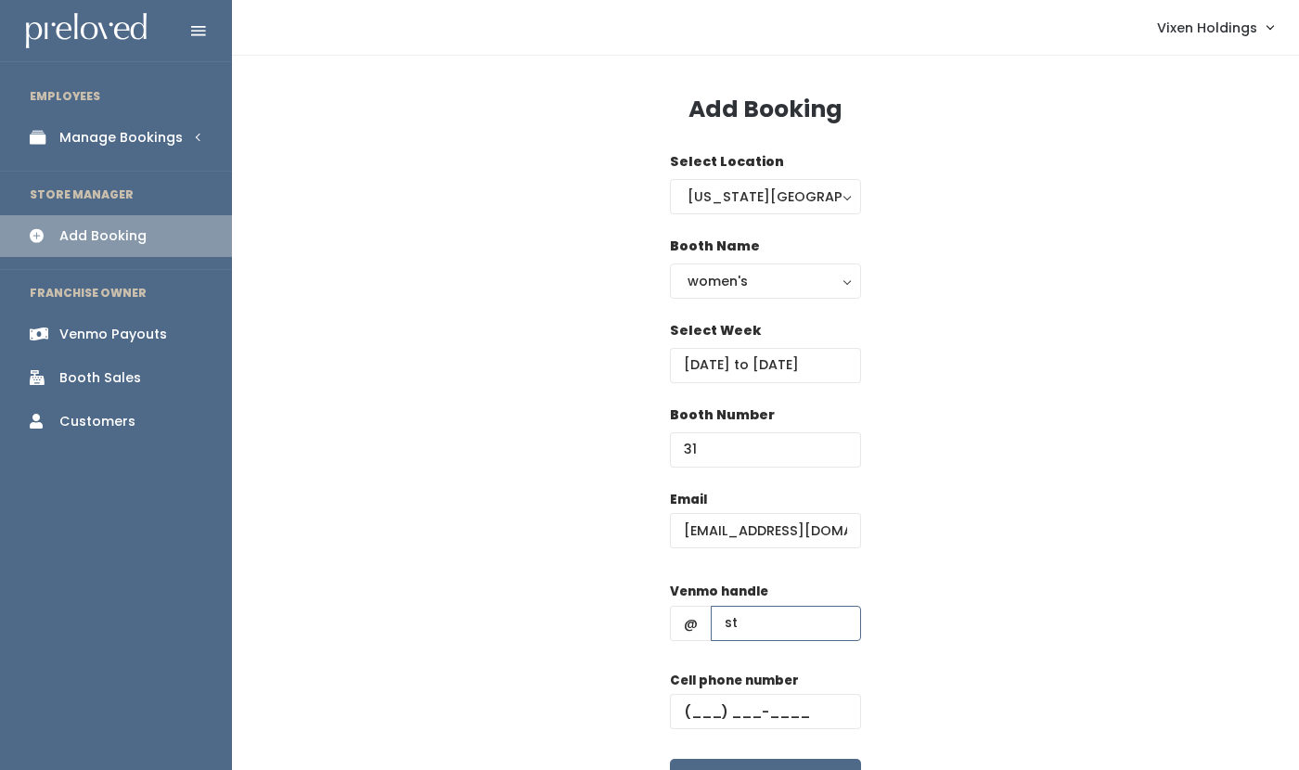
type input "stylistteresa"
click at [689, 709] on input "text" at bounding box center [765, 711] width 191 height 35
paste input "(405) 496-8899"
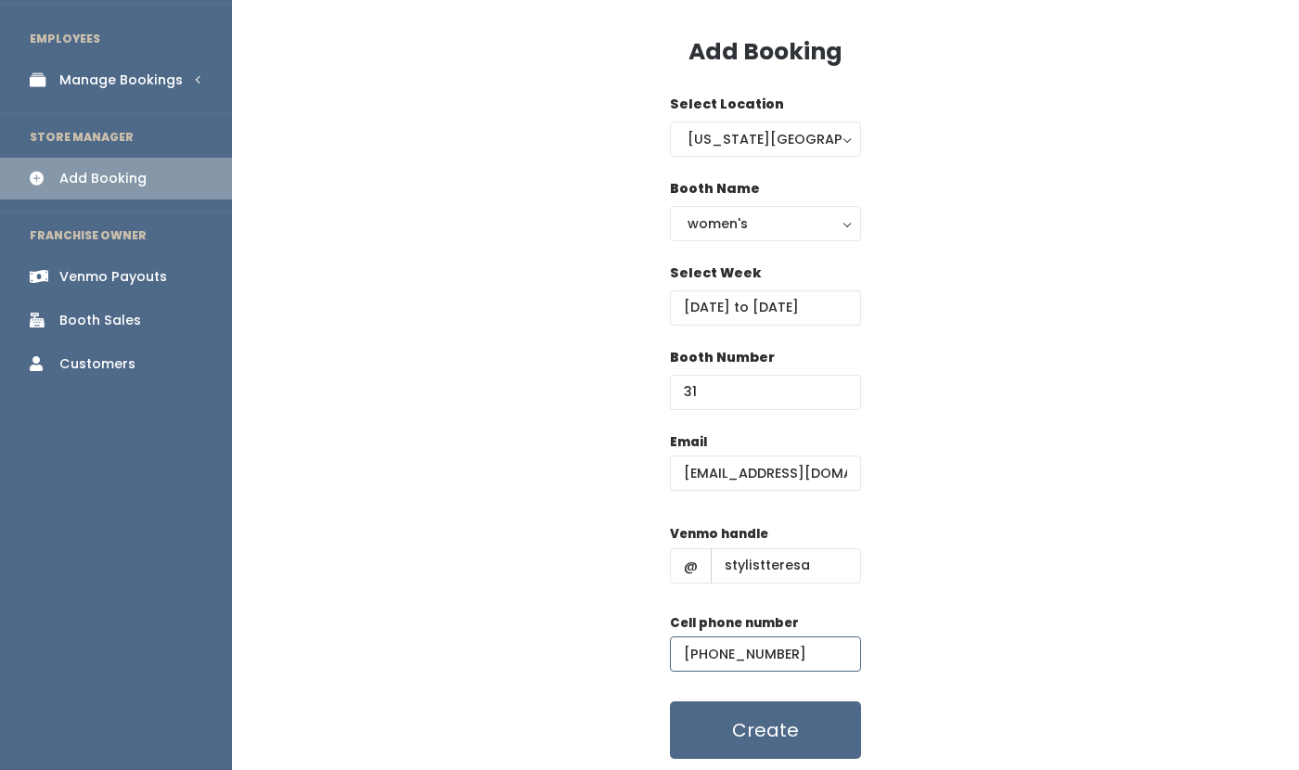
scroll to position [118, 0]
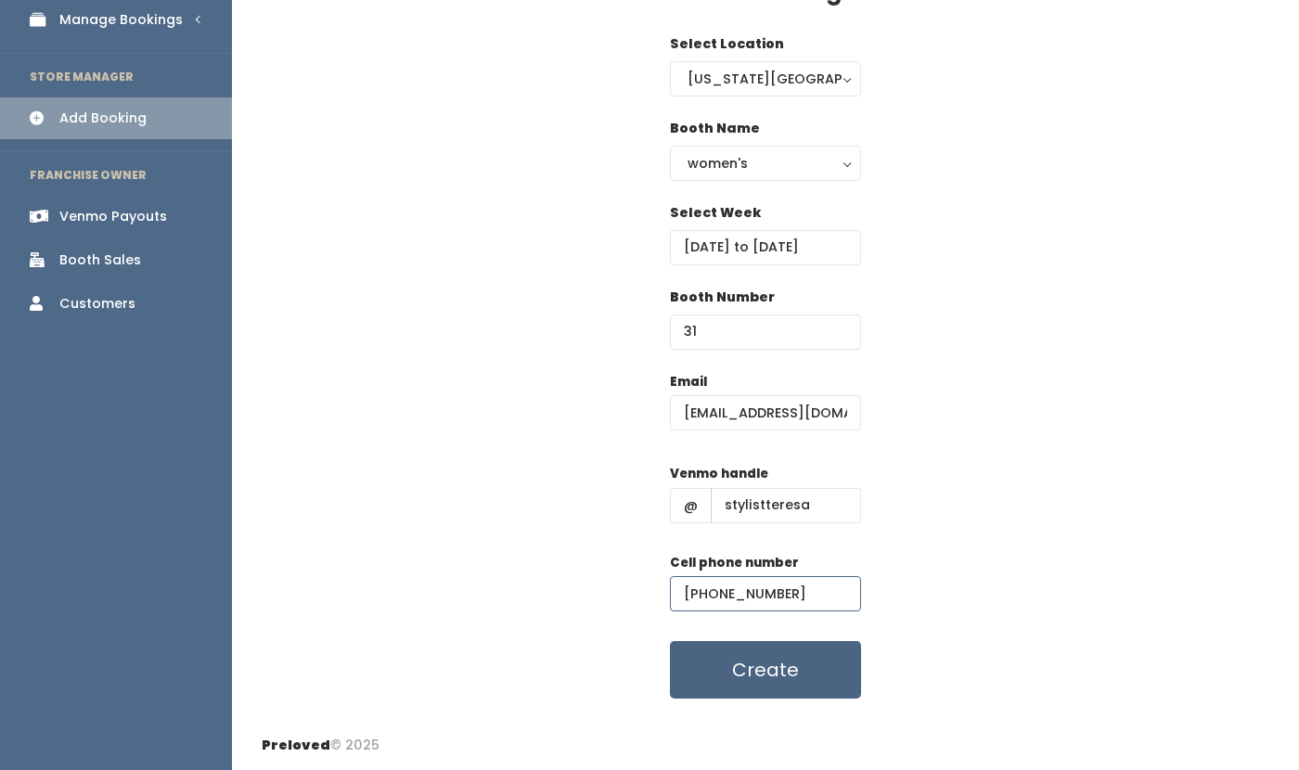
type input "(405) 496-8899"
click at [834, 671] on button "Create" at bounding box center [765, 670] width 191 height 58
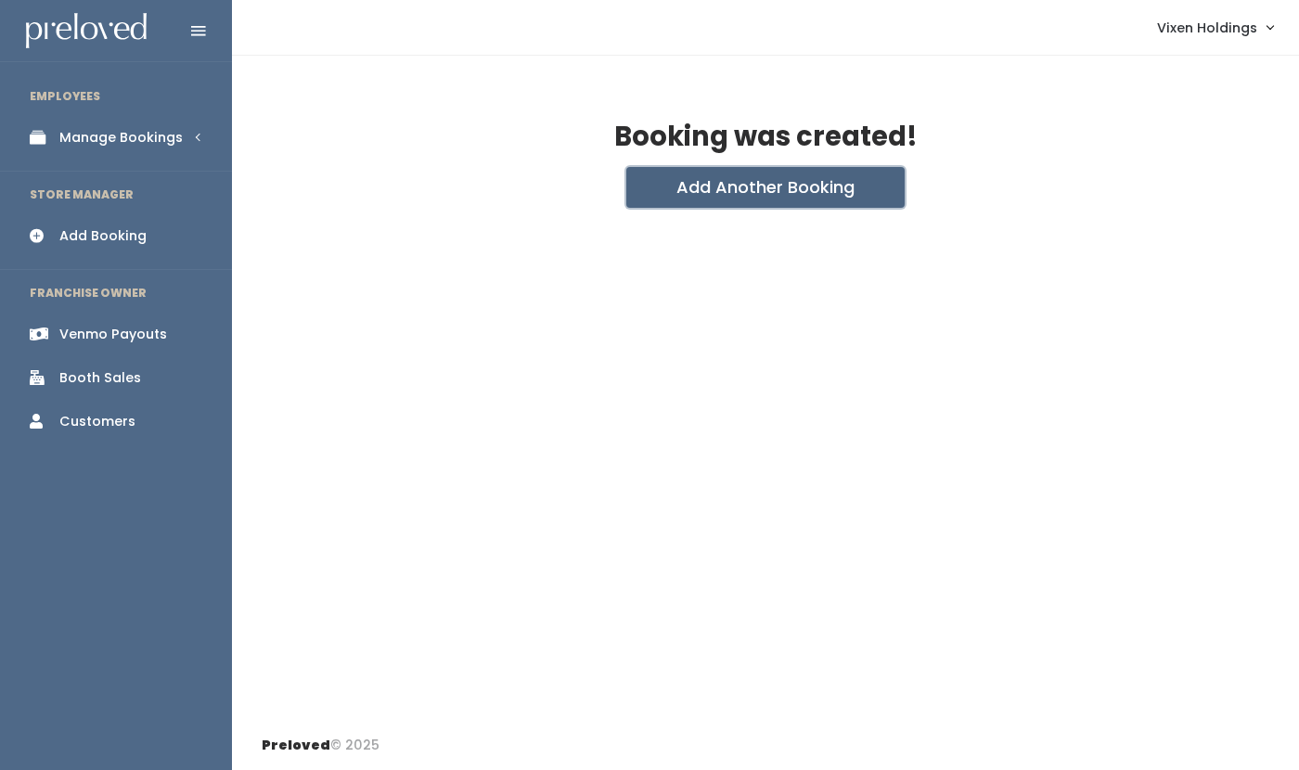
click at [769, 187] on button "Add Another Booking" at bounding box center [766, 187] width 278 height 41
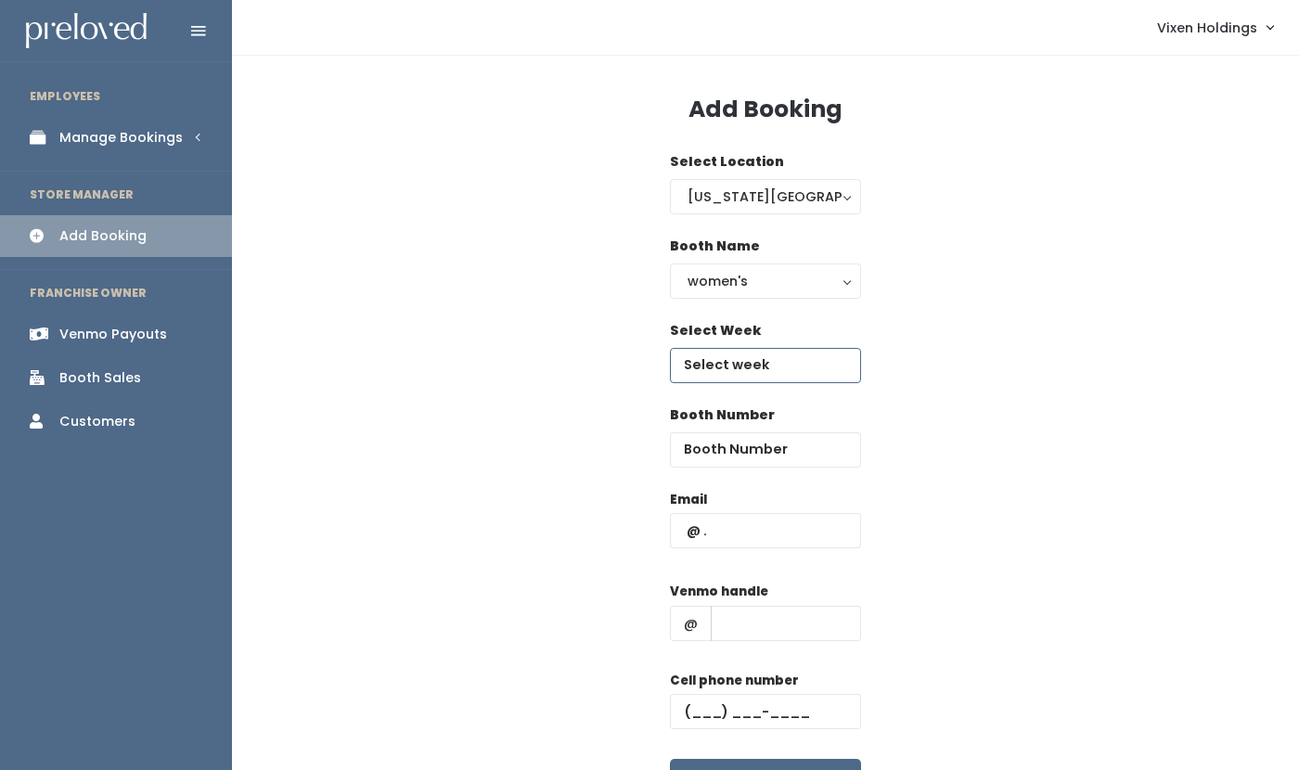
click at [759, 363] on input "text" at bounding box center [765, 365] width 191 height 35
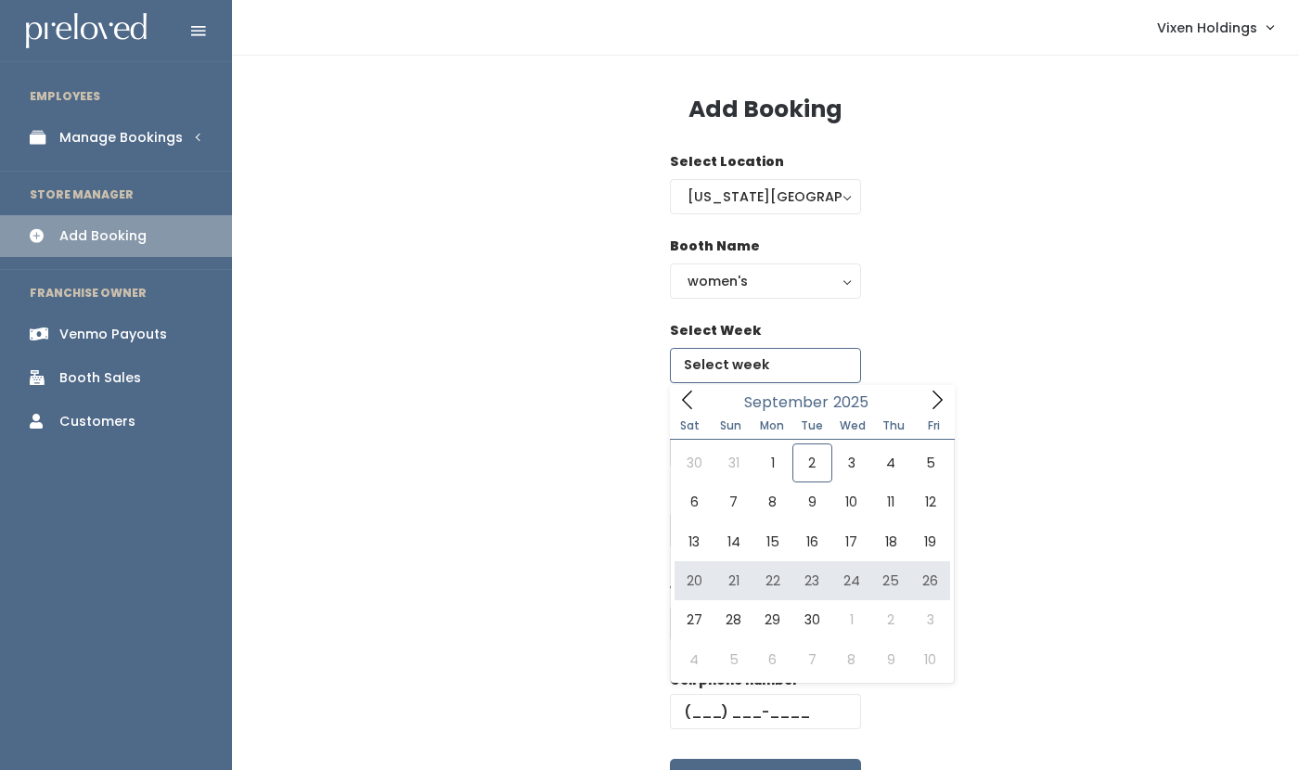
type input "September 20 to September 26"
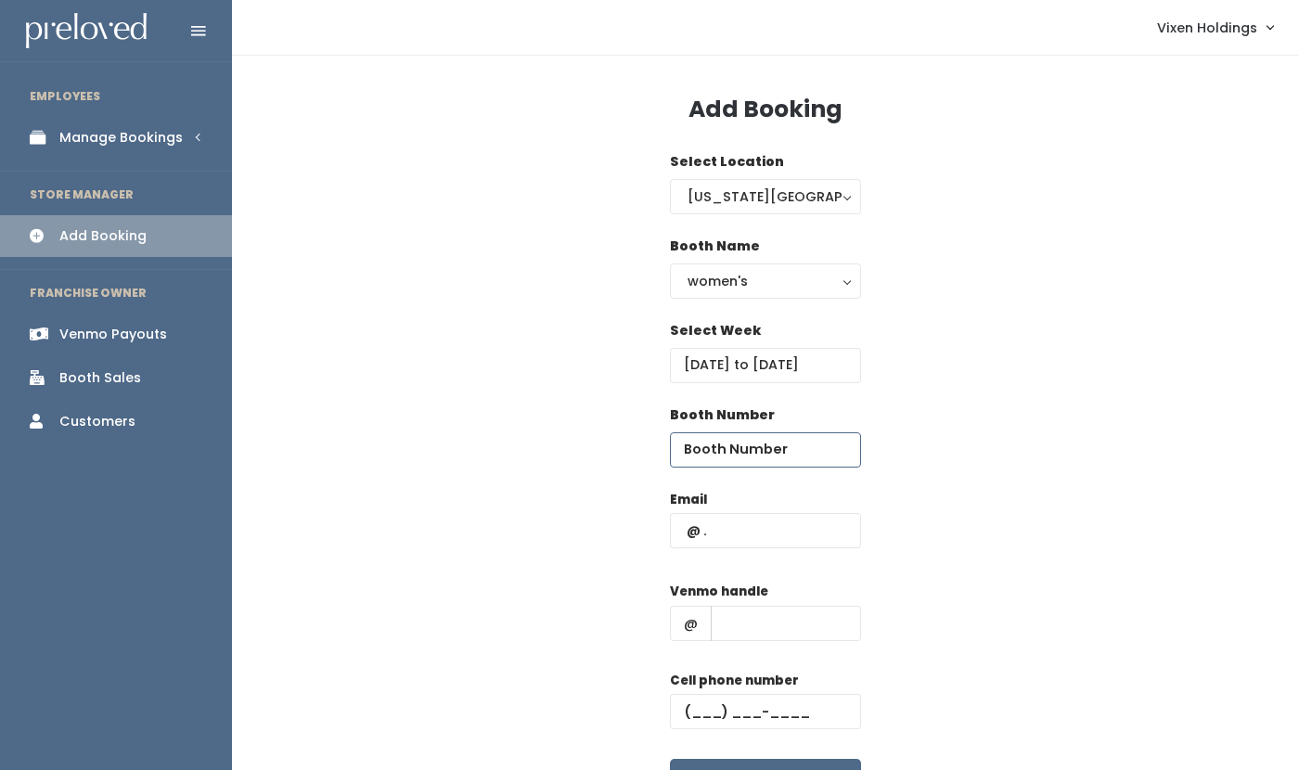
click at [720, 447] on input "number" at bounding box center [765, 450] width 191 height 35
type input "31"
click at [740, 623] on input "text" at bounding box center [786, 623] width 150 height 35
click at [687, 711] on input "text" at bounding box center [765, 711] width 191 height 35
paste input "[PHONE_NUMBER]"
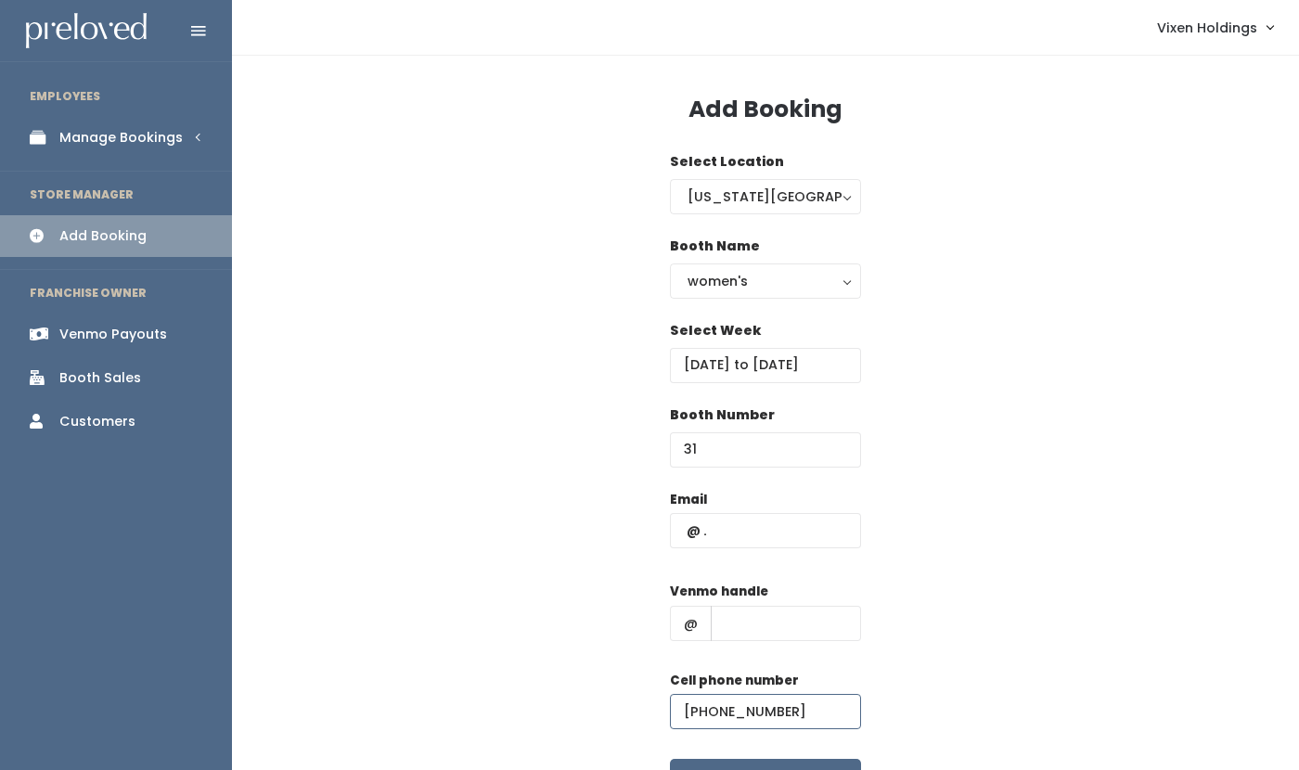
type input "[PHONE_NUMBER]"
click at [754, 635] on input "text" at bounding box center [786, 623] width 150 height 35
type input "stylistteresa"
click at [745, 536] on input "text" at bounding box center [765, 530] width 191 height 35
type input "[EMAIL_ADDRESS][DOMAIN_NAME]"
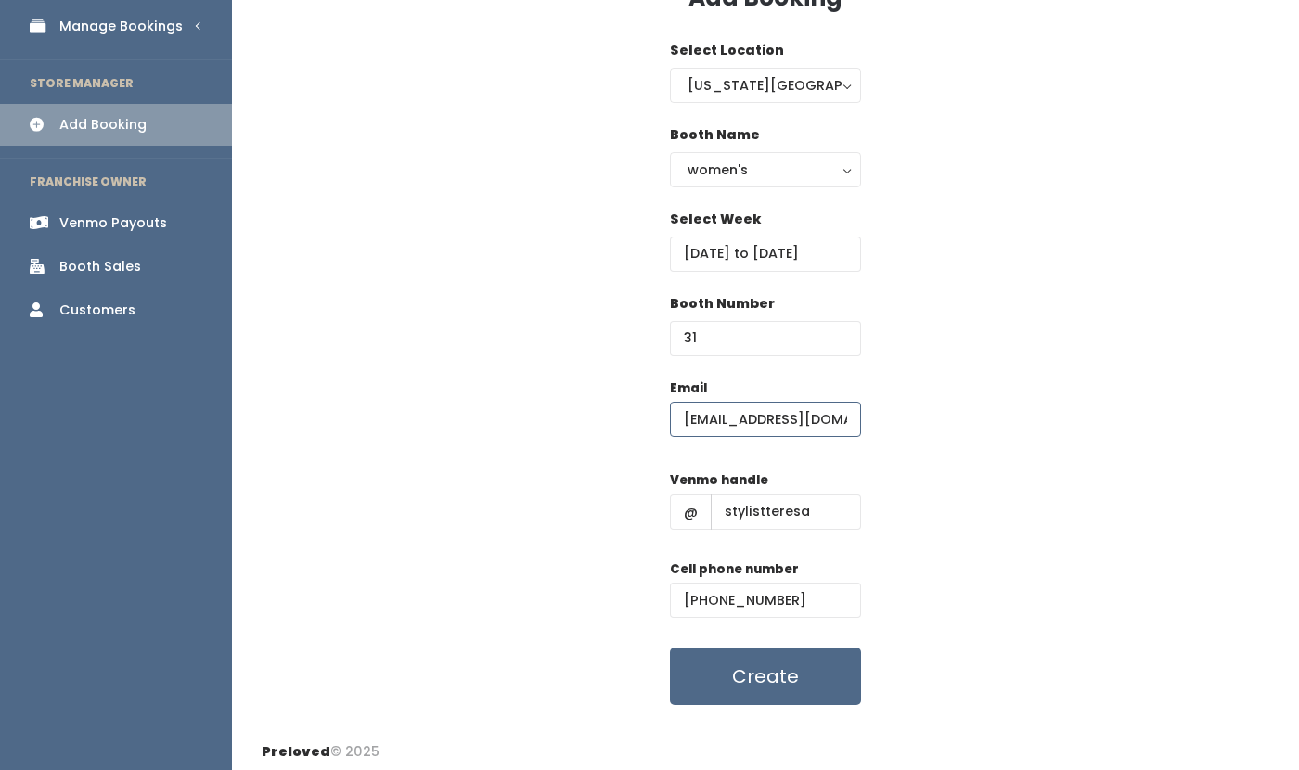
scroll to position [118, 0]
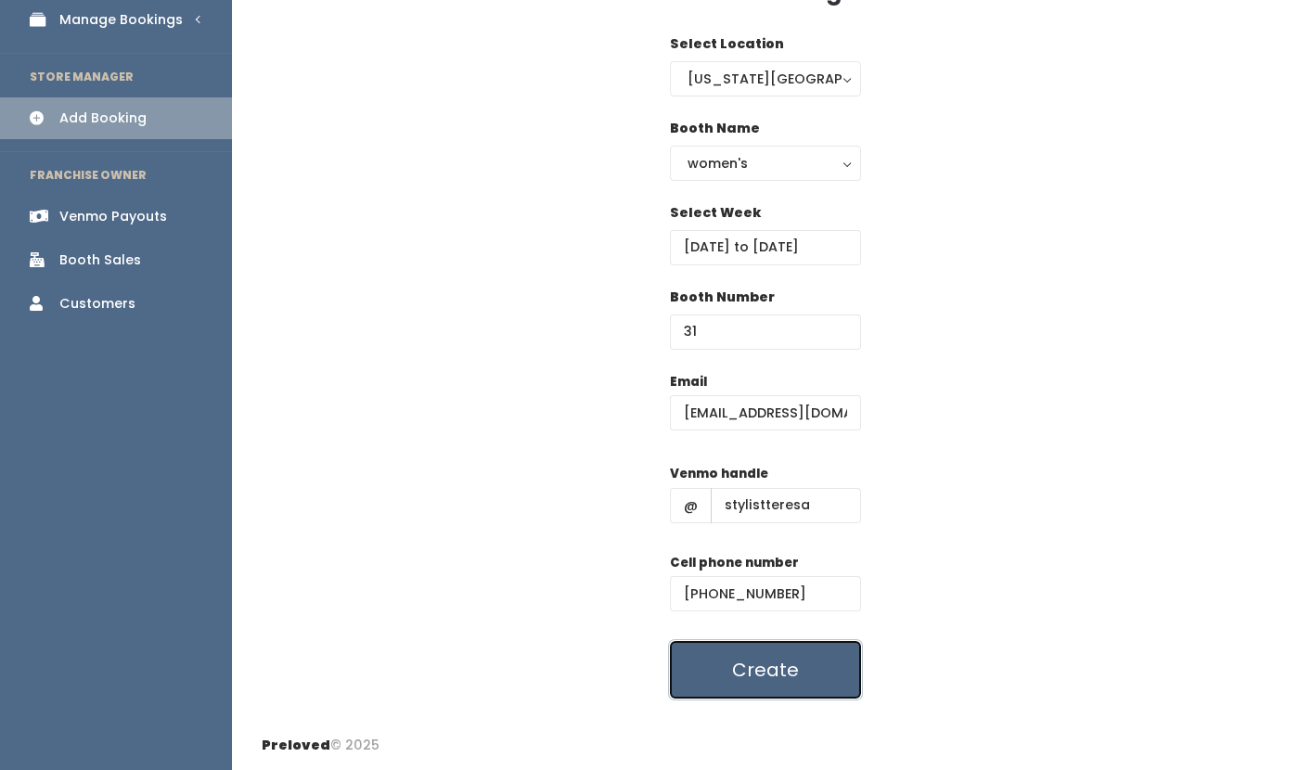
click at [808, 678] on button "Create" at bounding box center [765, 670] width 191 height 58
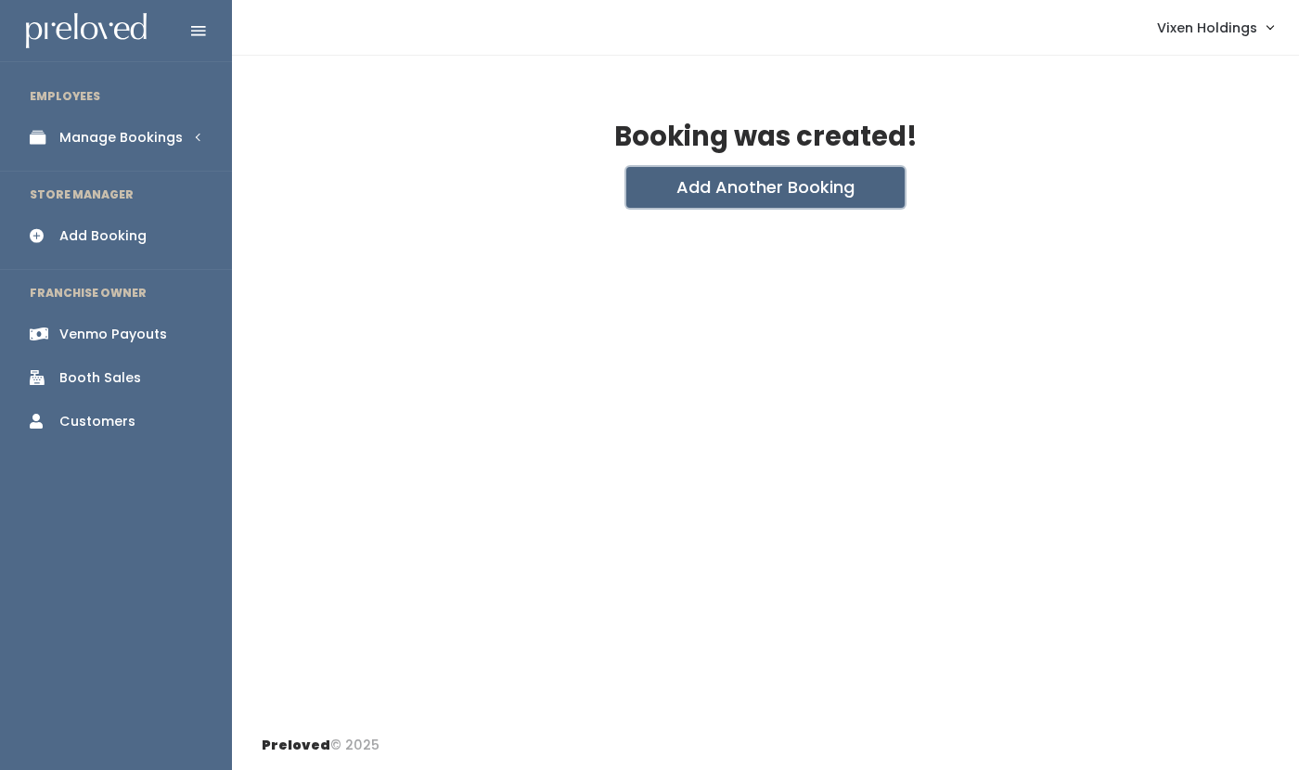
click at [786, 186] on button "Add Another Booking" at bounding box center [766, 187] width 278 height 41
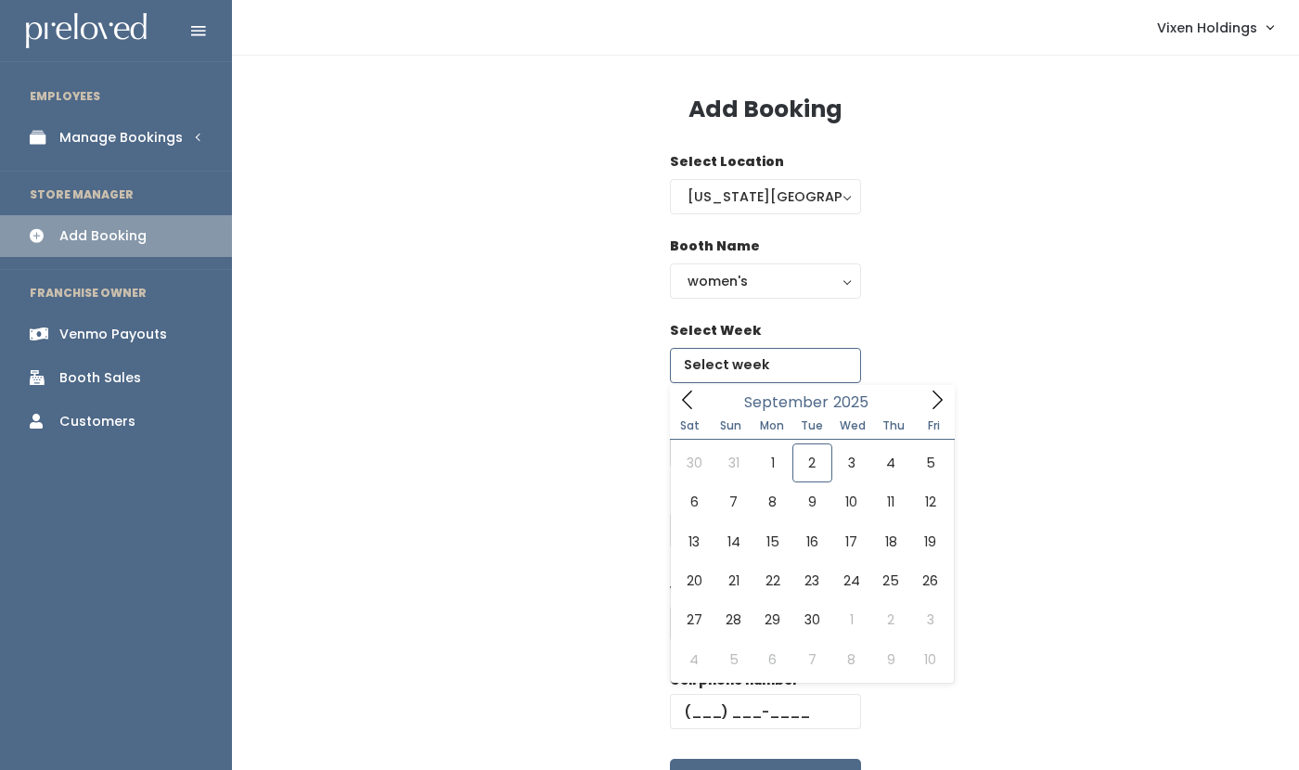
click at [757, 367] on input "text" at bounding box center [765, 365] width 191 height 35
type input "September 27 to October 3"
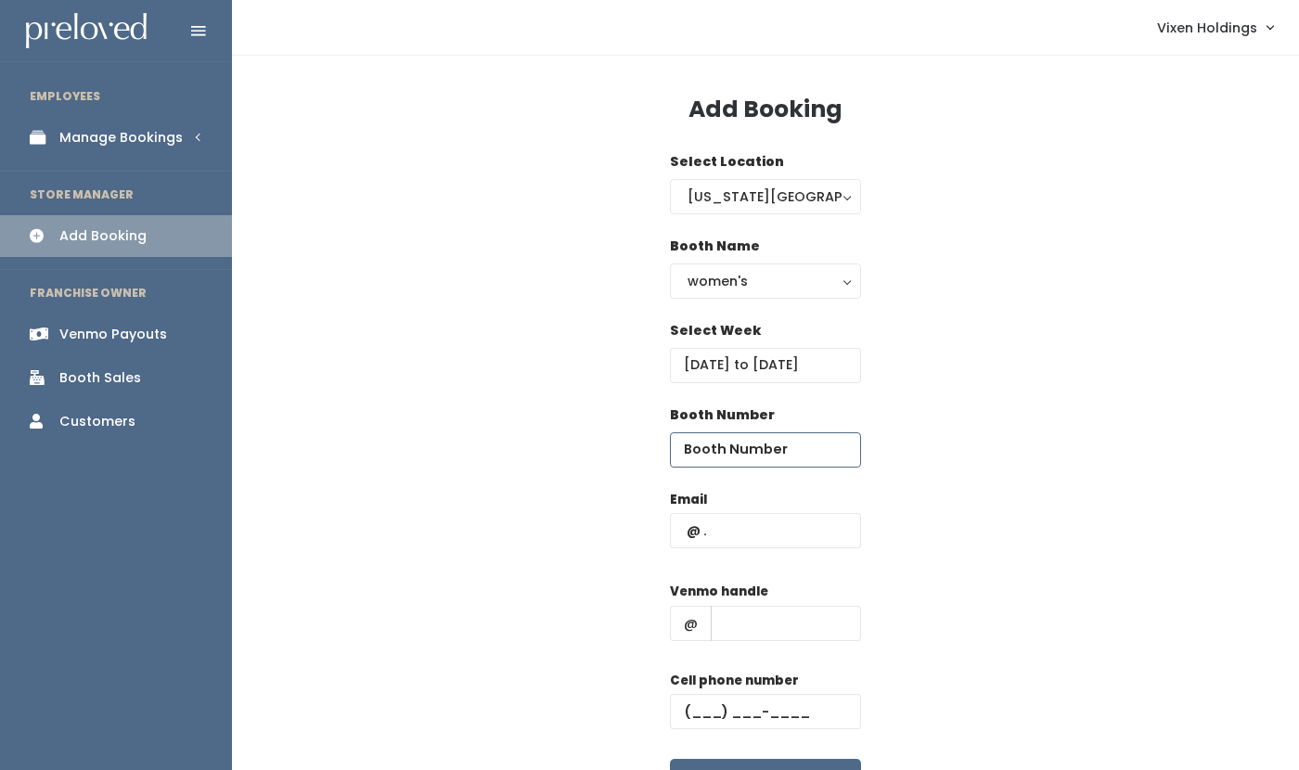
click at [727, 452] on input "number" at bounding box center [765, 450] width 191 height 35
type input "31"
click at [730, 529] on input "text" at bounding box center [765, 530] width 191 height 35
type input "tdobbs75@yahoo.com"
click at [773, 625] on input "text" at bounding box center [786, 623] width 150 height 35
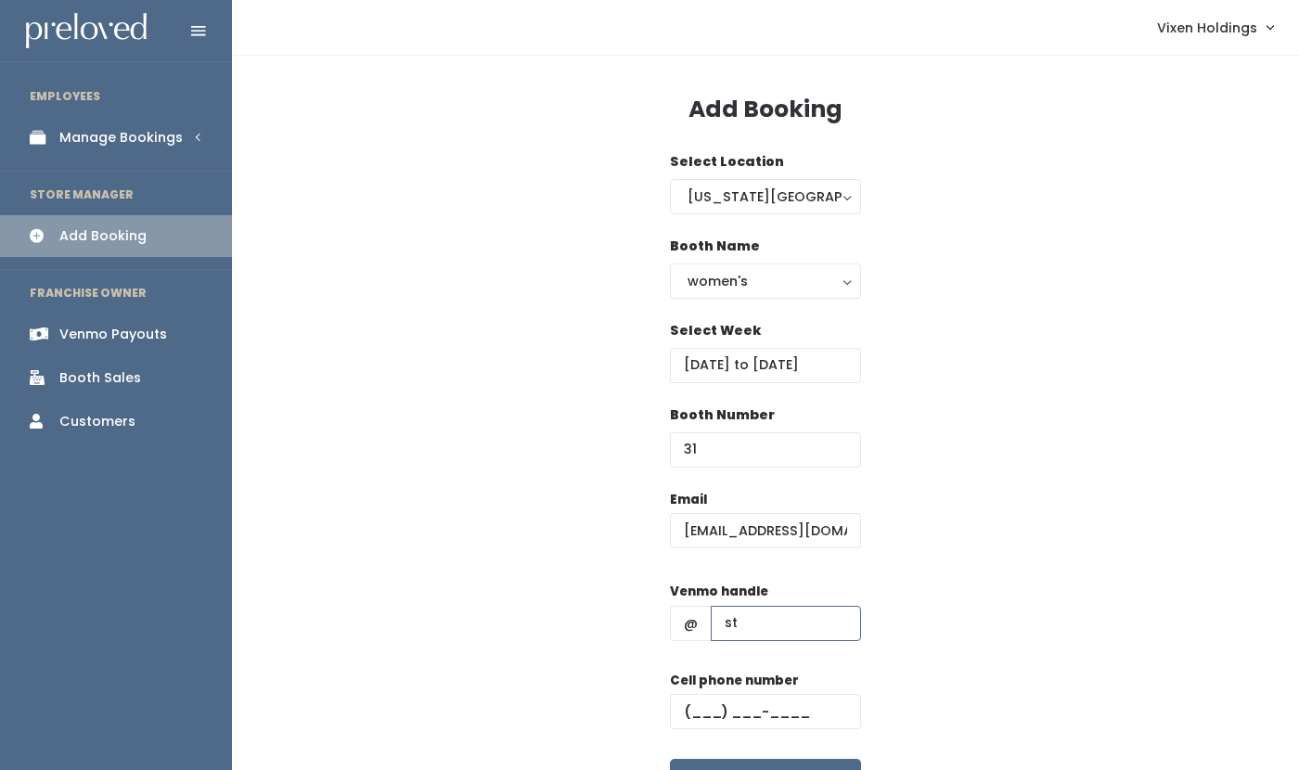
type input "stylistteresa"
click at [685, 702] on input "text" at bounding box center [765, 711] width 191 height 35
paste input "(405) 496-8899"
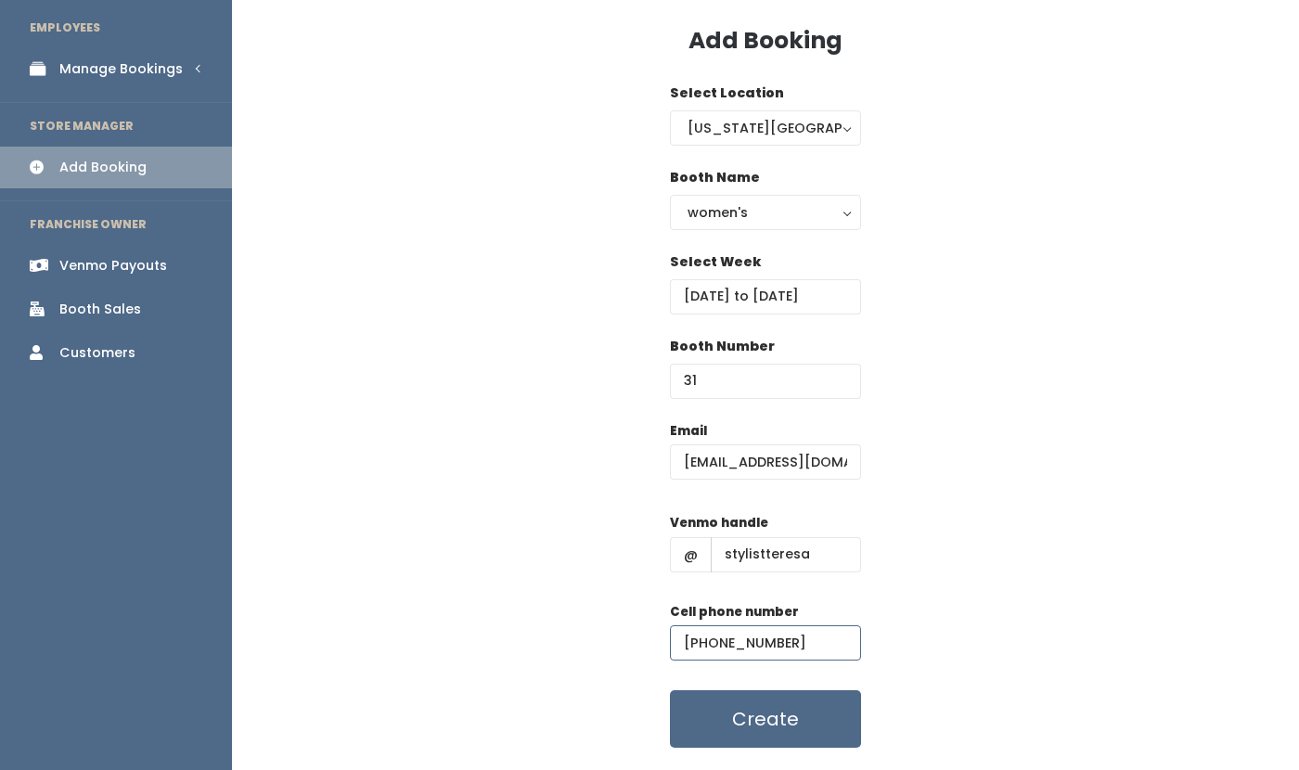
scroll to position [118, 0]
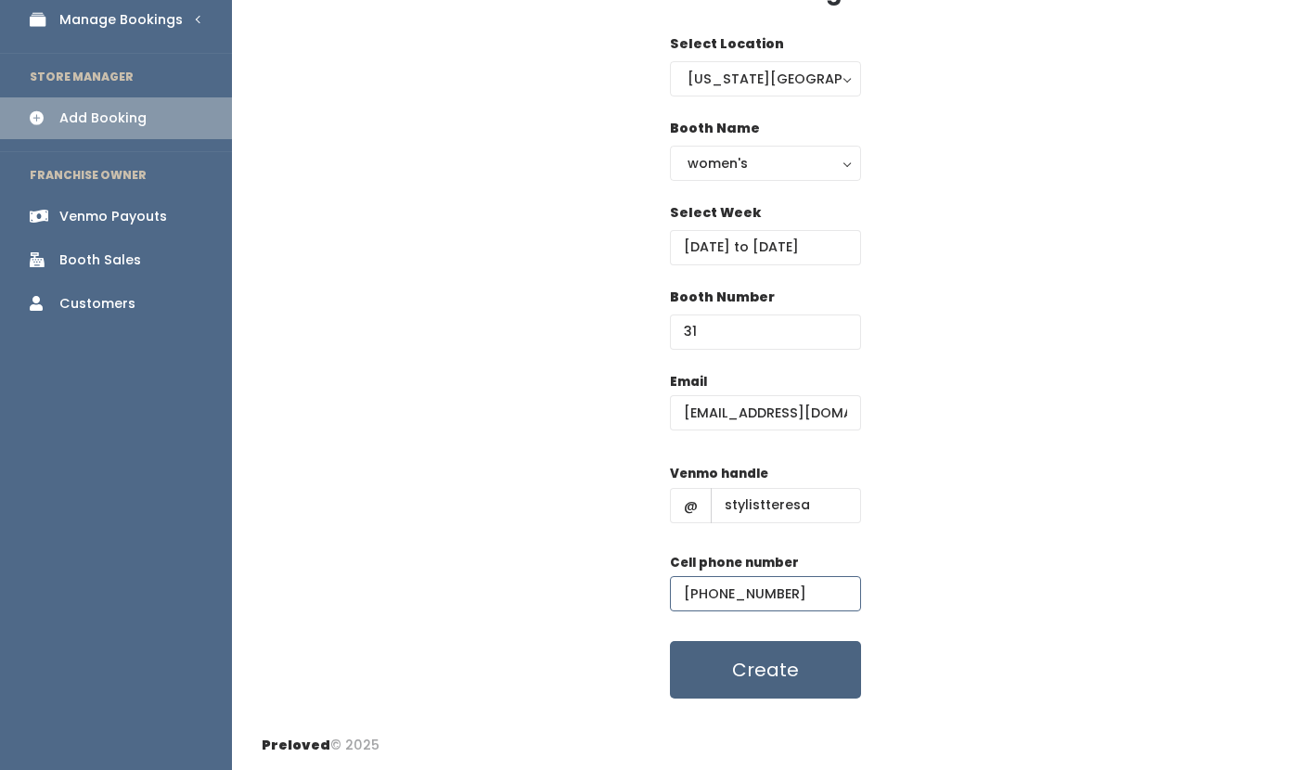
type input "(405) 496-8899"
click at [829, 669] on button "Create" at bounding box center [765, 670] width 191 height 58
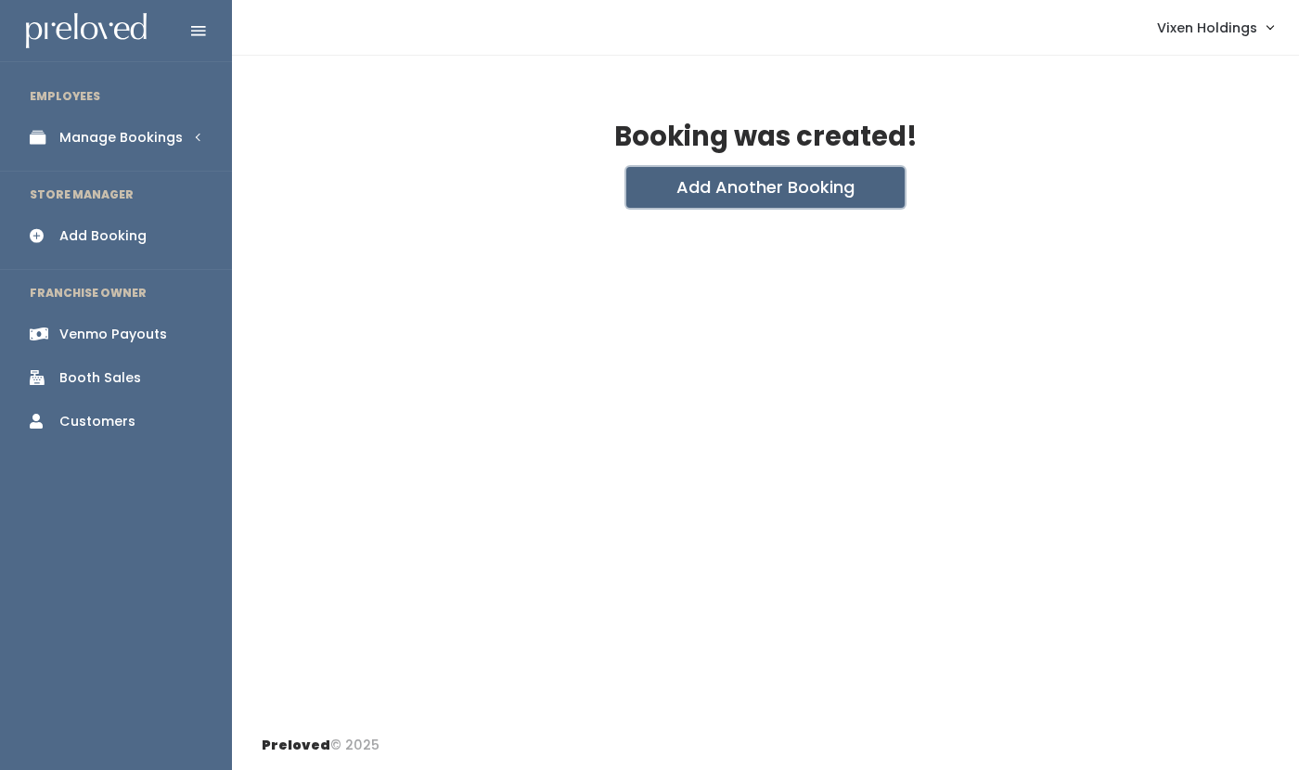
click at [758, 192] on button "Add Another Booking" at bounding box center [766, 187] width 278 height 41
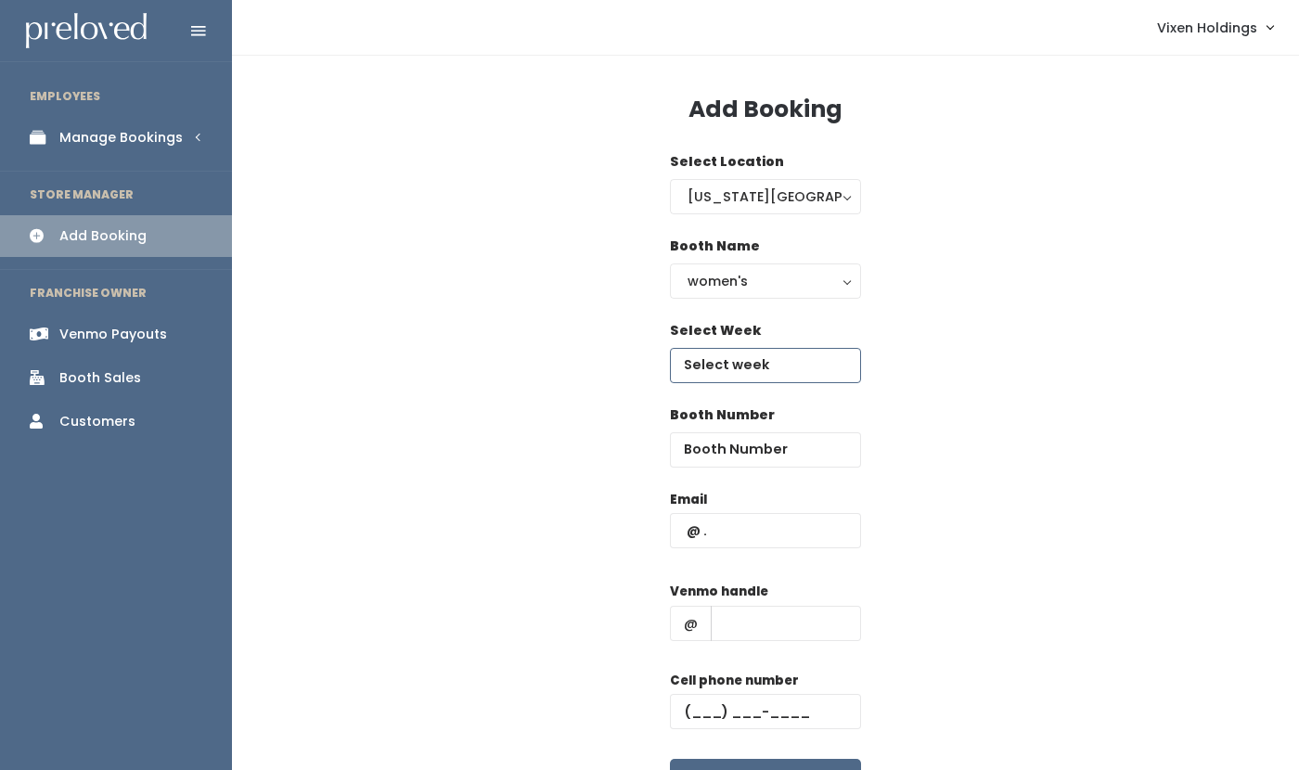
click at [738, 373] on input "text" at bounding box center [765, 365] width 191 height 35
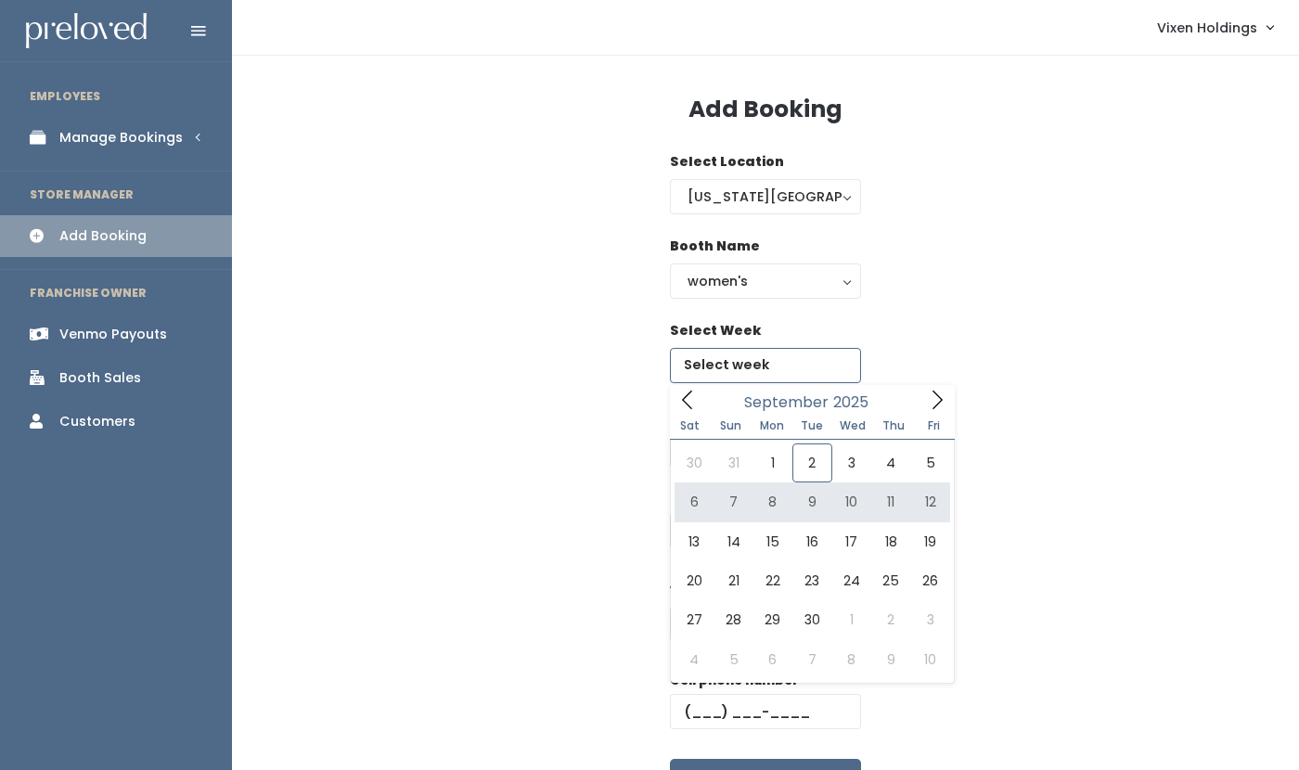
type input "September 6 to September 12"
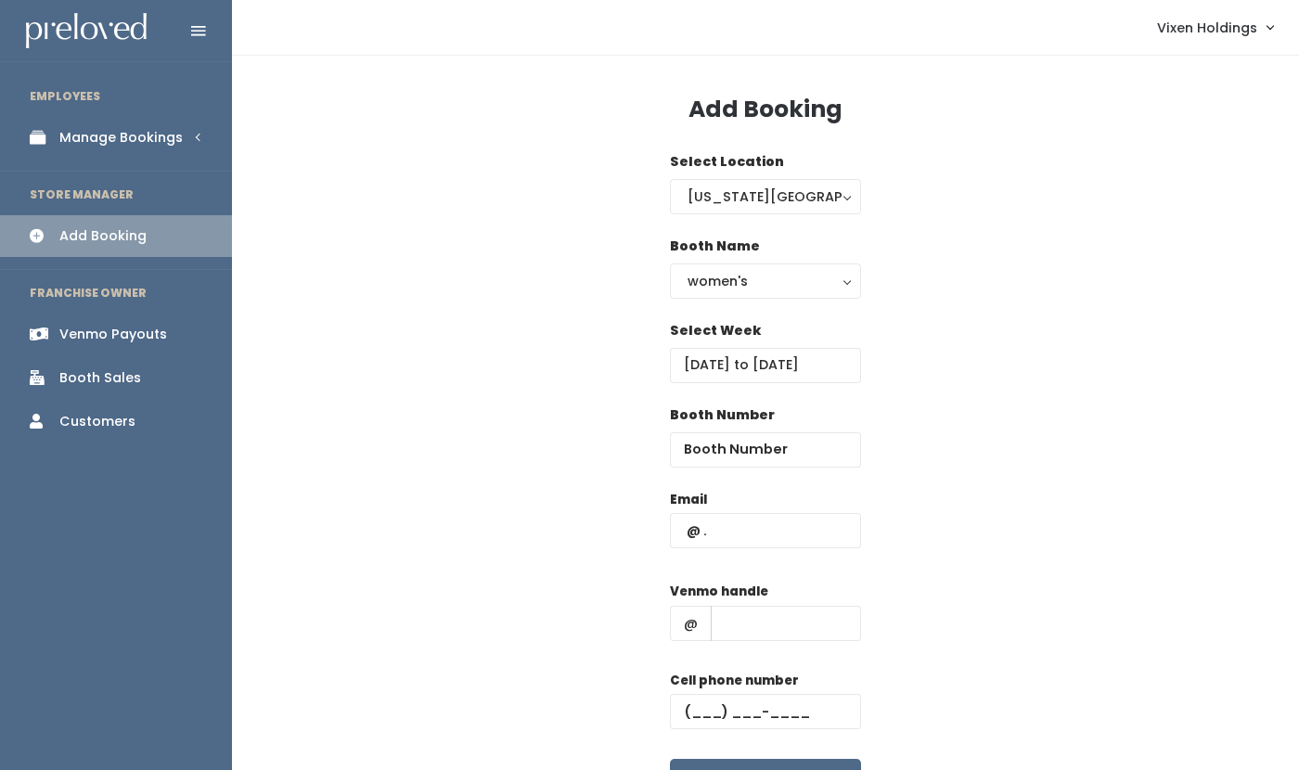
click at [618, 419] on div "Booth Number" at bounding box center [766, 448] width 1008 height 84
click at [746, 450] on input "number" at bounding box center [765, 450] width 191 height 35
type input "42"
click at [730, 527] on input "text" at bounding box center [765, 530] width 191 height 35
type input "tdobbs75@yahoo.com"
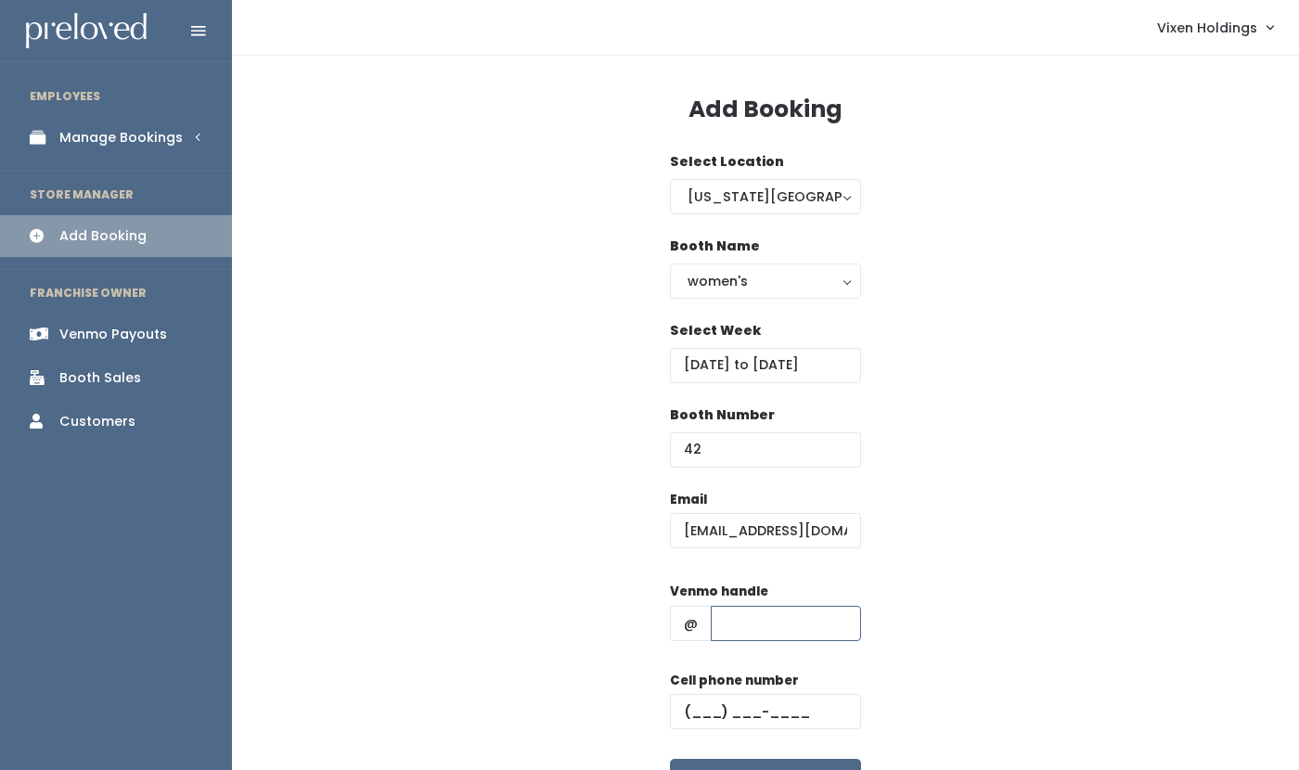
click at [748, 624] on input "text" at bounding box center [786, 623] width 150 height 35
type input "stylistteresa"
click at [683, 708] on input "text" at bounding box center [765, 711] width 191 height 35
paste input "(405) 496-8899"
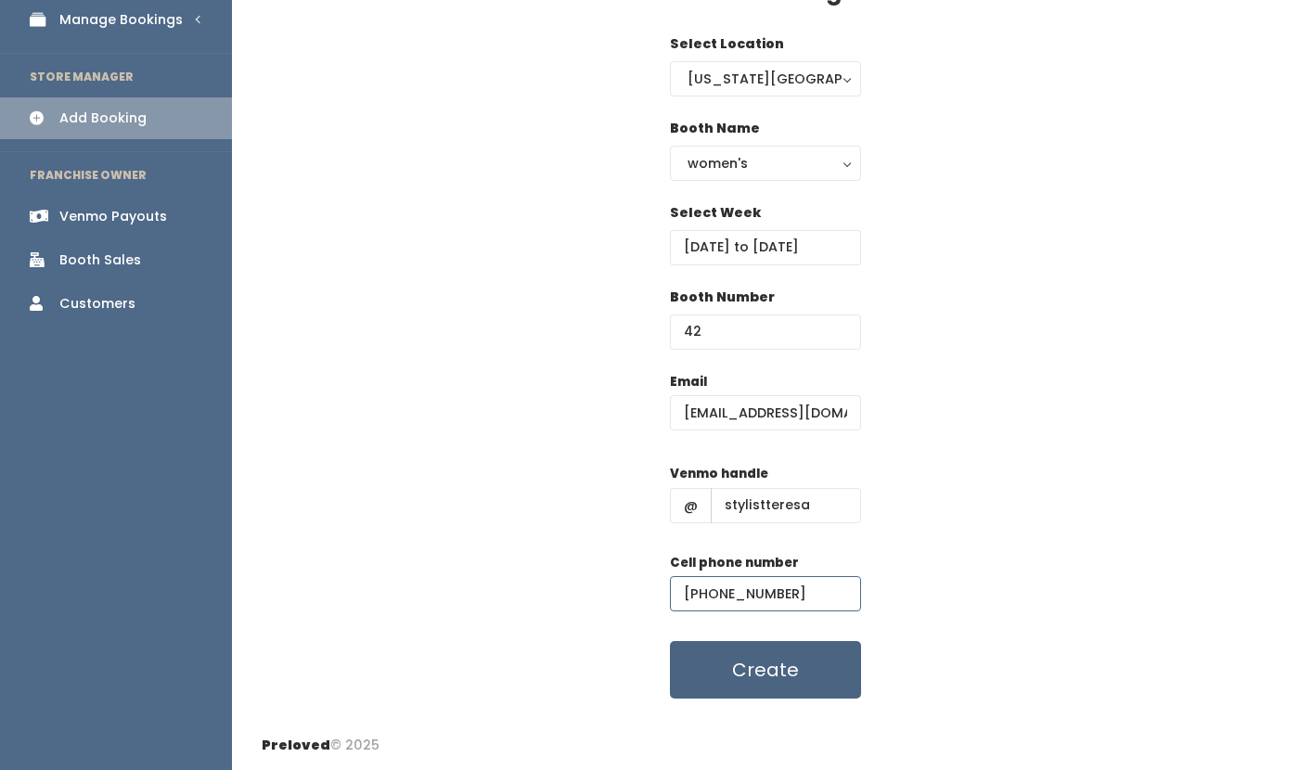
type input "(405) 496-8899"
click at [834, 654] on button "Create" at bounding box center [765, 670] width 191 height 58
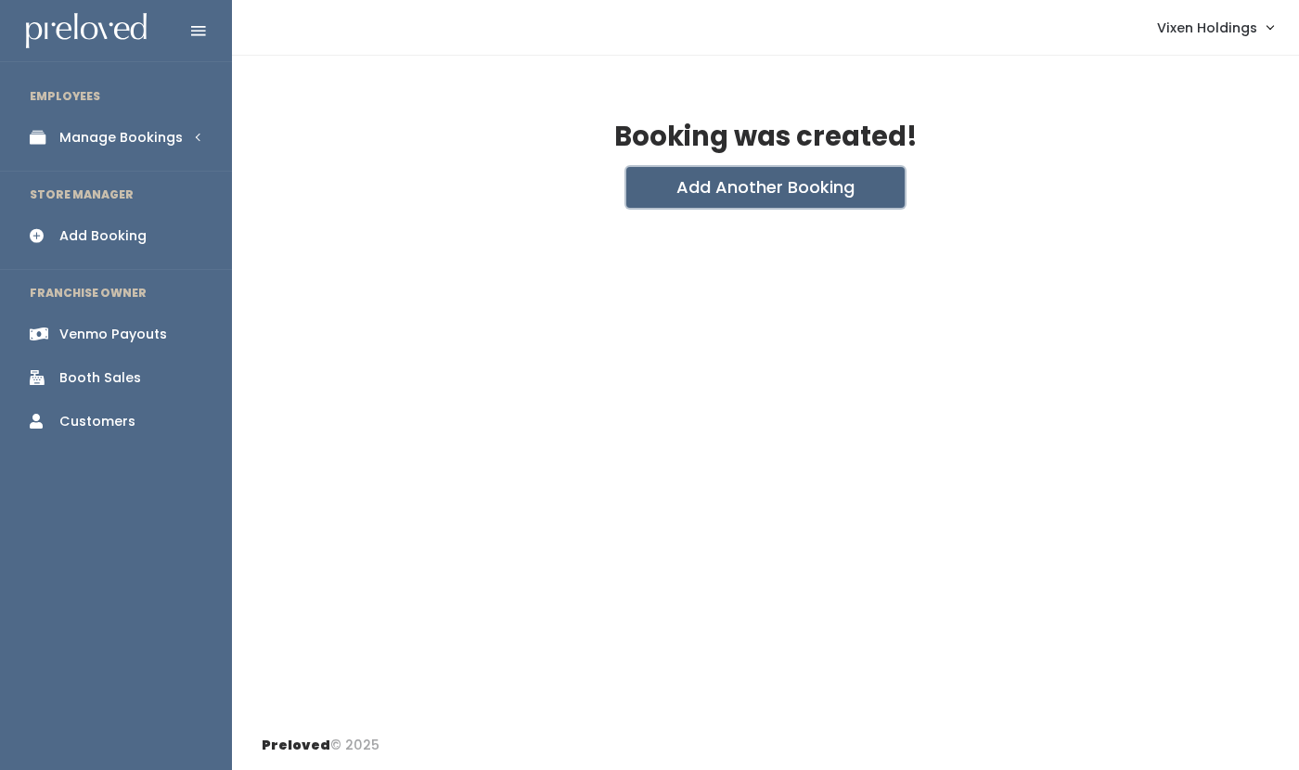
click at [739, 199] on button "Add Another Booking" at bounding box center [766, 187] width 278 height 41
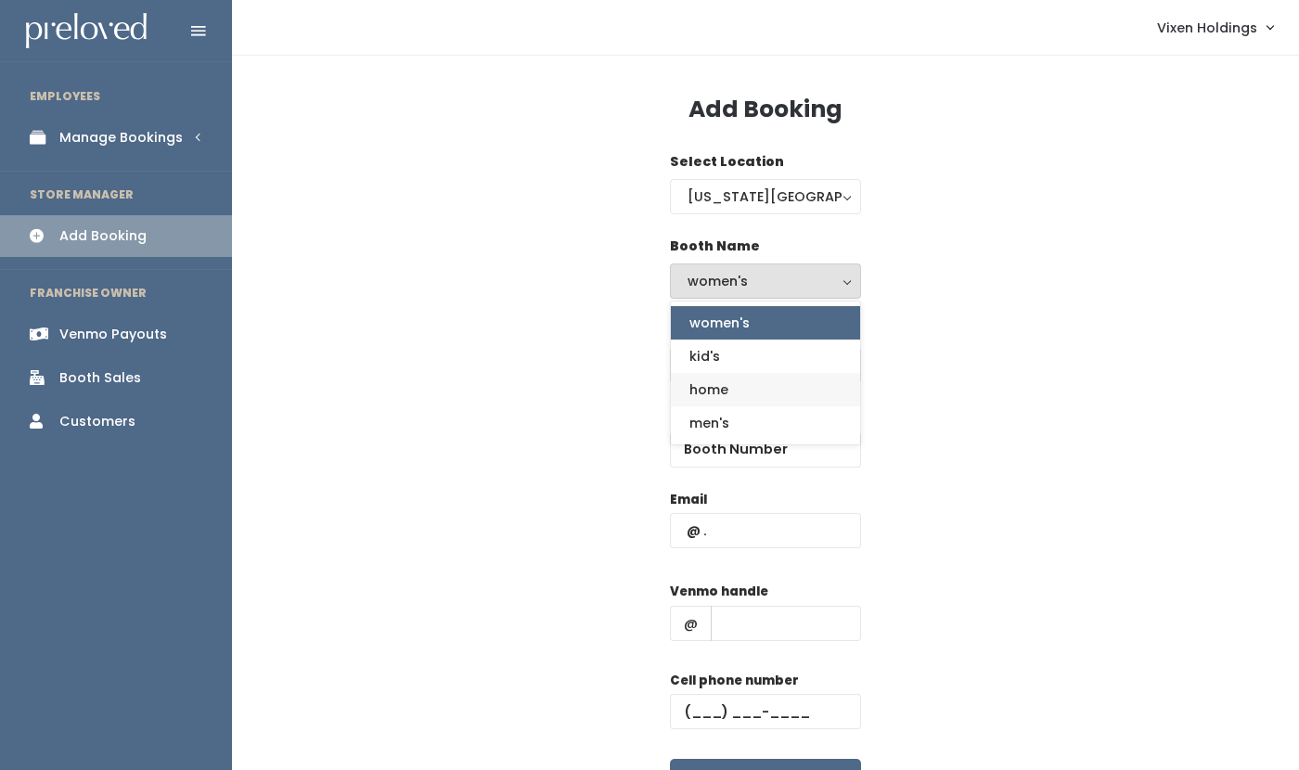
click at [720, 387] on span "home" at bounding box center [709, 390] width 39 height 20
select select "home"
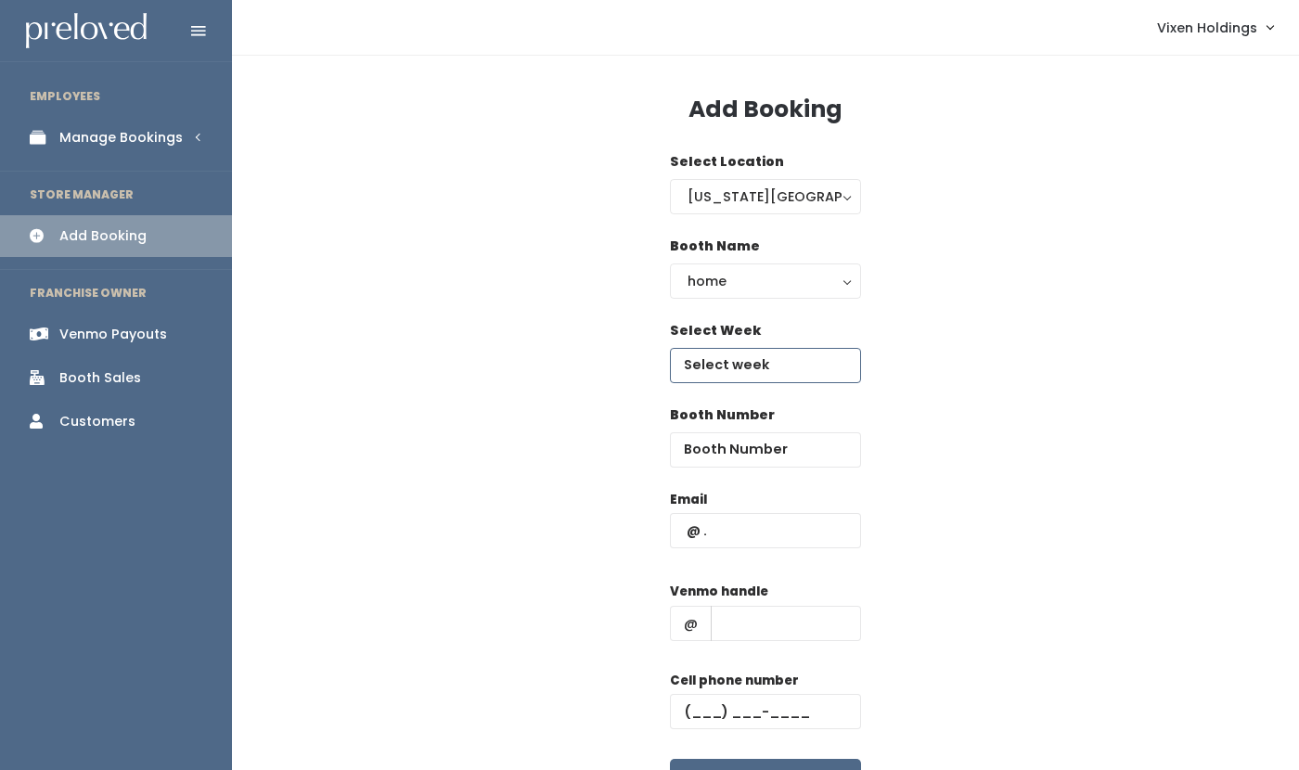
click at [740, 366] on input "text" at bounding box center [765, 365] width 191 height 35
type input "September 13 to September 19"
click at [747, 441] on input "number" at bounding box center [765, 450] width 191 height 35
type input "64"
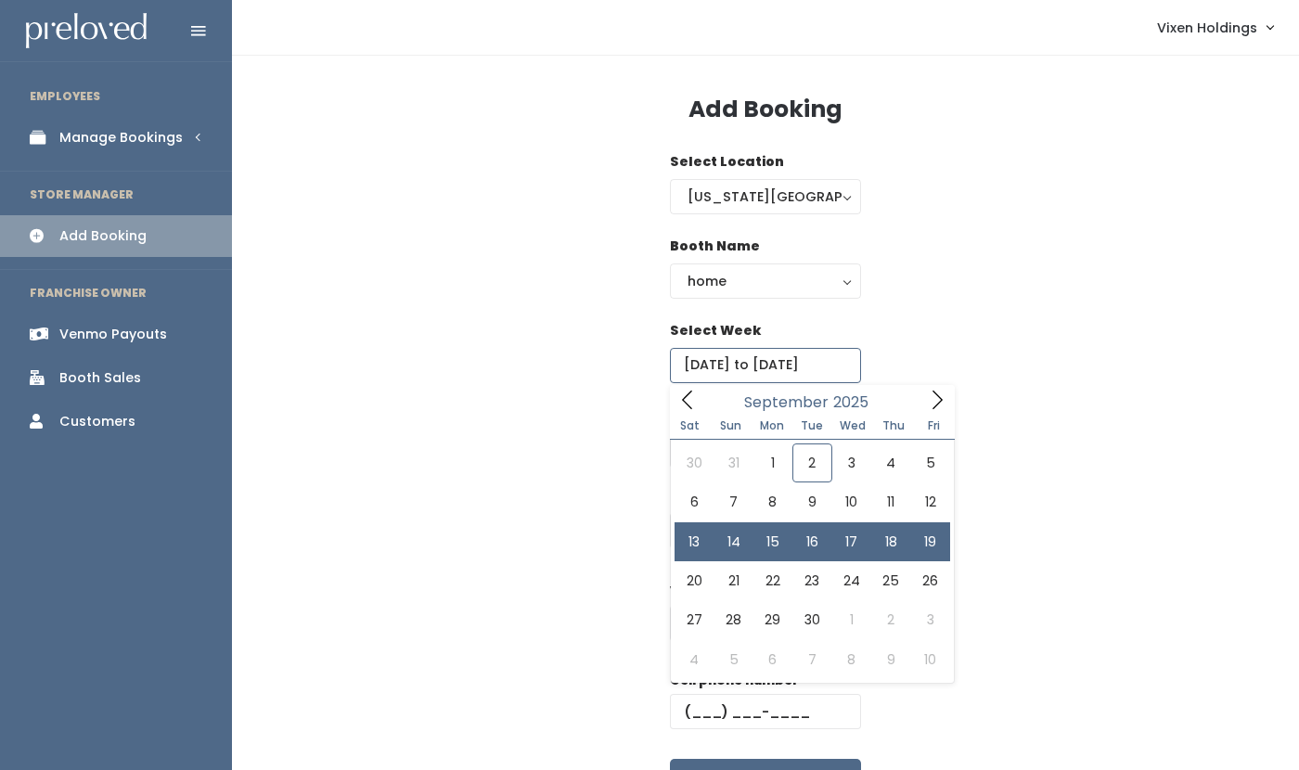
click at [763, 360] on input "September 13 to September 19" at bounding box center [765, 365] width 191 height 35
type input "September 6 to September 12"
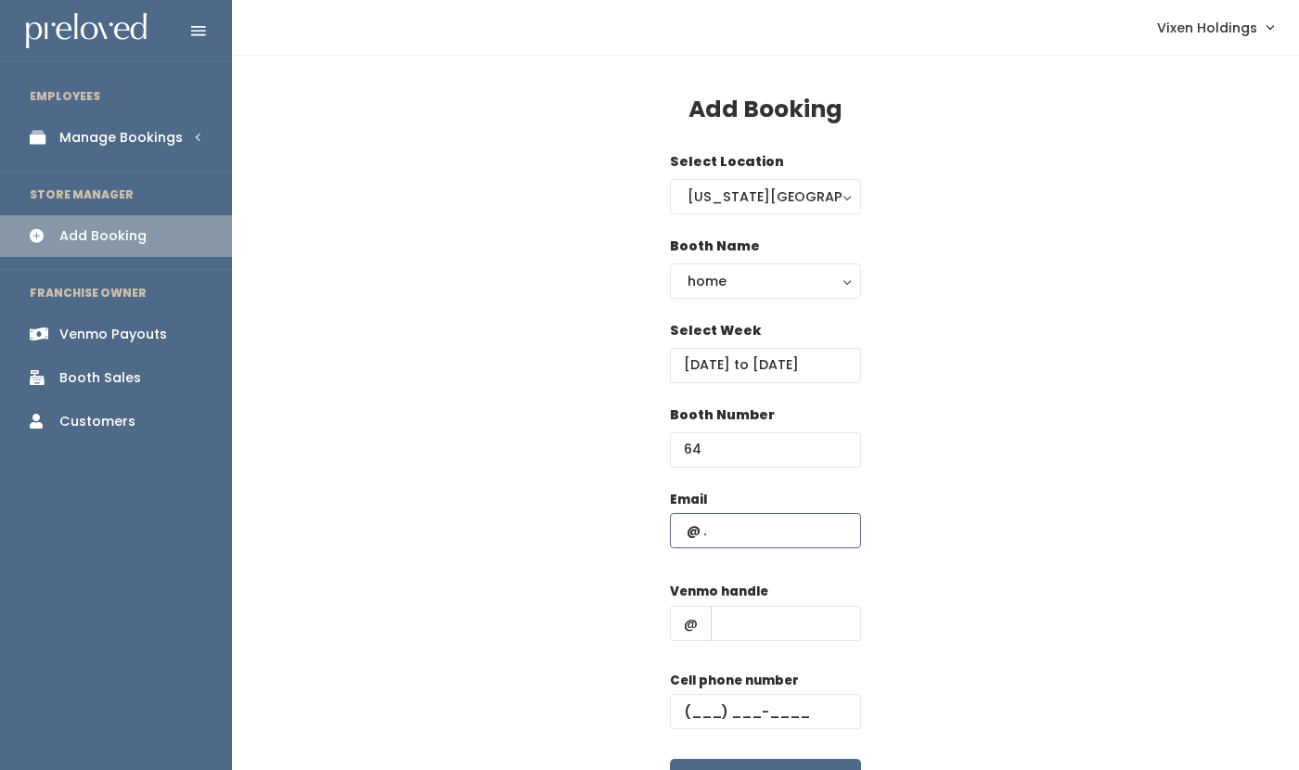
click at [717, 531] on input "text" at bounding box center [765, 530] width 191 height 35
type input "tdobbs75@yahoo.com"
click at [756, 623] on input "text" at bounding box center [786, 623] width 150 height 35
type input "stylistteresa"
click at [688, 700] on input "text" at bounding box center [765, 711] width 191 height 35
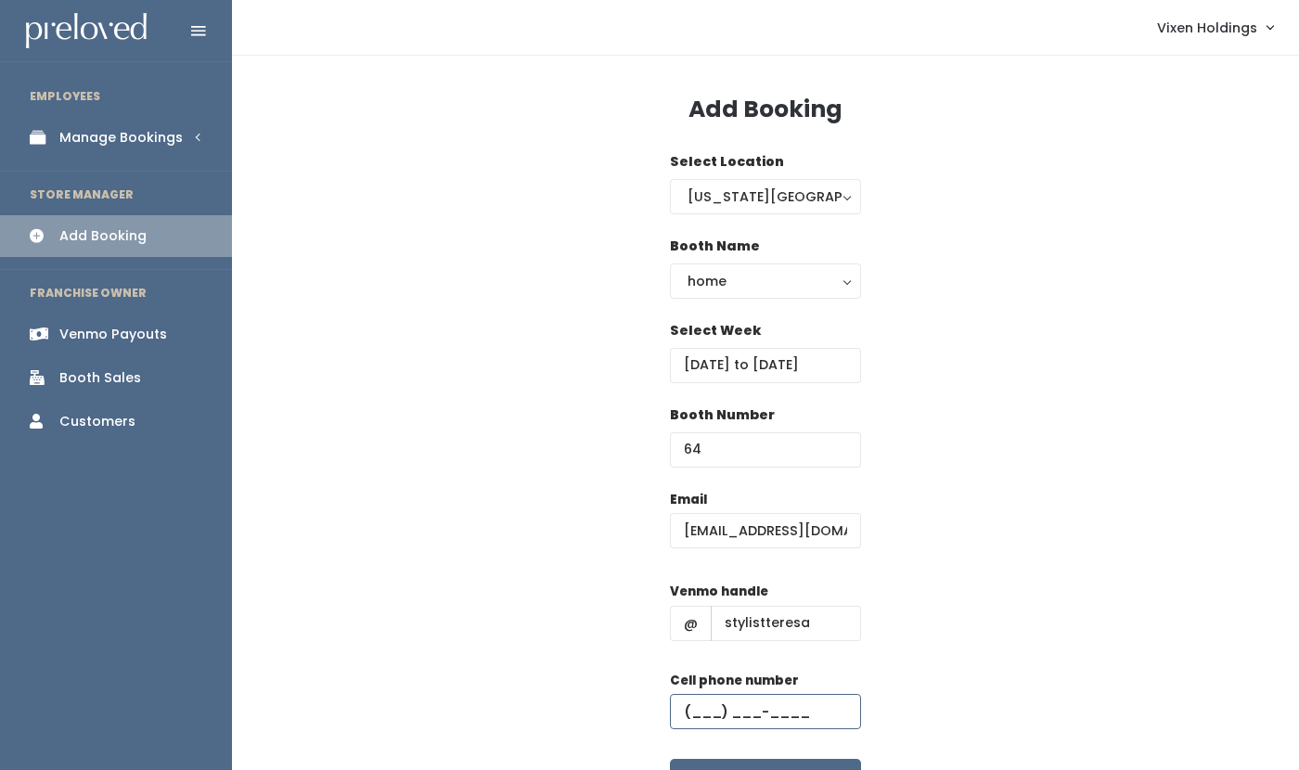
paste input "(405) 496-8899"
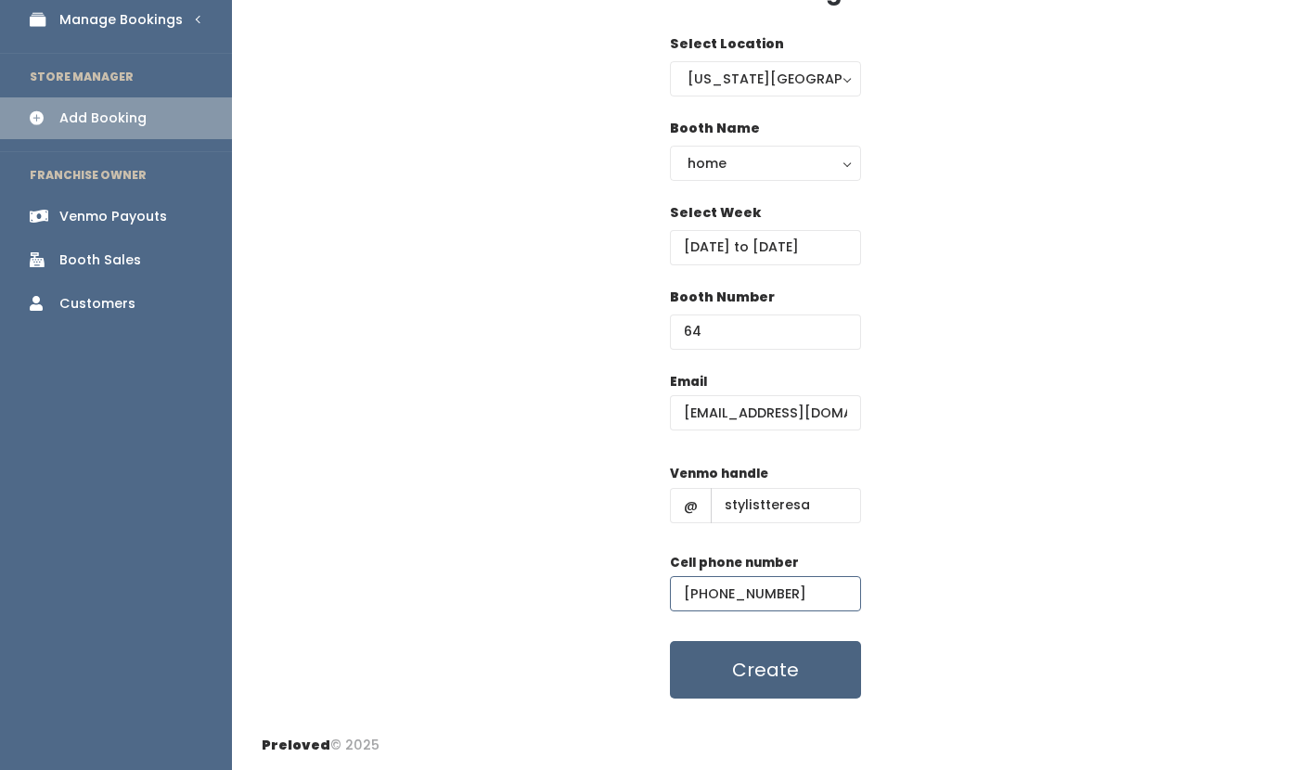
type input "(405) 496-8899"
click at [783, 679] on button "Create" at bounding box center [765, 670] width 191 height 58
